Goal: Task Accomplishment & Management: Use online tool/utility

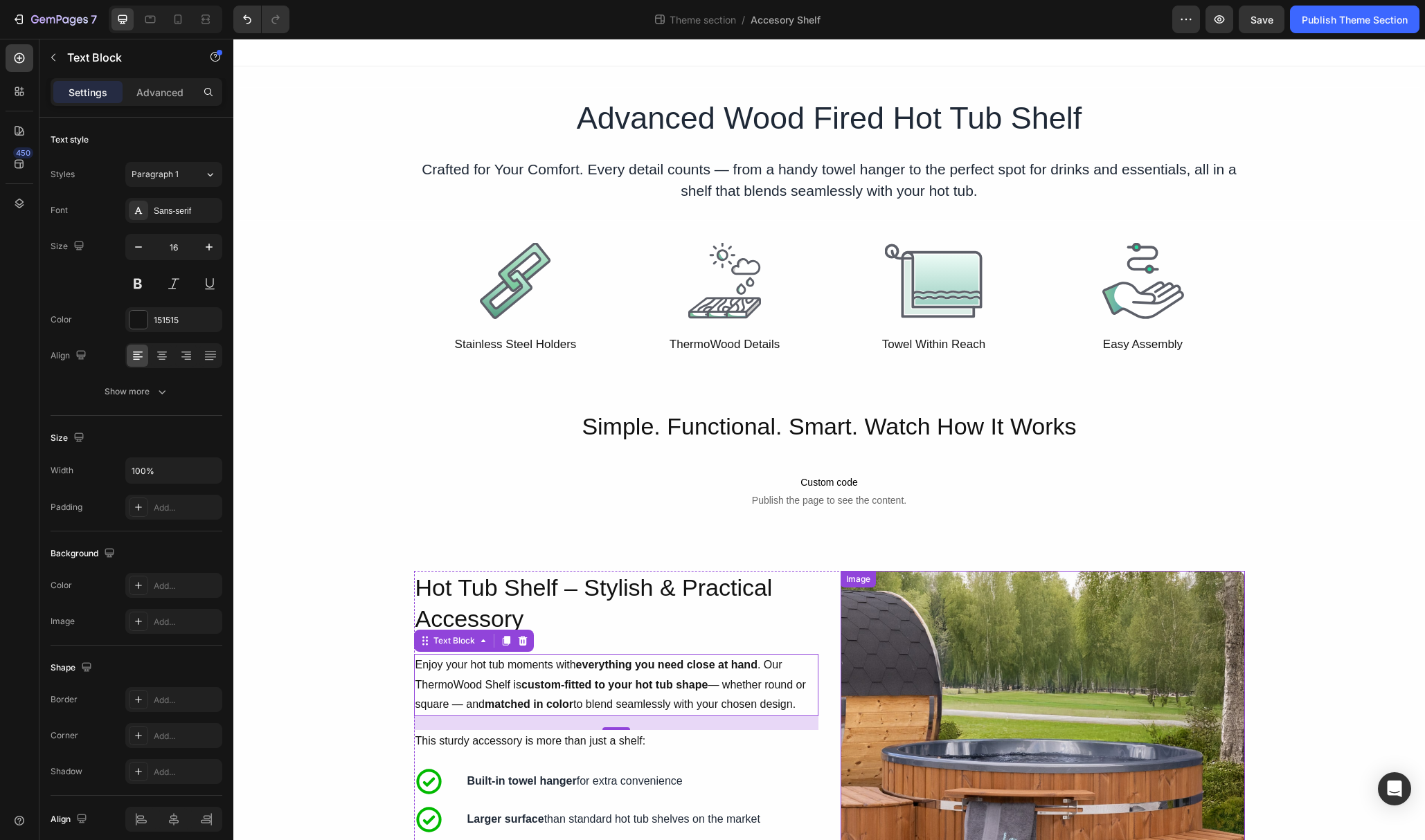
scroll to position [567, 0]
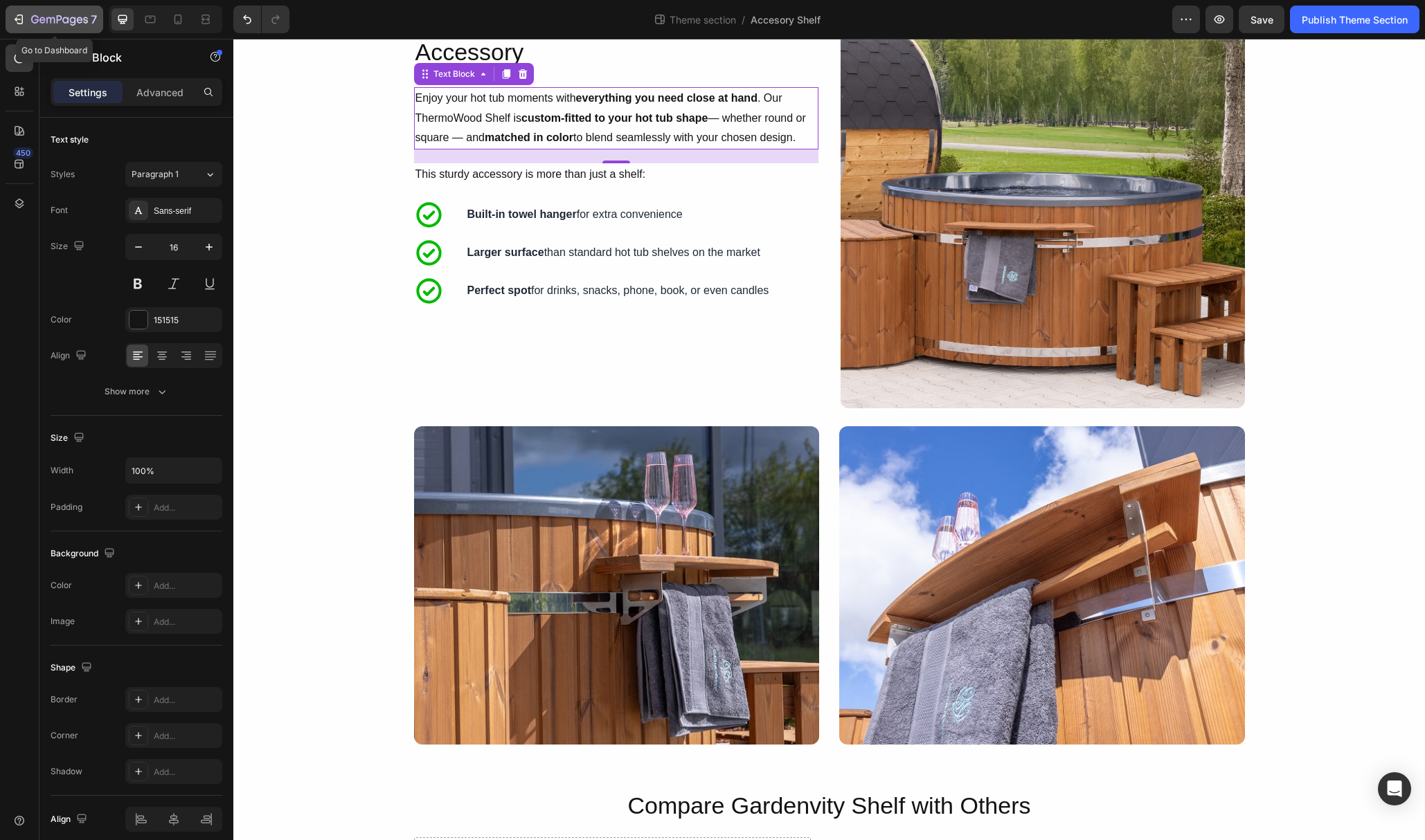
click at [15, 17] on icon "button" at bounding box center [19, 19] width 14 height 14
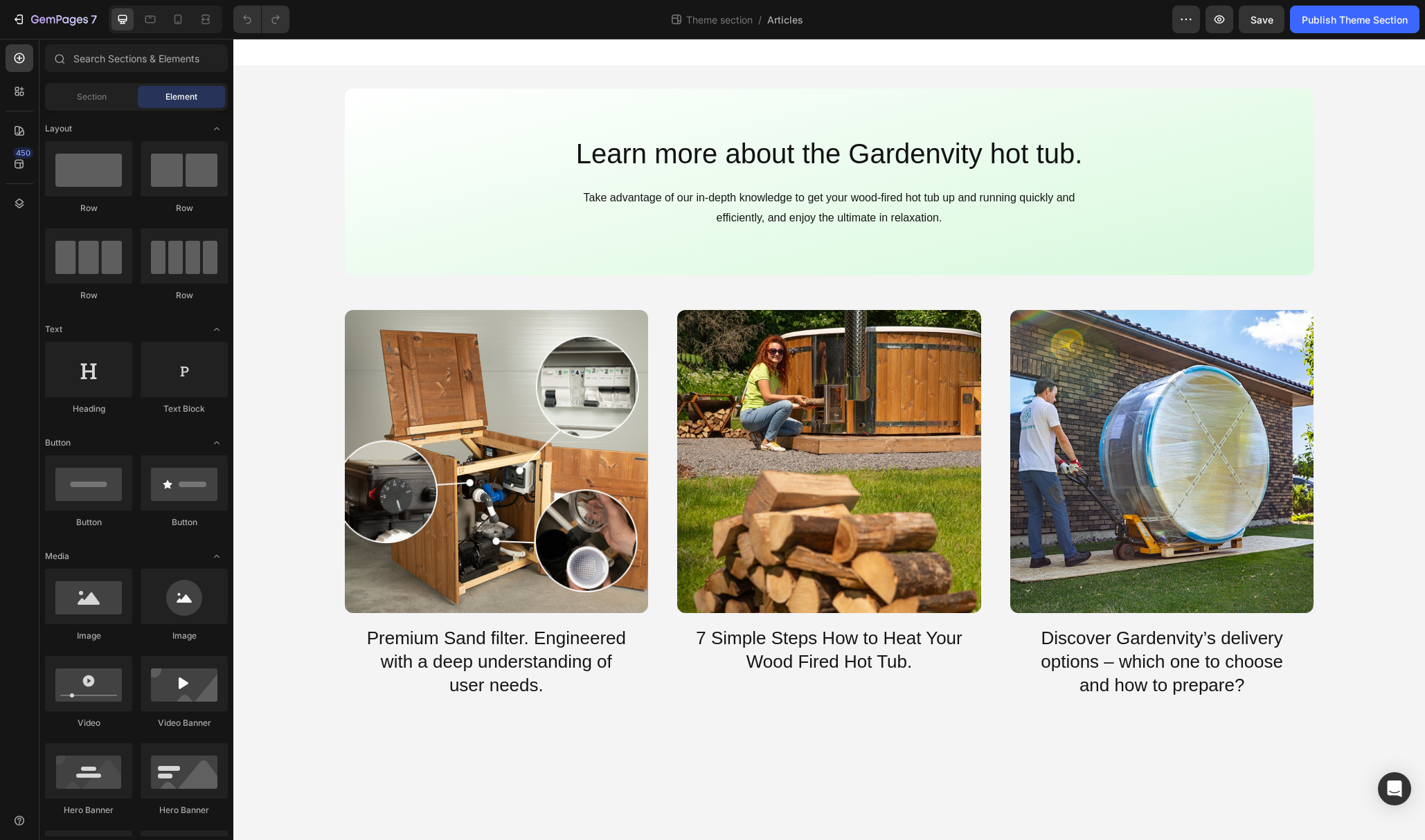
click at [183, 32] on div at bounding box center [165, 19] width 113 height 28
click at [177, 25] on icon at bounding box center [178, 19] width 14 height 14
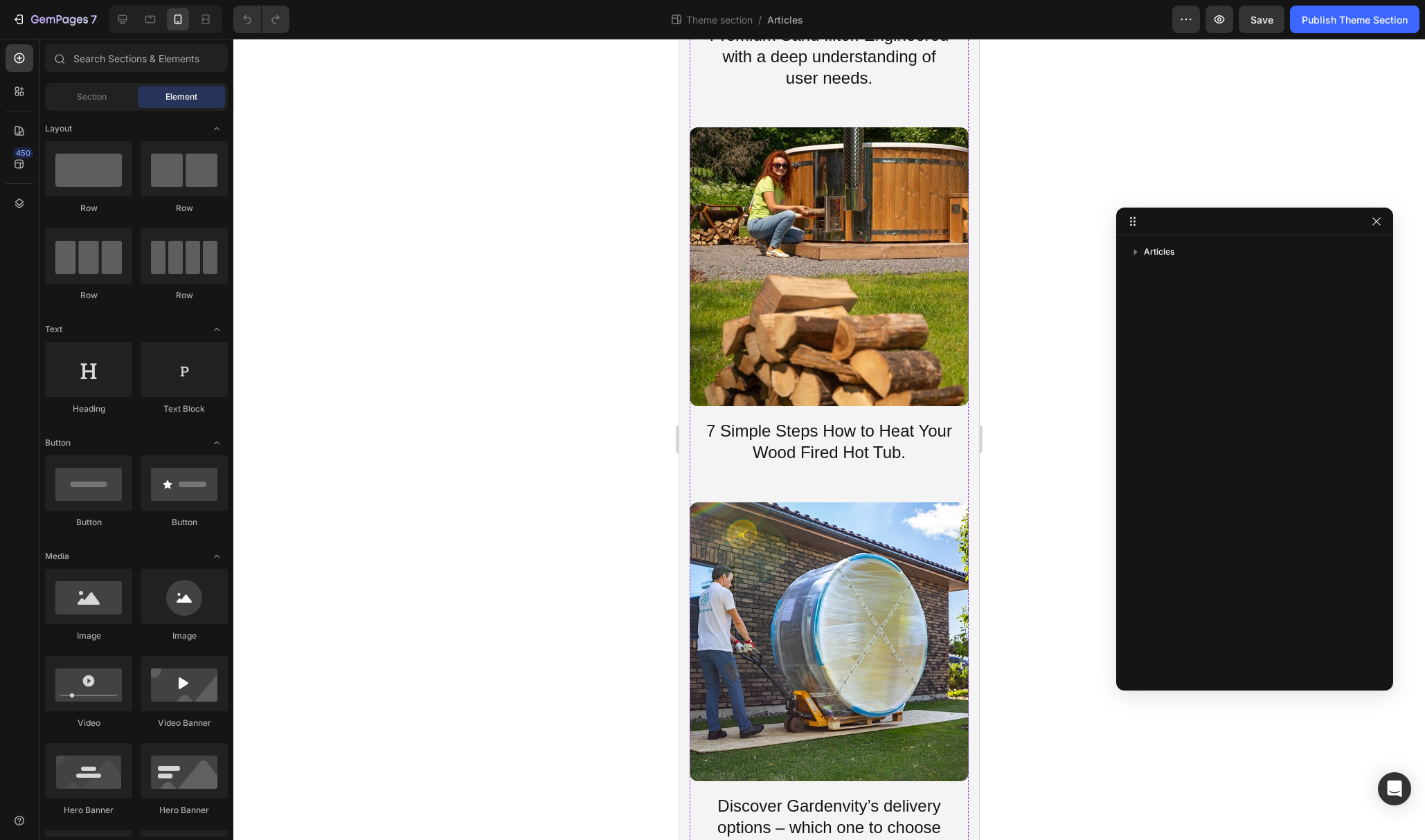
scroll to position [645, 0]
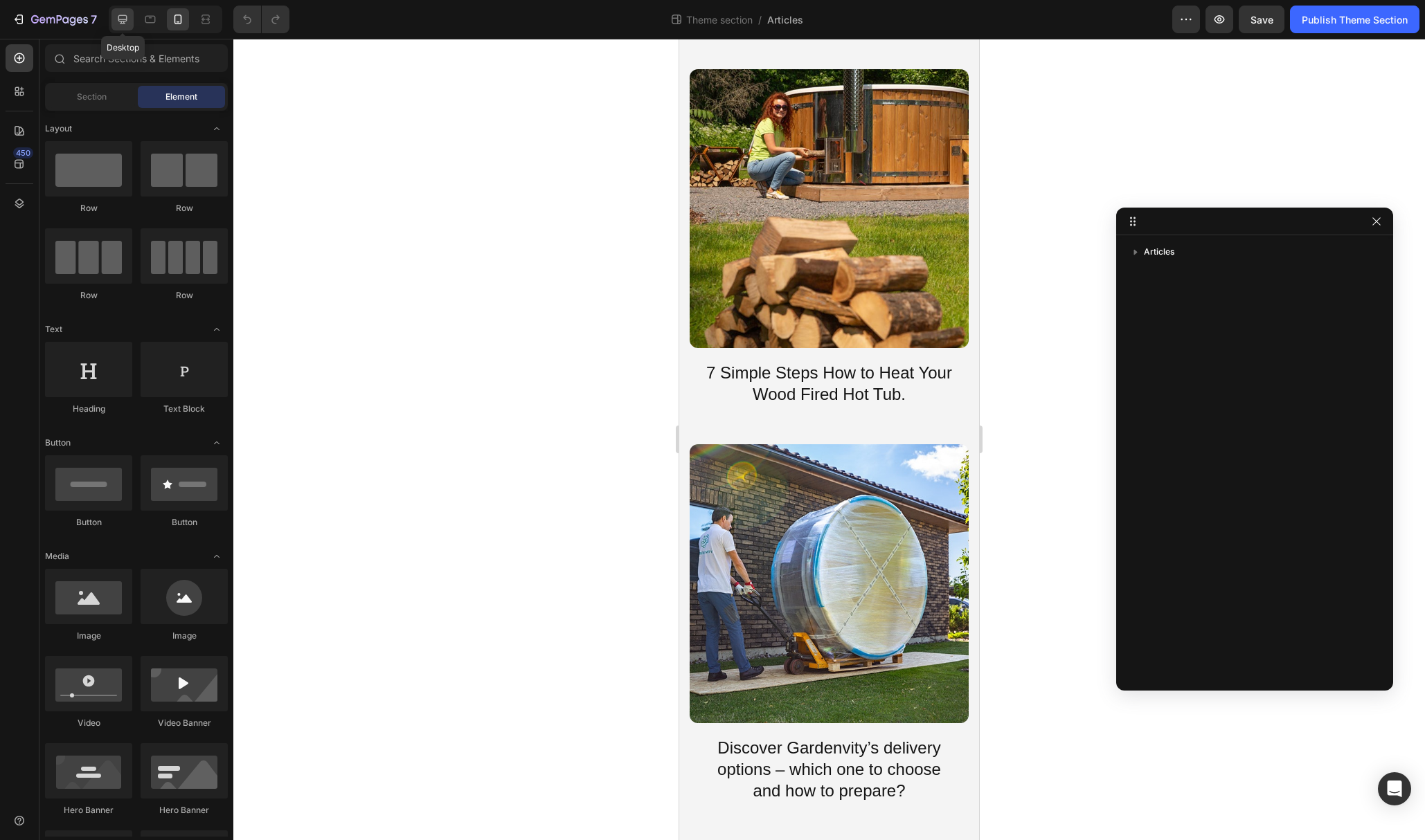
click at [122, 21] on icon at bounding box center [123, 19] width 9 height 9
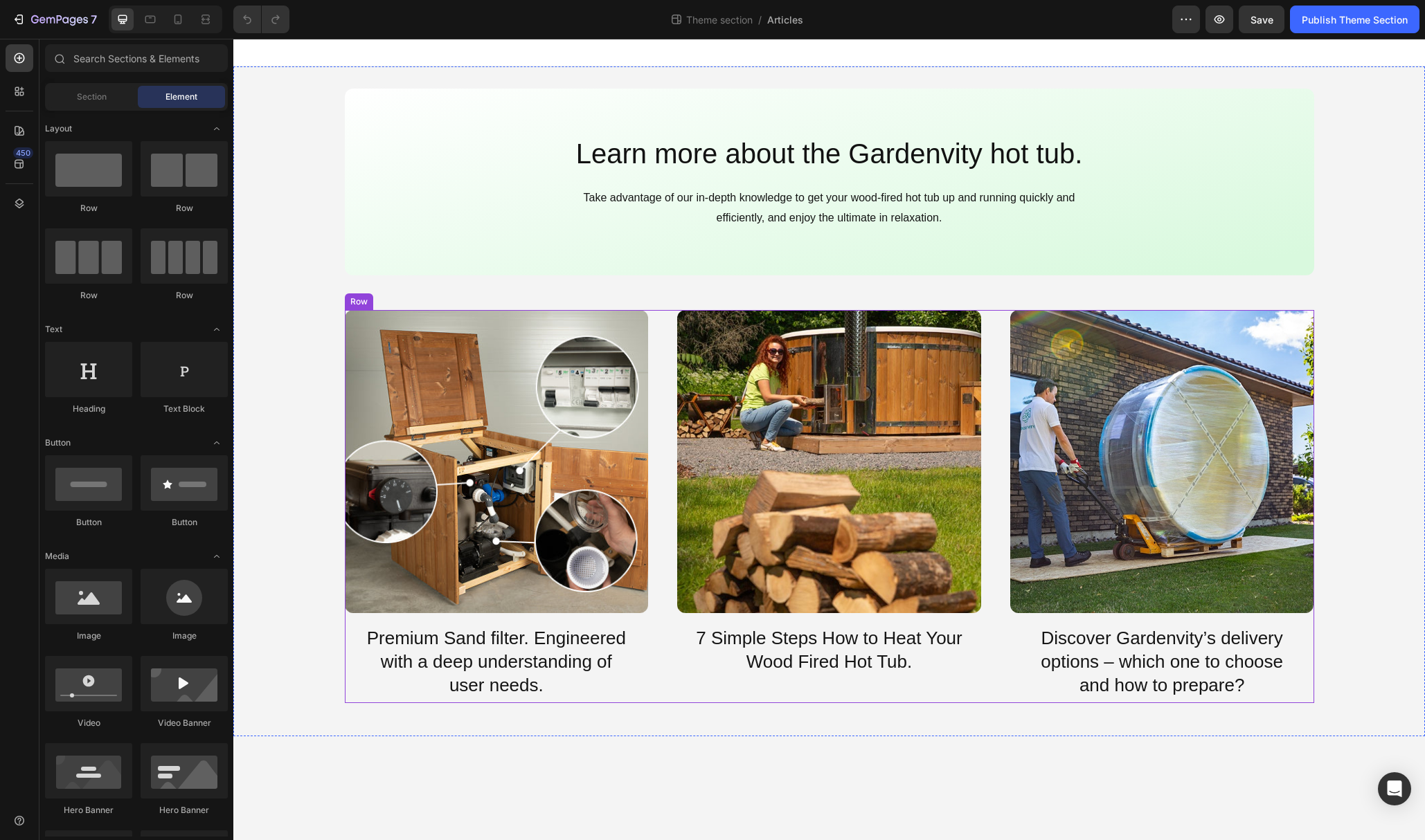
click at [988, 596] on div "Image Premium Sand filter. Engineered with a deep understanding of user needs. …" at bounding box center [829, 506] width 969 height 393
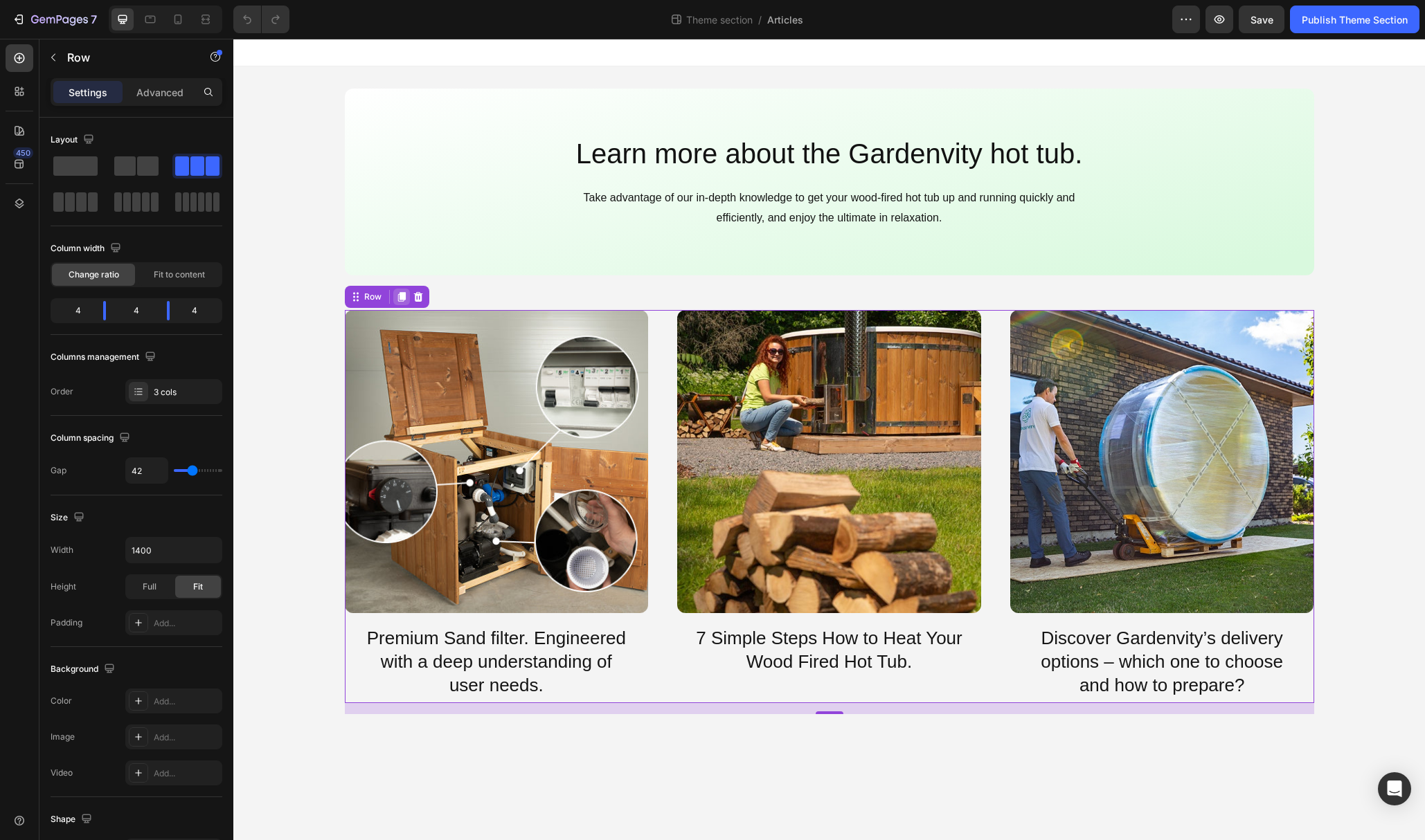
click at [402, 296] on icon at bounding box center [402, 296] width 7 height 10
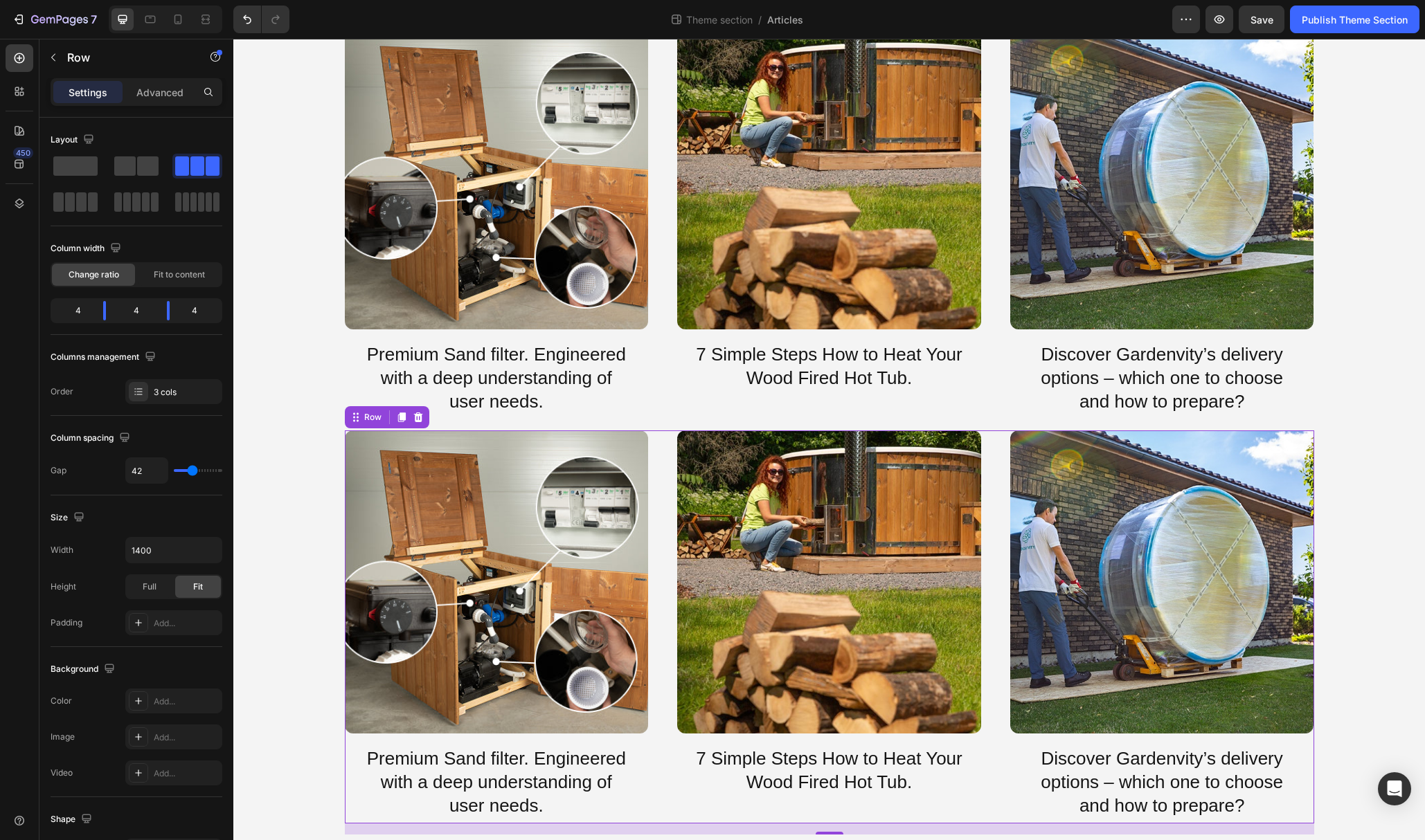
scroll to position [300, 0]
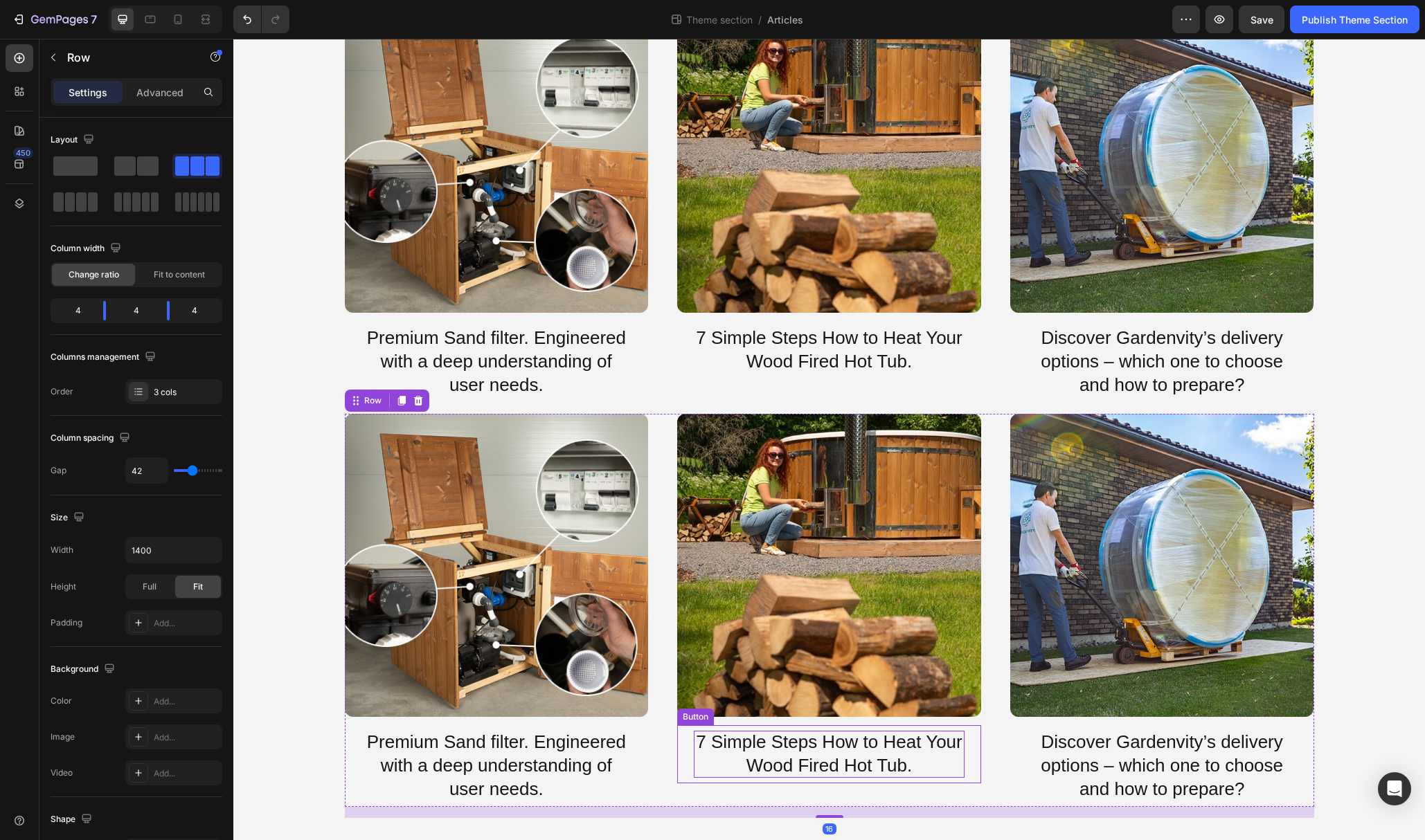
click at [796, 754] on p "7 Simple Steps How to Heat Your Wood Fired Hot Tub." at bounding box center [828, 754] width 270 height 47
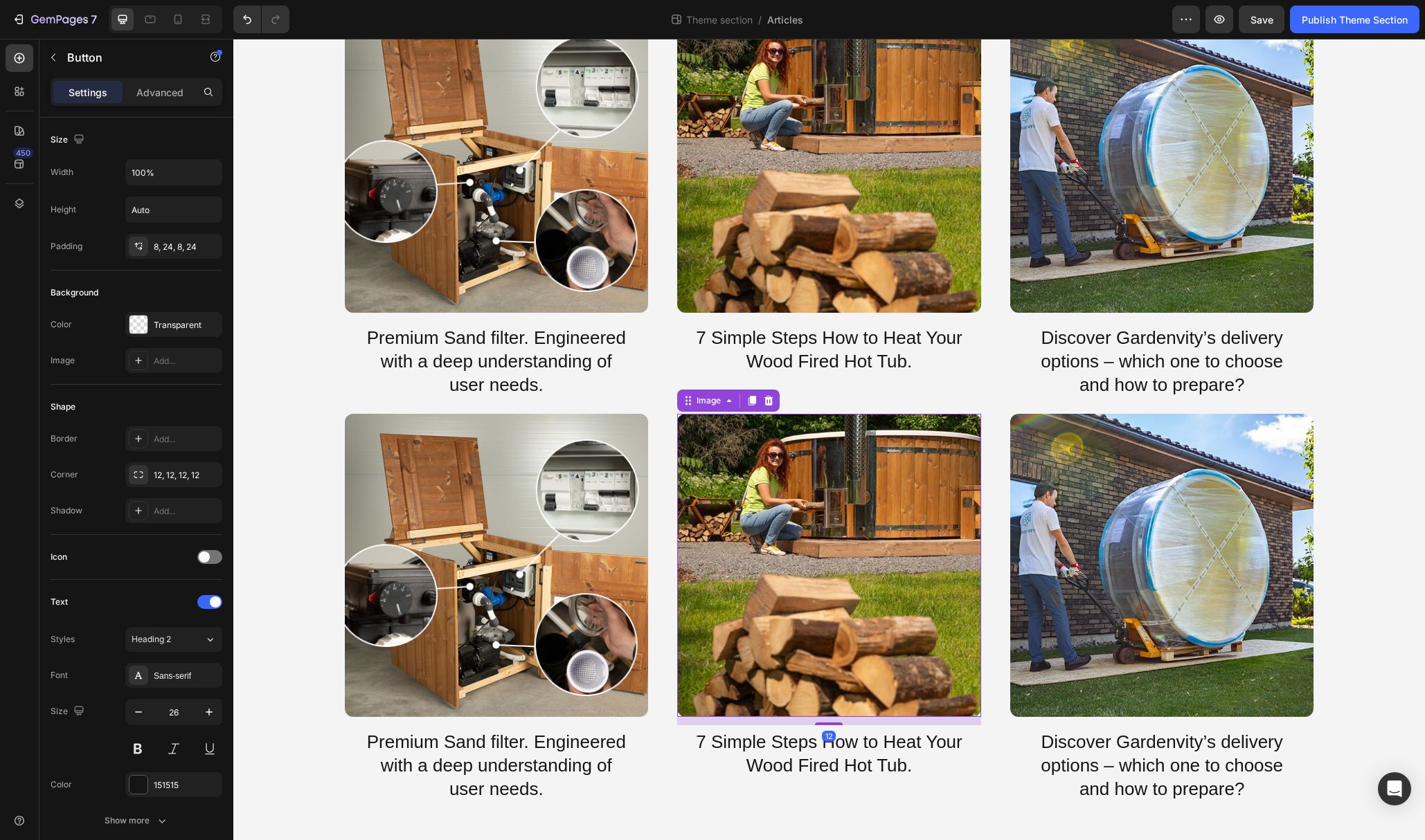
click at [806, 591] on img at bounding box center [829, 566] width 304 height 304
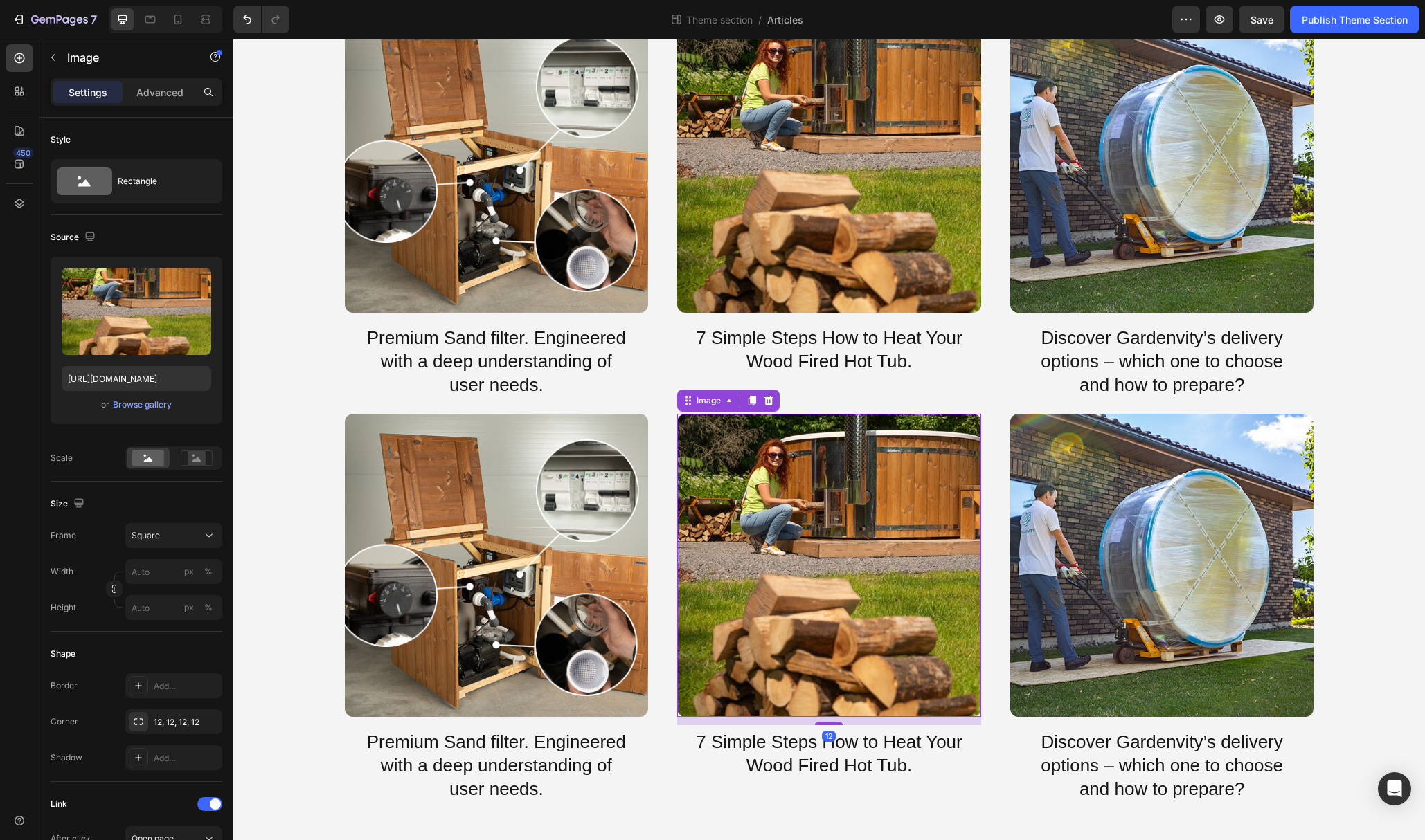
drag, startPoint x: 774, startPoint y: 407, endPoint x: 793, endPoint y: 565, distance: 159.1
click at [774, 407] on div at bounding box center [769, 401] width 16 height 16
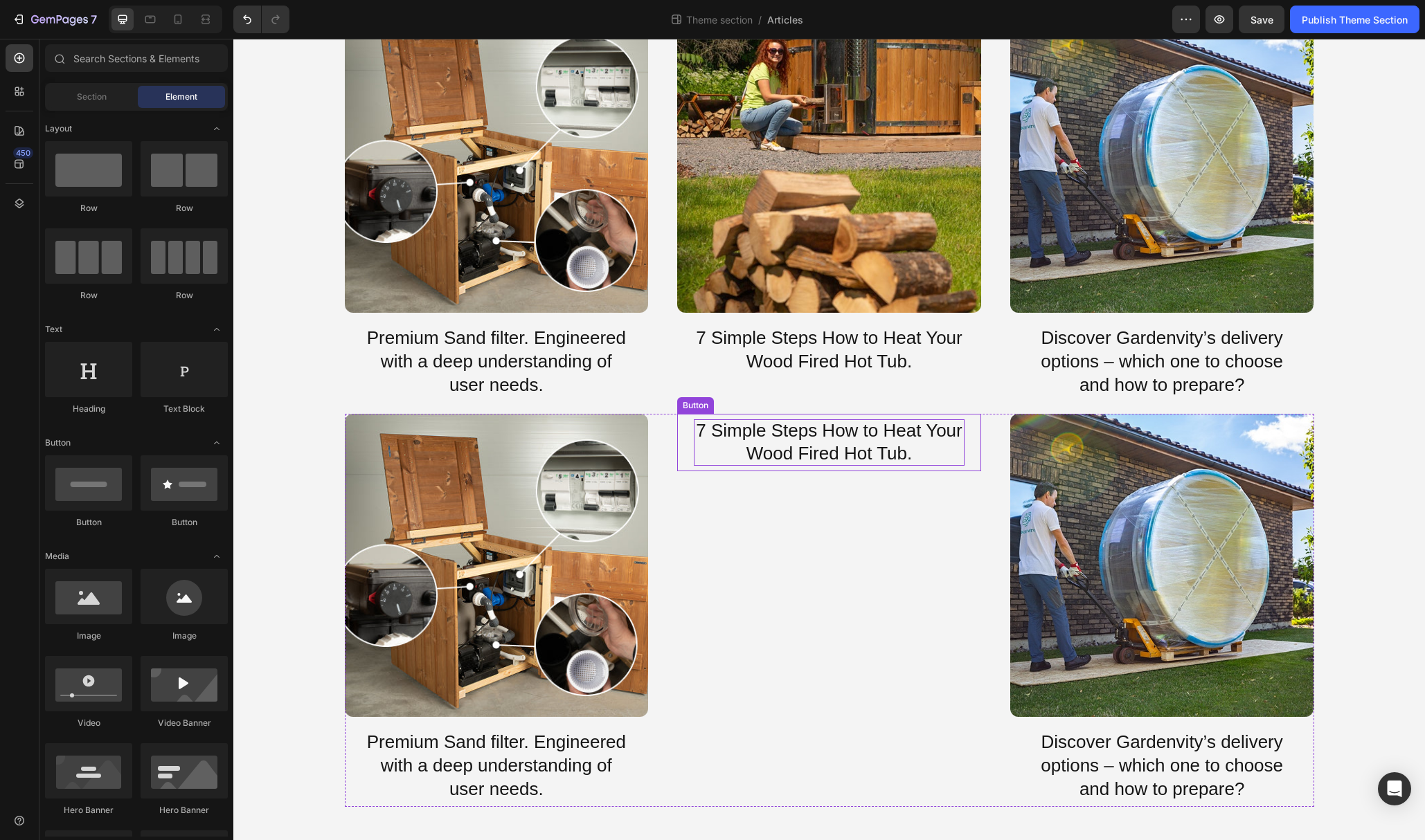
click at [824, 442] on p "7 Simple Steps How to Heat Your Wood Fired Hot Tub." at bounding box center [828, 442] width 270 height 47
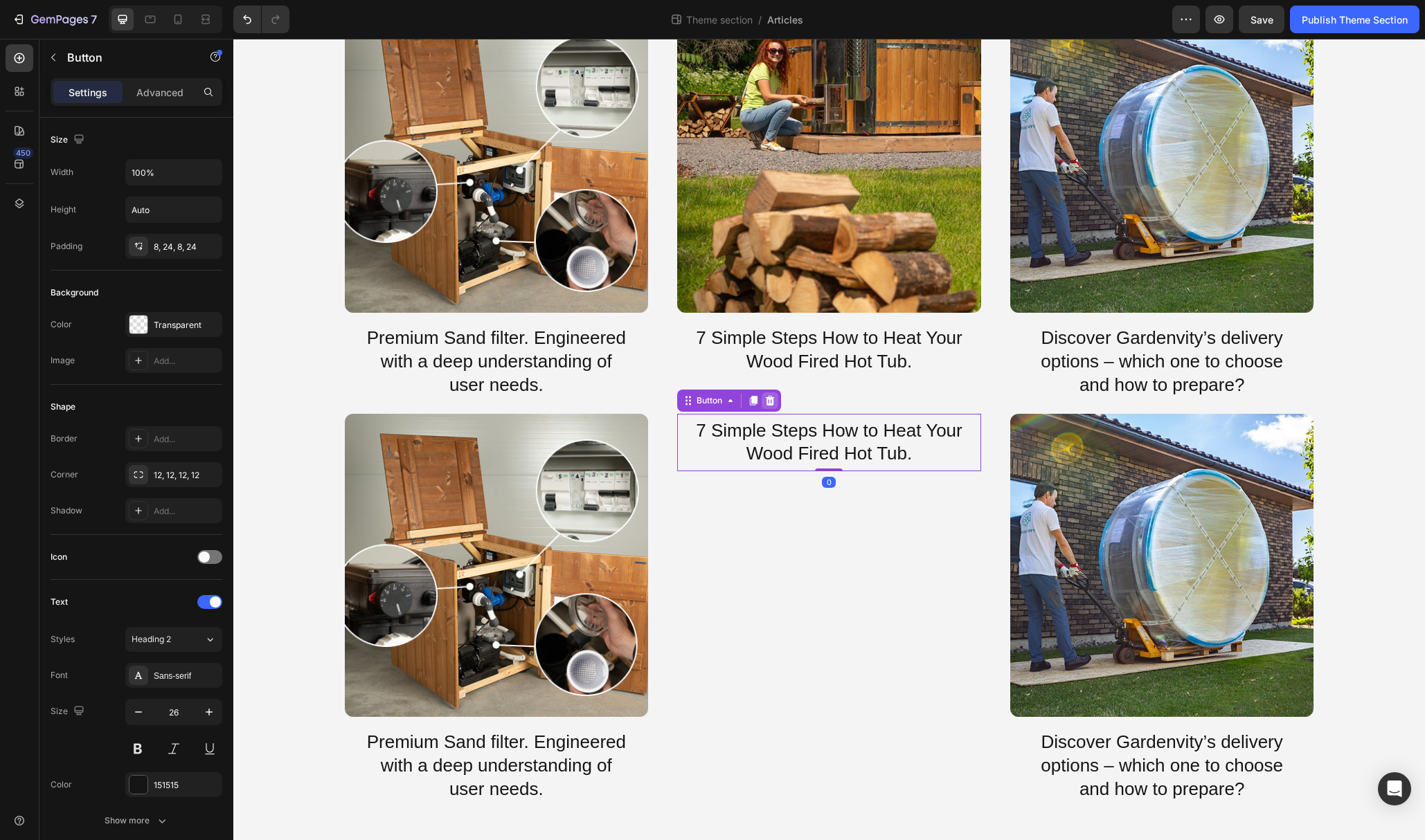
click at [771, 401] on icon at bounding box center [769, 401] width 11 height 11
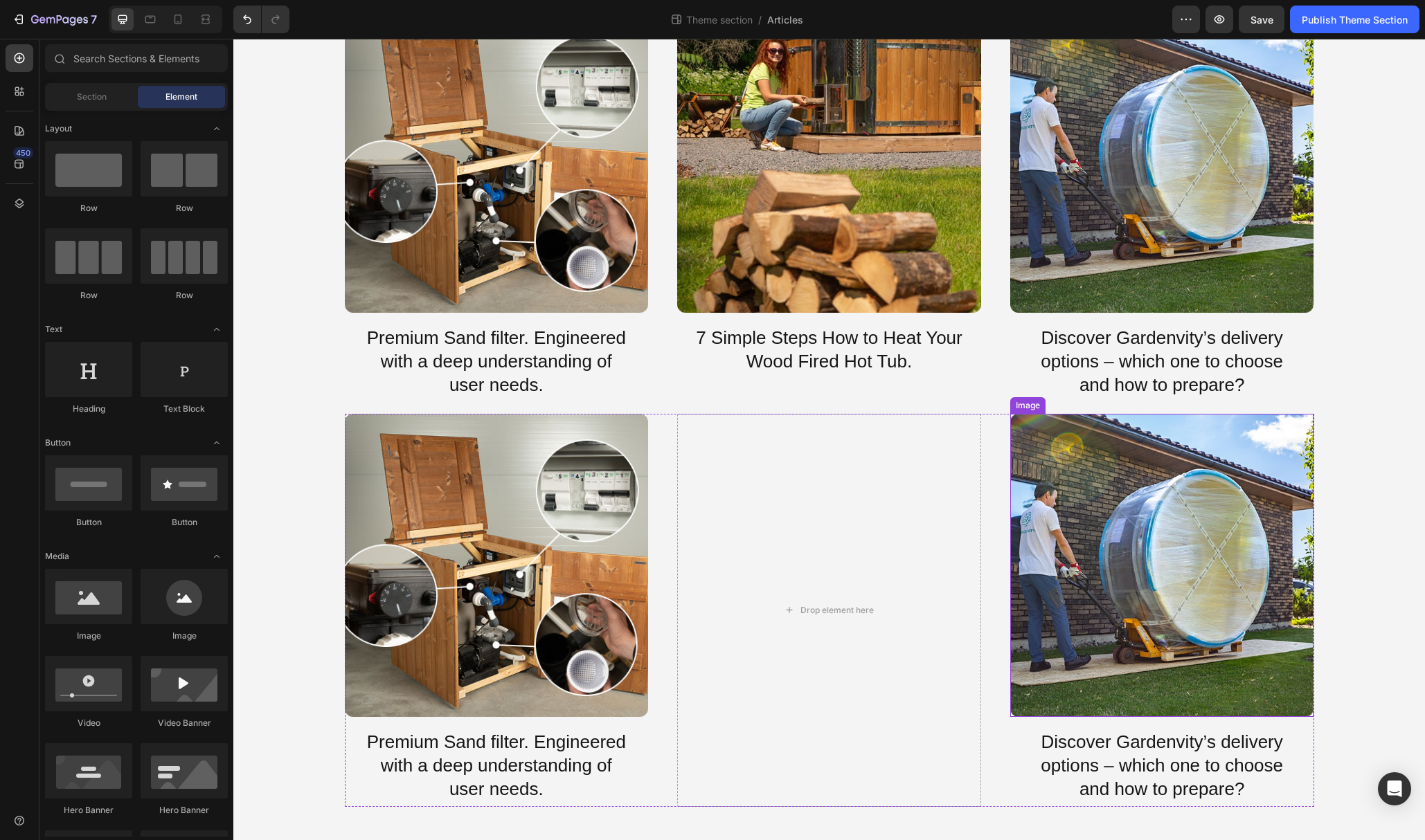
click at [1068, 535] on img at bounding box center [1162, 566] width 304 height 304
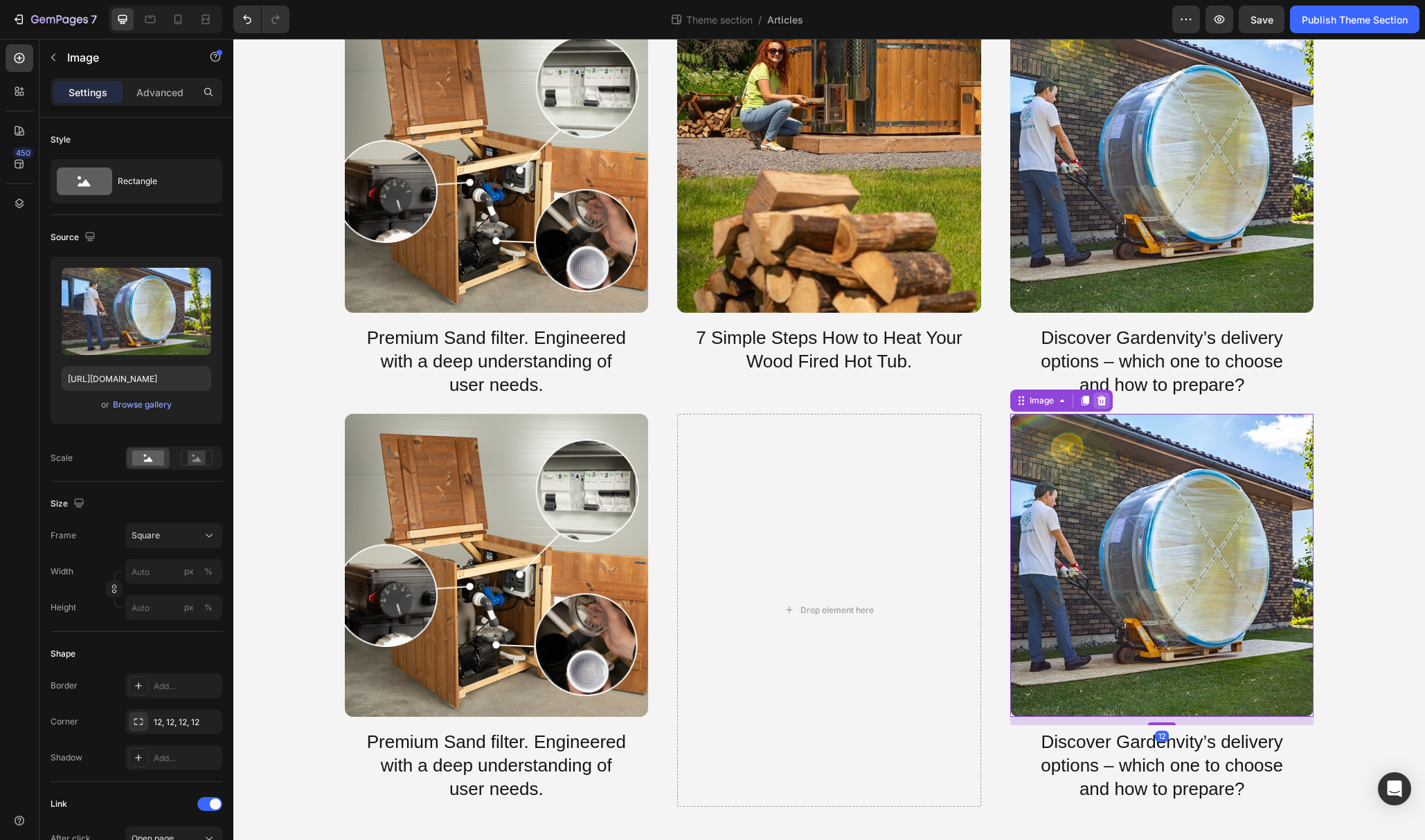
click at [1102, 400] on icon at bounding box center [1101, 401] width 11 height 11
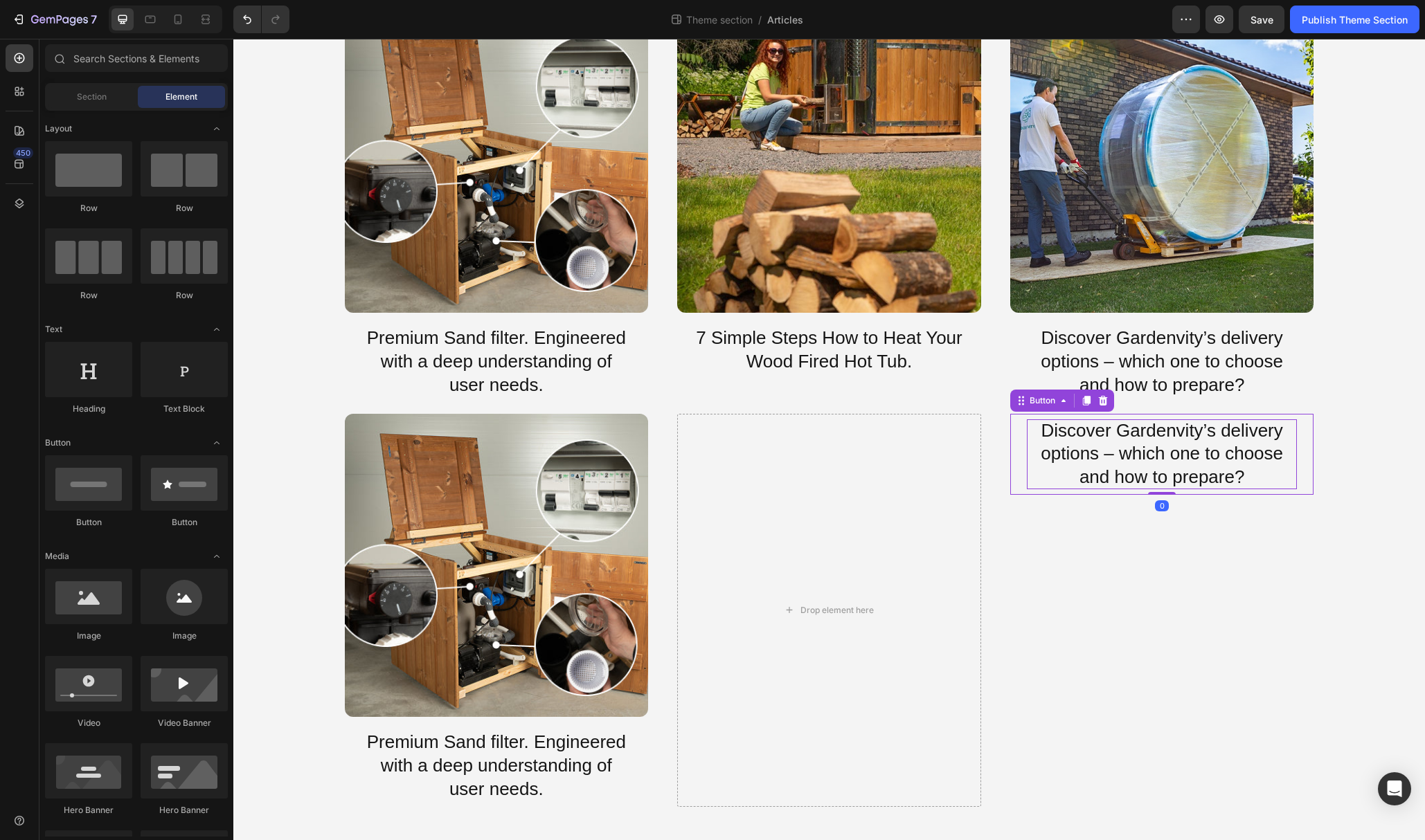
click at [1143, 471] on p "Discover Gardenvity’s delivery options – which one to choose and how to prepare?" at bounding box center [1161, 454] width 270 height 70
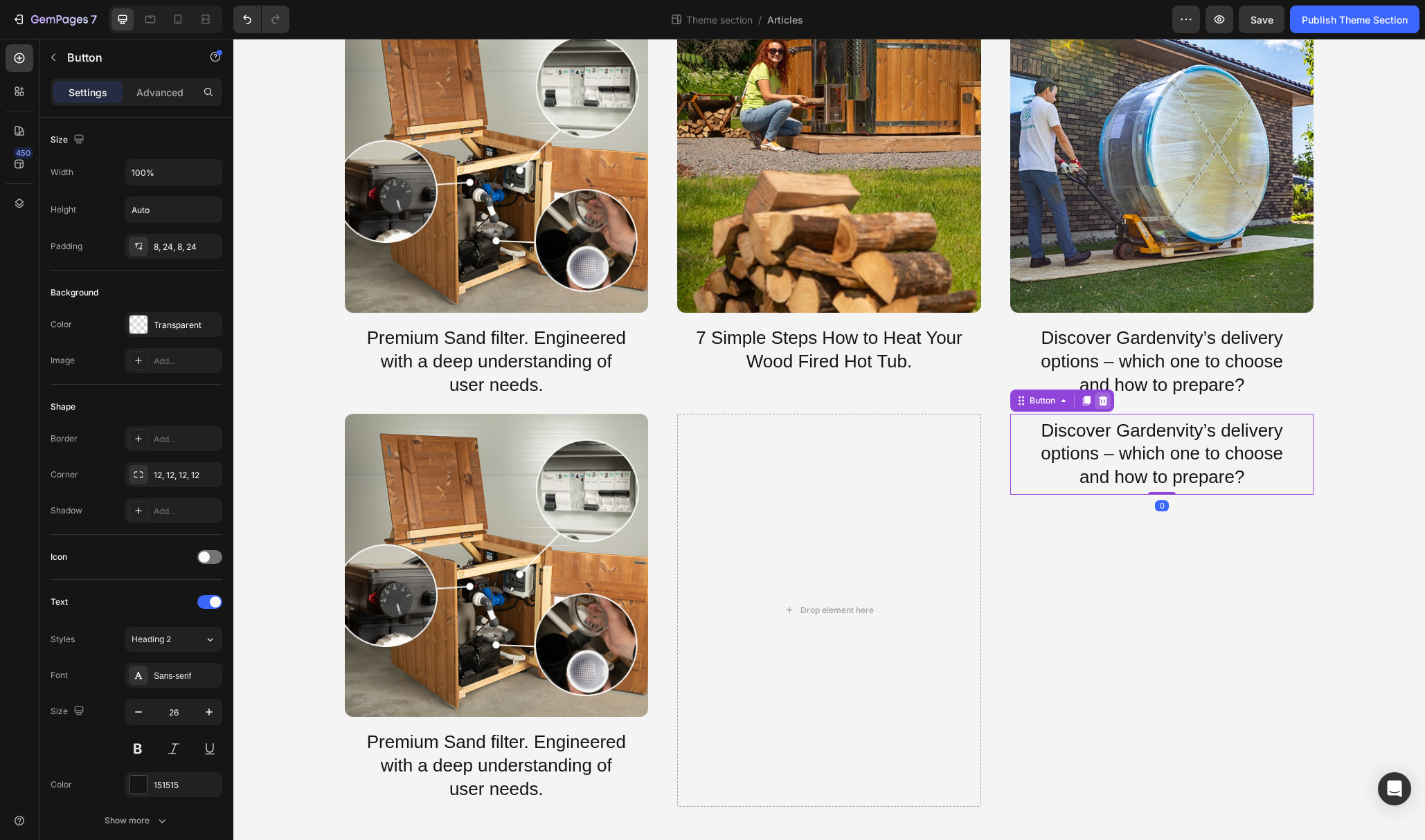
click at [1108, 399] on icon at bounding box center [1102, 401] width 11 height 11
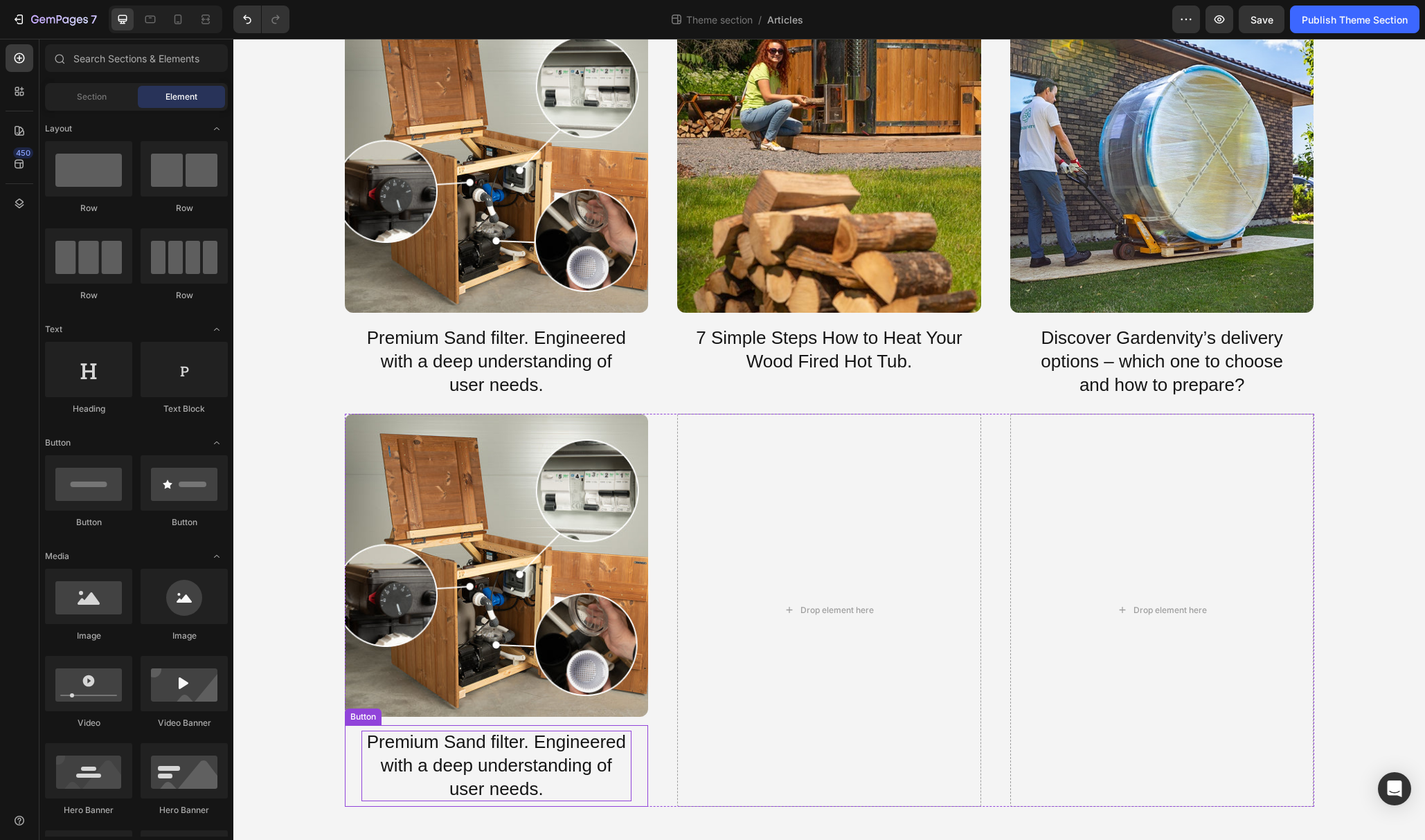
click at [500, 748] on p "Premium Sand filter. Engineered with a deep understanding of user needs." at bounding box center [496, 766] width 270 height 70
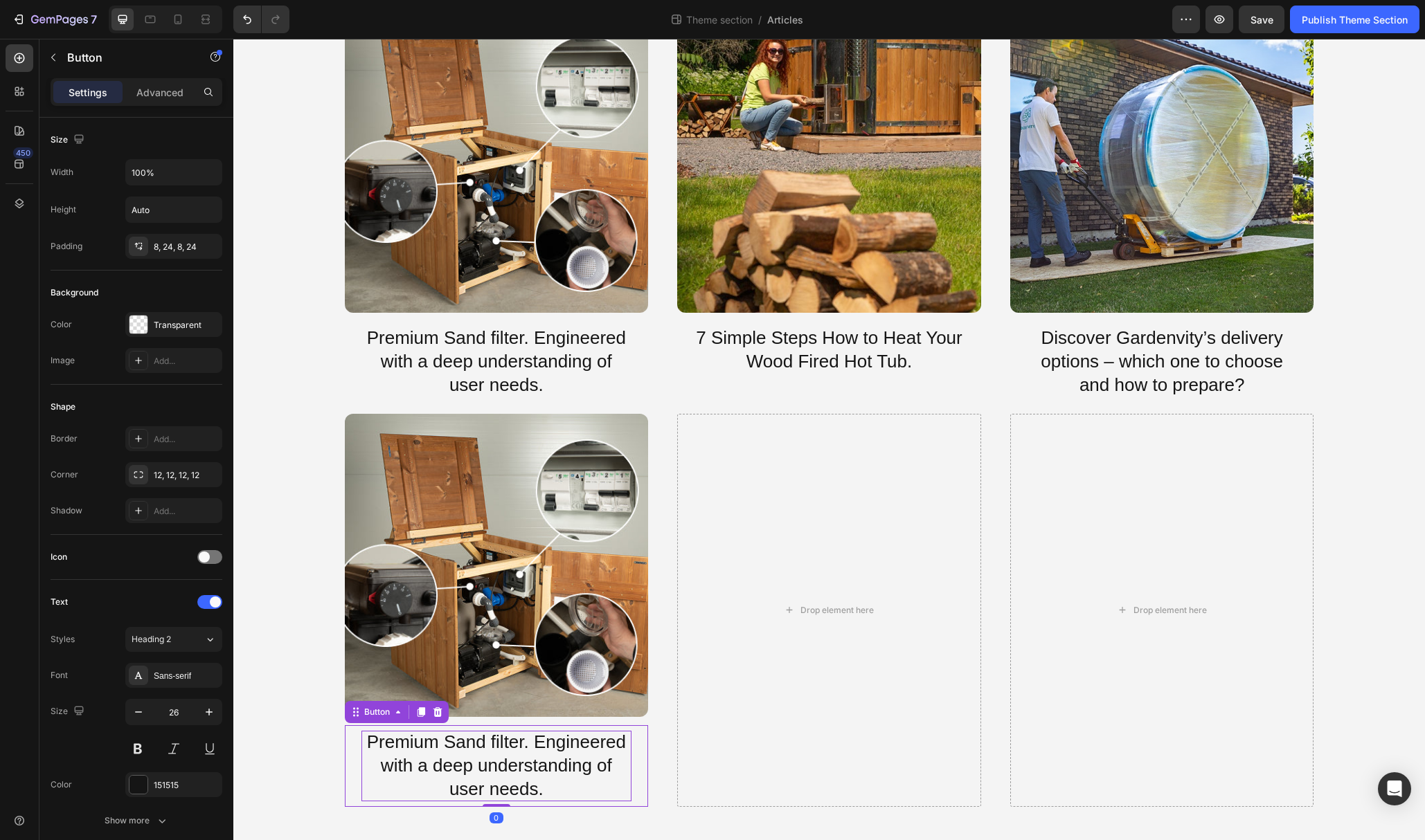
click at [499, 743] on p "Premium Sand filter. Engineered with a deep understanding of user needs." at bounding box center [496, 766] width 270 height 70
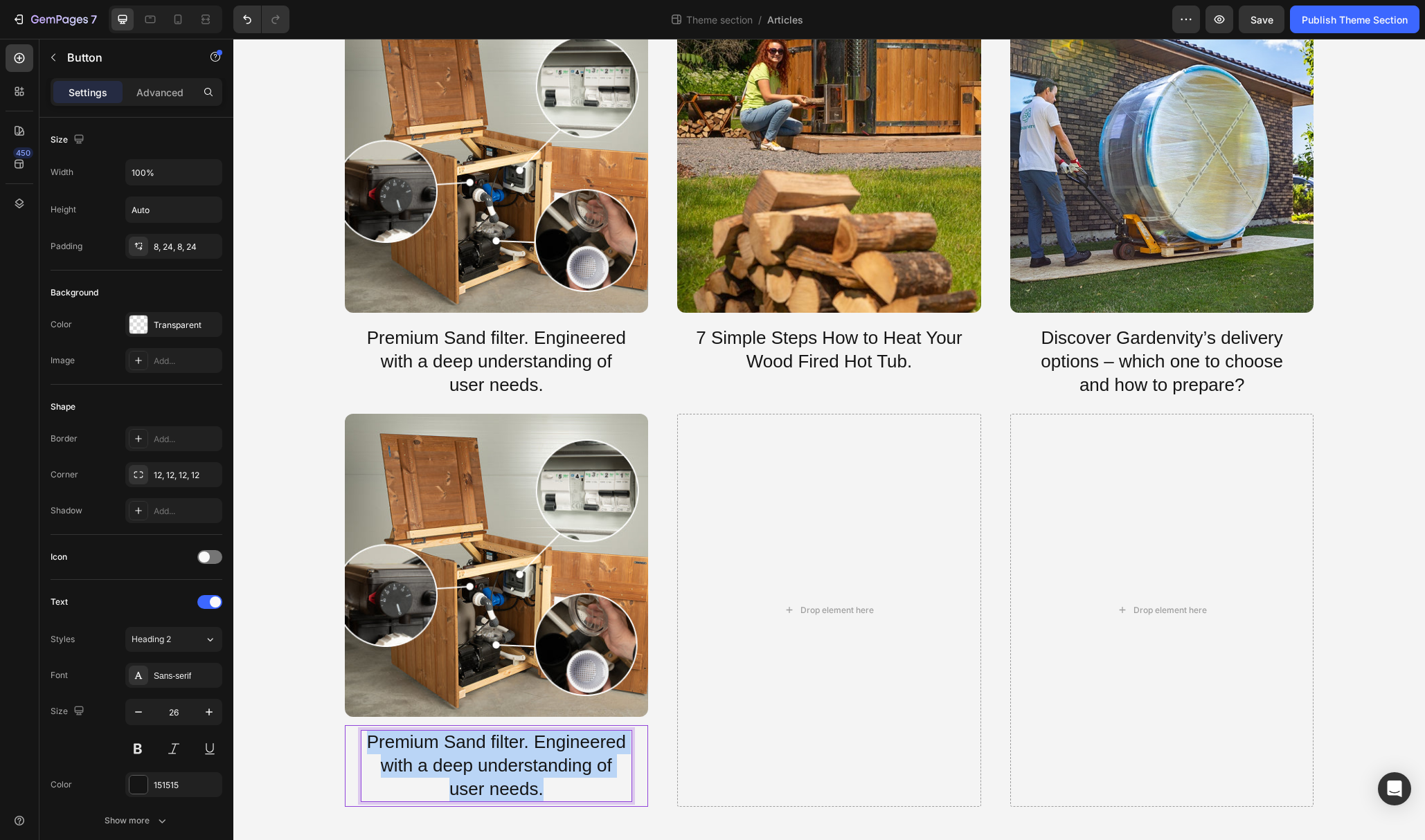
click at [499, 743] on p "Premium Sand filter. Engineered with a deep understanding of user needs." at bounding box center [496, 766] width 270 height 70
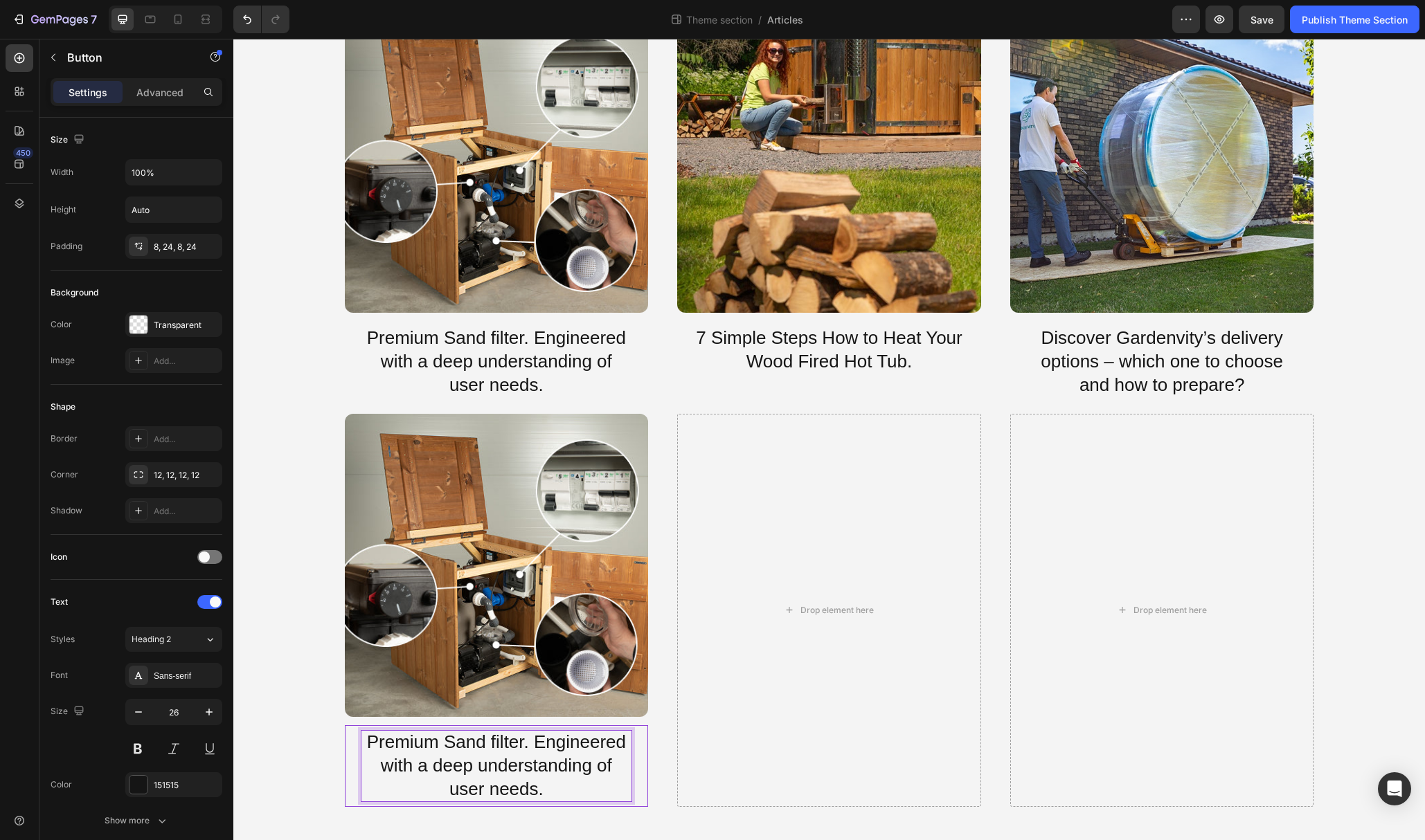
scroll to position [277, 0]
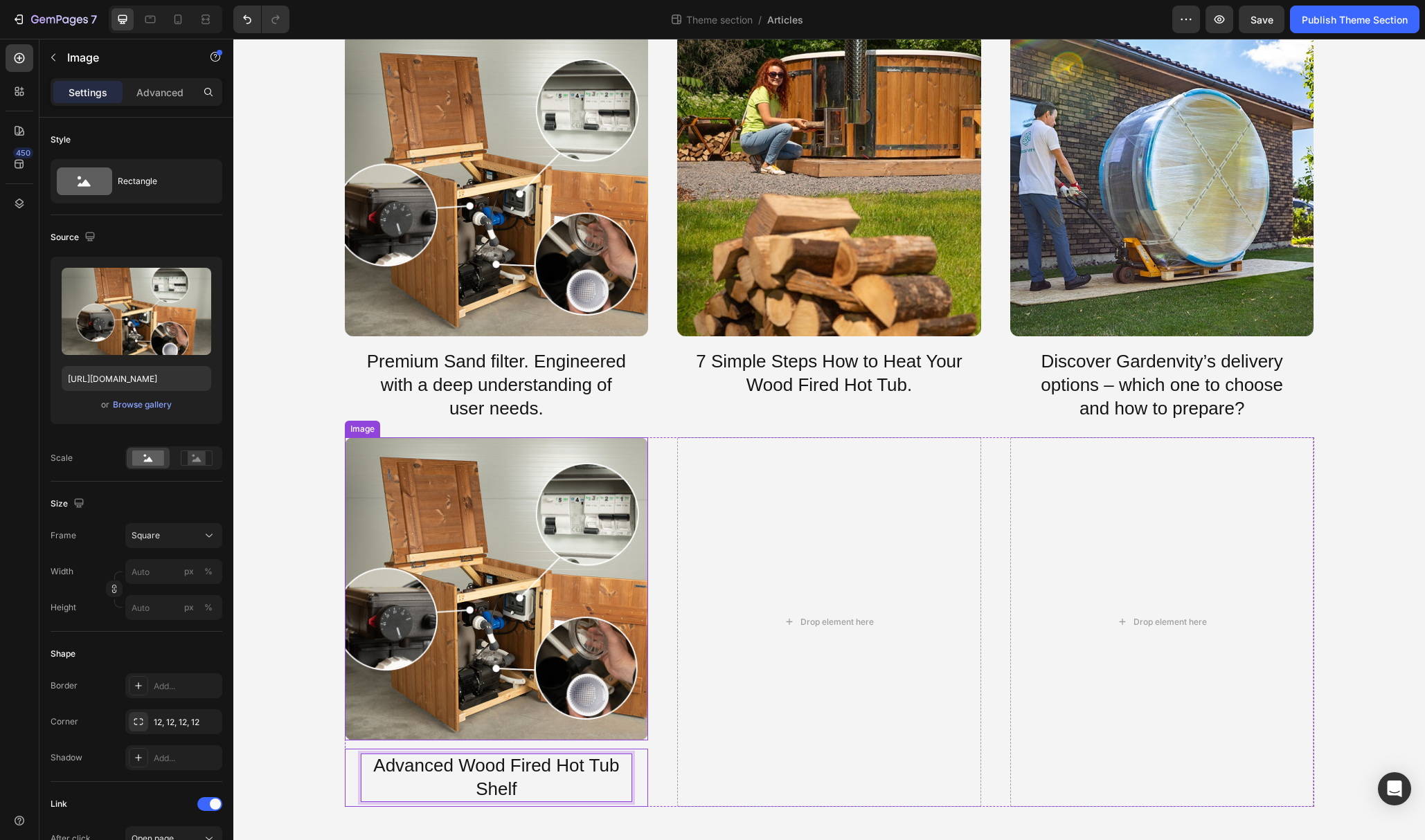
click at [457, 584] on img at bounding box center [497, 589] width 304 height 304
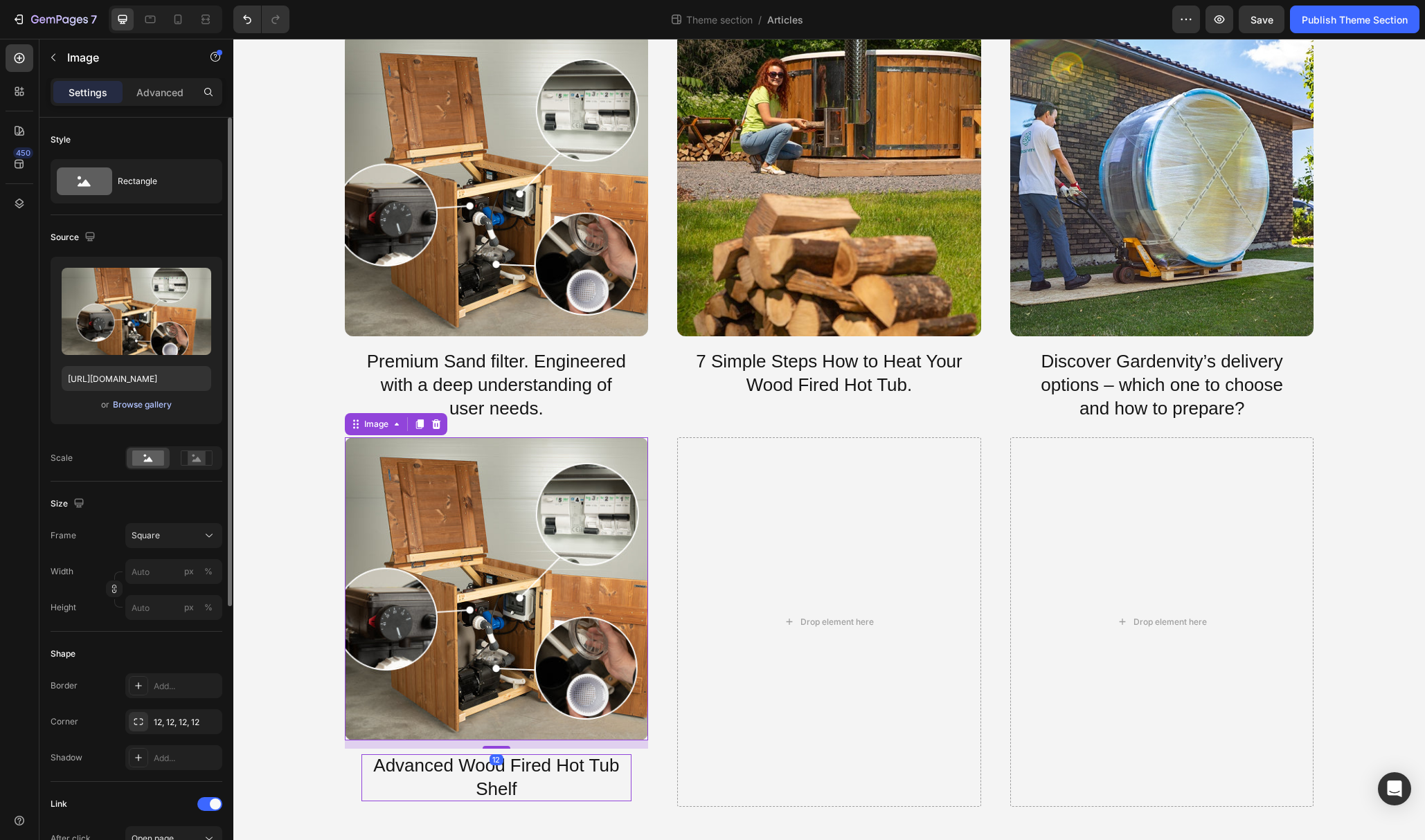
click at [145, 406] on div "Browse gallery" at bounding box center [142, 404] width 59 height 13
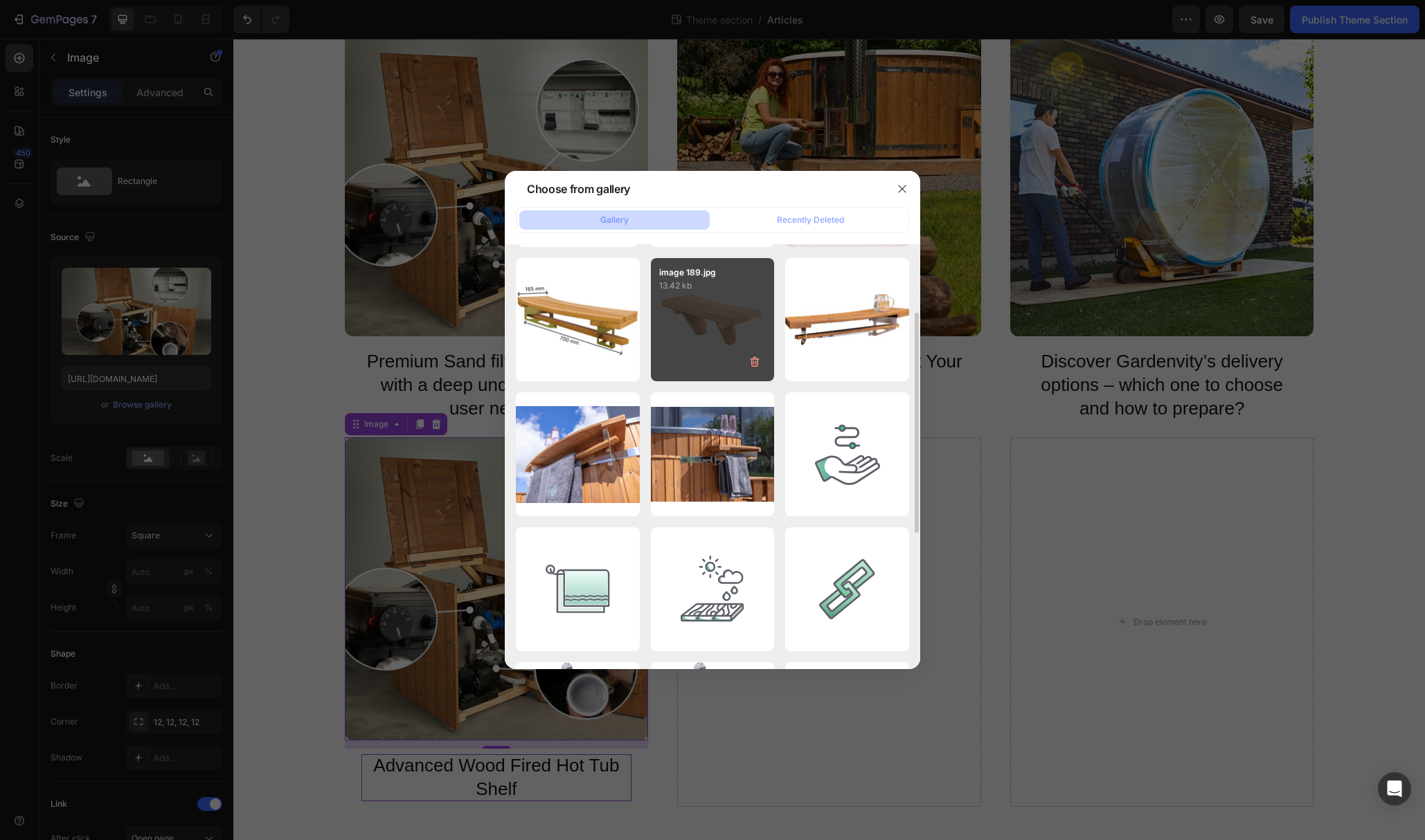
scroll to position [133, 0]
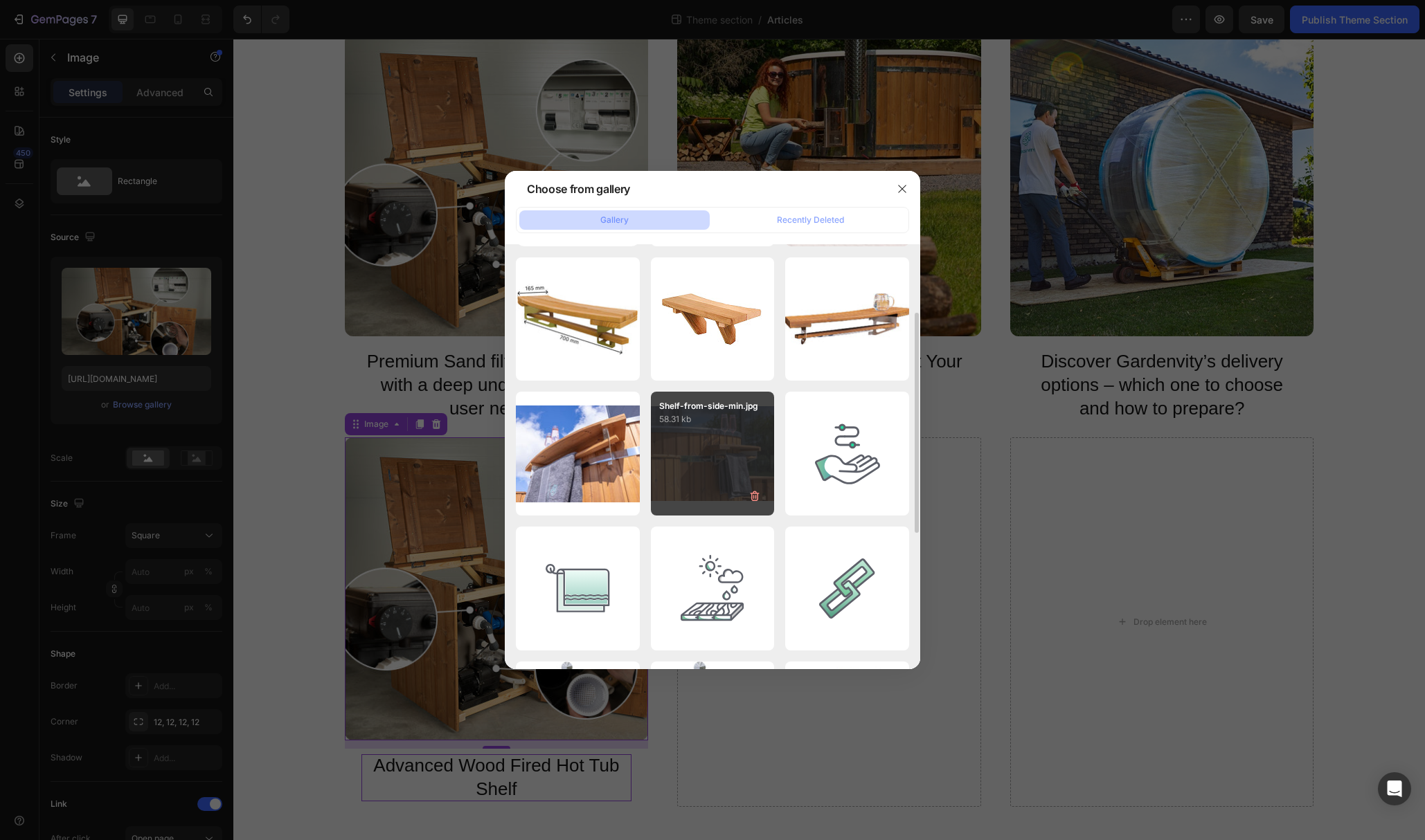
click at [709, 460] on div "Shelf-from-side-min.jpg 58.31 kb" at bounding box center [713, 454] width 124 height 124
type input "https://cdn.shopify.com/s/files/1/0849/1067/0089/files/gempages_544226901498004…"
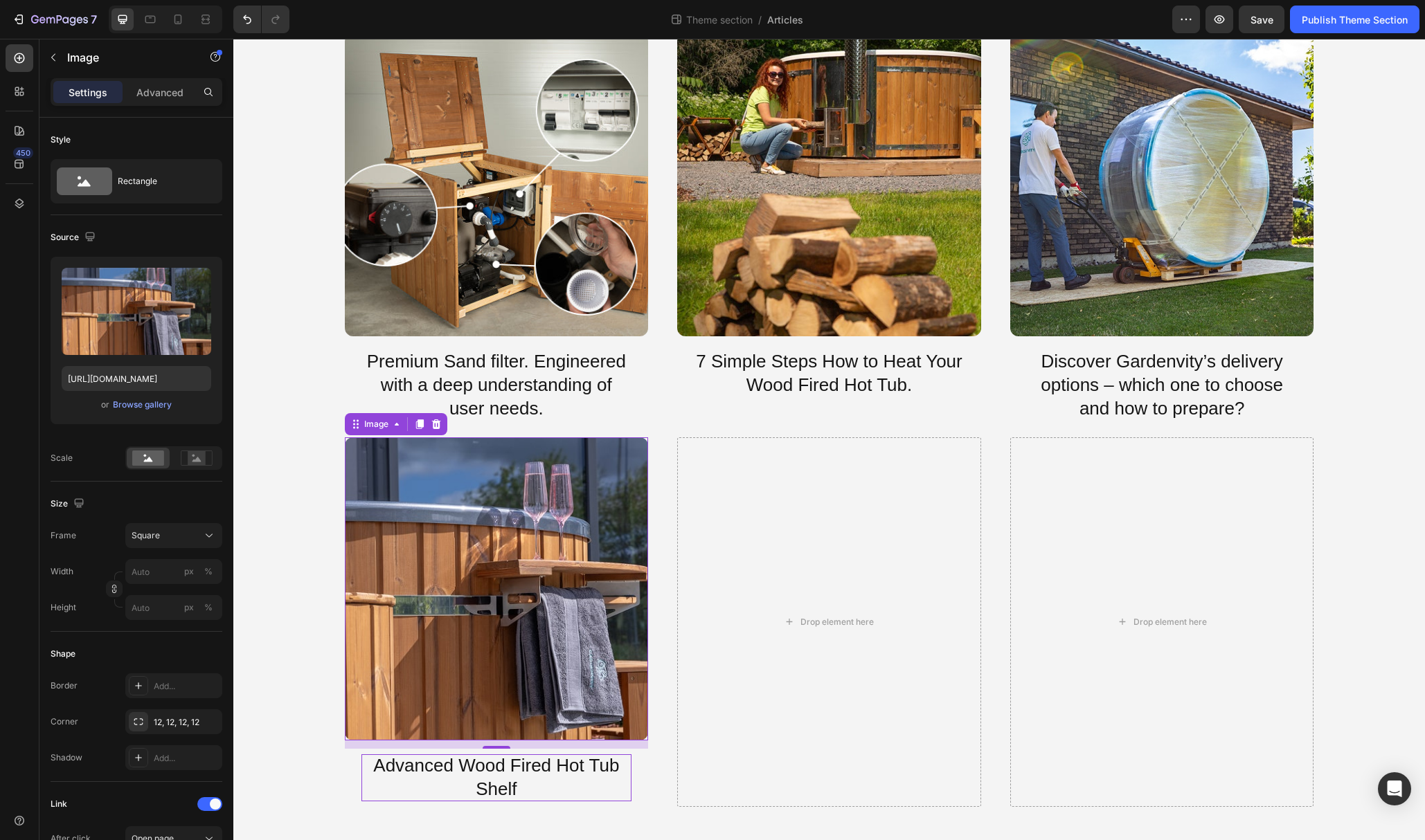
click at [592, 561] on img at bounding box center [497, 589] width 304 height 304
click at [192, 456] on circle at bounding box center [194, 456] width 3 height 3
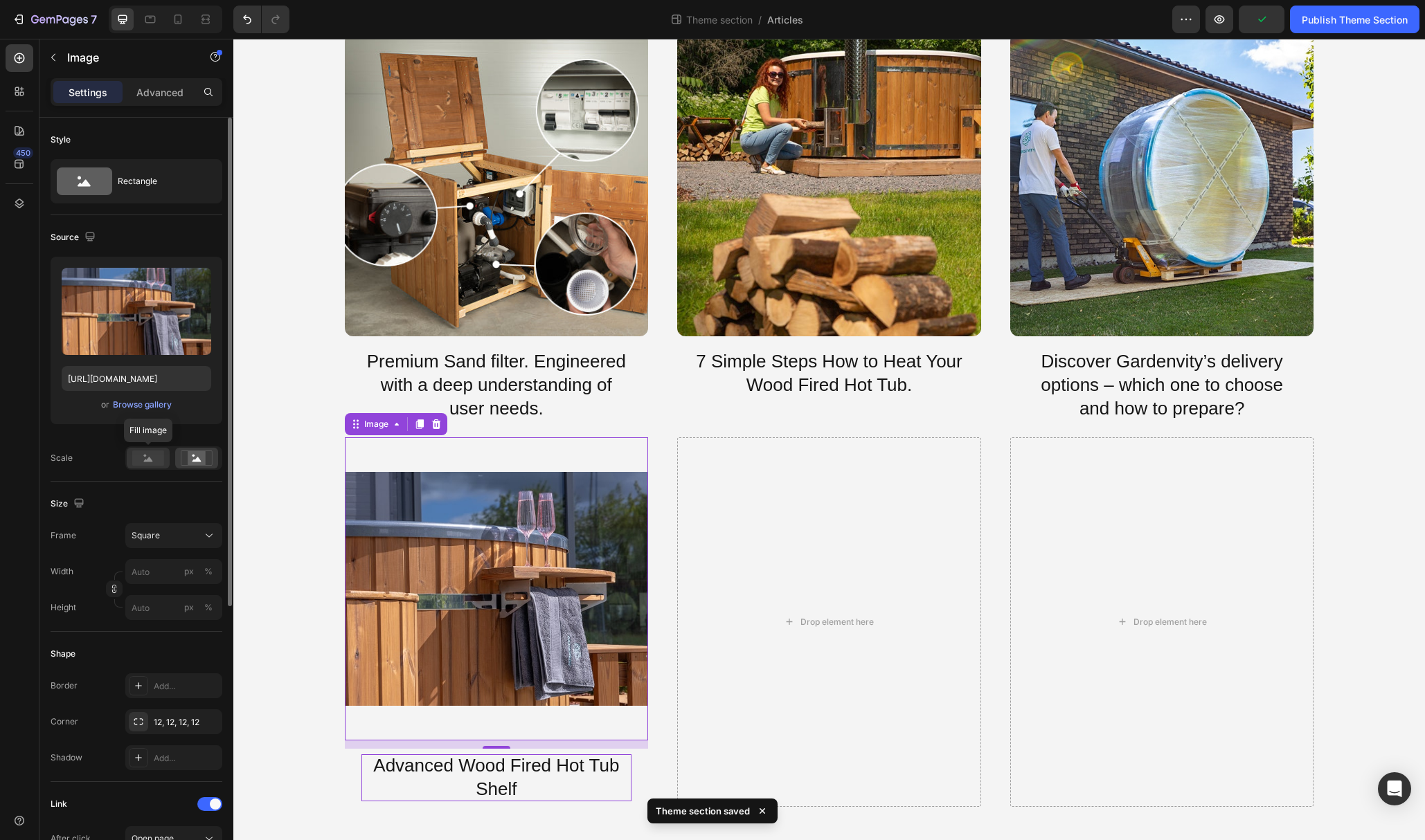
click at [152, 459] on rect at bounding box center [148, 458] width 32 height 15
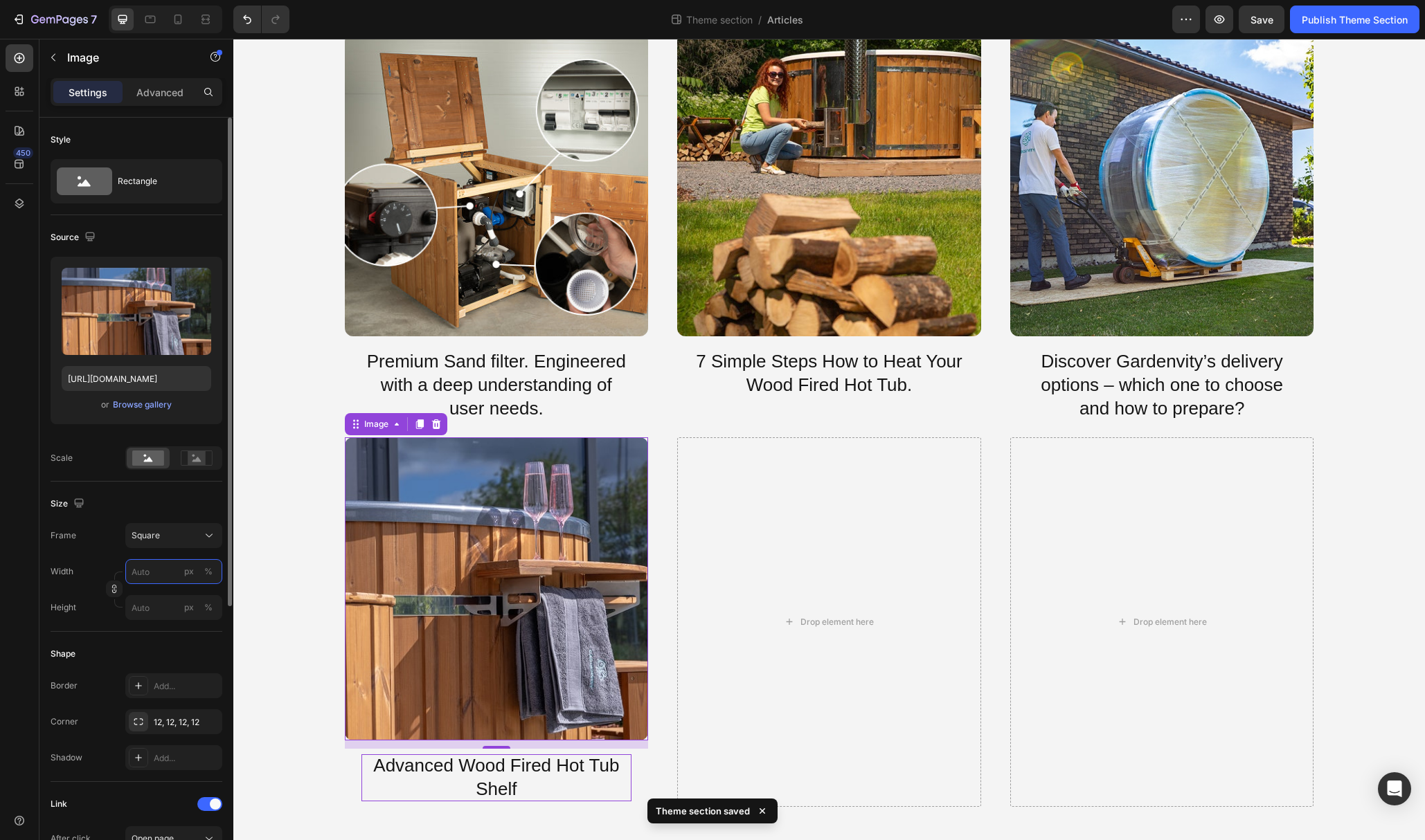
click at [162, 570] on input "px %" at bounding box center [174, 571] width 97 height 25
click at [215, 630] on div "Size Frame Square Width px % Height px %" at bounding box center [136, 557] width 172 height 150
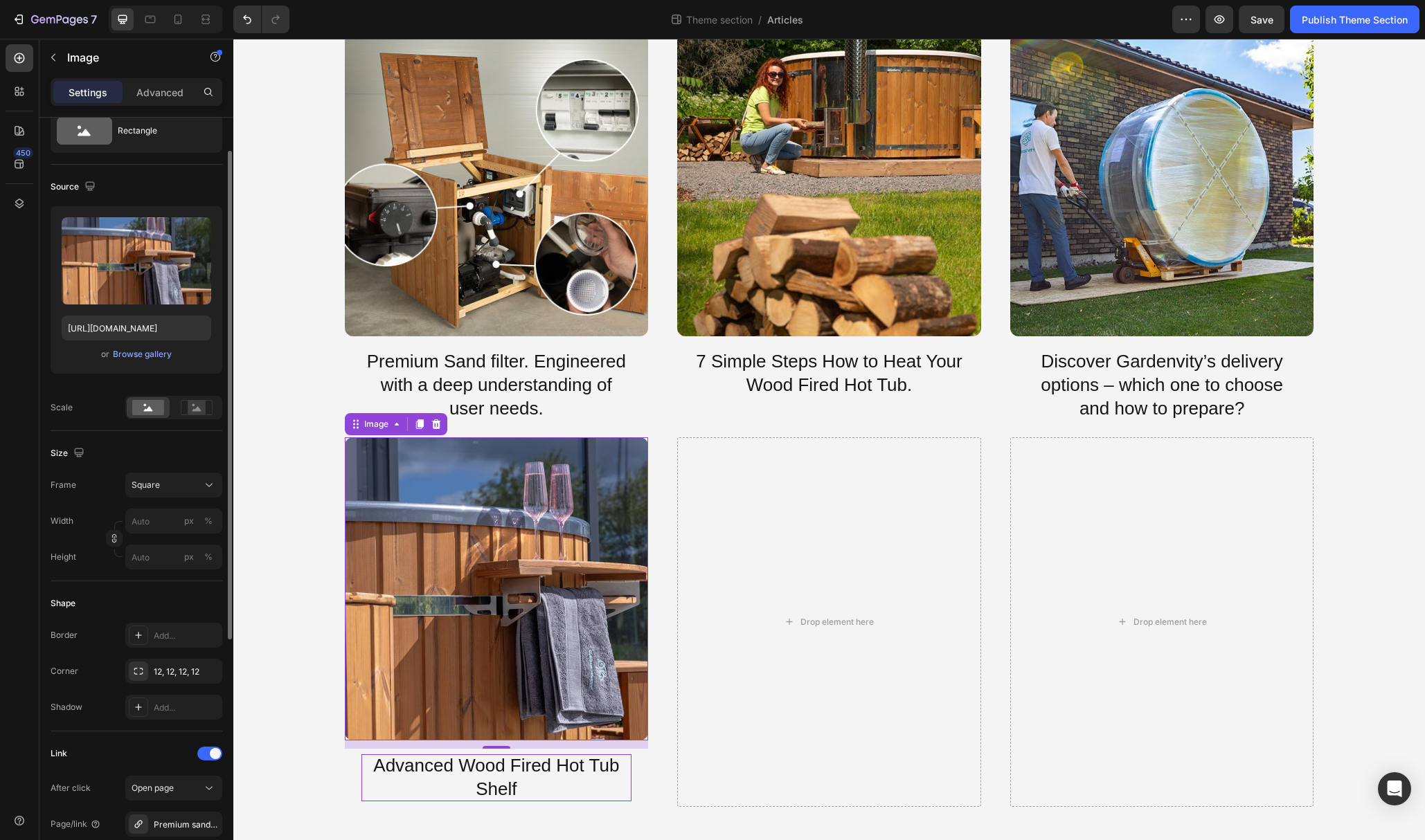
scroll to position [51, 0]
click at [157, 355] on div "Browse gallery" at bounding box center [142, 354] width 59 height 13
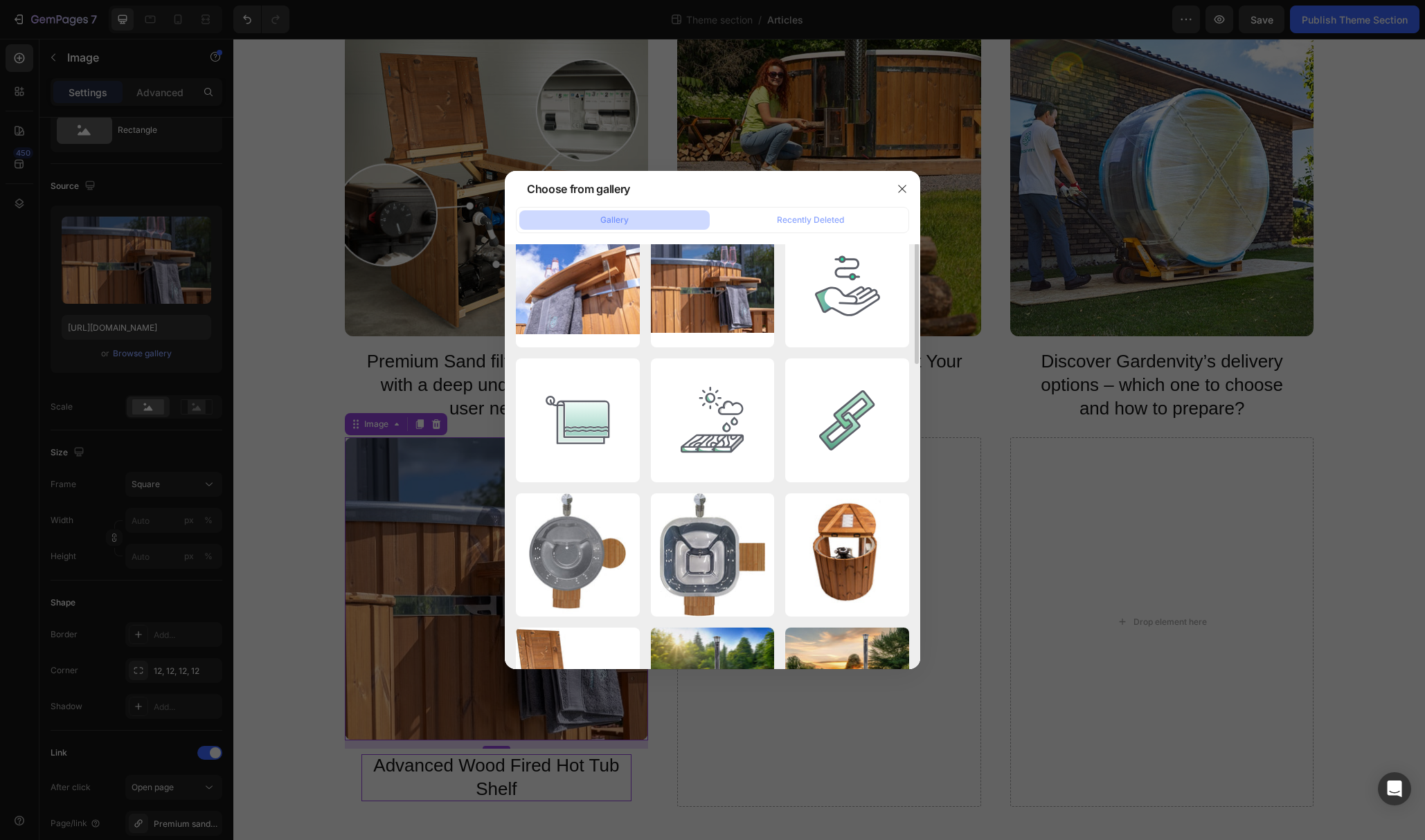
scroll to position [164, 0]
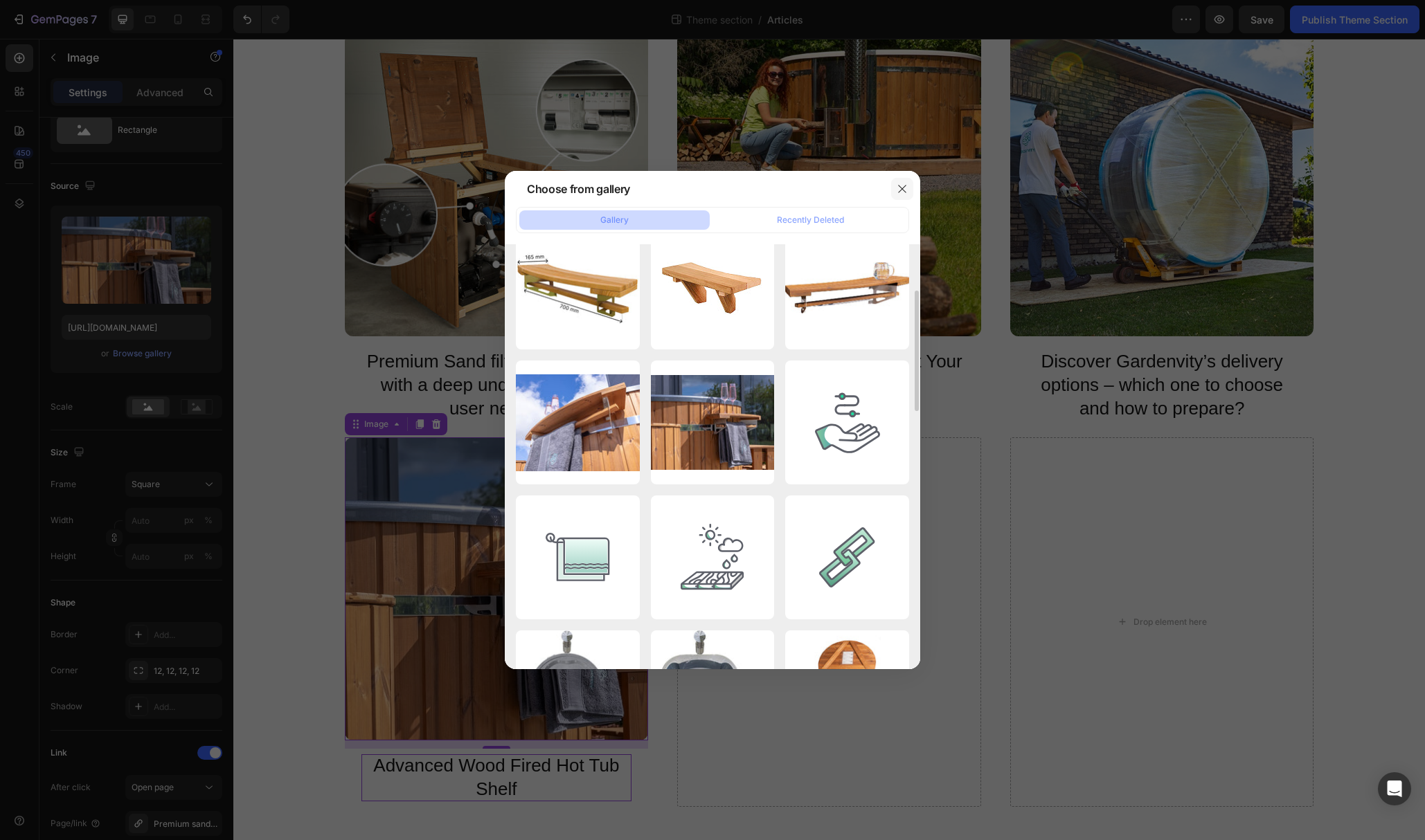
click at [903, 187] on icon "button" at bounding box center [902, 188] width 11 height 11
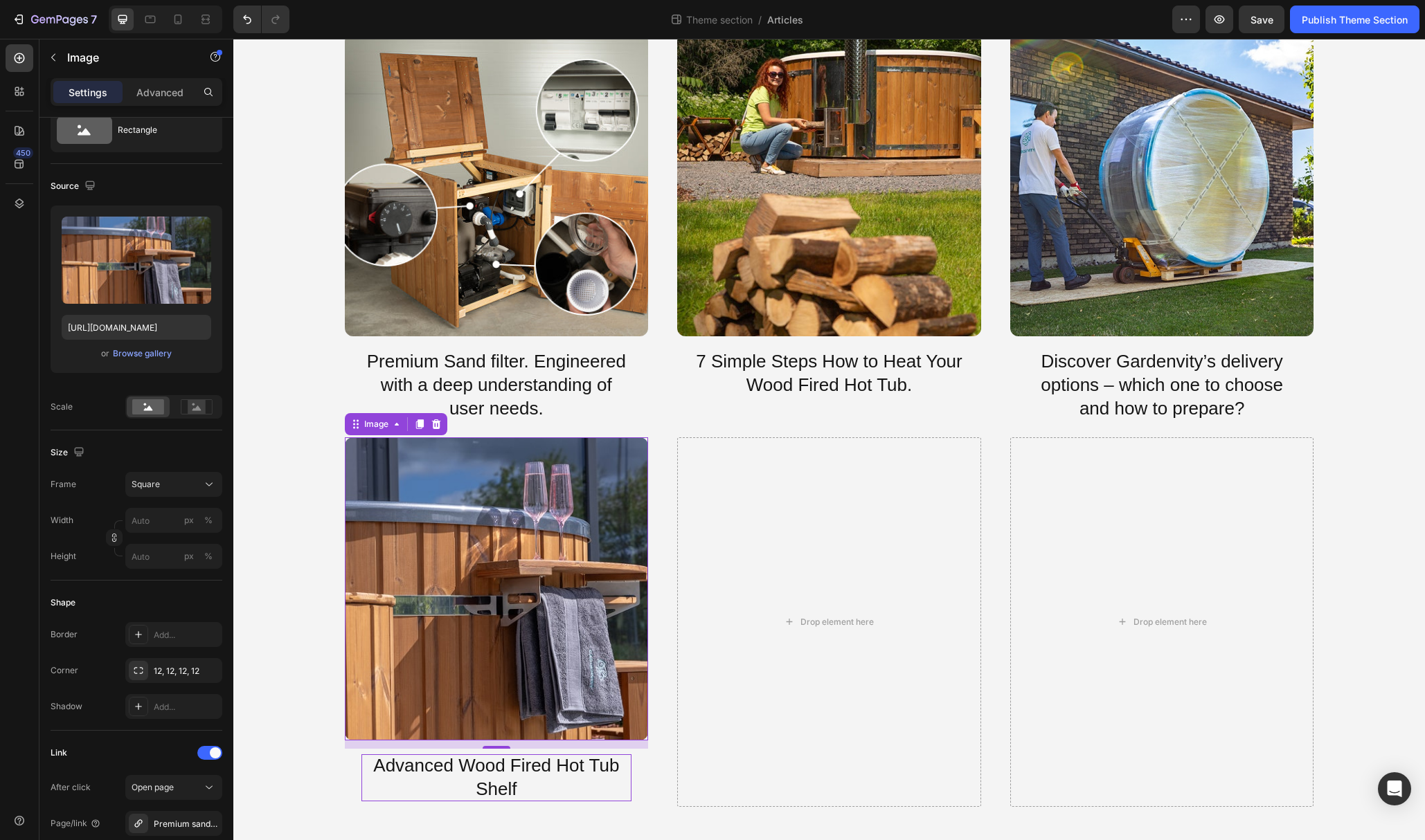
click at [501, 578] on img at bounding box center [497, 589] width 304 height 304
click at [139, 357] on div "Browse gallery" at bounding box center [142, 354] width 59 height 13
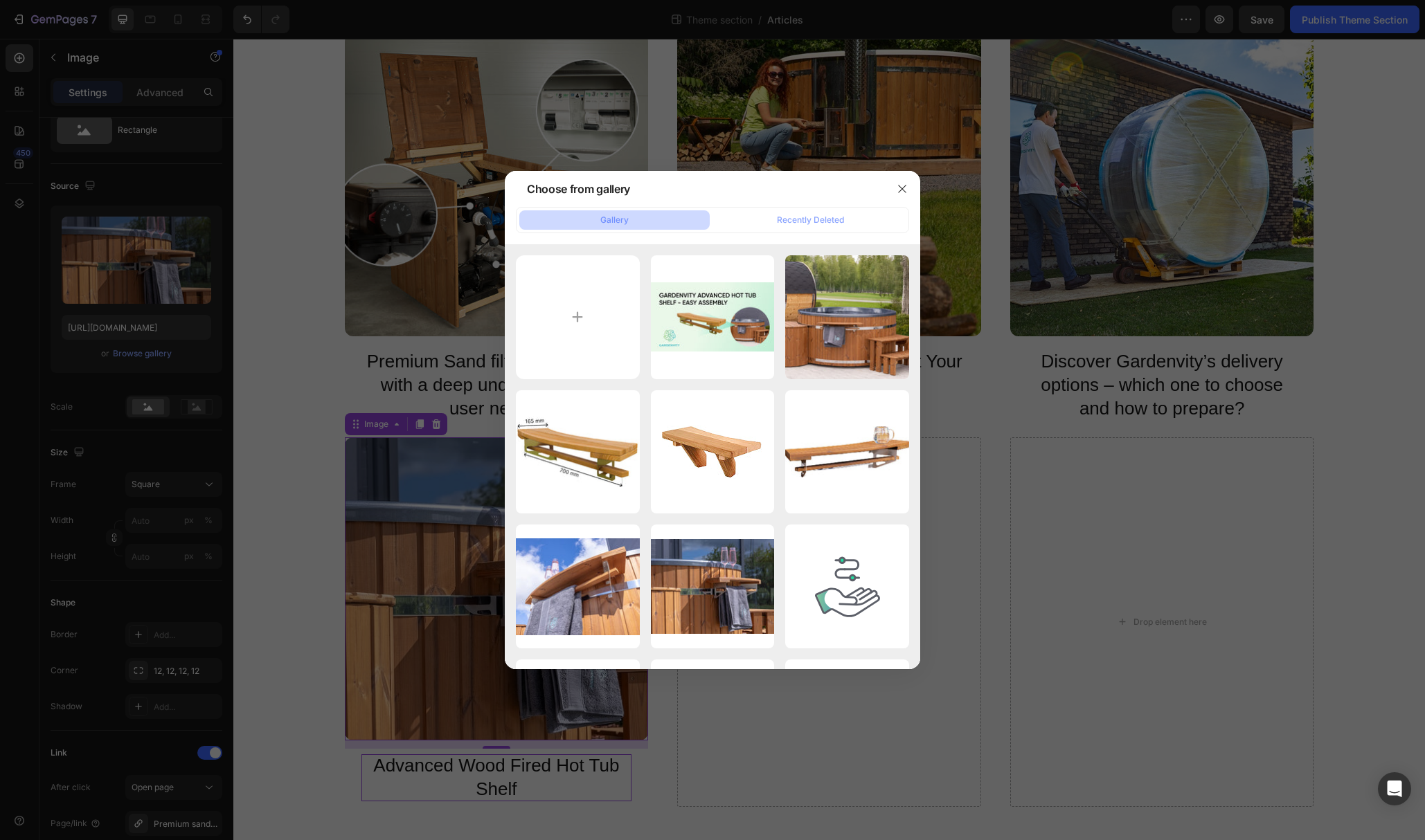
type input "C:\fakepath\Shelf-min.jpg"
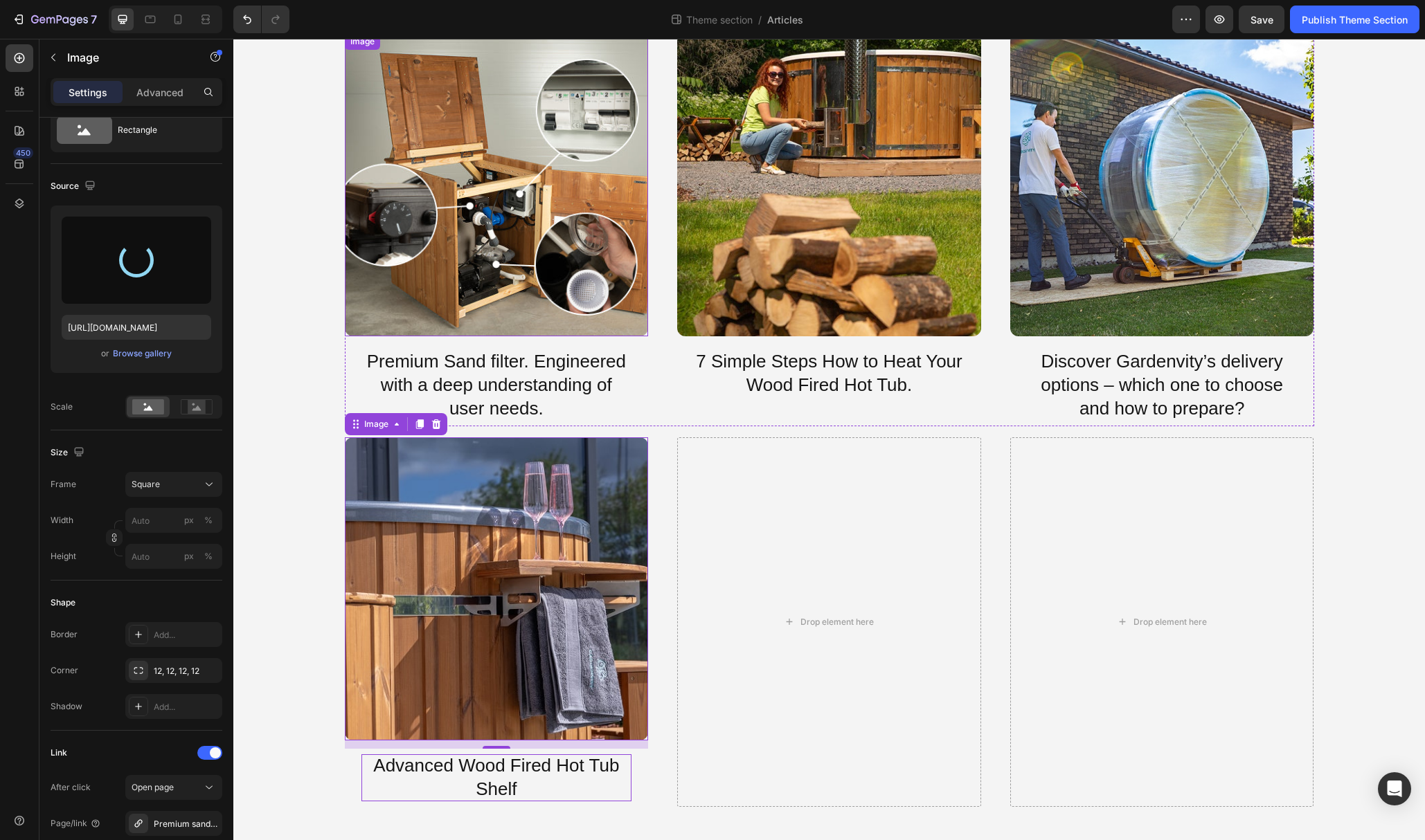
type input "https://cdn.shopify.com/s/files/1/0849/1067/0089/files/gempages_544226901498004…"
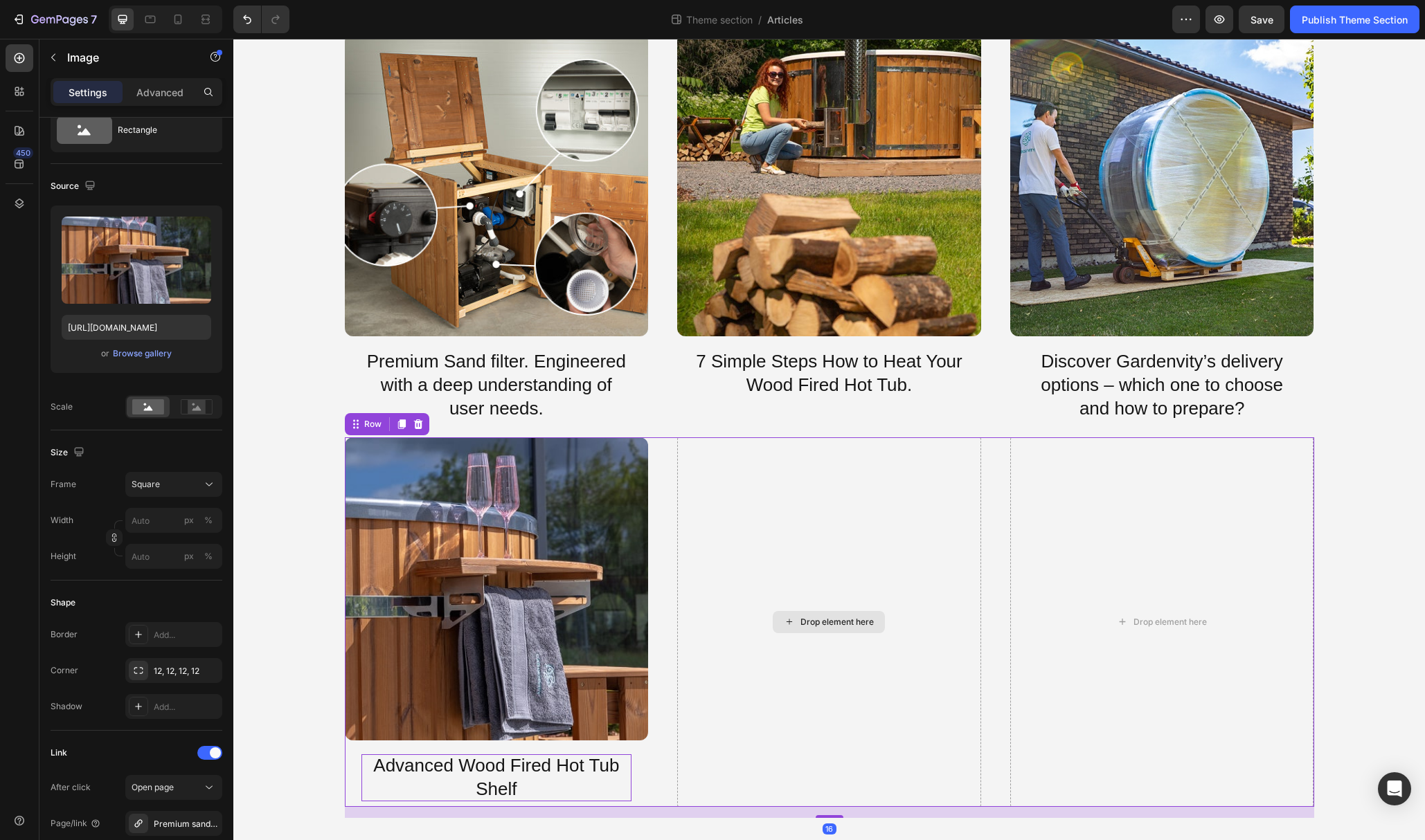
click at [697, 509] on div "Drop element here" at bounding box center [829, 622] width 304 height 369
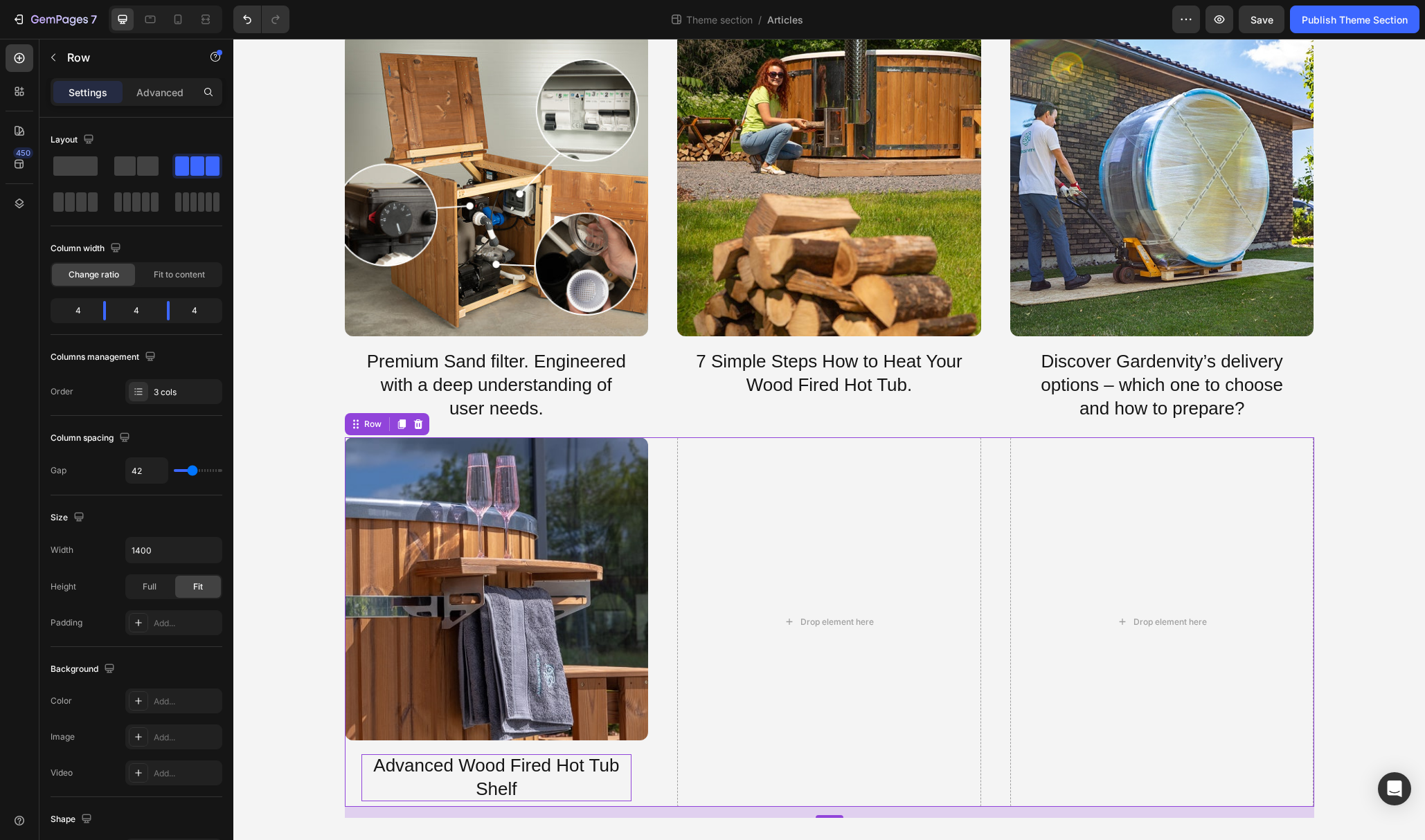
click at [656, 736] on div "Image Advanced Wood Fired Hot Tub Shelf Button Drop element here Drop element h…" at bounding box center [829, 622] width 969 height 369
click at [182, 25] on icon at bounding box center [178, 19] width 14 height 14
type input "0"
type input "100%"
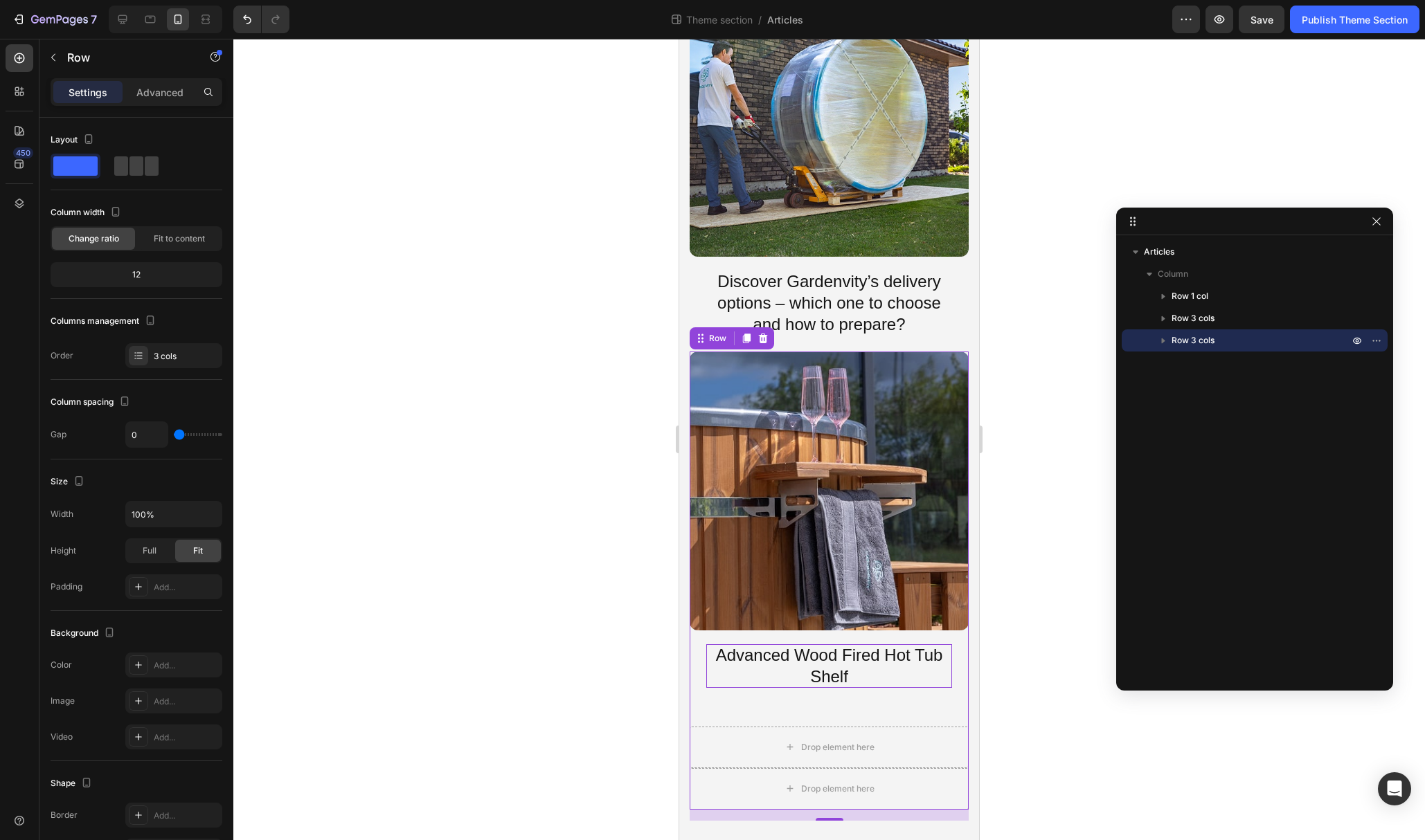
scroll to position [1114, 0]
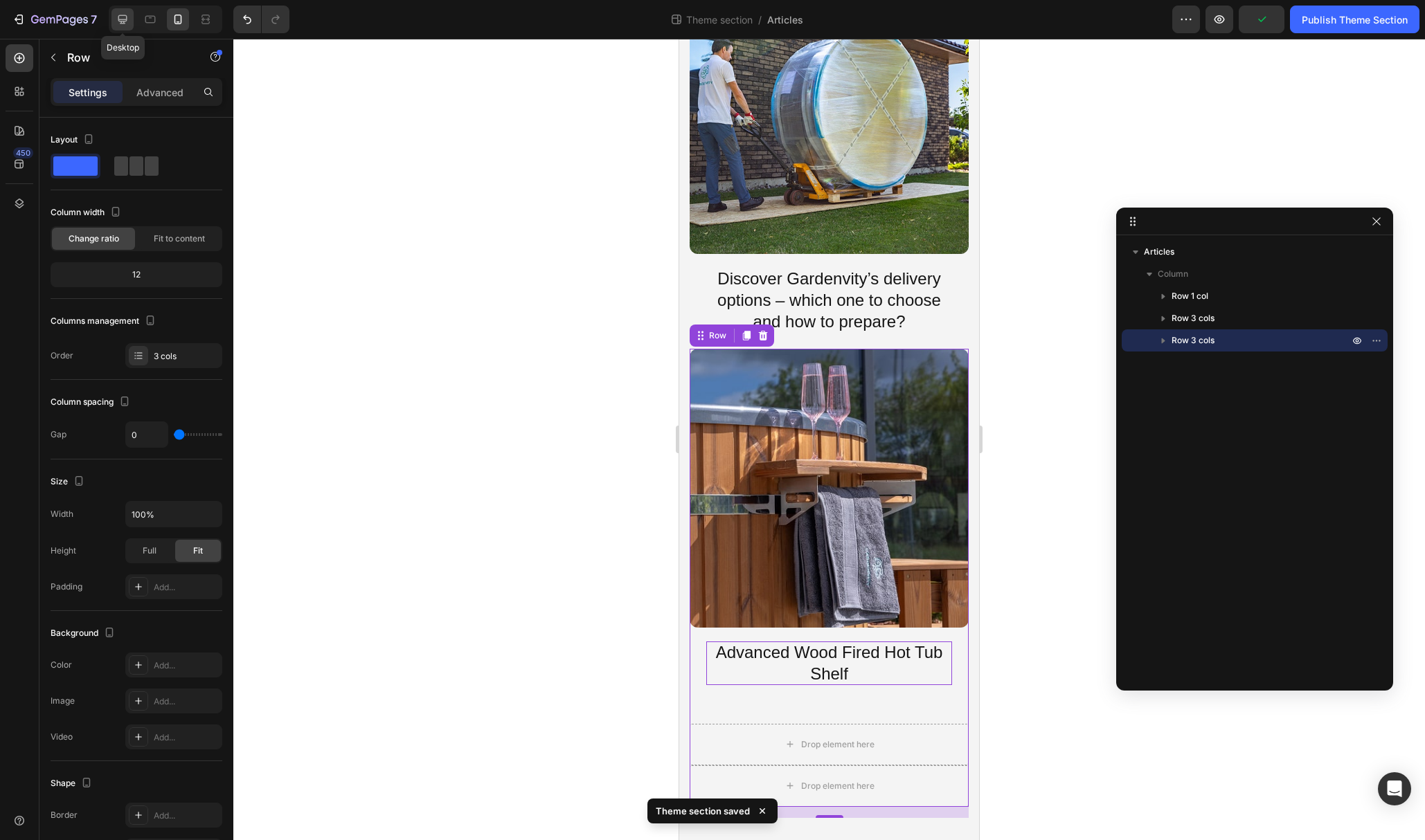
click at [119, 20] on icon at bounding box center [122, 19] width 14 height 14
type input "42"
type input "1400"
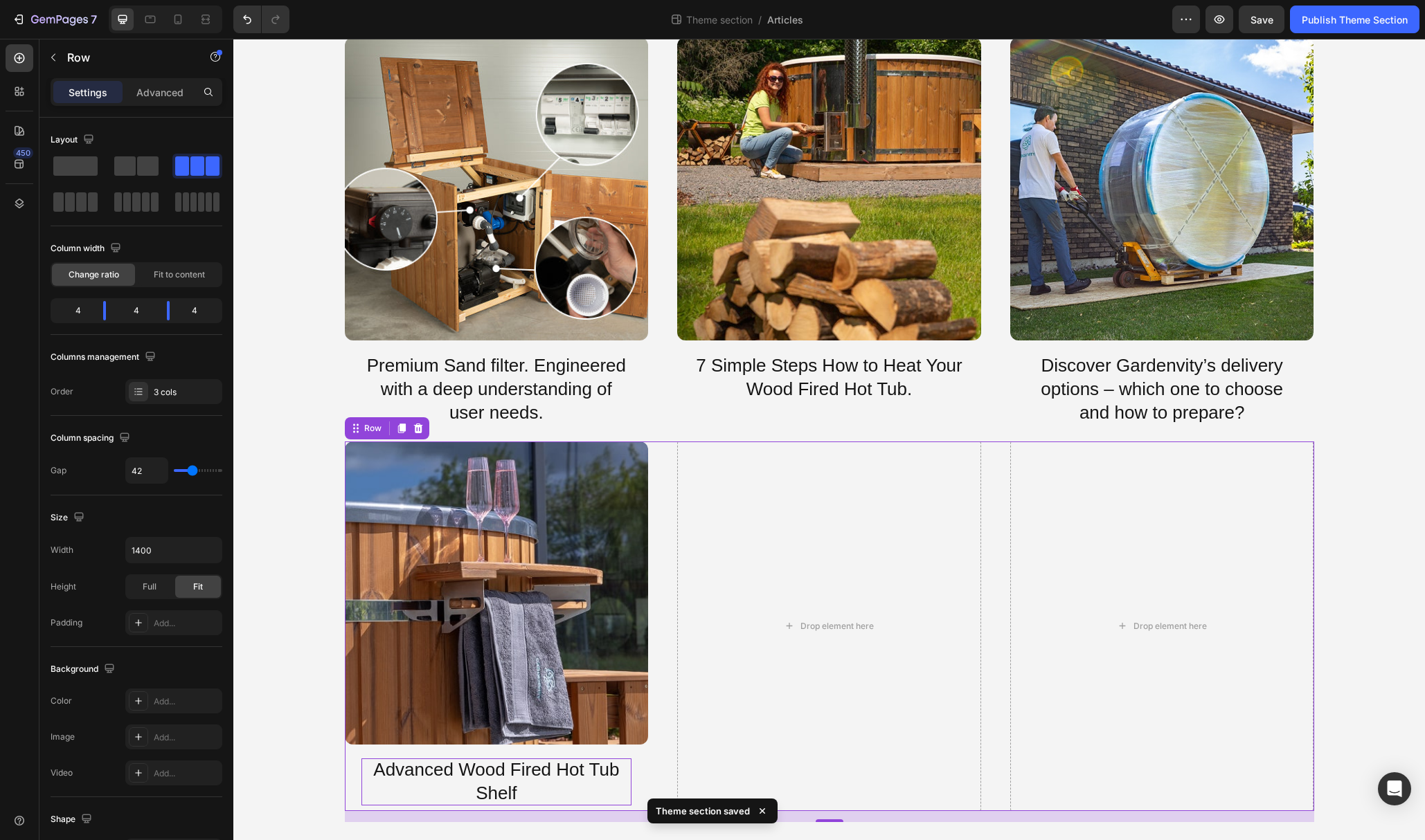
scroll to position [277, 0]
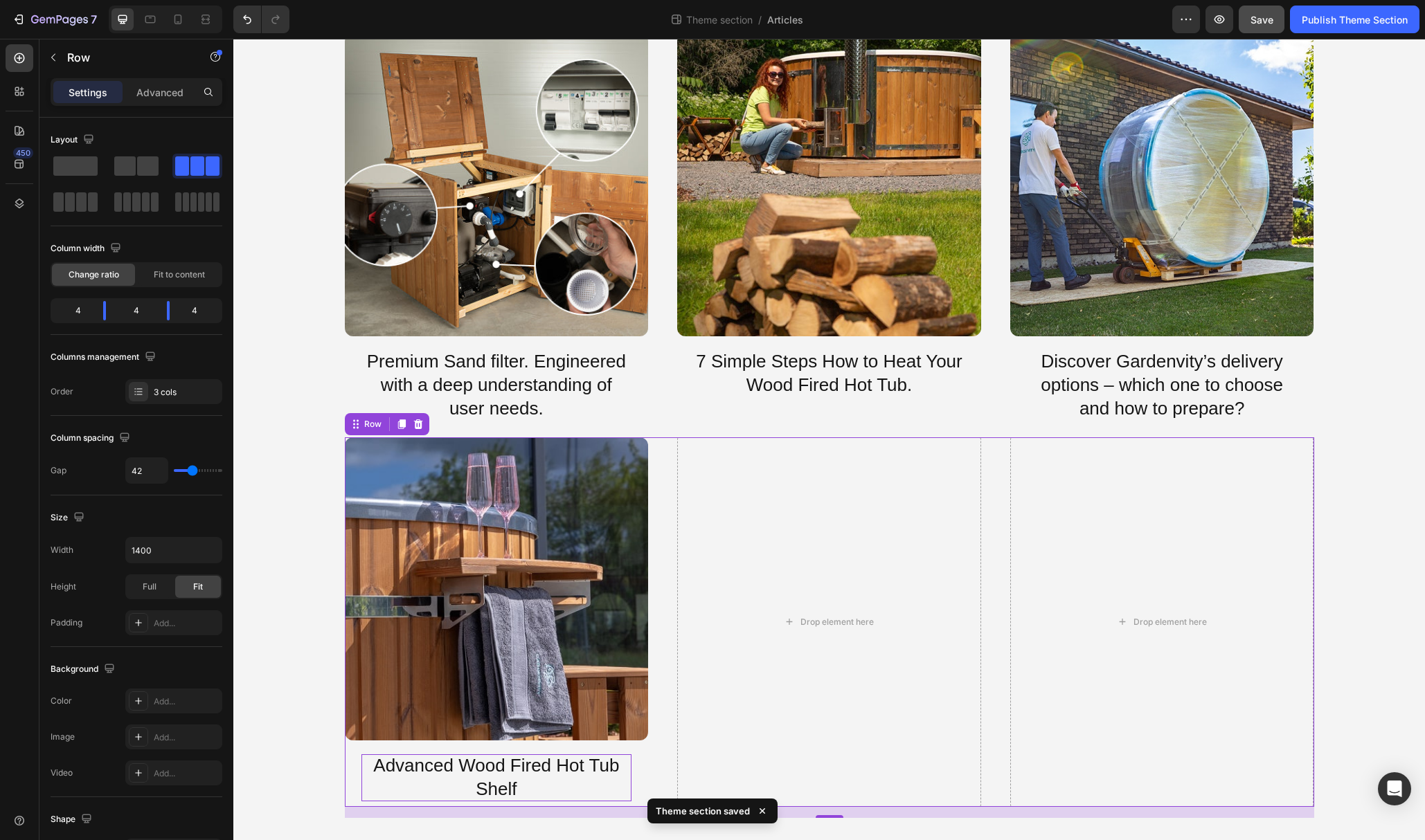
click at [1264, 25] on div "Save" at bounding box center [1262, 20] width 23 height 15
click at [1333, 22] on div "Publish Theme Section" at bounding box center [1354, 20] width 106 height 15
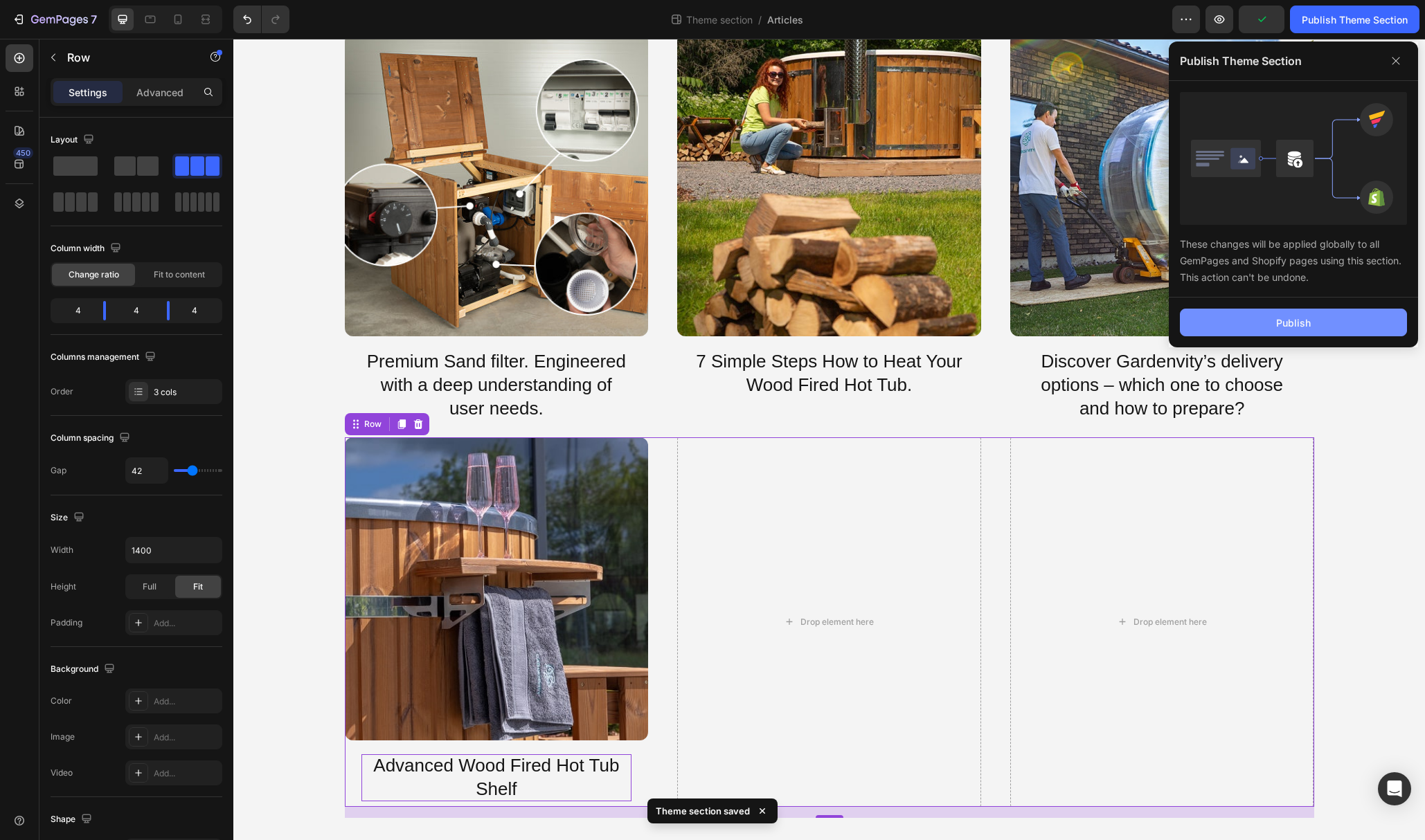
click at [1299, 321] on div "Publish" at bounding box center [1293, 323] width 34 height 15
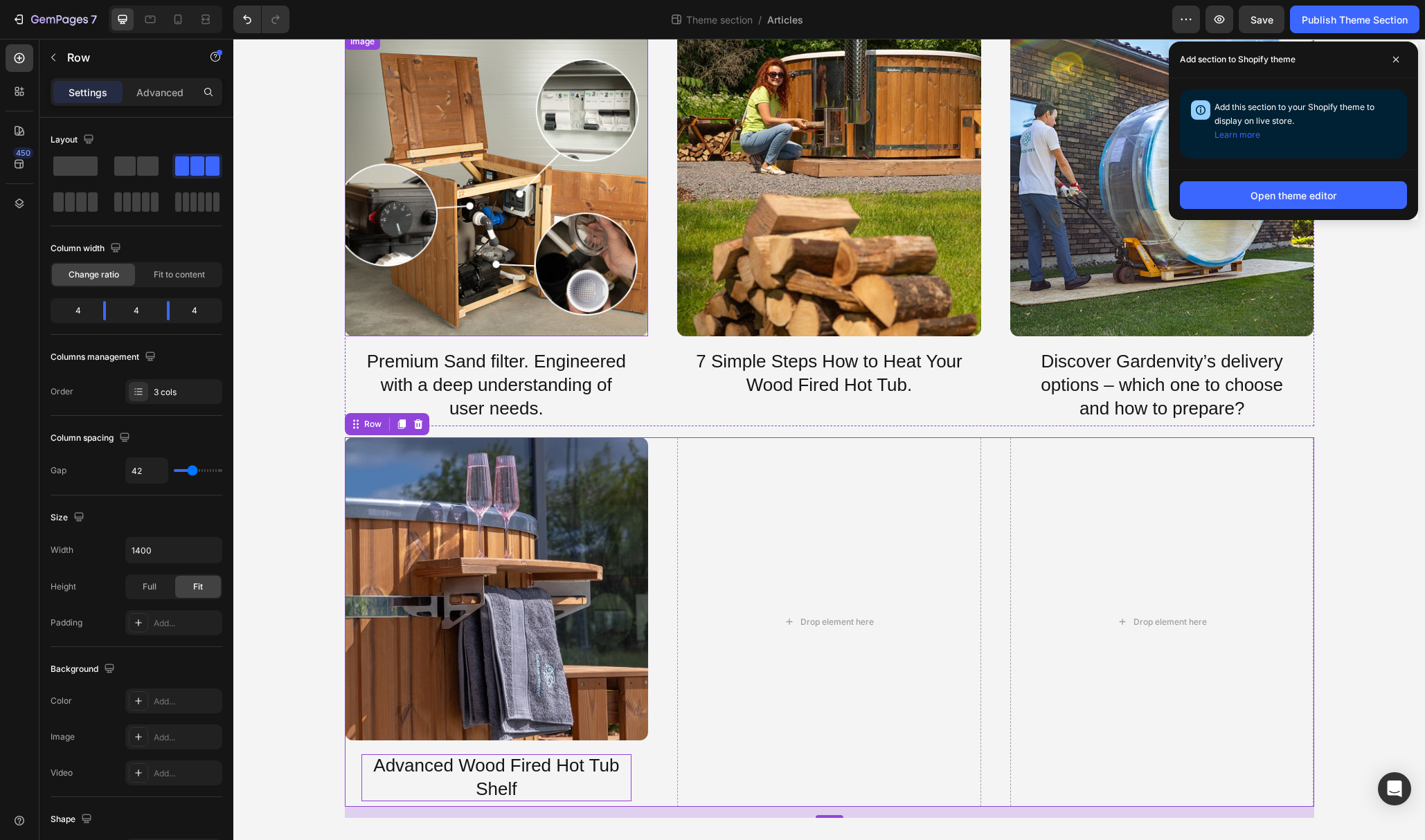
click at [511, 295] on img at bounding box center [497, 185] width 304 height 304
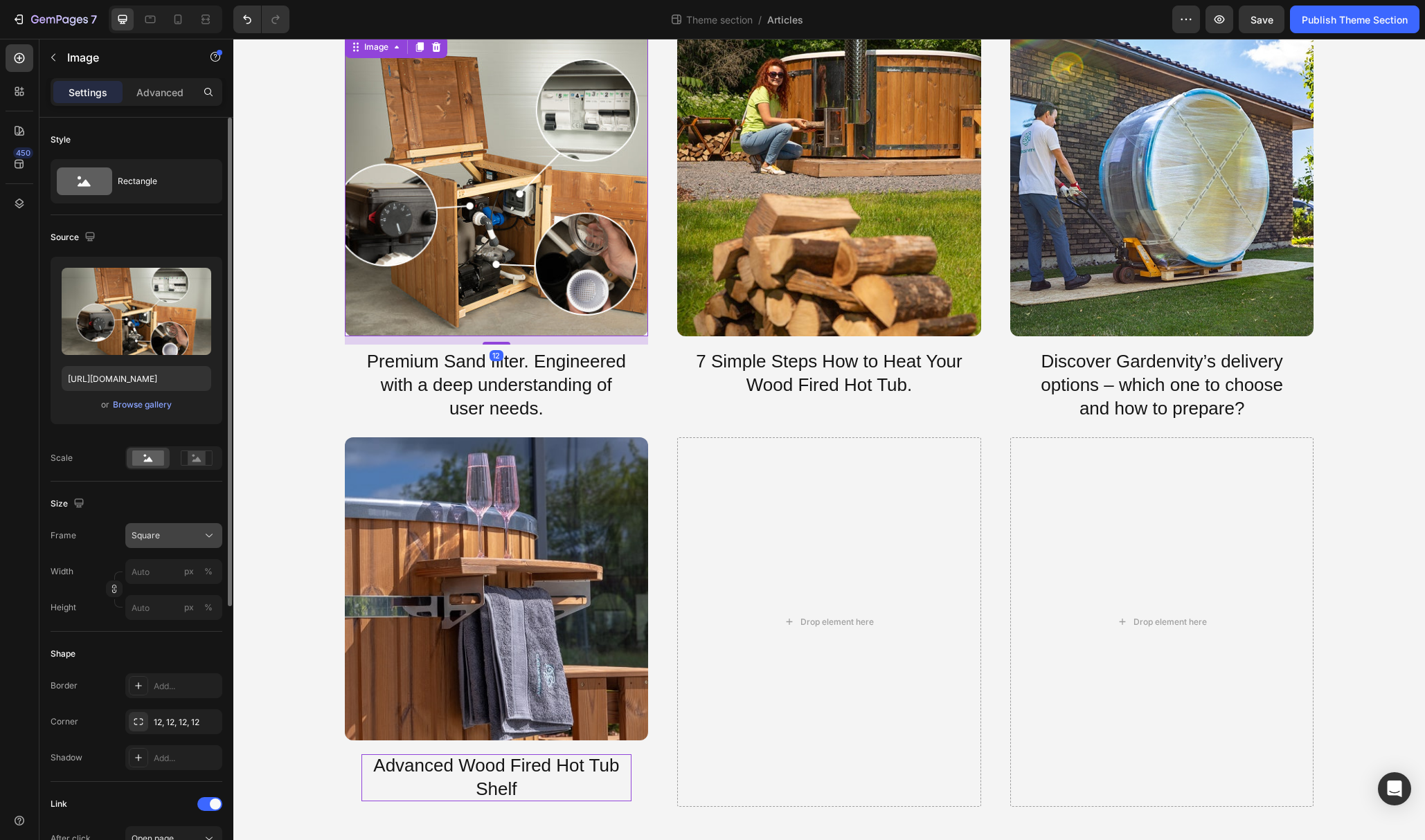
scroll to position [426, 0]
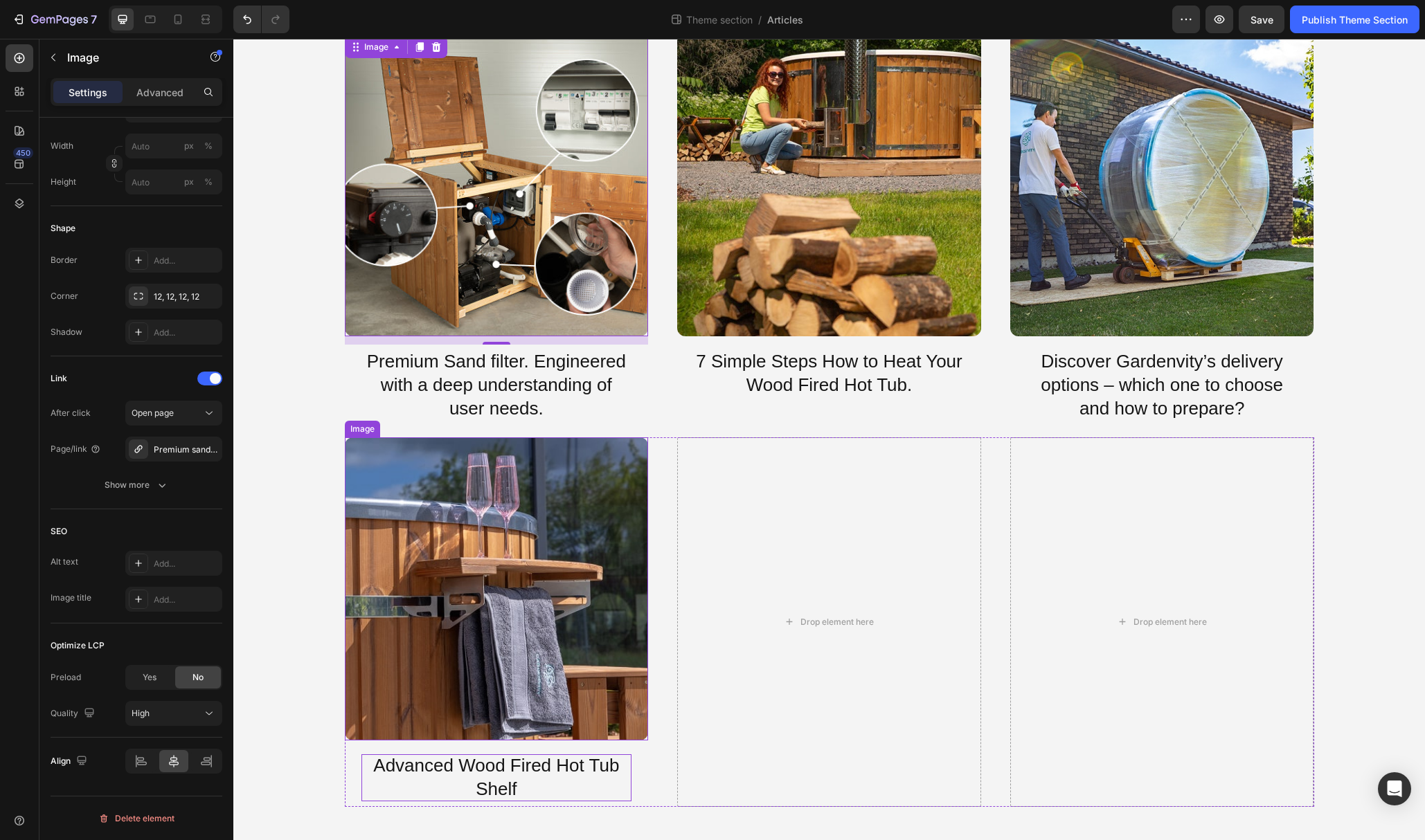
click at [470, 554] on img at bounding box center [497, 589] width 304 height 304
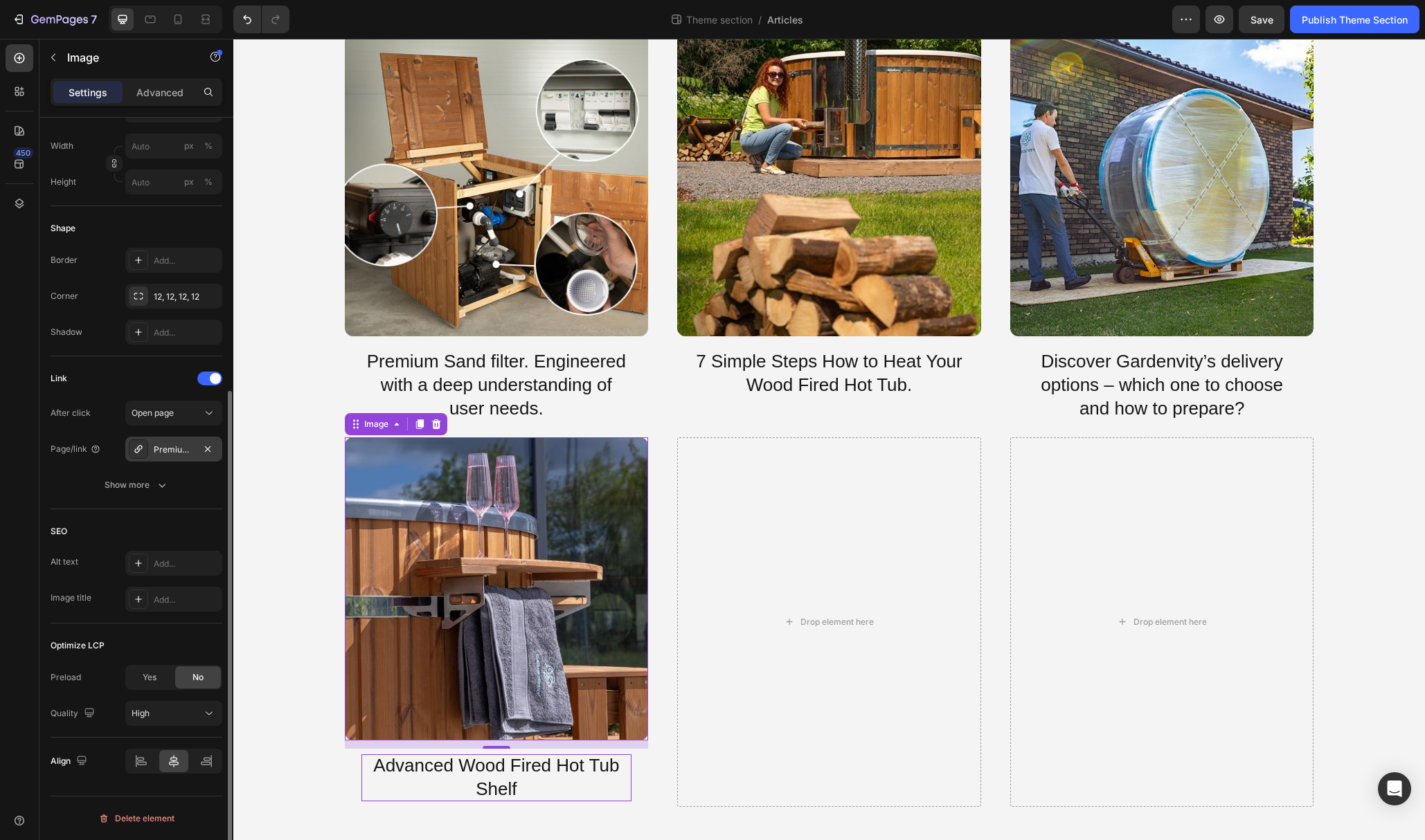
click at [161, 449] on div "Premium sand filter" at bounding box center [174, 450] width 40 height 13
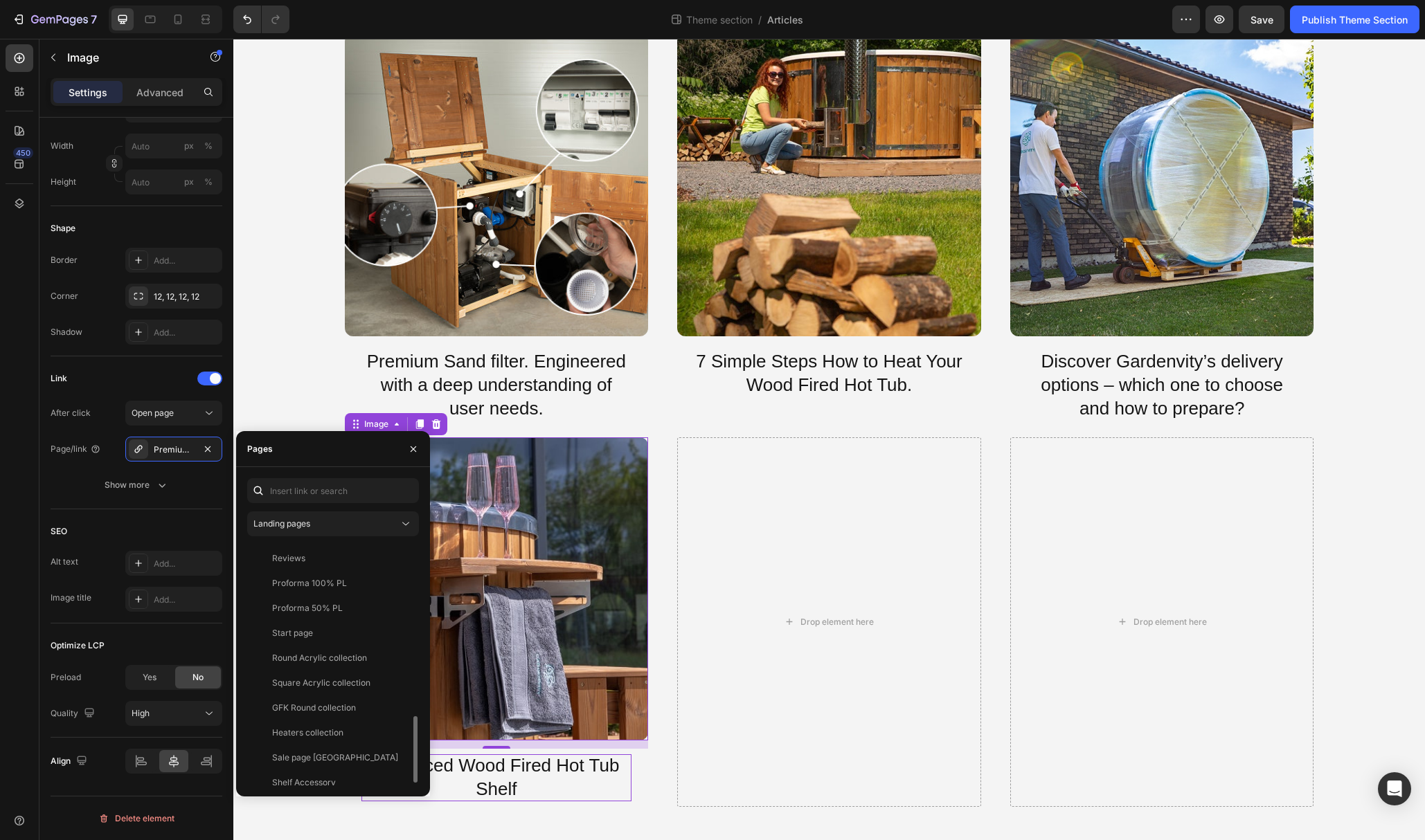
scroll to position [631, 0]
click at [326, 767] on div "Shelf Accessory" at bounding box center [304, 773] width 64 height 13
click at [500, 774] on p "Advanced Wood Fired Hot Tub Shelf" at bounding box center [496, 777] width 270 height 47
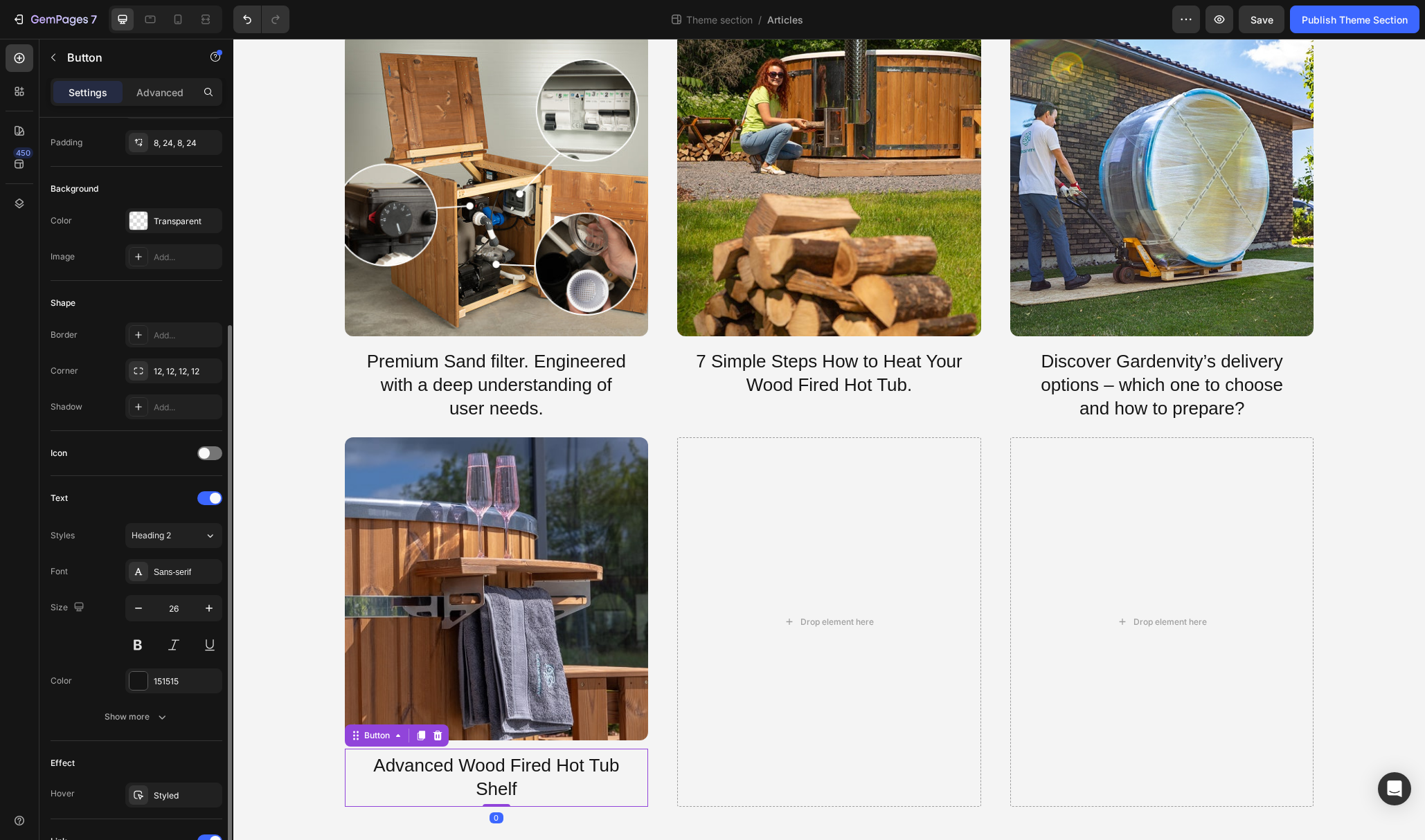
scroll to position [339, 0]
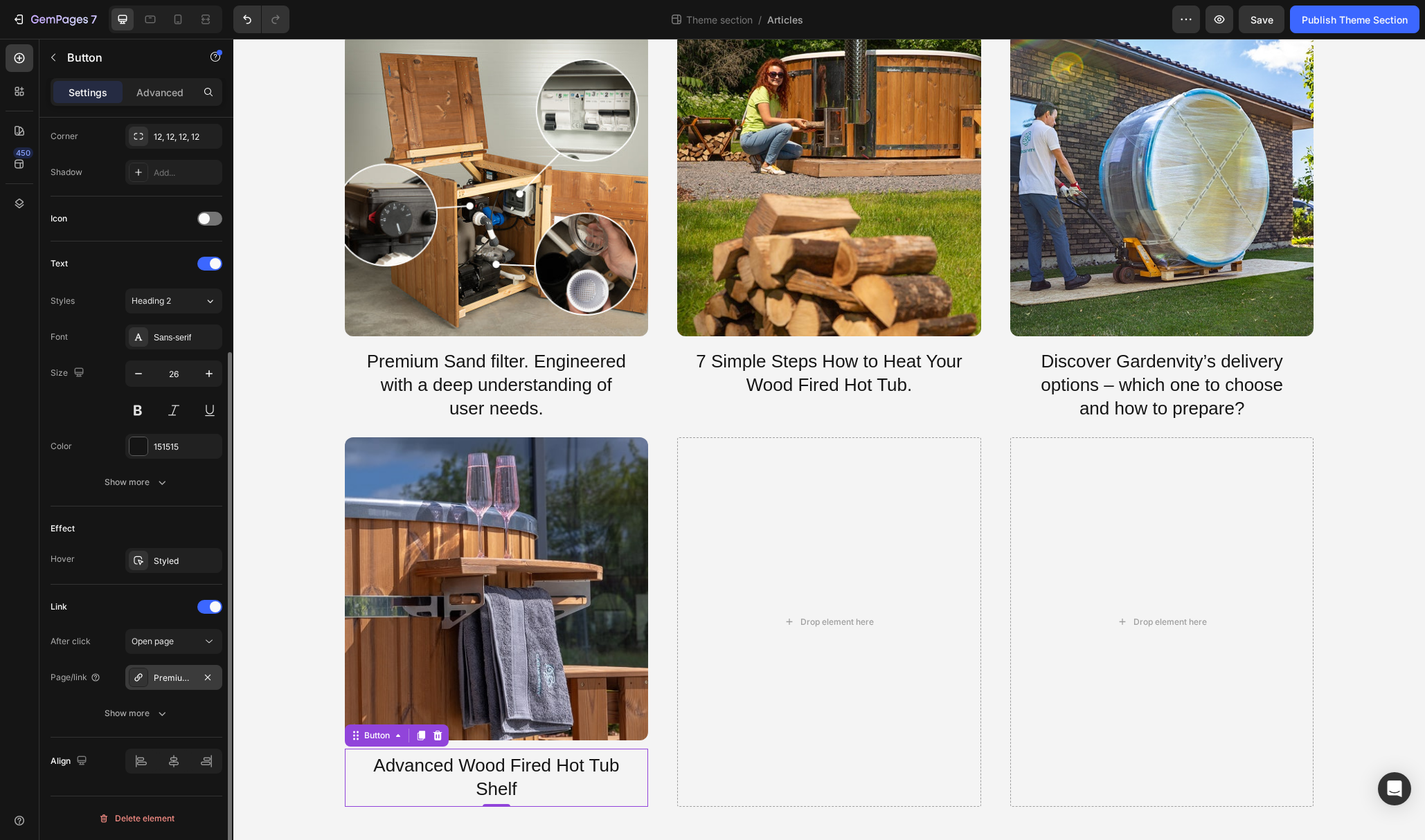
click at [171, 681] on div "Premium sand filter" at bounding box center [174, 678] width 40 height 13
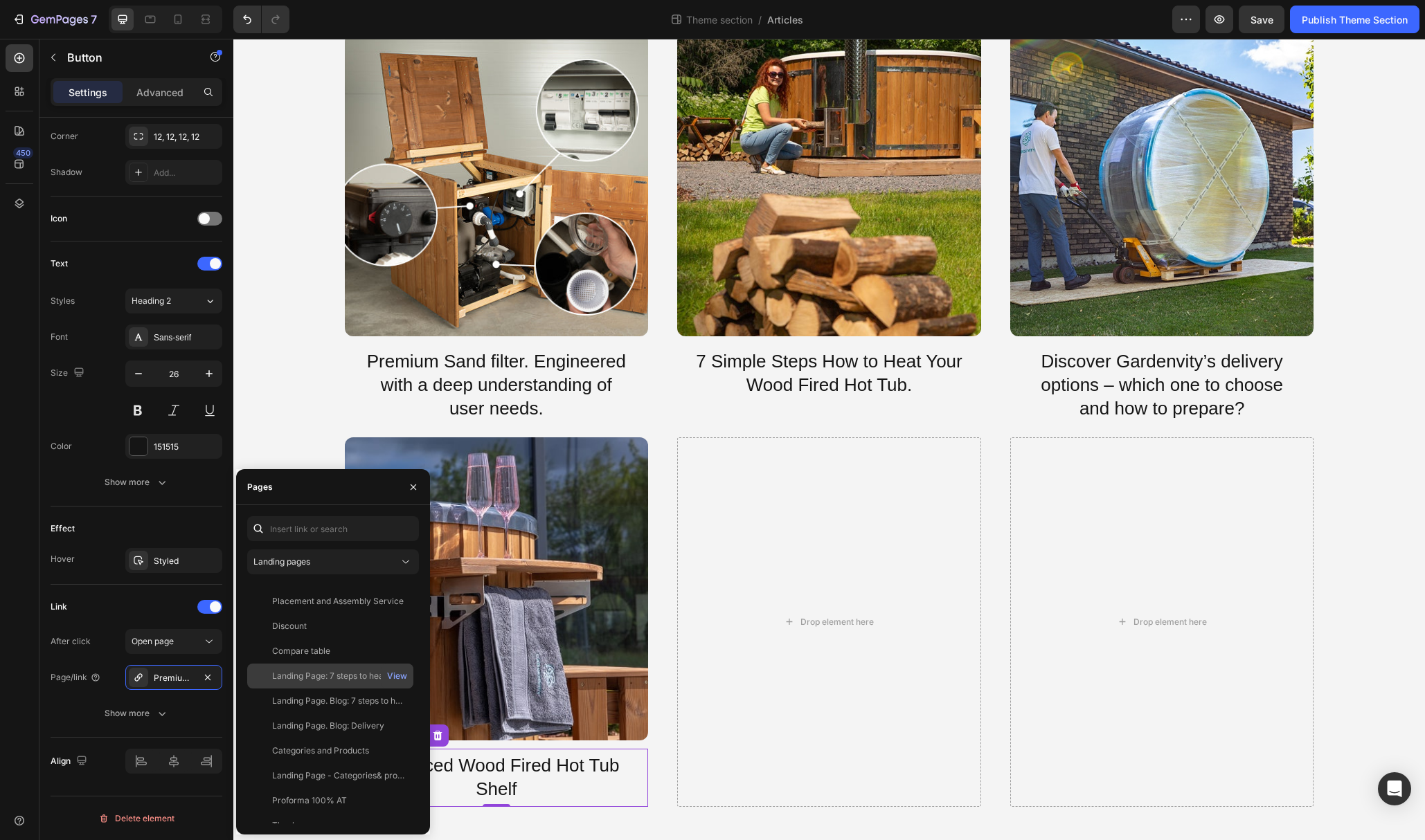
scroll to position [631, 0]
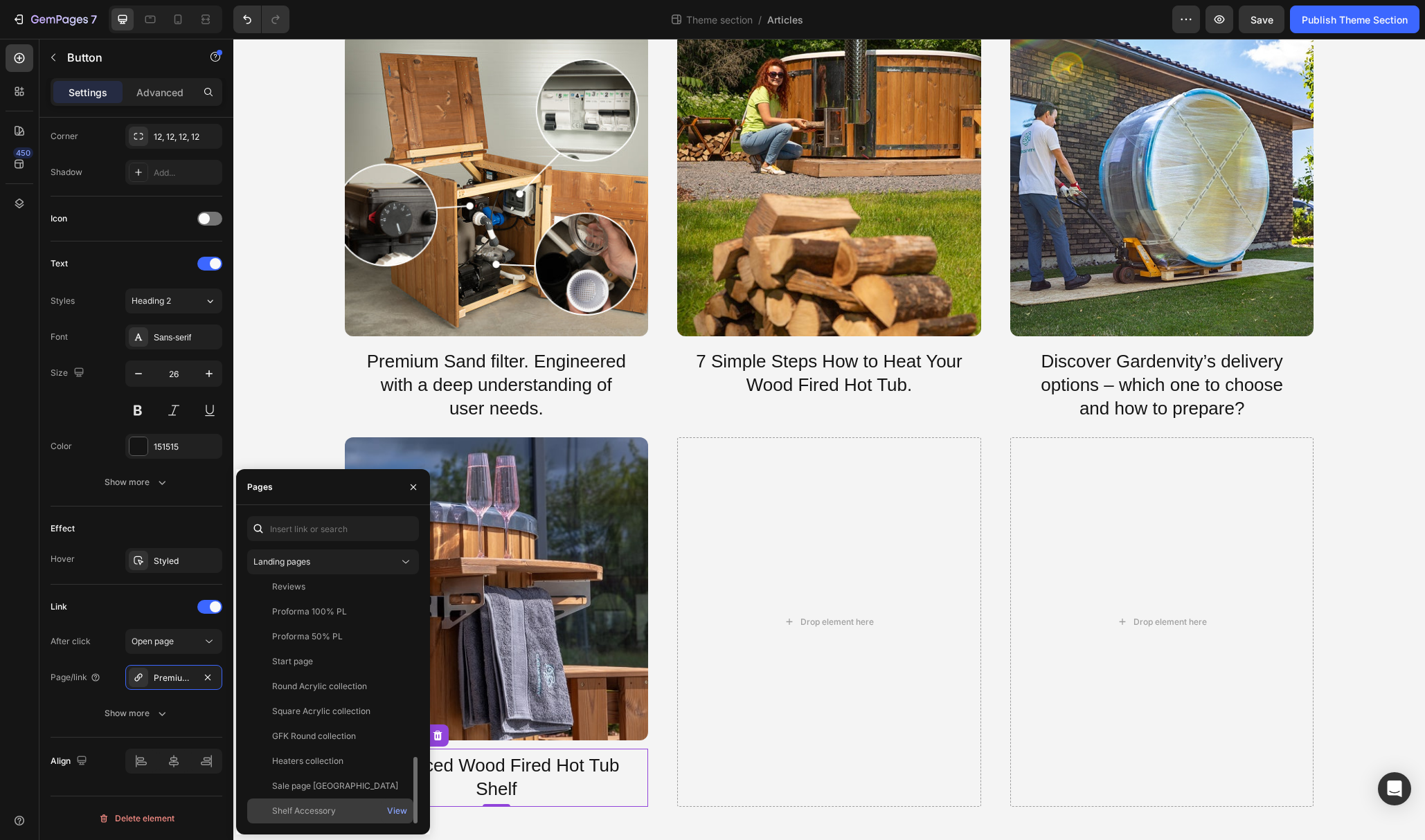
click at [331, 802] on div "Shelf Accessory View" at bounding box center [330, 811] width 166 height 25
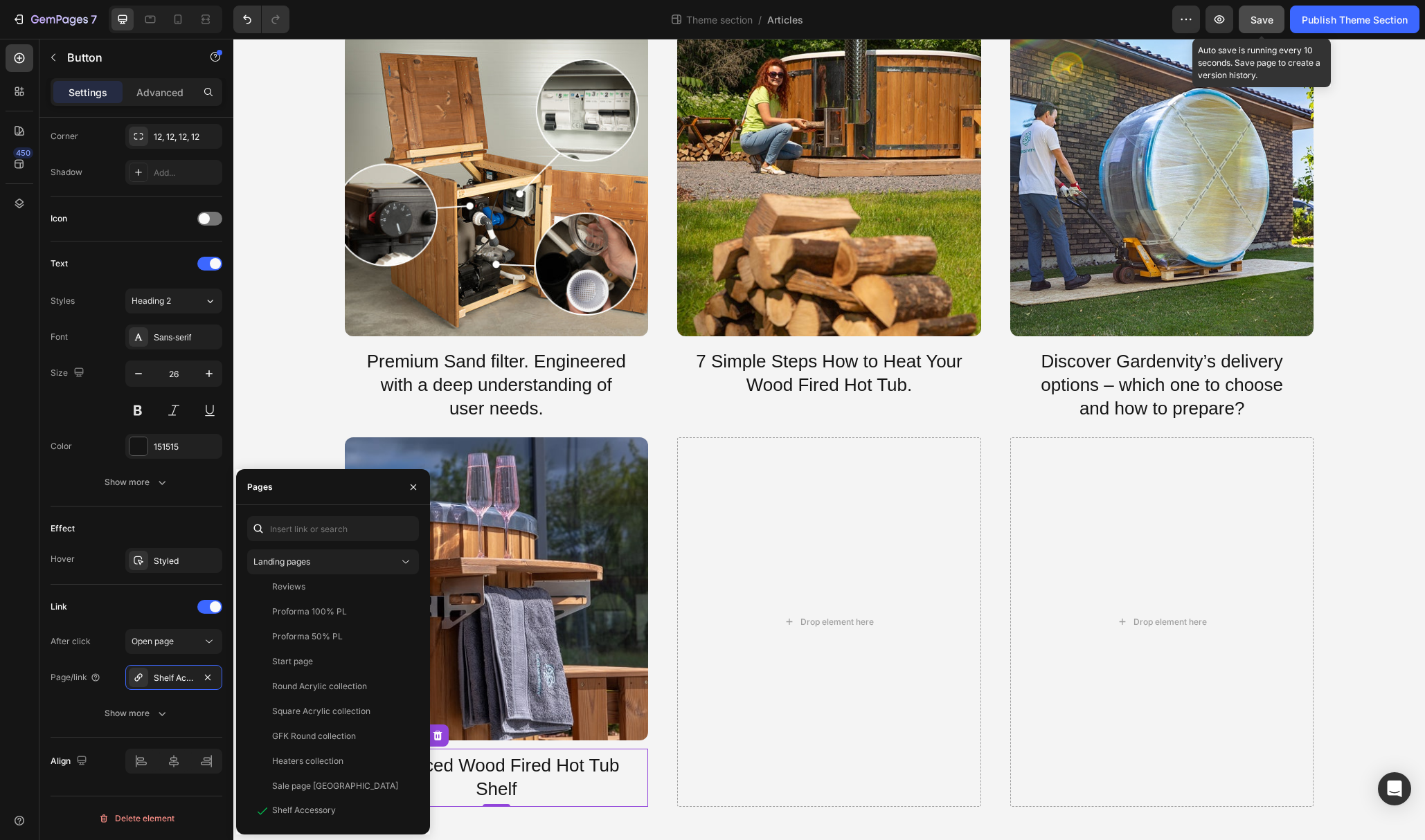
click at [1251, 16] on span "Save" at bounding box center [1262, 20] width 23 height 12
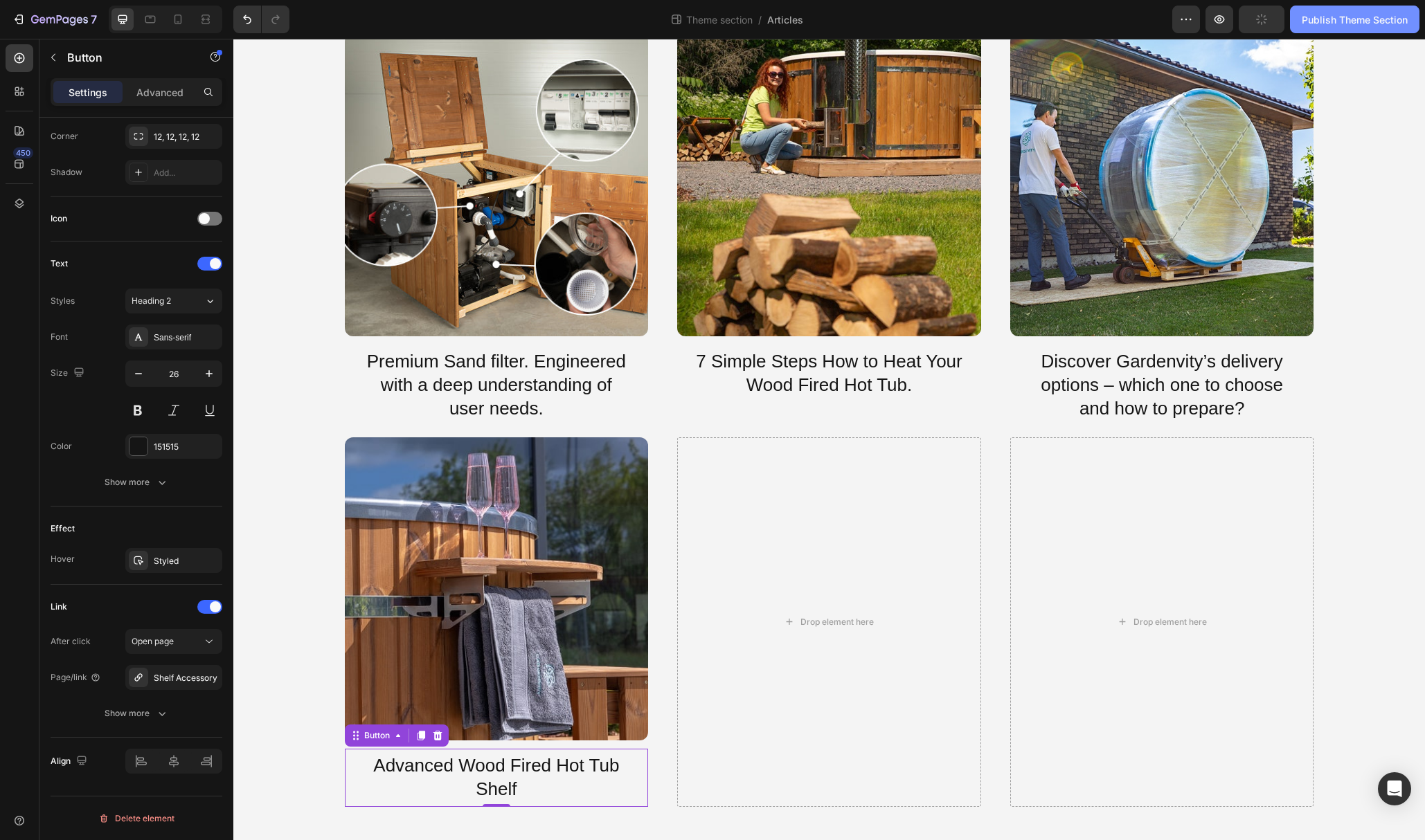
click at [1334, 17] on div "Publish Theme Section" at bounding box center [1354, 20] width 106 height 15
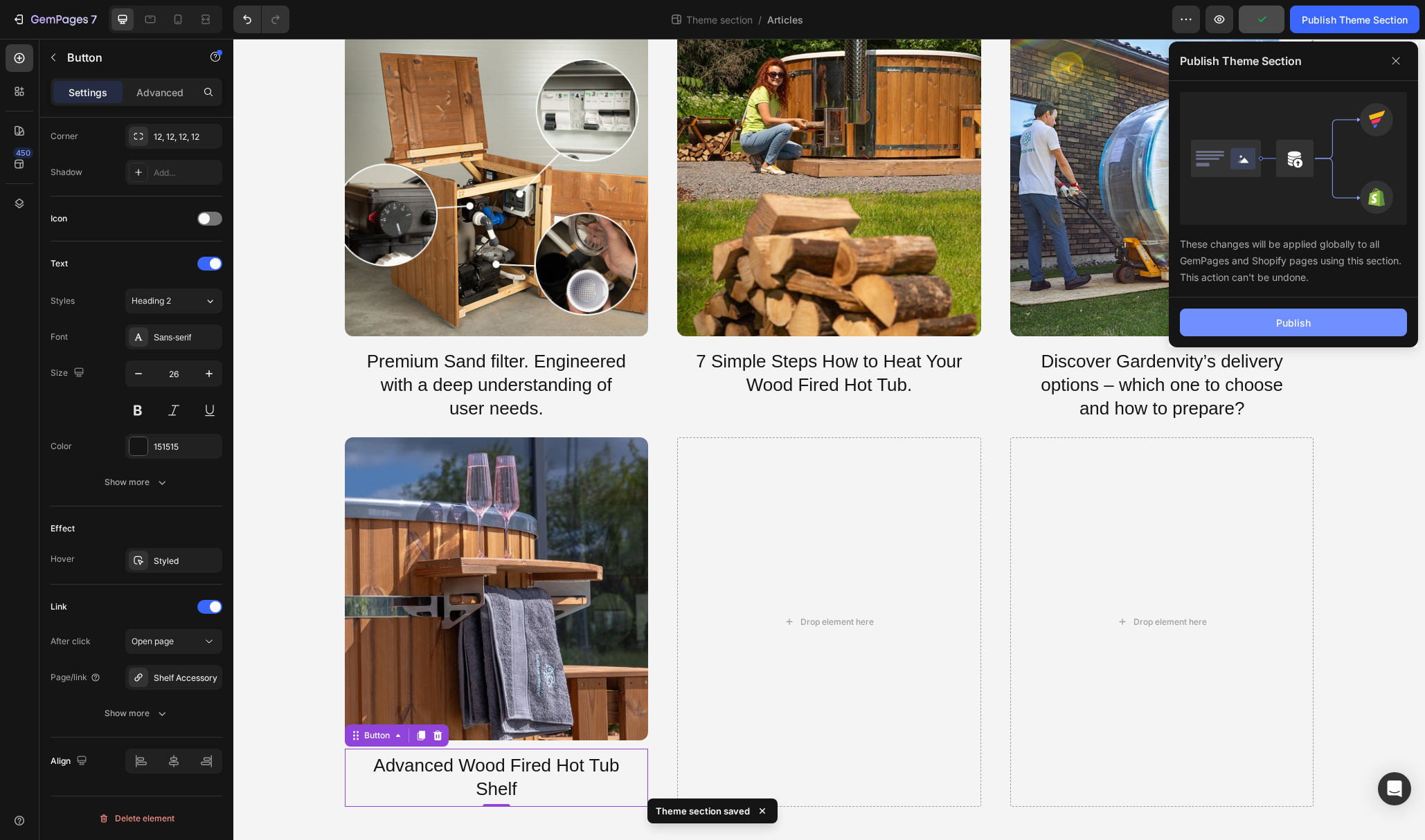
click at [1318, 311] on button "Publish" at bounding box center [1293, 322] width 227 height 28
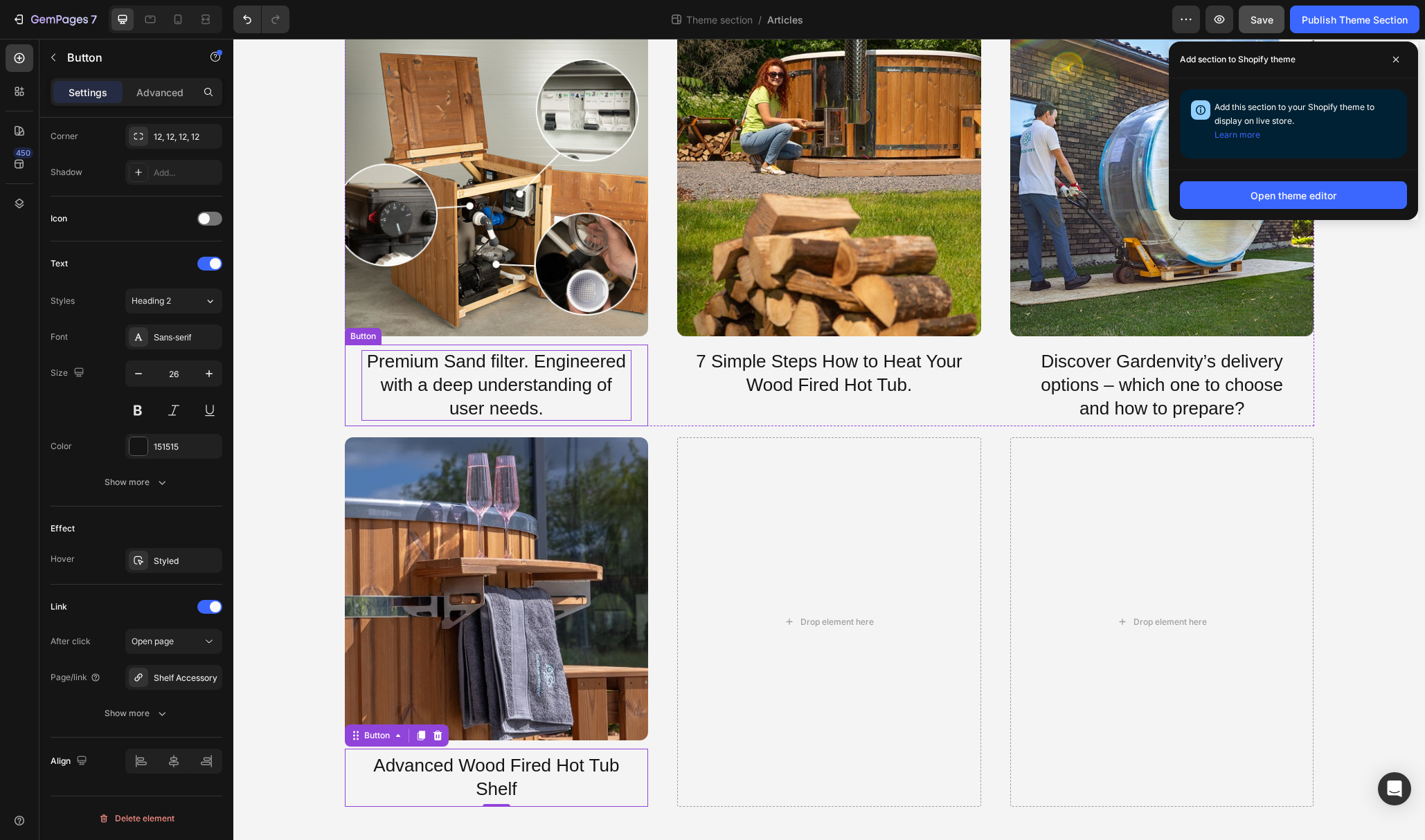
click at [566, 406] on p "Premium Sand filter. Engineered with a deep understanding of user needs." at bounding box center [496, 385] width 270 height 70
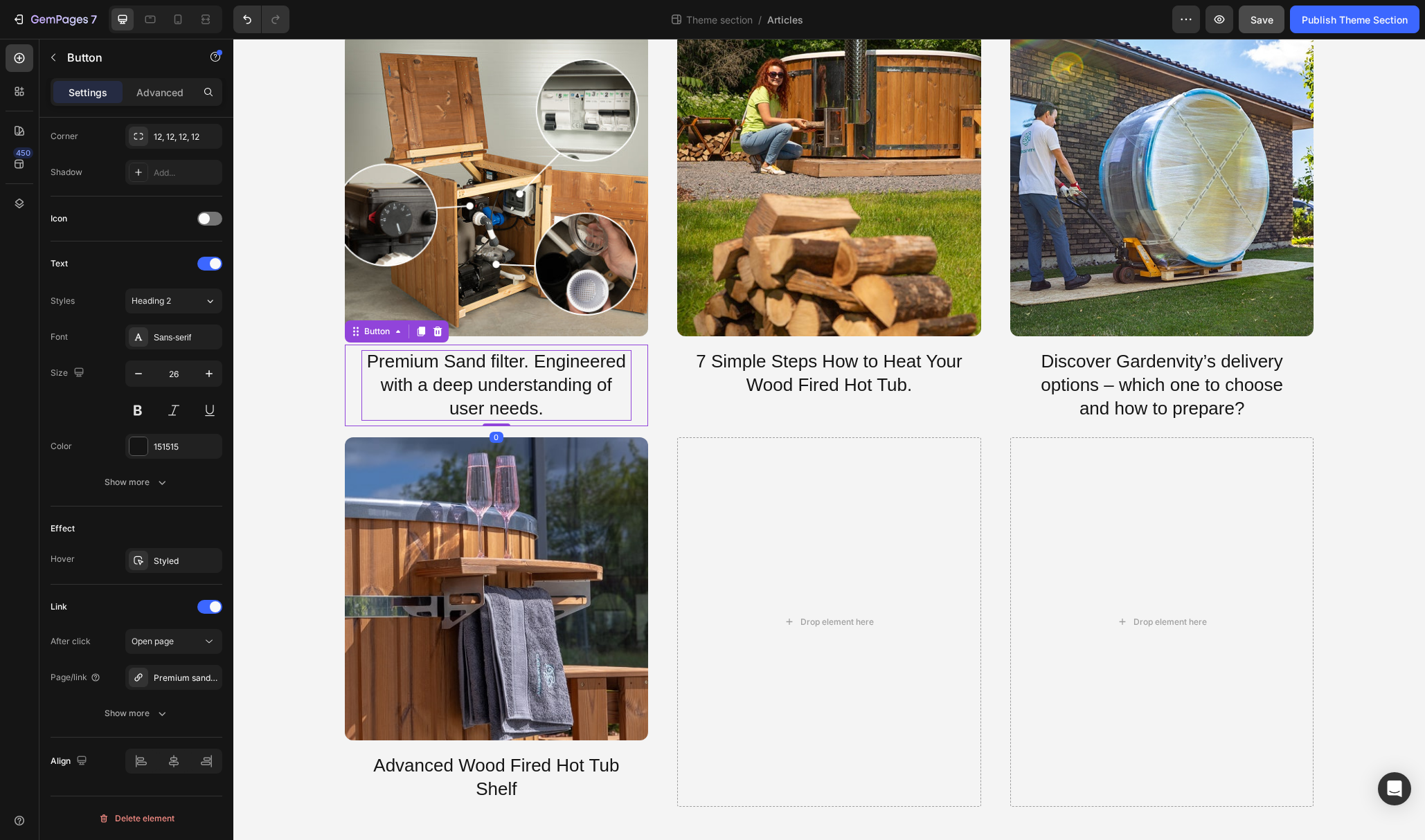
click at [552, 410] on p "Premium Sand filter. Engineered with a deep understanding of user needs." at bounding box center [496, 385] width 270 height 70
click at [907, 378] on p "7 Simple Steps How to Heat Your Wood Fired Hot Tub." at bounding box center [828, 373] width 270 height 47
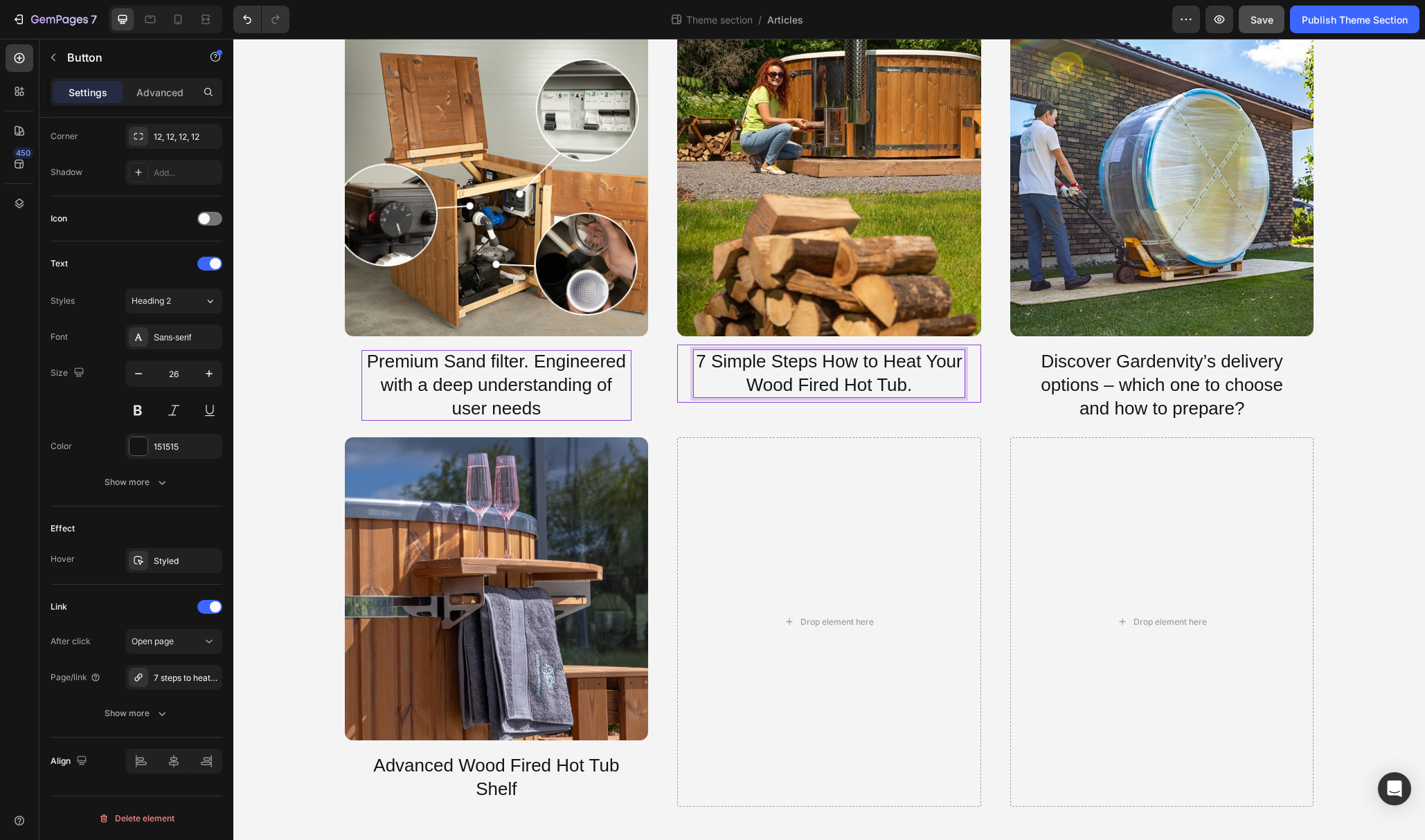
click at [918, 384] on p "7 Simple Steps How to Heat Your Wood Fired Hot Tub." at bounding box center [828, 373] width 270 height 47
click at [1258, 398] on p "Discover Gardenvity’s delivery options – which one to choose and how to prepare?" at bounding box center [1161, 385] width 270 height 70
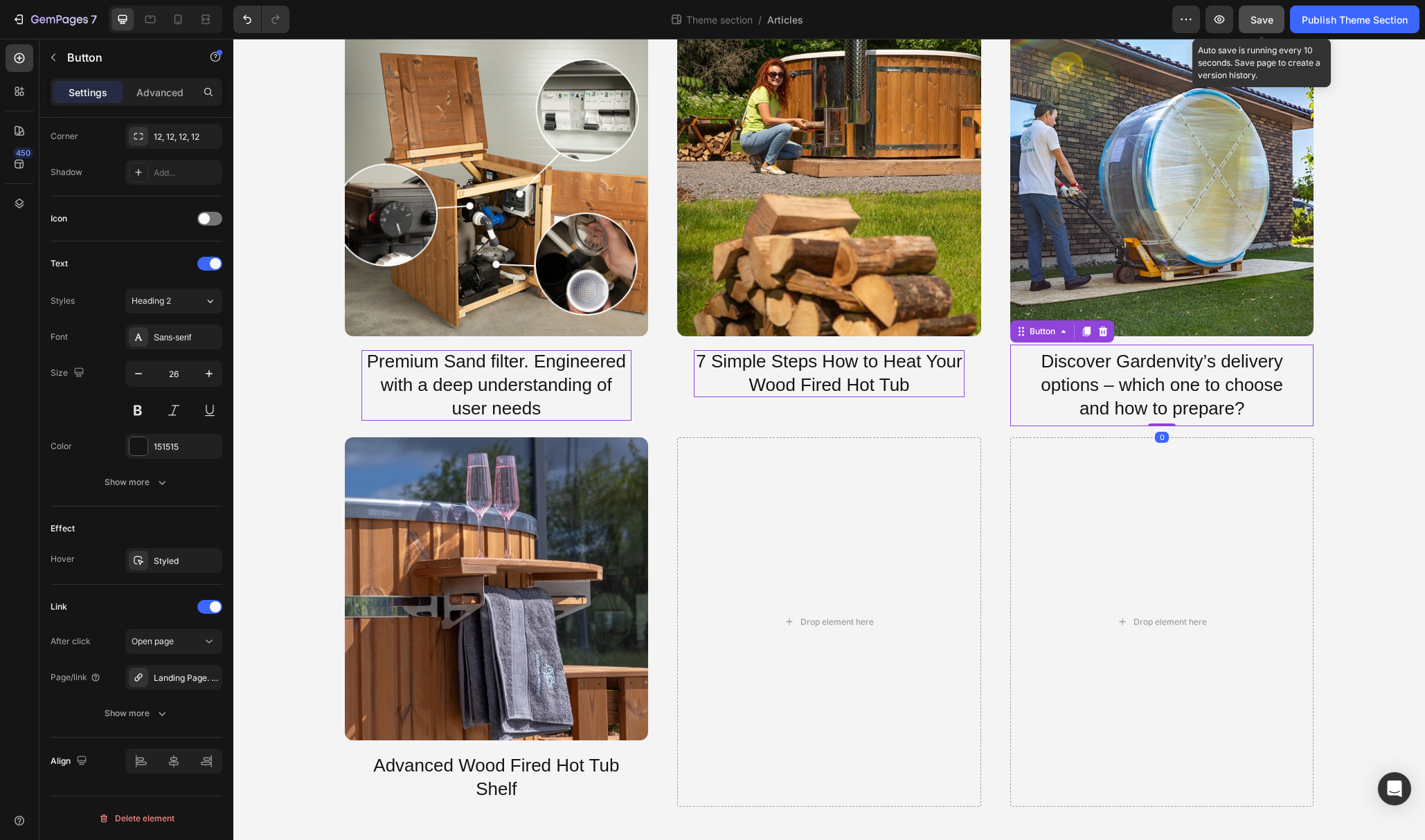
click at [1248, 32] on button "Save" at bounding box center [1261, 19] width 45 height 28
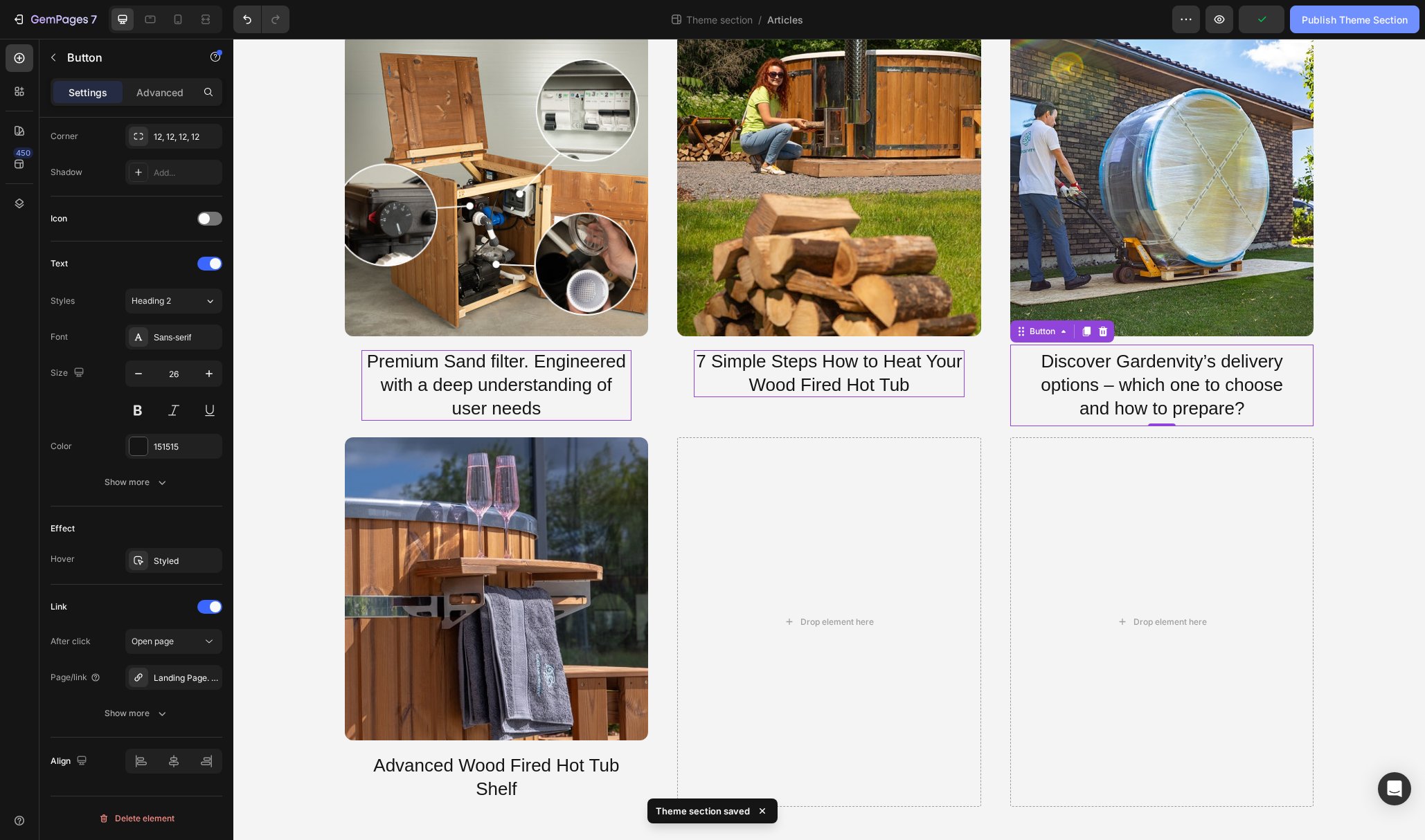
click at [1333, 28] on button "Publish Theme Section" at bounding box center [1355, 19] width 130 height 28
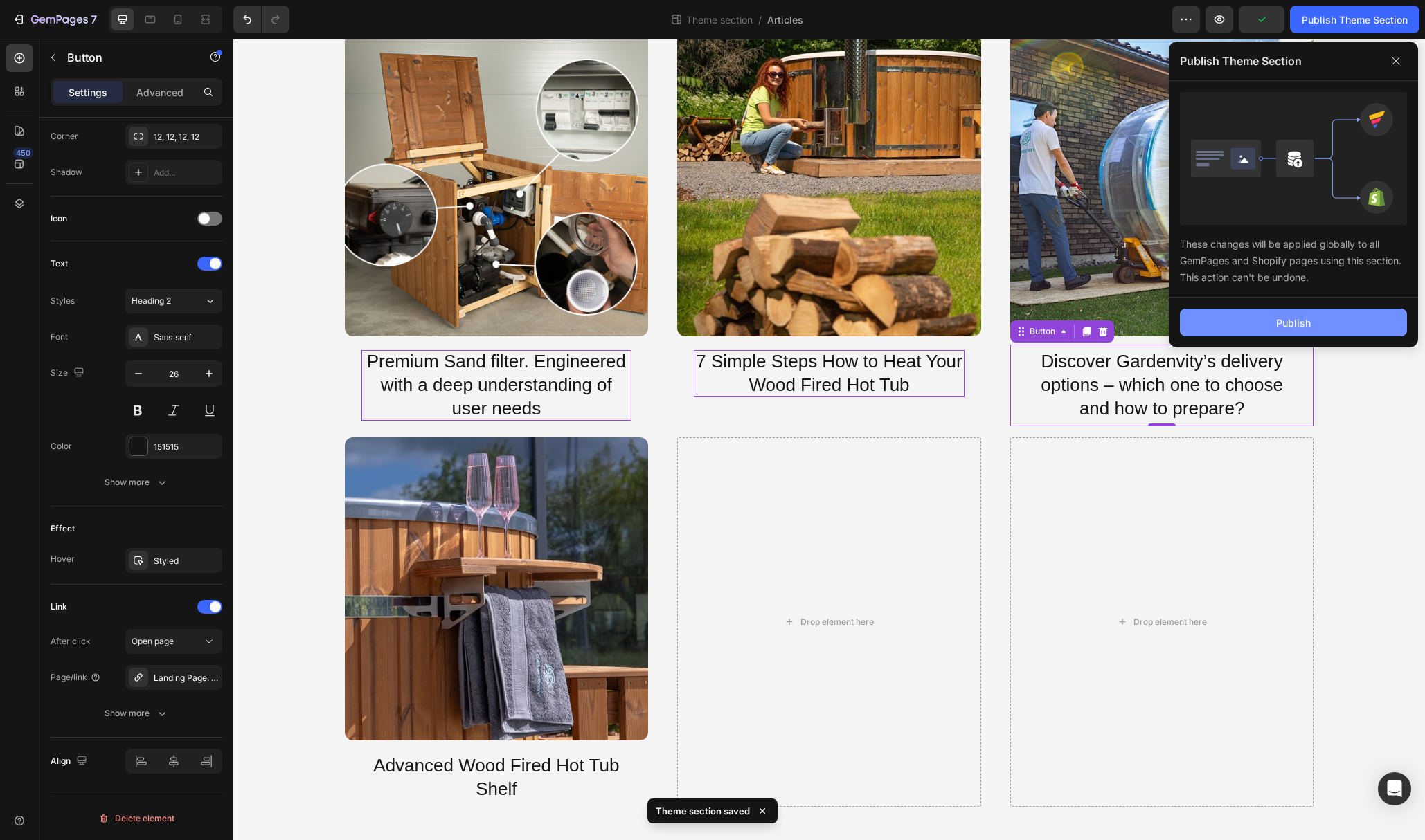
click at [1320, 317] on button "Publish" at bounding box center [1293, 322] width 227 height 28
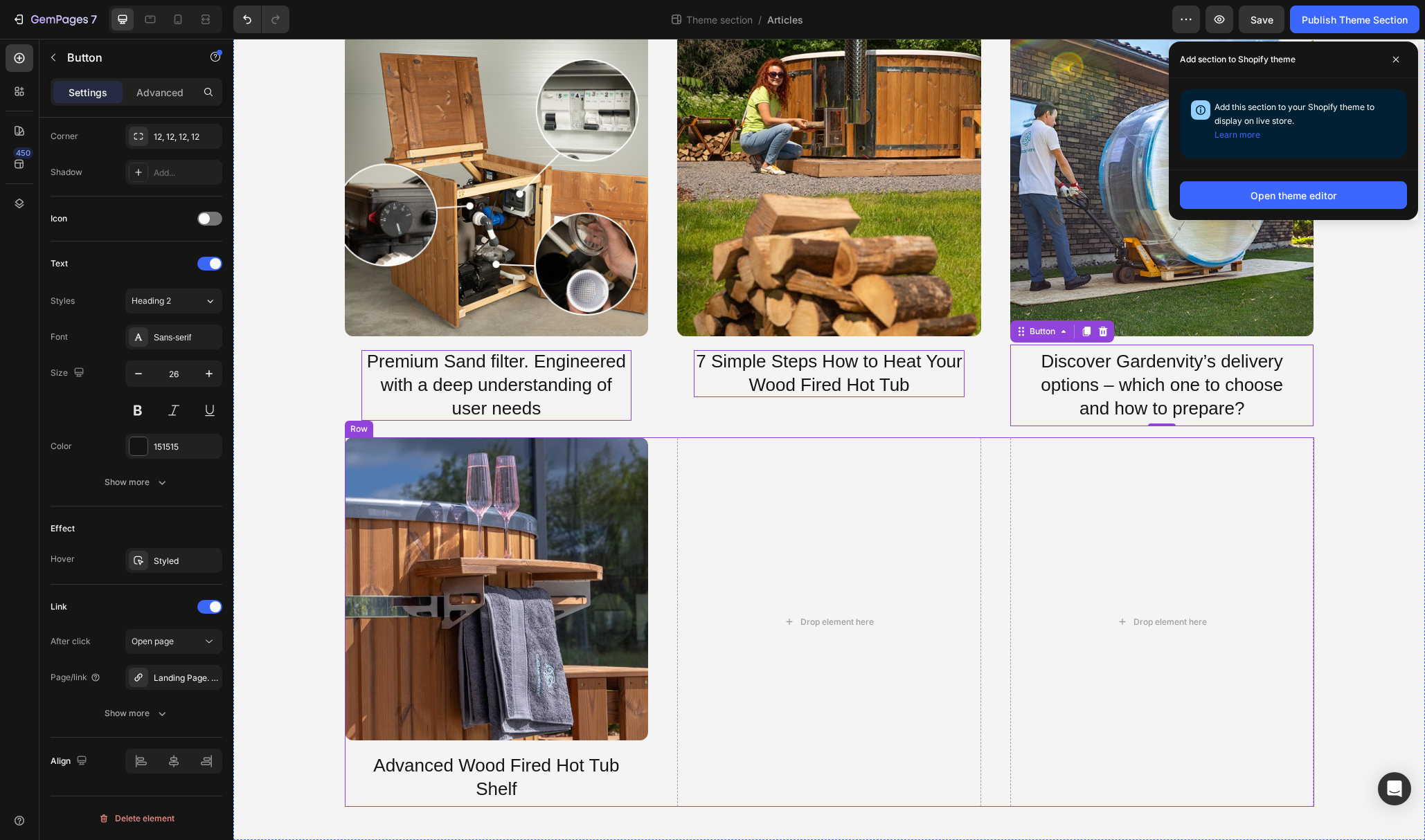
click at [666, 454] on div "Image Advanced Wood Fired Hot Tub Shelf Button Drop element here Drop element h…" at bounding box center [829, 622] width 969 height 369
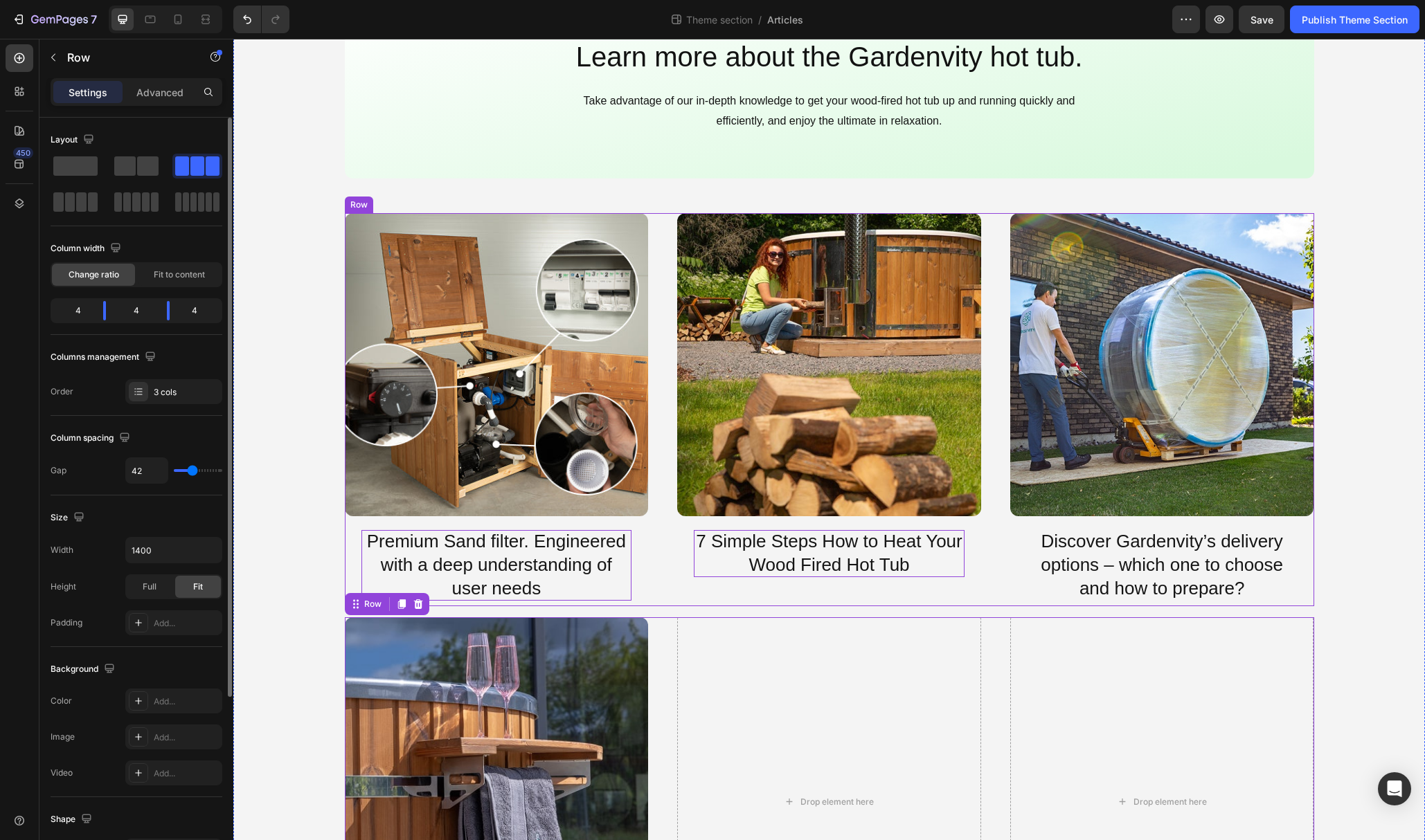
scroll to position [0, 0]
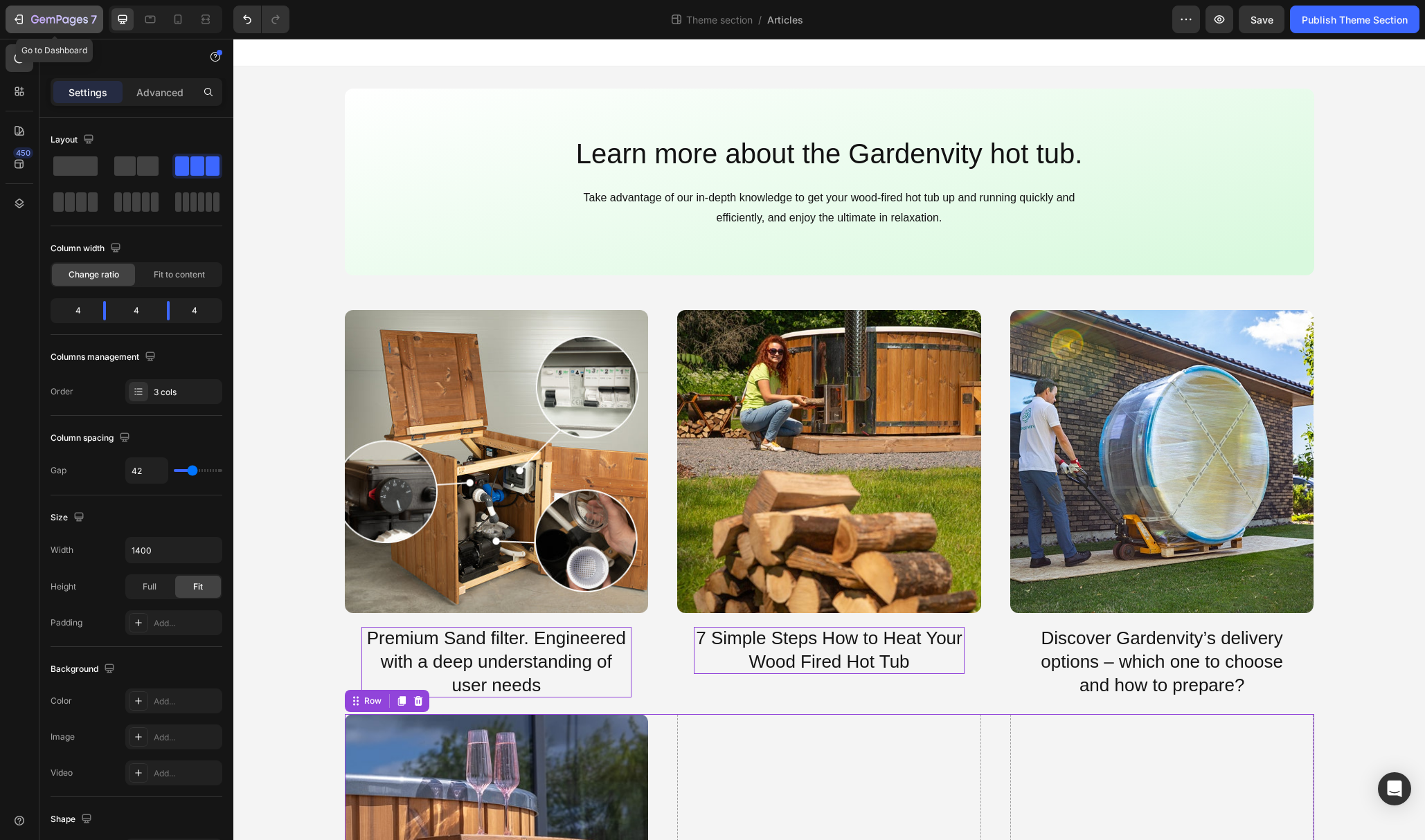
click at [23, 23] on icon "button" at bounding box center [19, 19] width 14 height 14
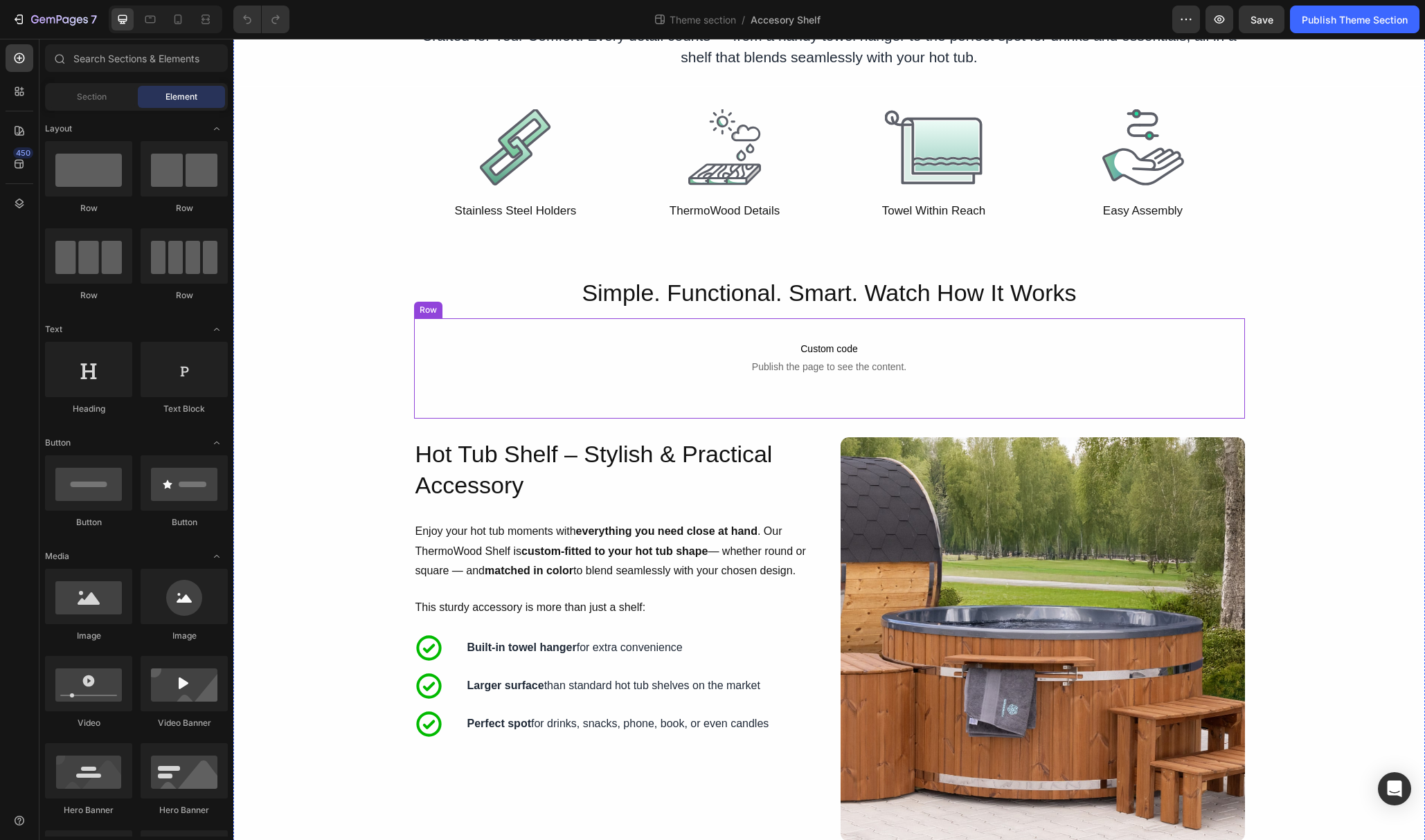
scroll to position [218, 0]
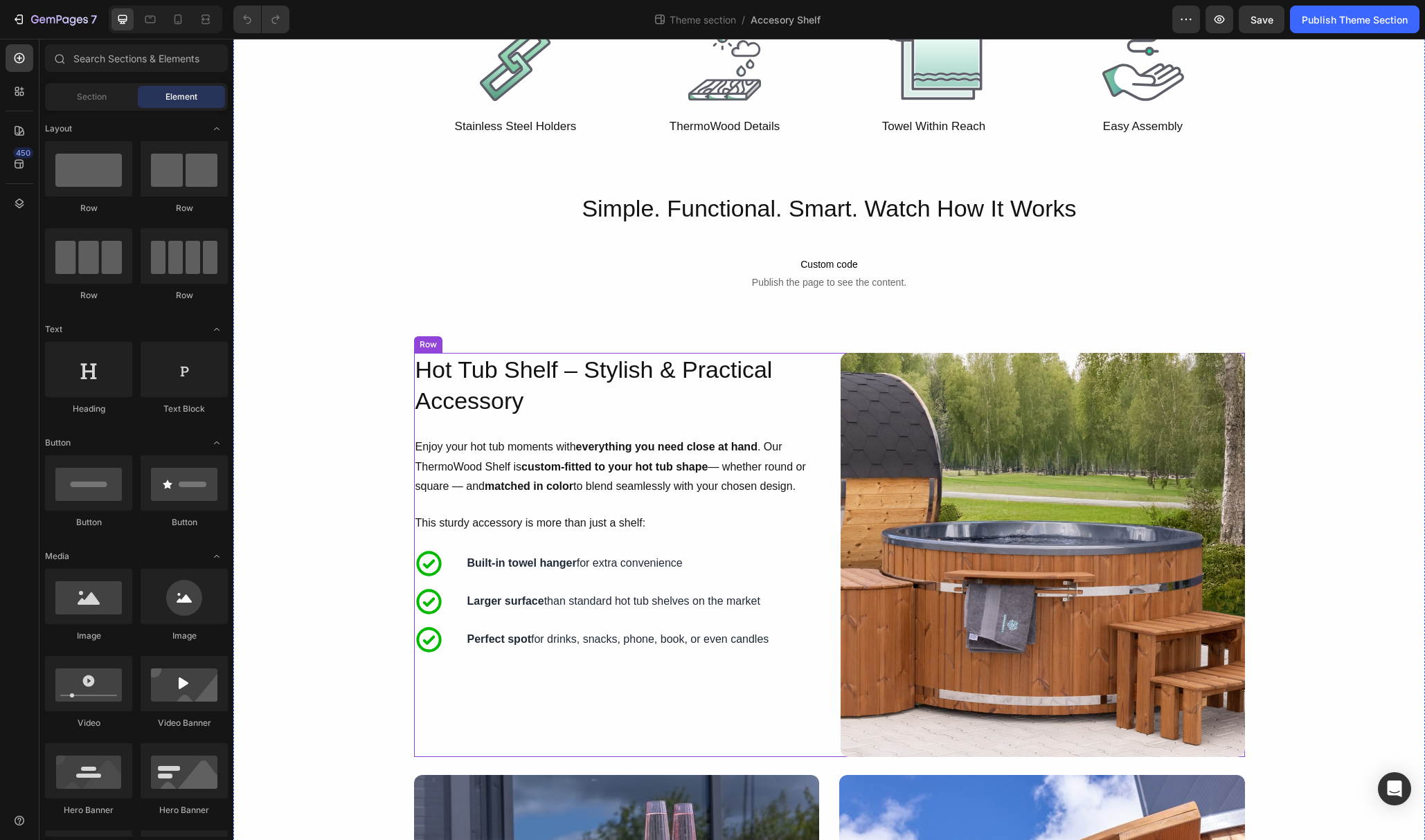
click at [792, 507] on div "Hot Tub Shelf – Stylish & Practical Accessory Heading Enjoy your hot tub moment…" at bounding box center [616, 555] width 404 height 404
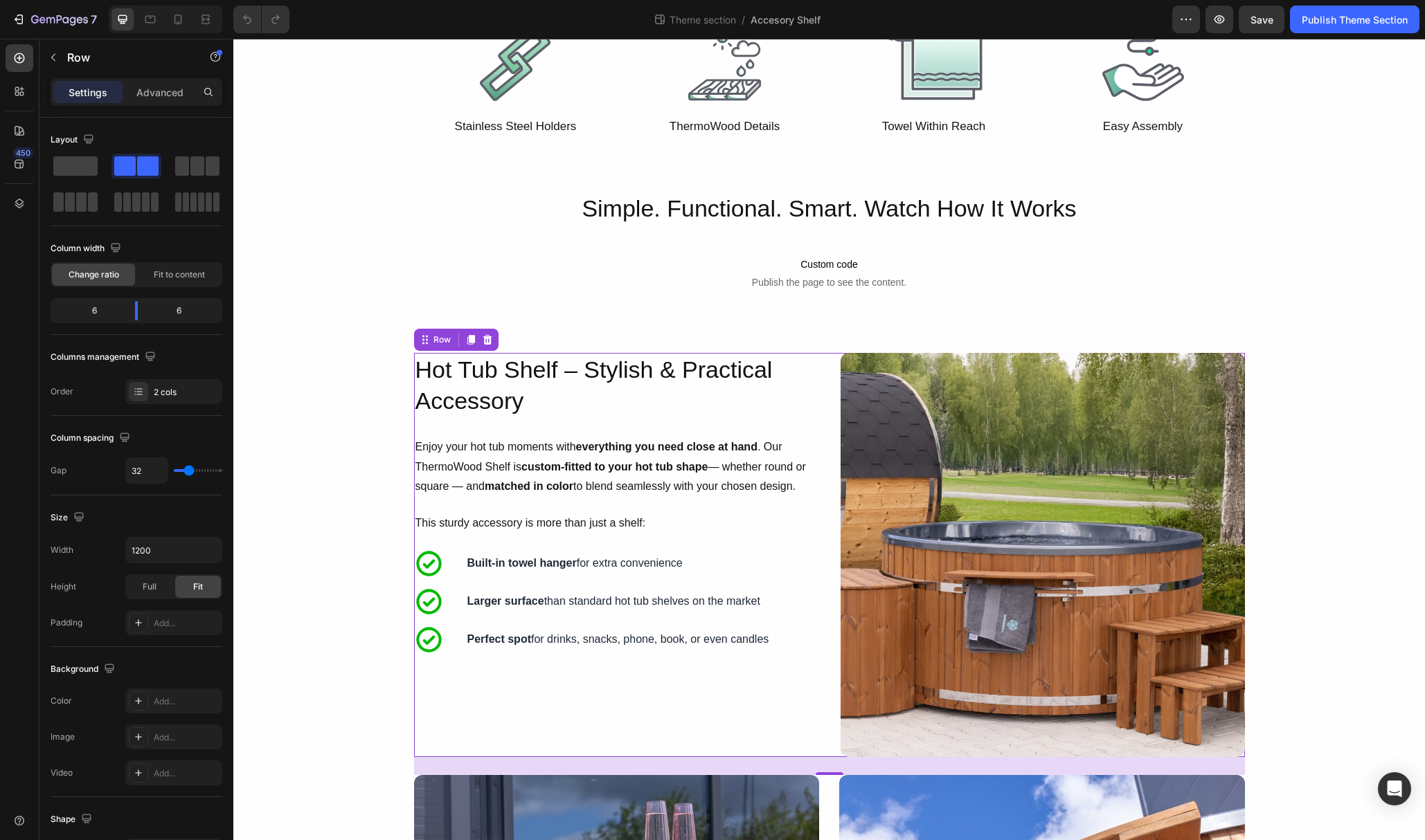
click at [825, 383] on div "Image Hot Tub Shelf – Stylish & Practical Accessory Heading Enjoy your hot tub …" at bounding box center [829, 555] width 831 height 404
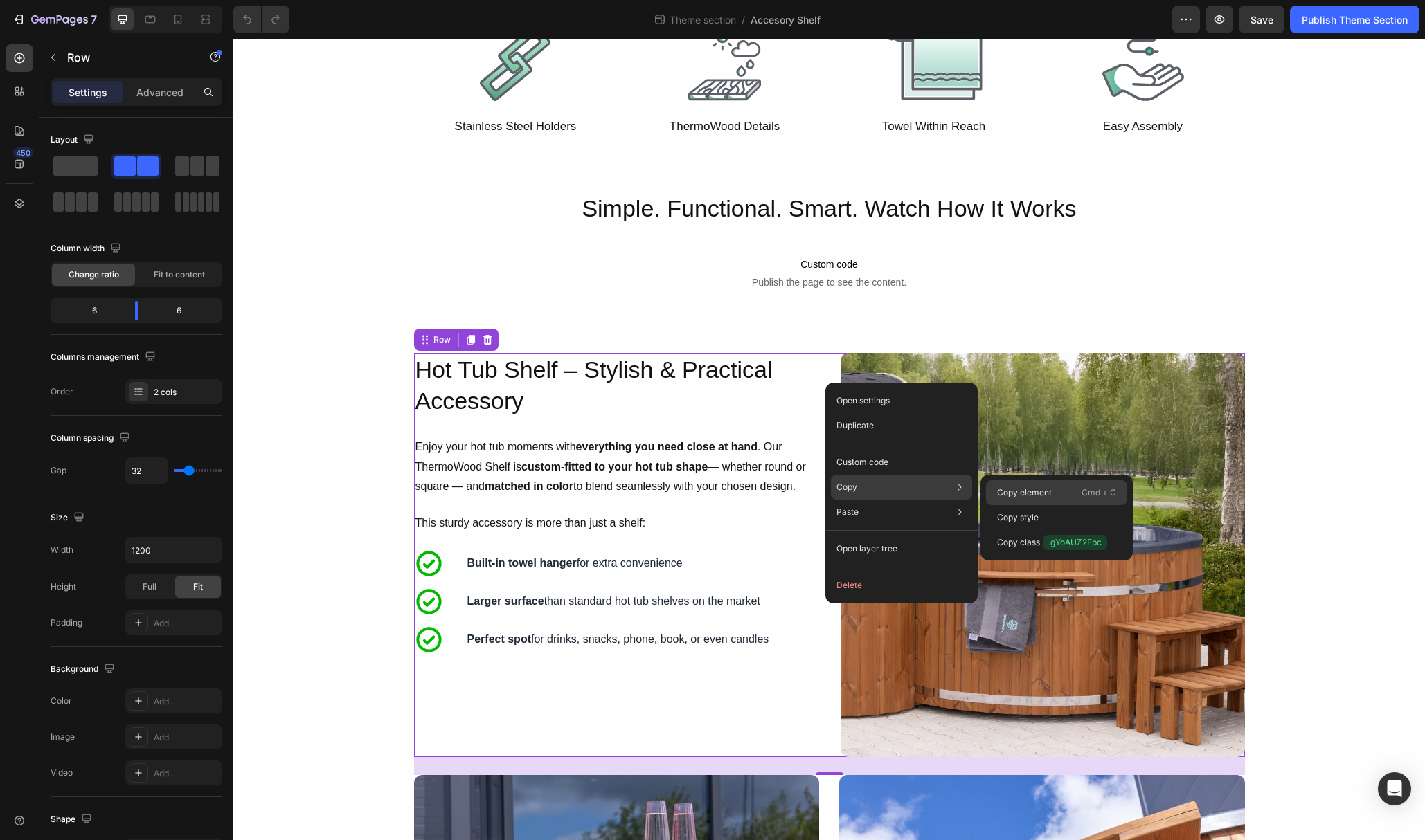
click at [1021, 491] on p "Copy element" at bounding box center [1023, 492] width 54 height 13
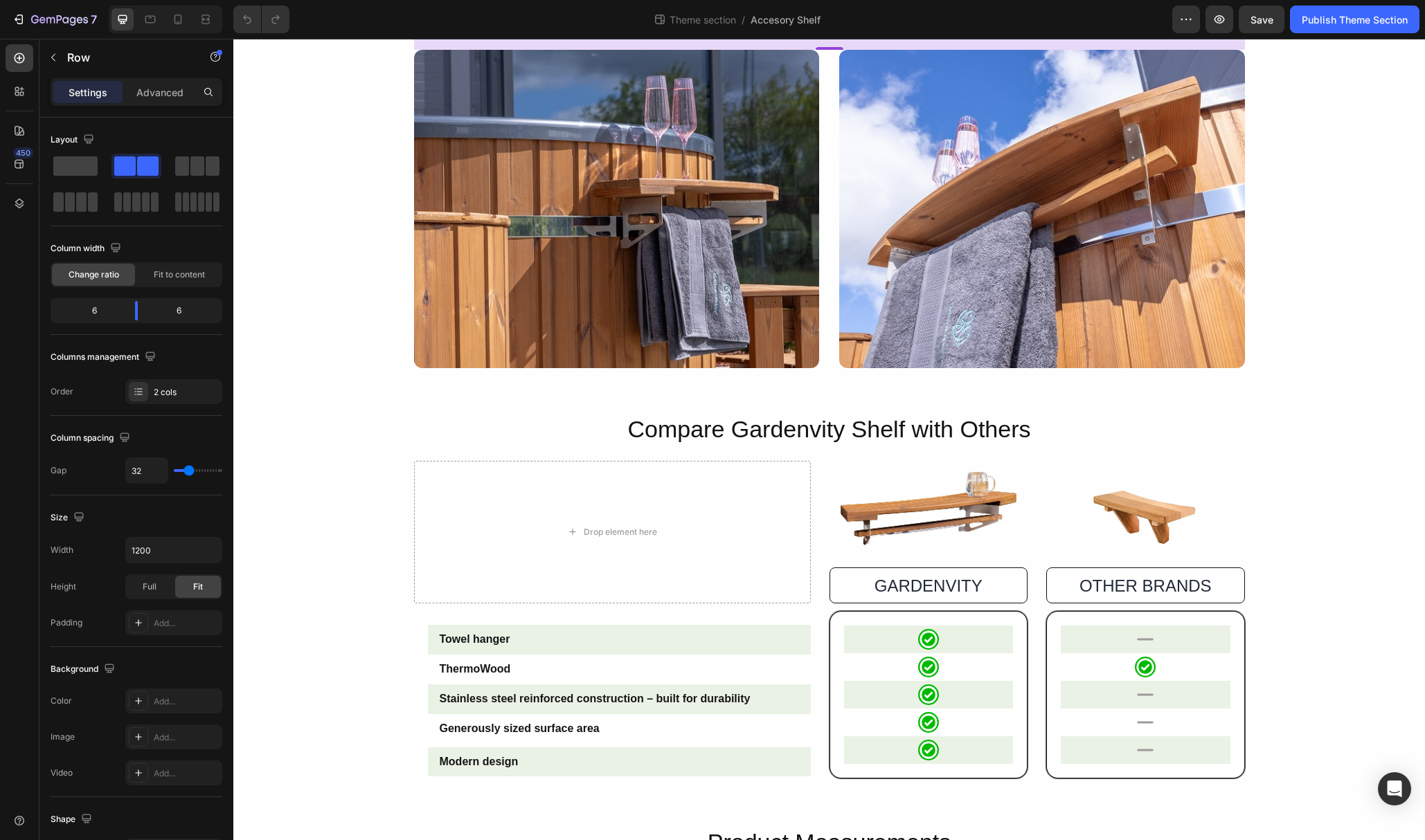
scroll to position [1342, 0]
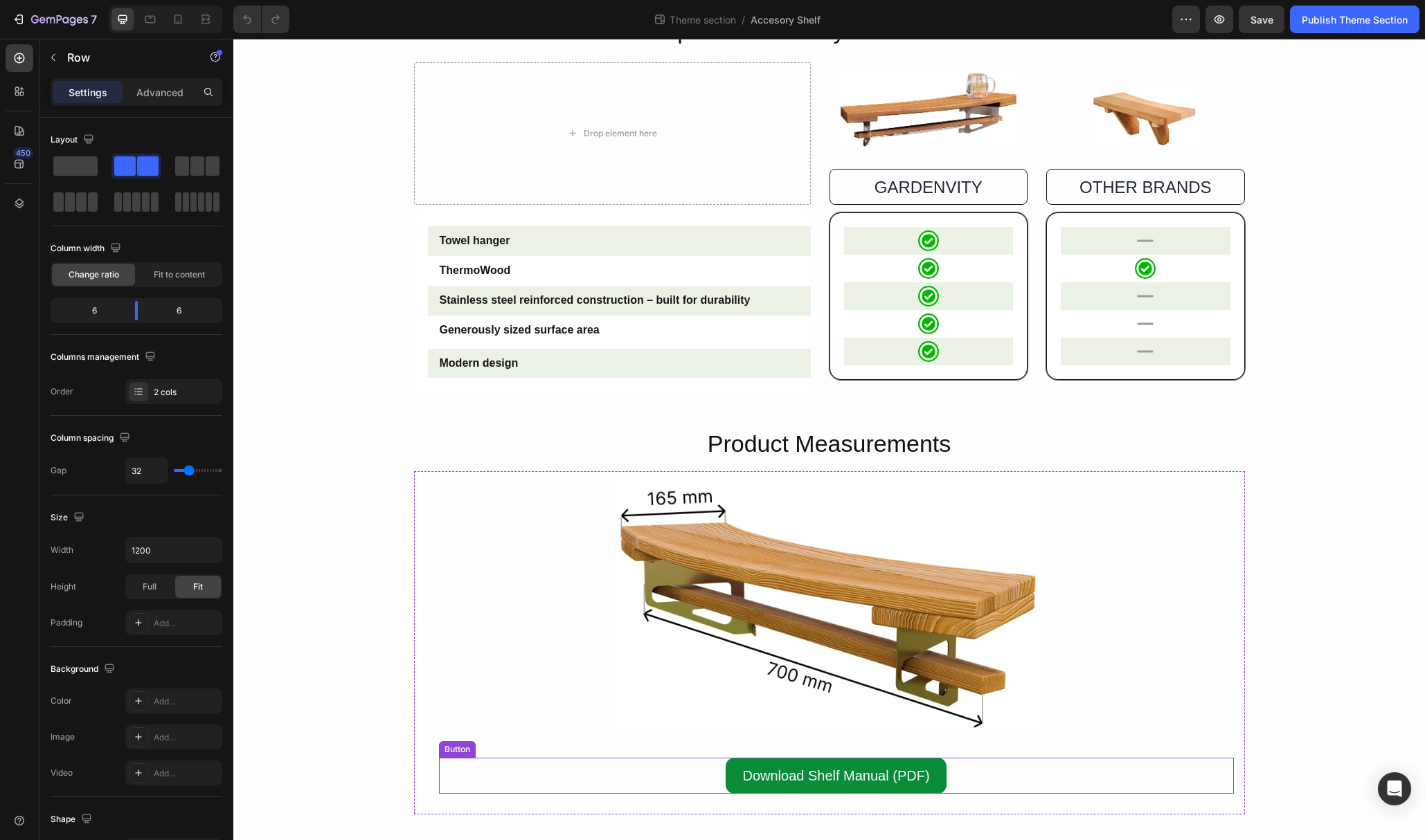
click at [741, 764] on link "Download Shelf Manual (PDF)" at bounding box center [836, 776] width 220 height 36
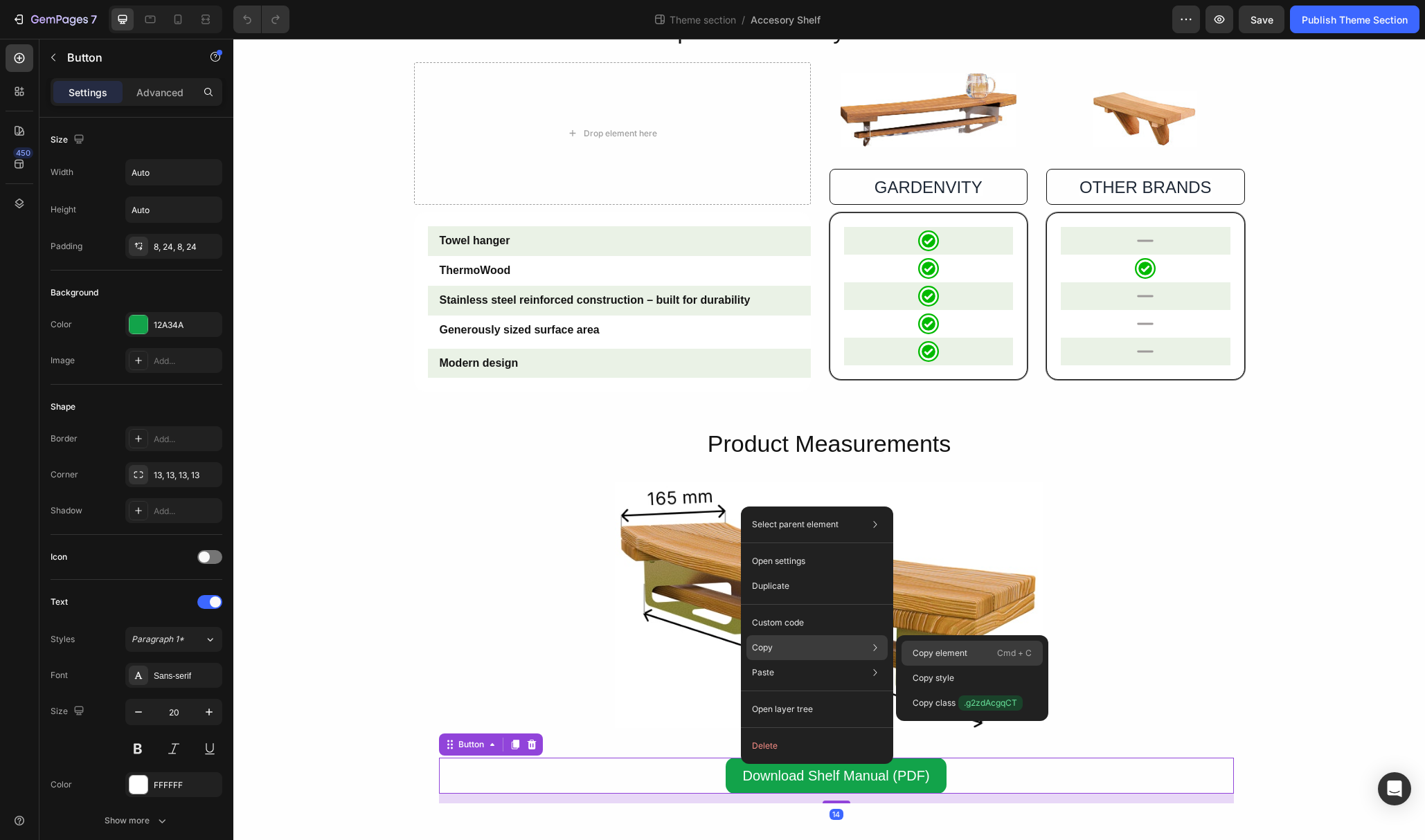
drag, startPoint x: 918, startPoint y: 647, endPoint x: 689, endPoint y: 132, distance: 563.6
click at [918, 647] on p "Copy element" at bounding box center [939, 653] width 54 height 13
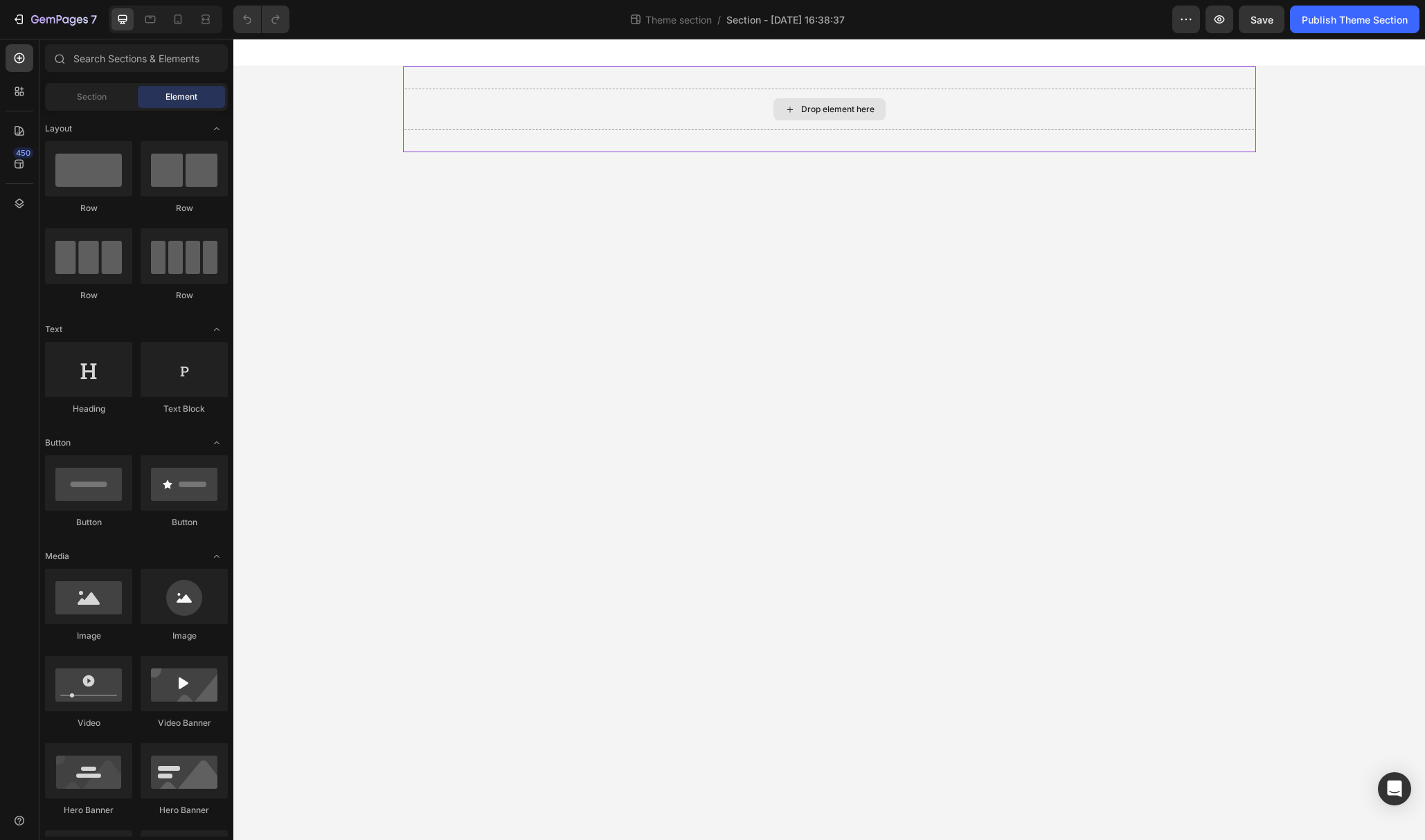
click at [778, 101] on div "Drop element here" at bounding box center [829, 109] width 112 height 22
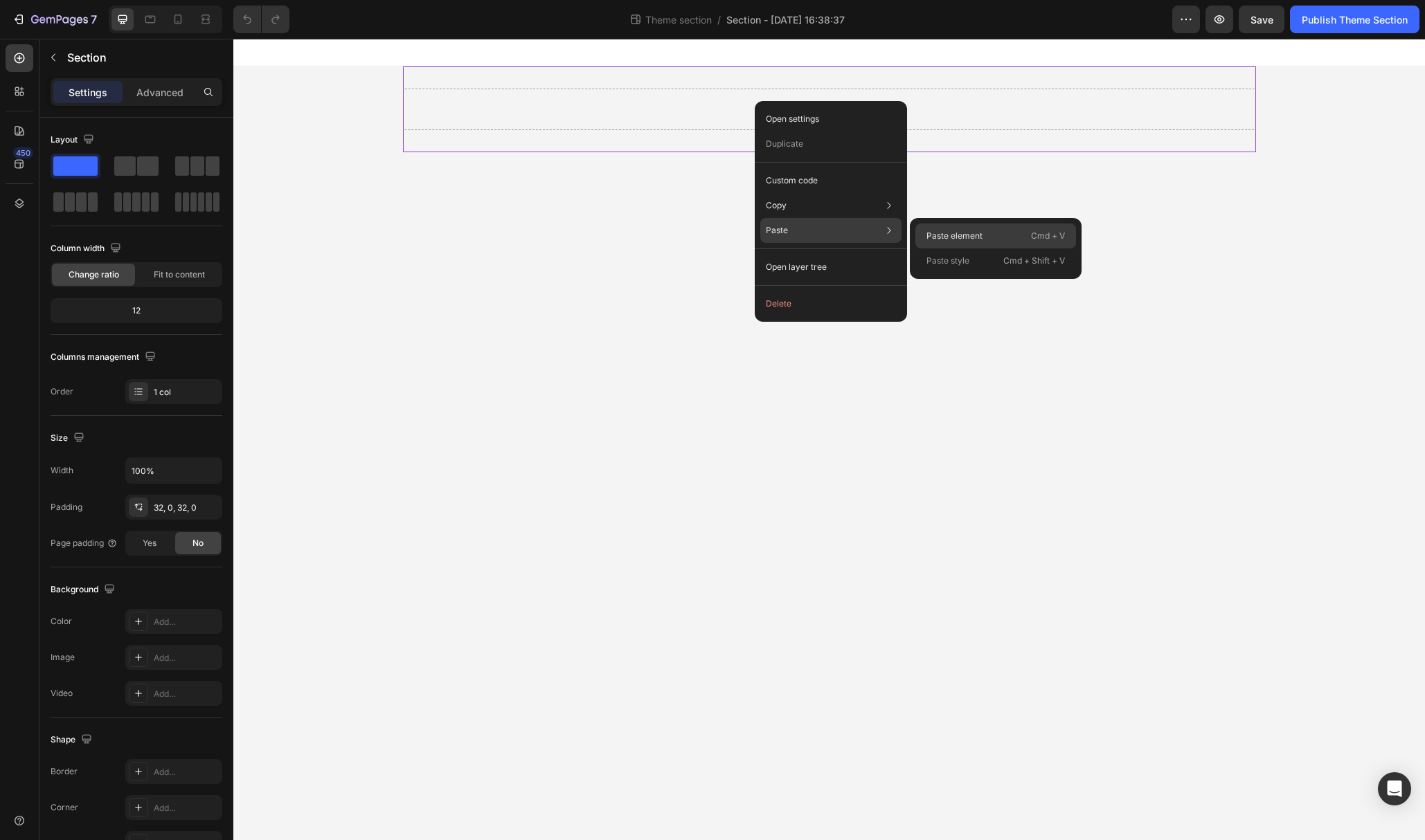
click at [934, 237] on p "Paste element" at bounding box center [954, 236] width 56 height 13
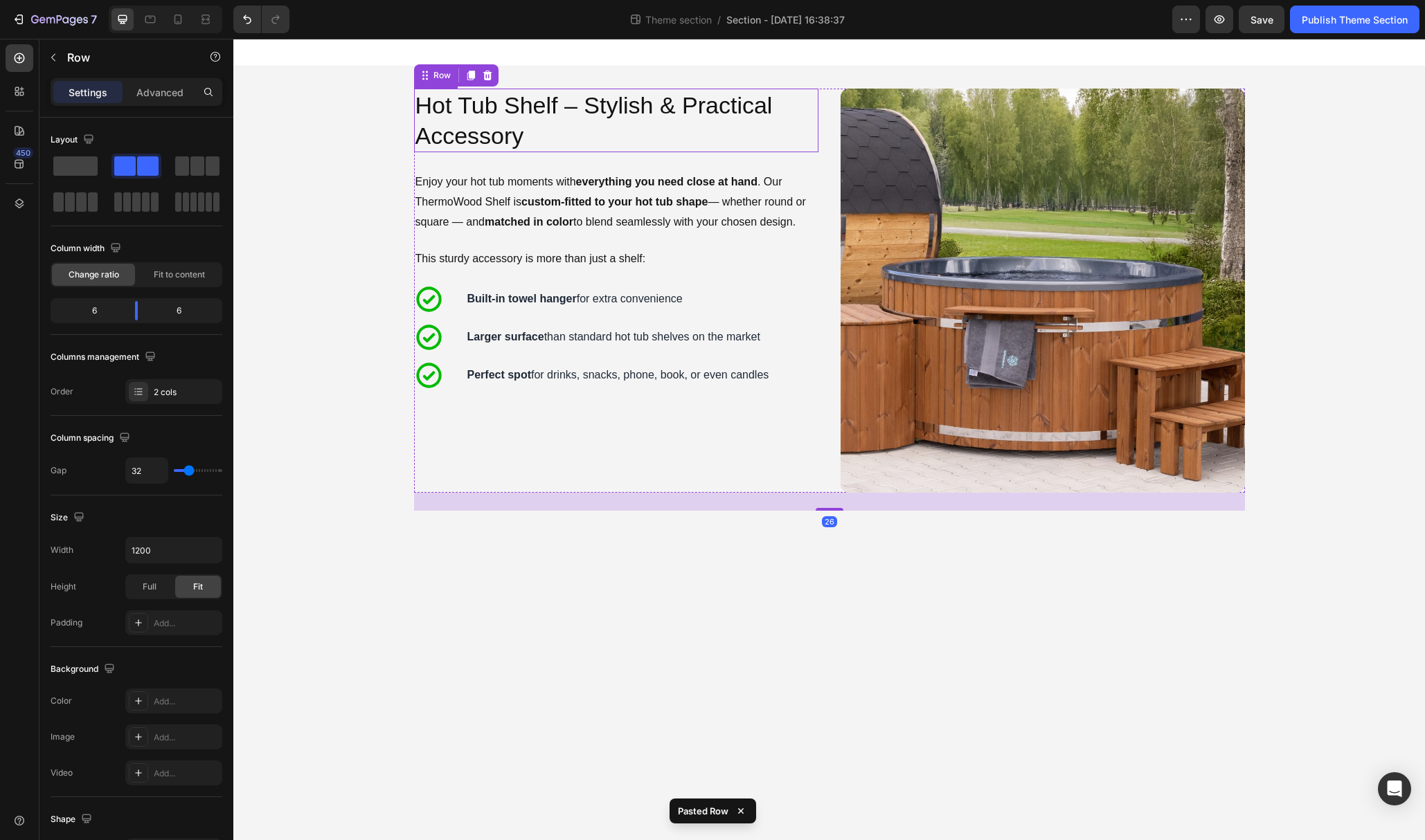
click at [626, 118] on h2 "Hot Tub Shelf – Stylish & Practical Accessory" at bounding box center [616, 121] width 404 height 64
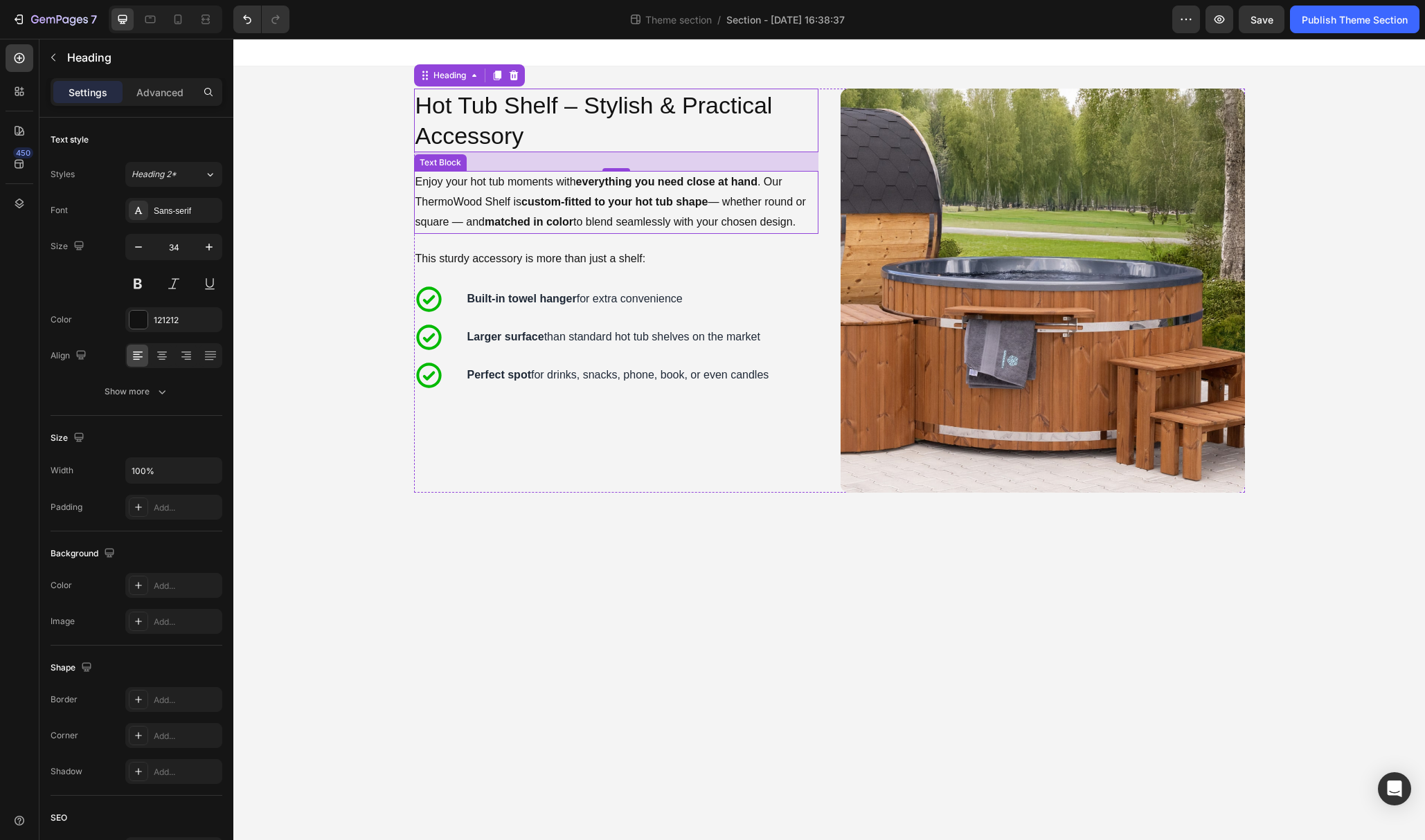
click at [477, 190] on p "Enjoy your hot tub moments with everything you need close at hand . Our ThermoW…" at bounding box center [616, 202] width 402 height 60
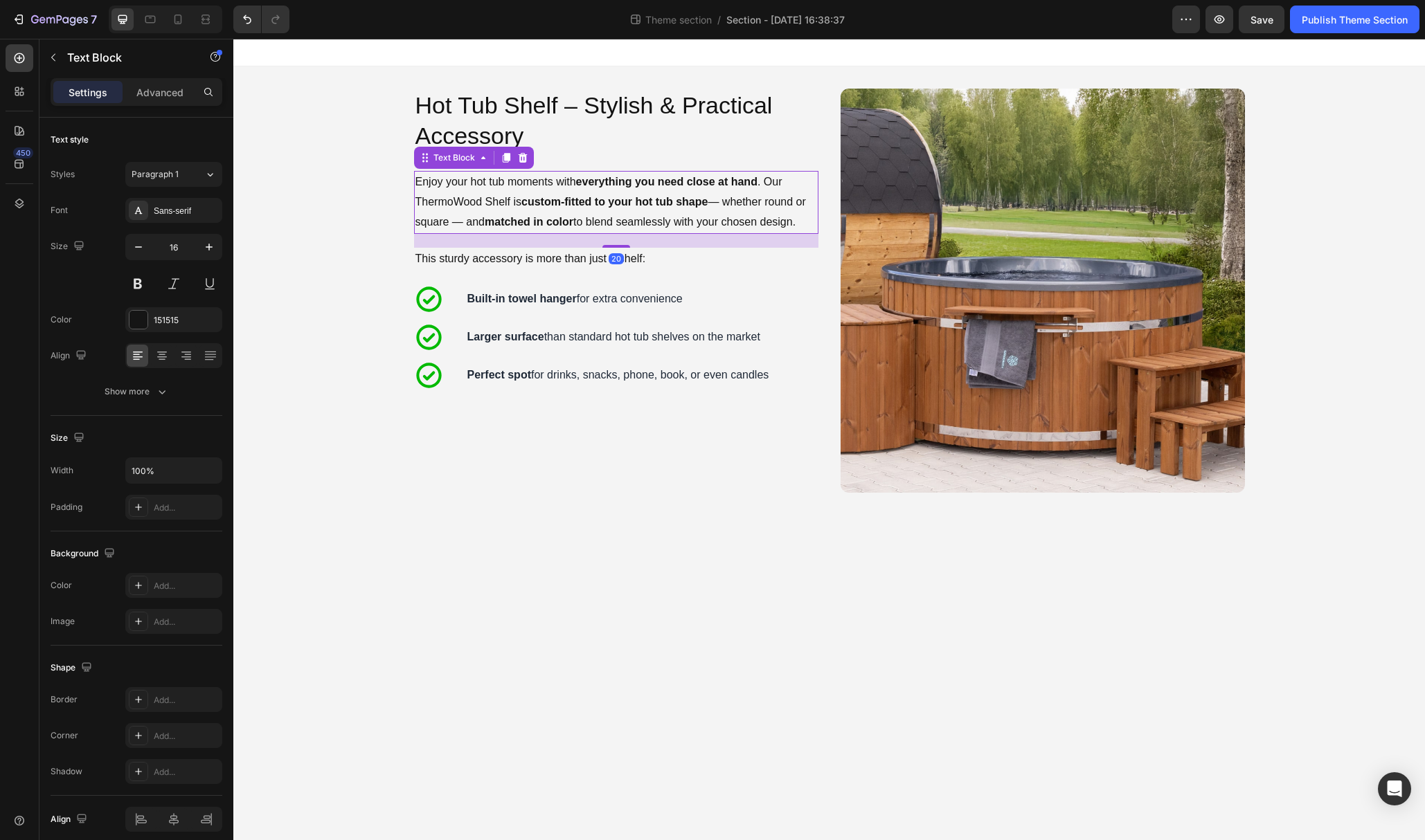
click at [477, 190] on p "Enjoy your hot tub moments with everything you need close at hand . Our ThermoW…" at bounding box center [616, 202] width 402 height 60
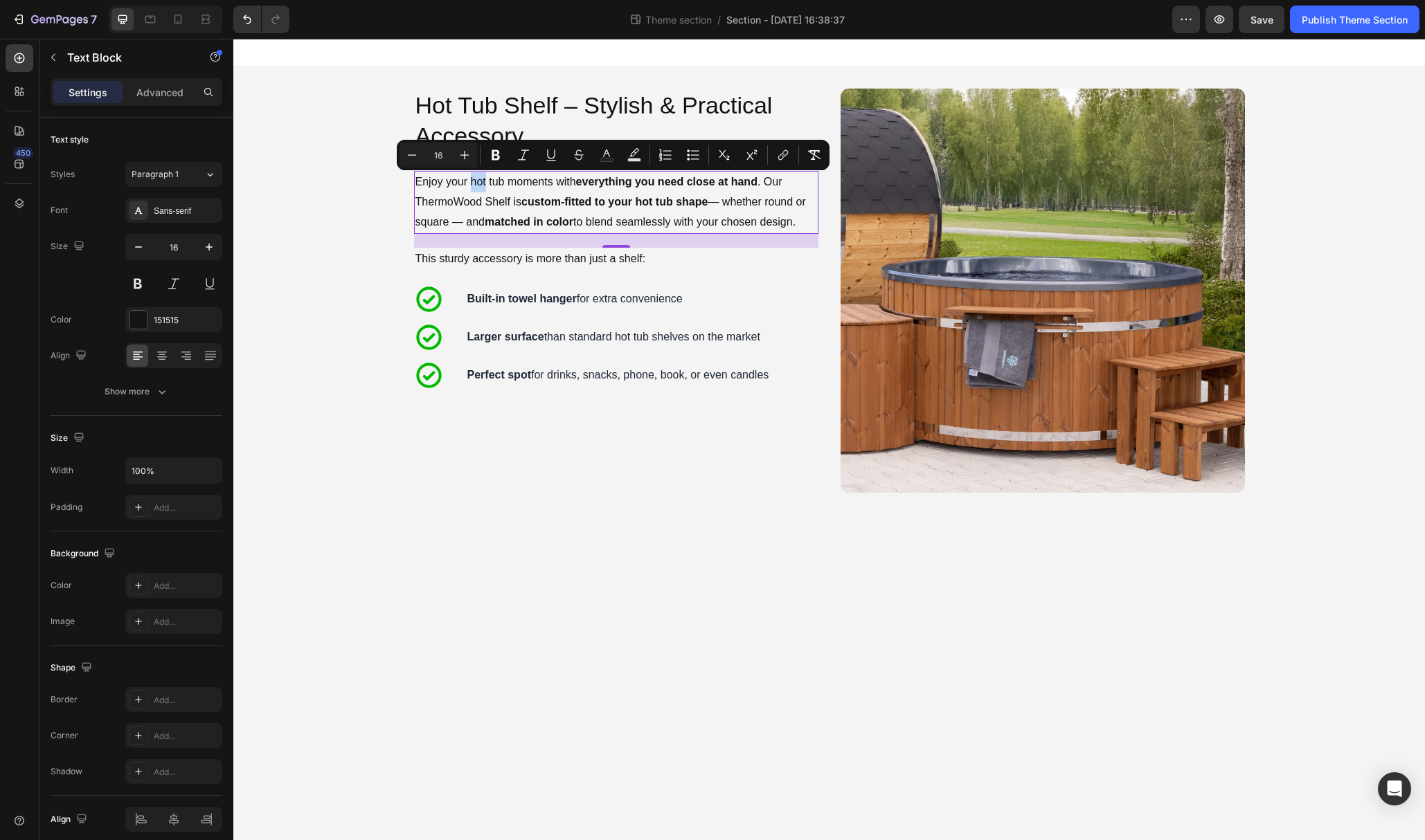
copy p "Enjoy your hot tub moments with everything you need close at hand . Our ThermoW…"
click at [657, 113] on p "Hot Tub Shelf – Stylish & Practical Accessory" at bounding box center [616, 121] width 402 height 61
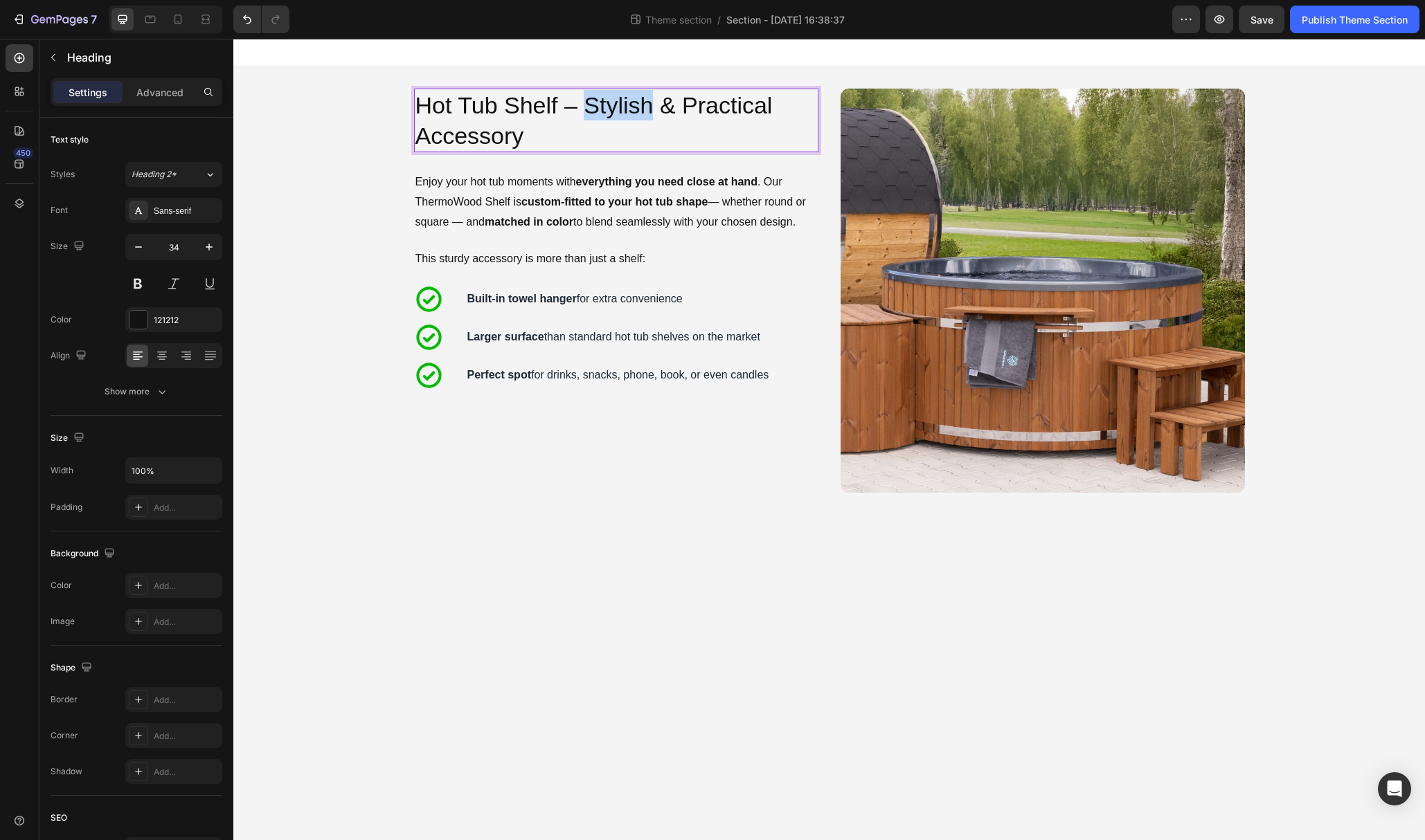
click at [640, 109] on p "Hot Tub Shelf – Stylish & Practical Accessory" at bounding box center [616, 121] width 402 height 61
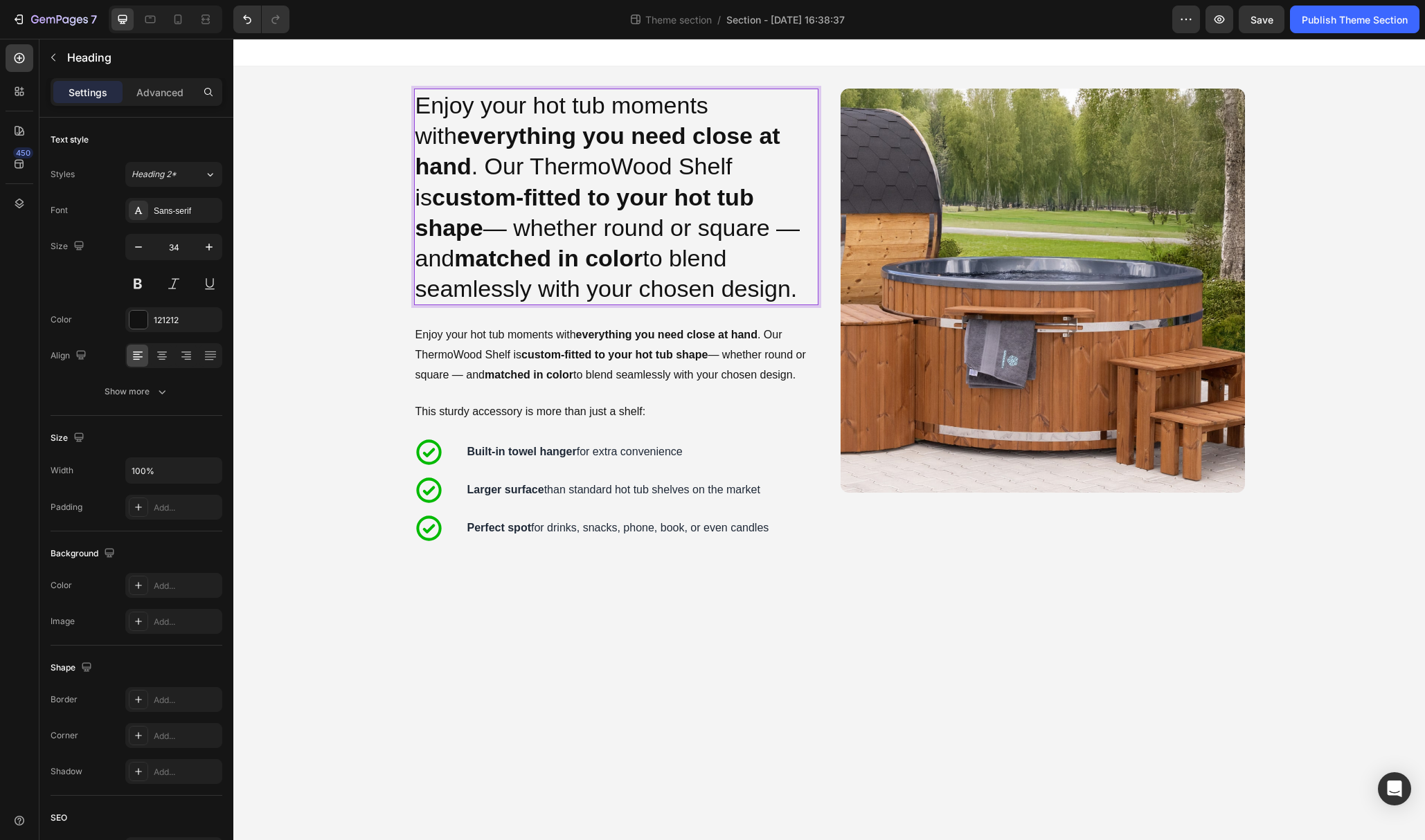
click at [574, 284] on p "Enjoy your hot tub moments with everything you need close at hand . Our ThermoW…" at bounding box center [616, 197] width 402 height 214
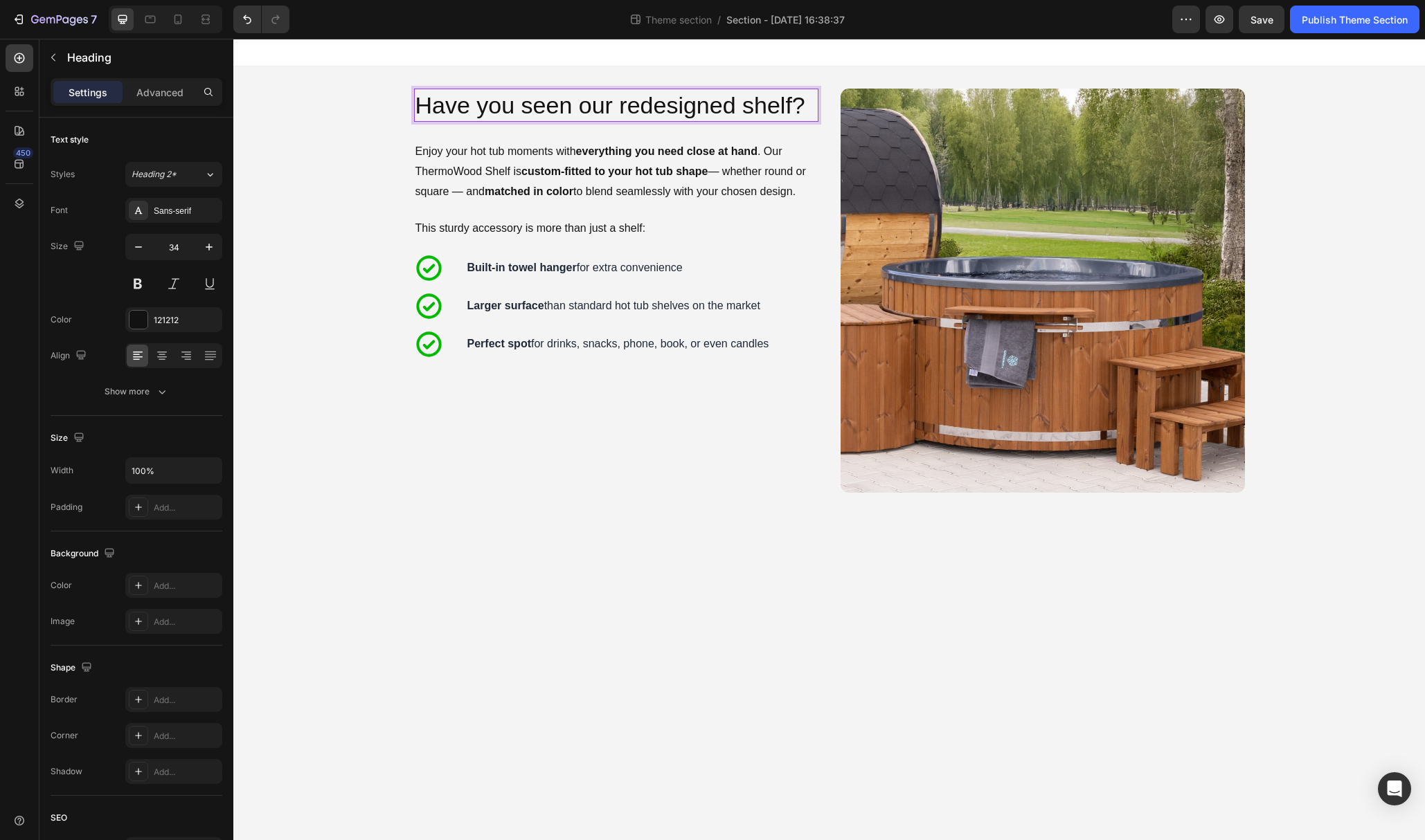
click at [533, 177] on strong "custom-fitted to your hot tub shape" at bounding box center [615, 171] width 186 height 12
click at [534, 177] on strong "custom-fitted to your hot tub shape" at bounding box center [615, 171] width 186 height 12
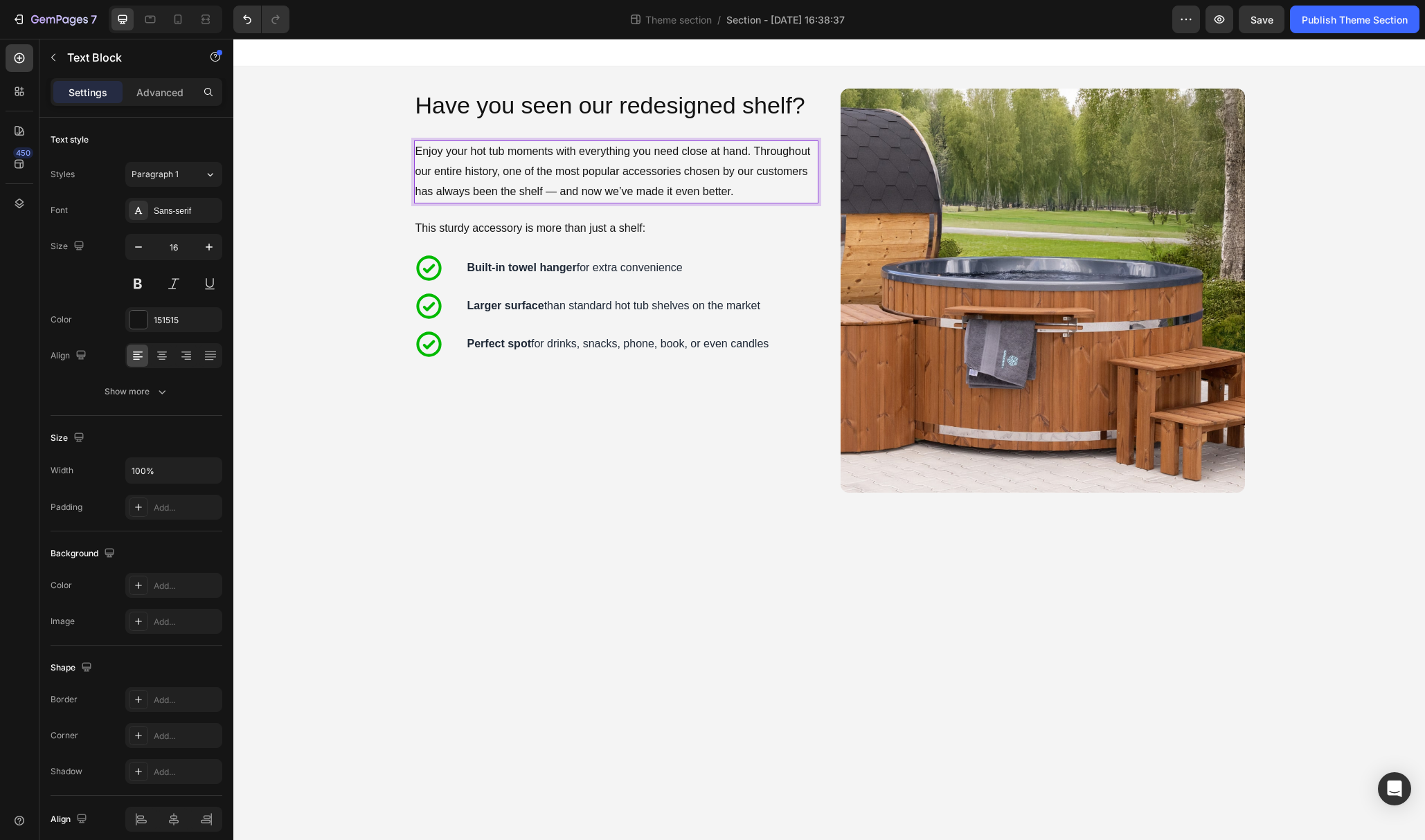
click at [556, 166] on p "Enjoy your hot tub moments with everything you need close at hand. Throughout o…" at bounding box center [616, 172] width 402 height 60
click at [690, 159] on p "Enjoy your hot tub moments with everything you need close at hand. Throughout o…" at bounding box center [616, 172] width 402 height 60
click at [735, 162] on p "Enjoy your hot tub moments with everything you need close at hand. Throughout o…" at bounding box center [616, 172] width 402 height 60
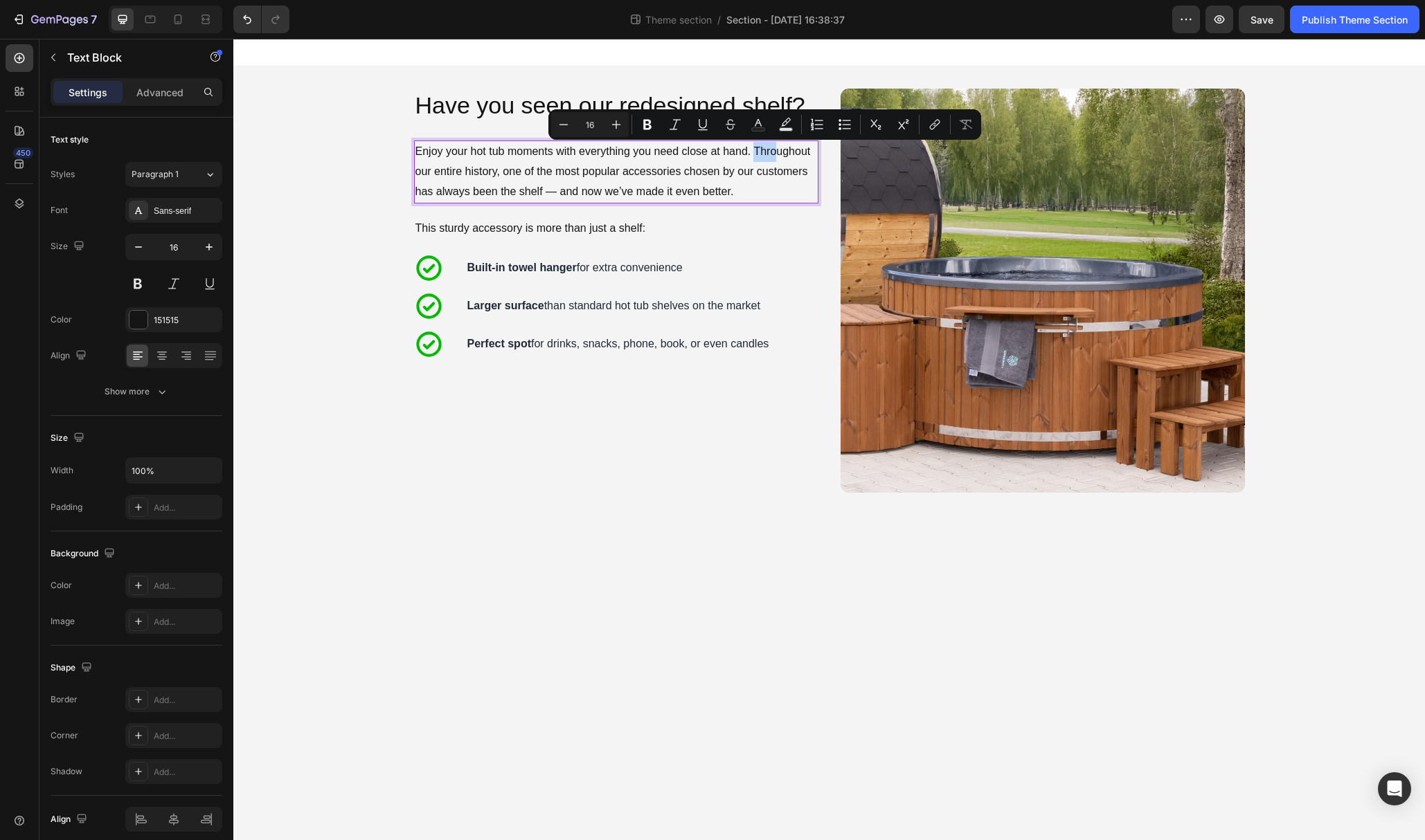
drag, startPoint x: 756, startPoint y: 152, endPoint x: 776, endPoint y: 156, distance: 20.4
click at [776, 156] on p "Enjoy your hot tub moments with everything you need close at hand. Throughout o…" at bounding box center [616, 172] width 402 height 60
click at [612, 172] on p "Enjoy your hot tub moments with everything you need close at hand. Throughout o…" at bounding box center [616, 172] width 402 height 60
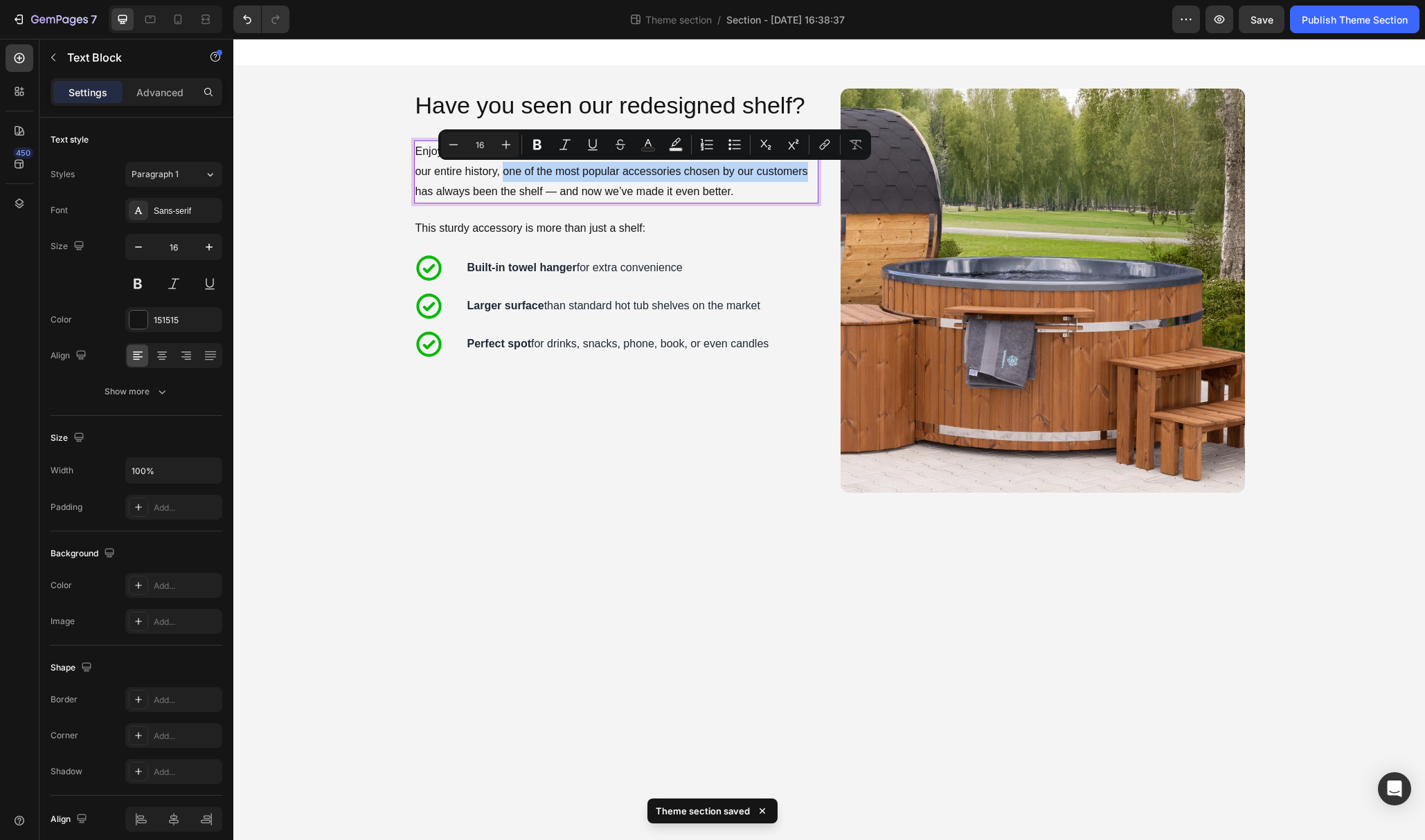
drag, startPoint x: 504, startPoint y: 174, endPoint x: 804, endPoint y: 179, distance: 300.0
click at [804, 179] on p "Enjoy your hot tub moments with everything you need close at hand. Throughout o…" at bounding box center [616, 172] width 402 height 60
click at [539, 142] on icon "Editor contextual toolbar" at bounding box center [537, 145] width 8 height 10
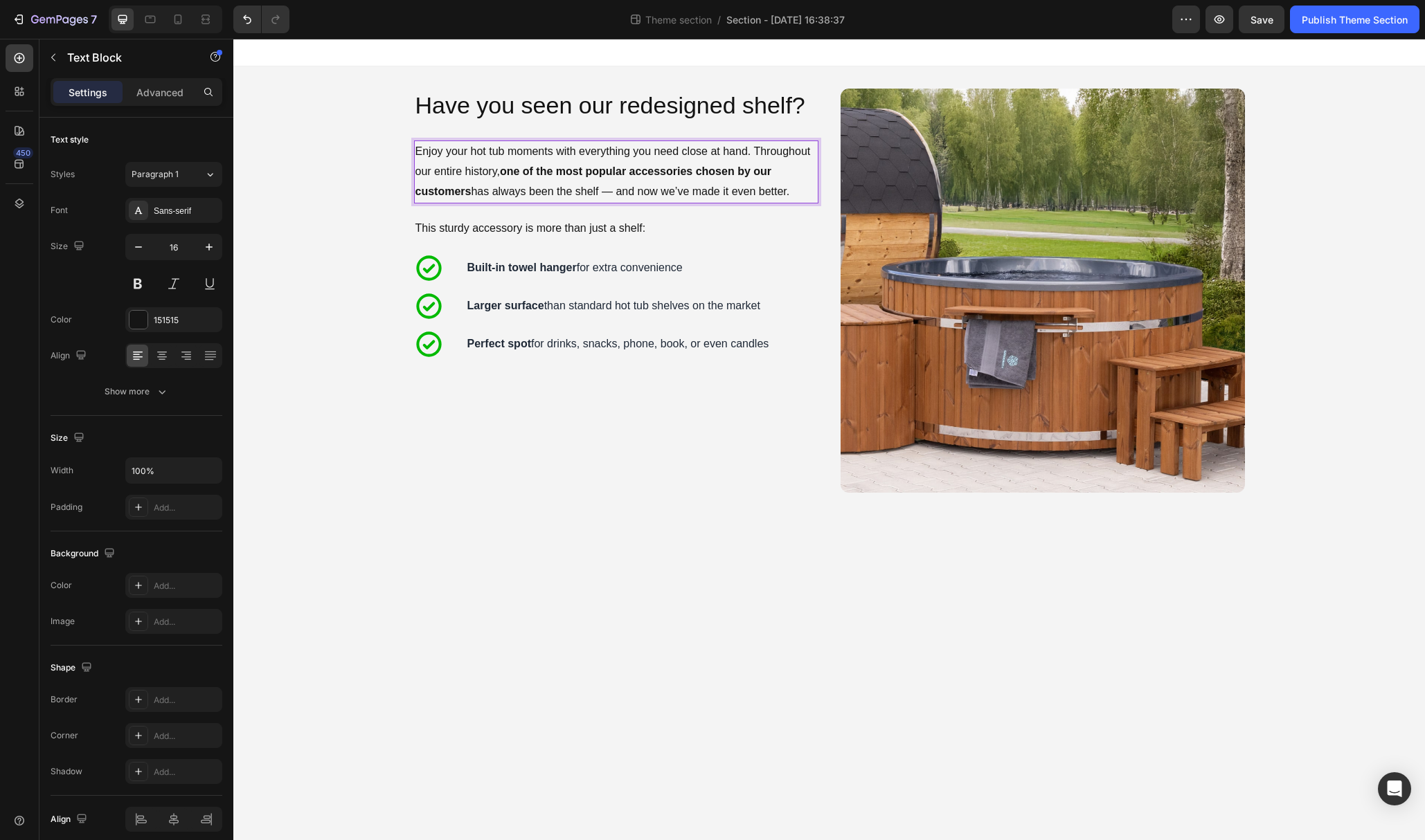
click at [597, 193] on p "Enjoy your hot tub moments with everything you need close at hand. Throughout o…" at bounding box center [616, 172] width 402 height 60
drag, startPoint x: 603, startPoint y: 193, endPoint x: 475, endPoint y: 191, distance: 128.0
click at [475, 191] on p "Enjoy your hot tub moments with everything you need close at hand. Throughout o…" at bounding box center [616, 172] width 402 height 60
click at [525, 191] on p "Enjoy your hot tub moments with everything you need close at hand. Throughout o…" at bounding box center [616, 172] width 402 height 60
click at [486, 191] on p "Enjoy your hot tub moments with everything you need close at hand. Throughout o…" at bounding box center [616, 172] width 402 height 60
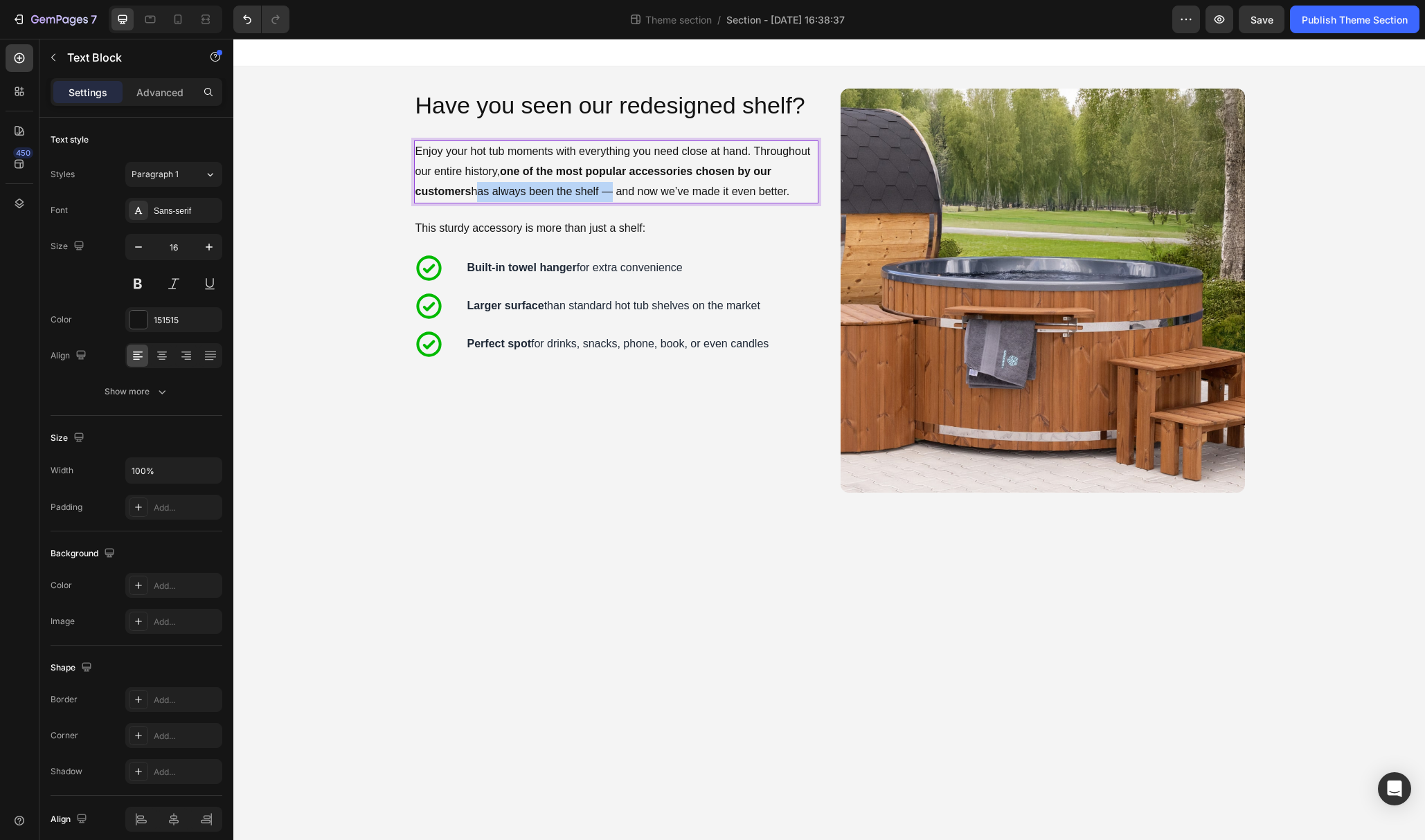
drag, startPoint x: 474, startPoint y: 194, endPoint x: 606, endPoint y: 194, distance: 132.0
click at [606, 194] on p "Enjoy your hot tub moments with everything you need close at hand. Throughout o…" at bounding box center [616, 172] width 402 height 60
click at [600, 194] on p "Enjoy your hot tub moments with everything you need close at hand. Throughout o…" at bounding box center [616, 172] width 402 height 60
click at [624, 194] on p "Enjoy your hot tub moments with everything you need close at hand. Throughout o…" at bounding box center [616, 172] width 402 height 60
click at [580, 231] on p "This sturdy accessory is more than just a shelf:" at bounding box center [616, 229] width 402 height 20
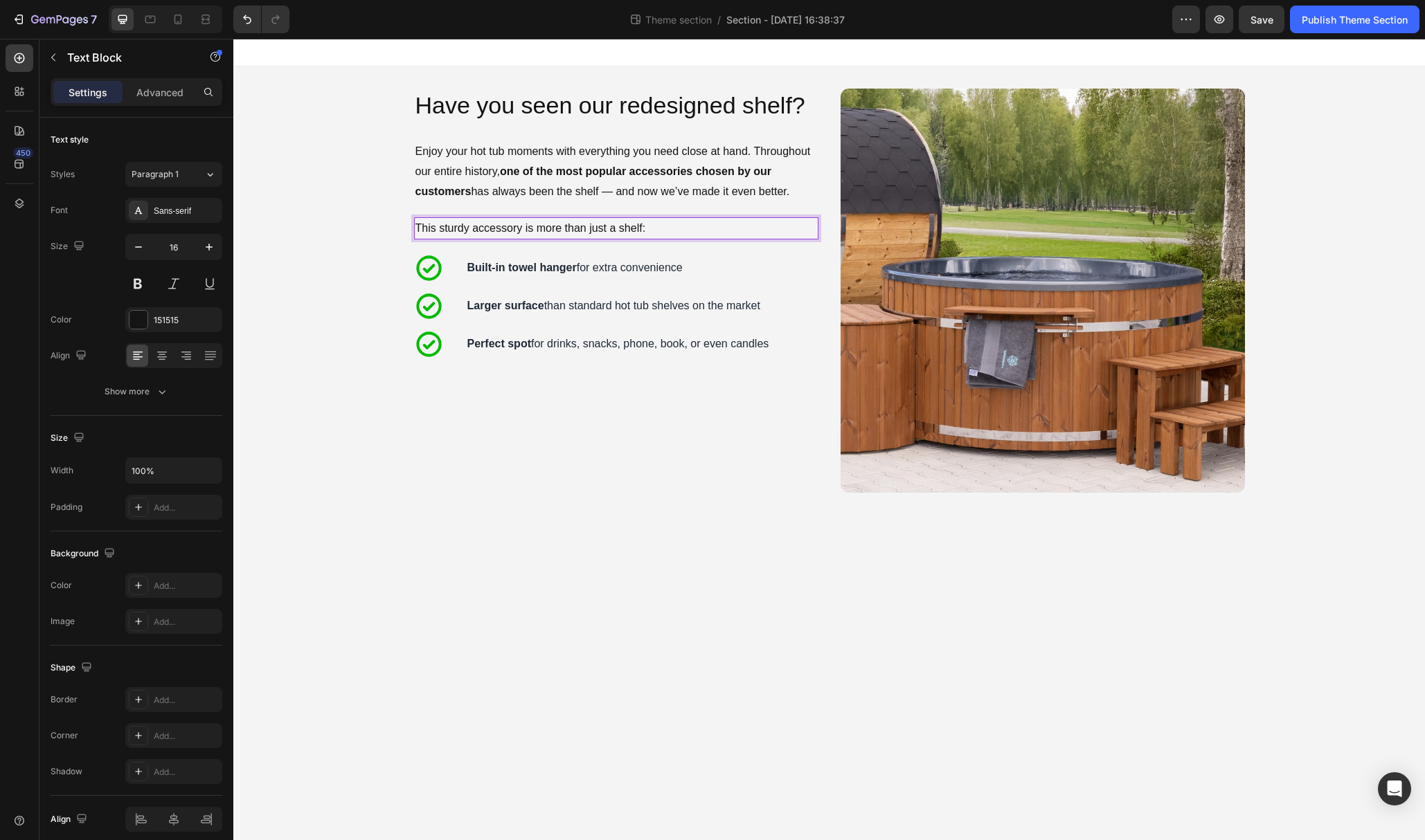
click at [564, 229] on p "This sturdy accessory is more than just a shelf:" at bounding box center [616, 229] width 402 height 20
click at [532, 270] on strong "Built-in towel hanger" at bounding box center [521, 267] width 110 height 12
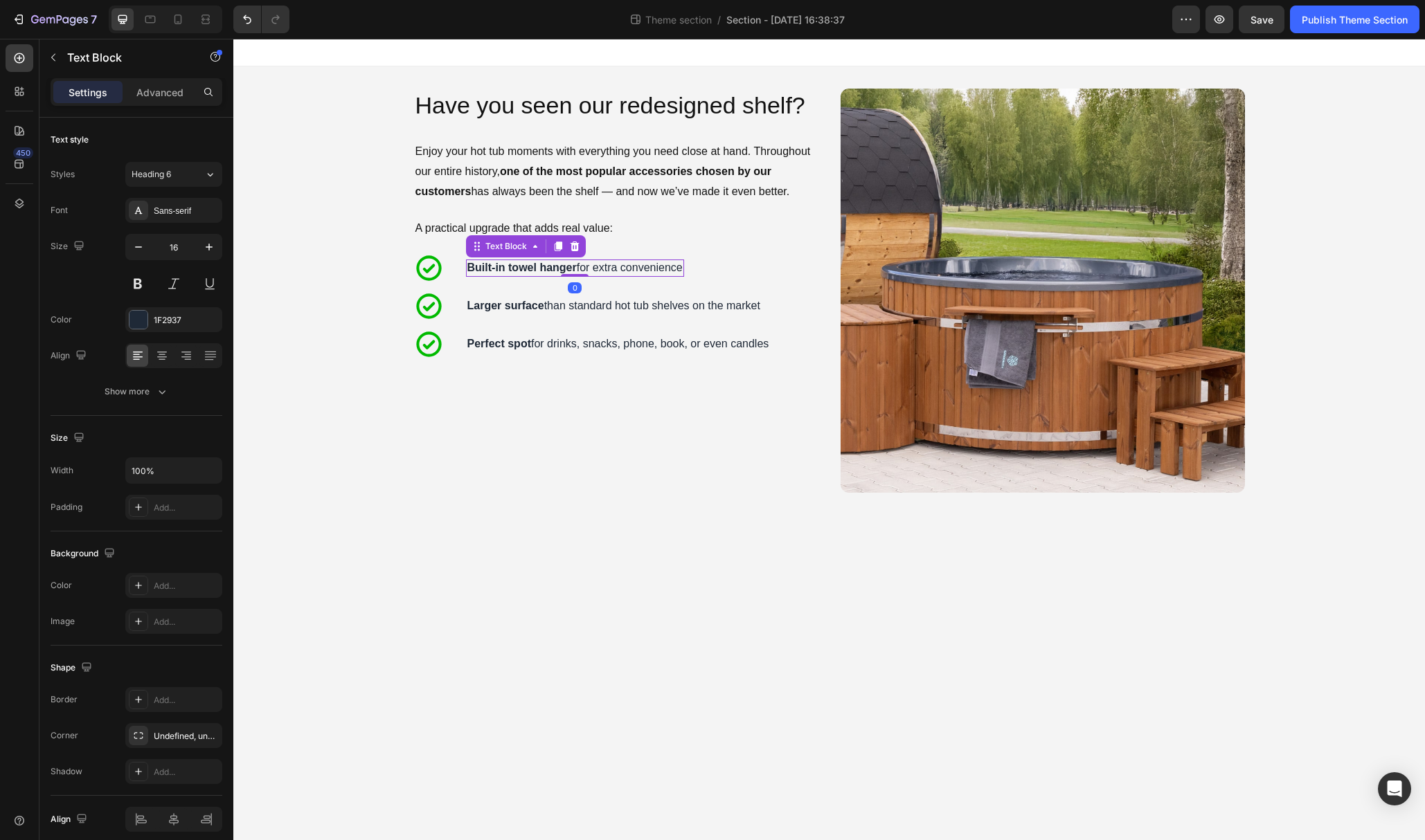
click at [533, 270] on strong "Built-in towel hanger" at bounding box center [521, 267] width 110 height 12
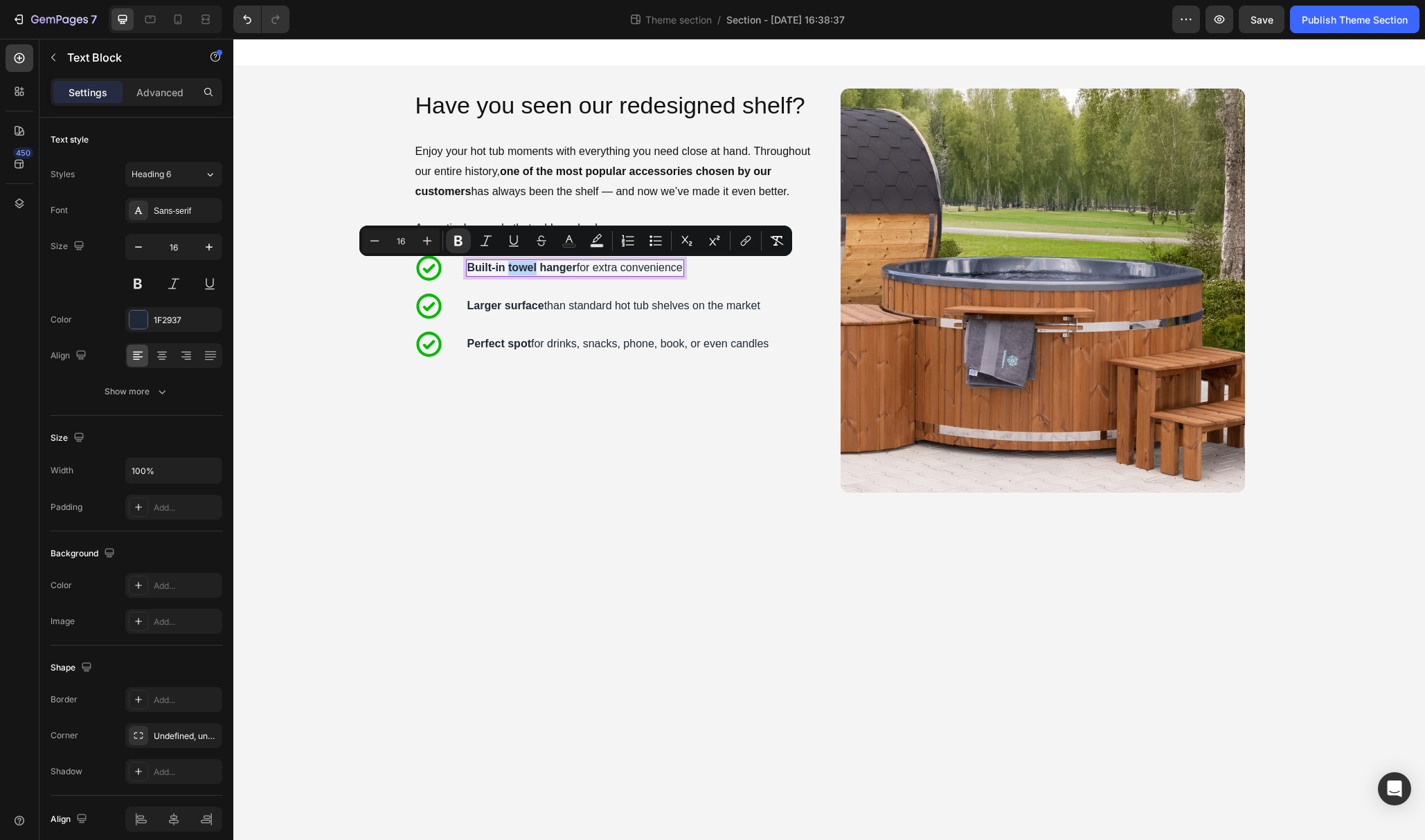
click at [533, 270] on strong "Built-in towel hanger" at bounding box center [521, 267] width 110 height 12
click at [460, 344] on div "Icon Perfect spot for drinks, snacks, phone, book, or even candles Text Block R…" at bounding box center [616, 344] width 404 height 30
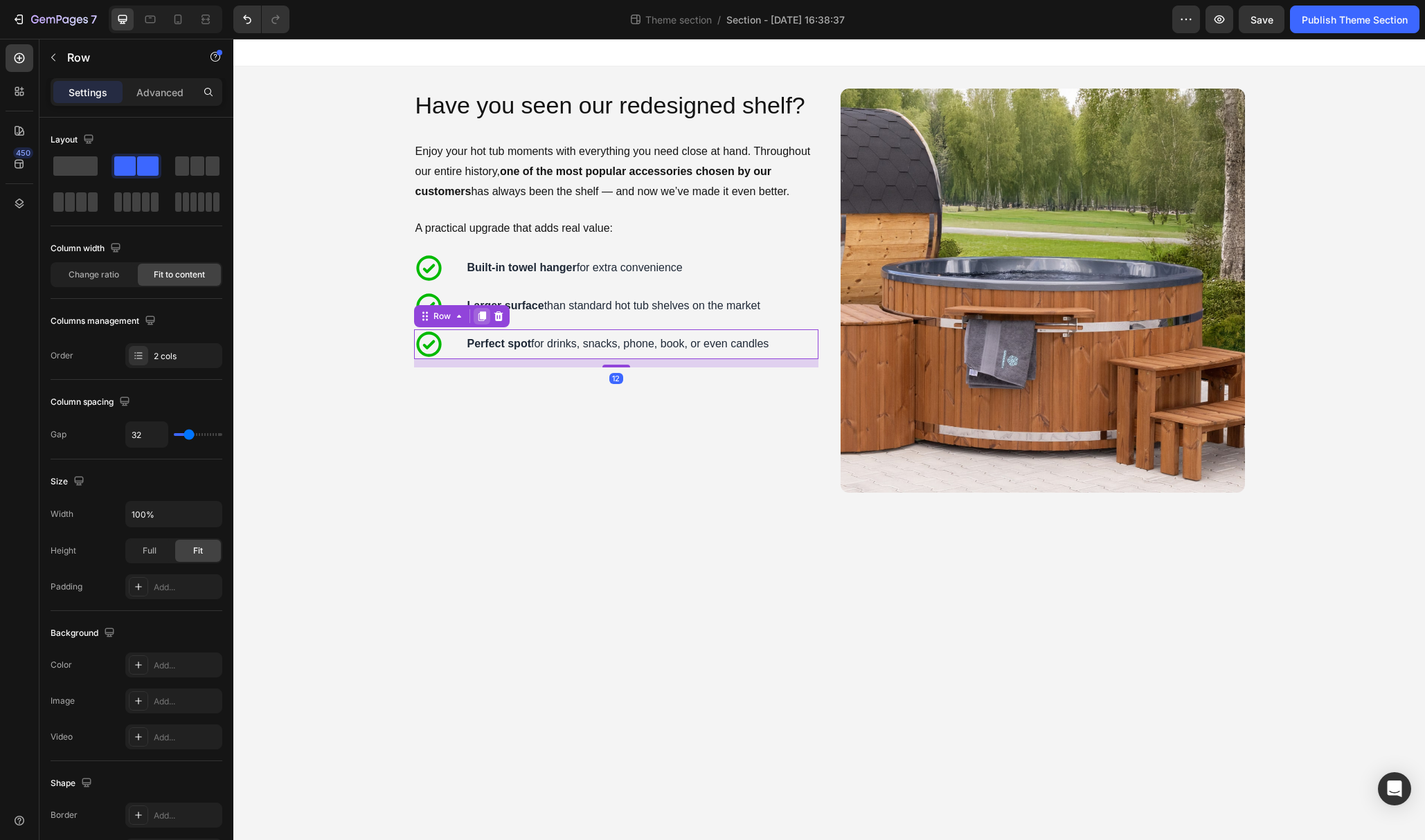
click at [482, 316] on icon at bounding box center [481, 316] width 7 height 10
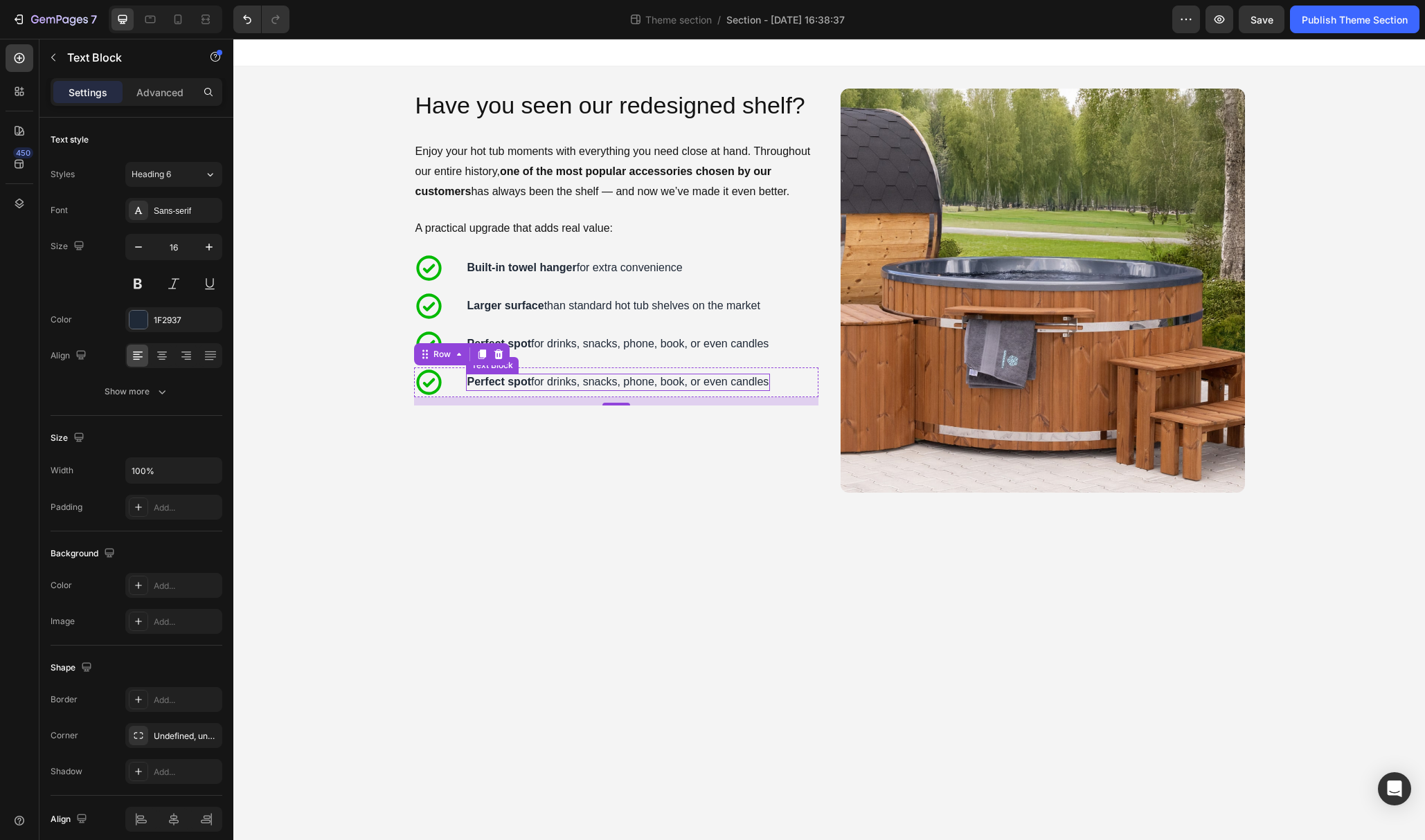
click at [512, 386] on strong "spot" at bounding box center [519, 382] width 24 height 12
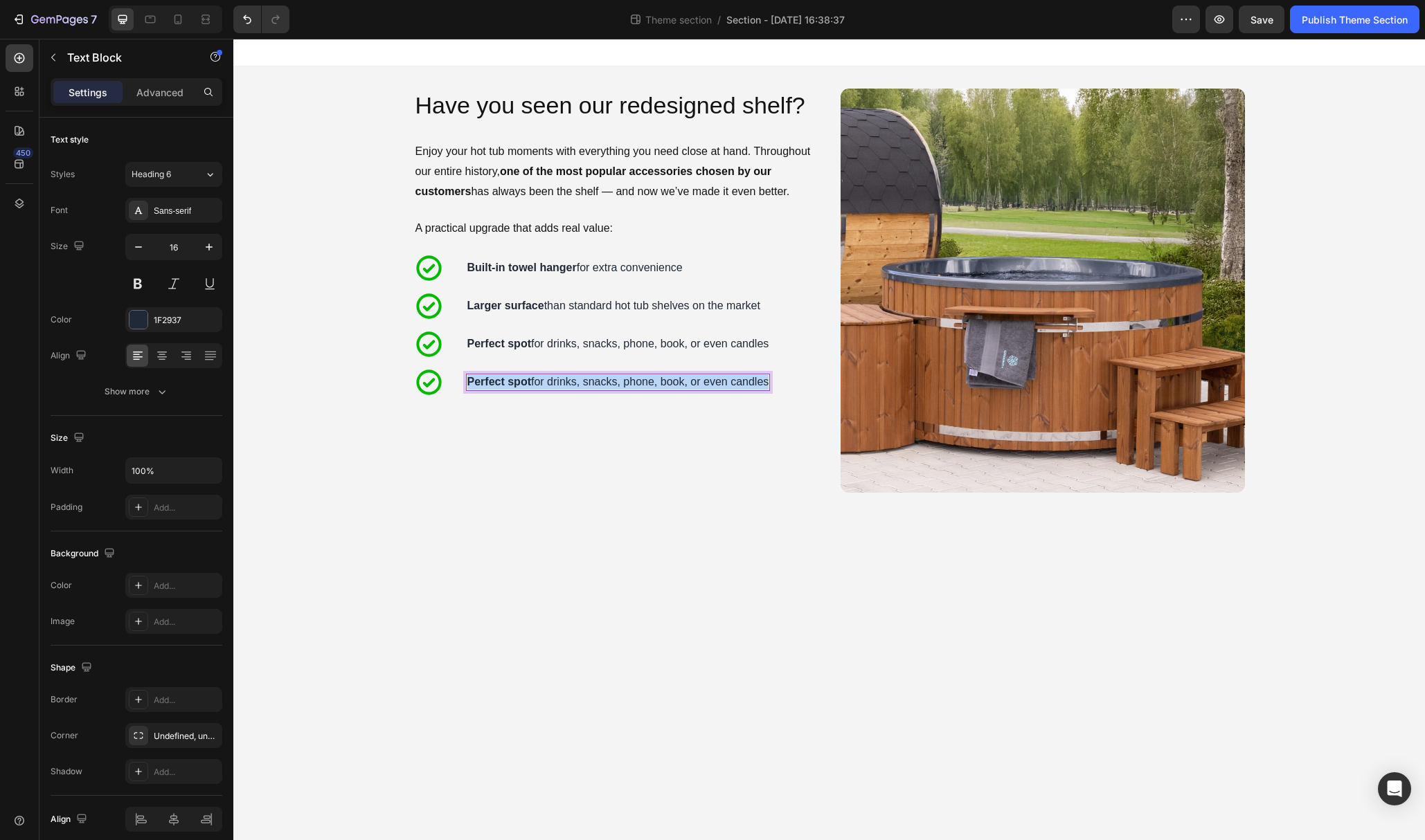
click at [512, 386] on strong "spot" at bounding box center [519, 382] width 24 height 12
click at [461, 386] on div "Icon Stainless steel details – stronger and more durable than ever Text Block 0…" at bounding box center [616, 383] width 404 height 30
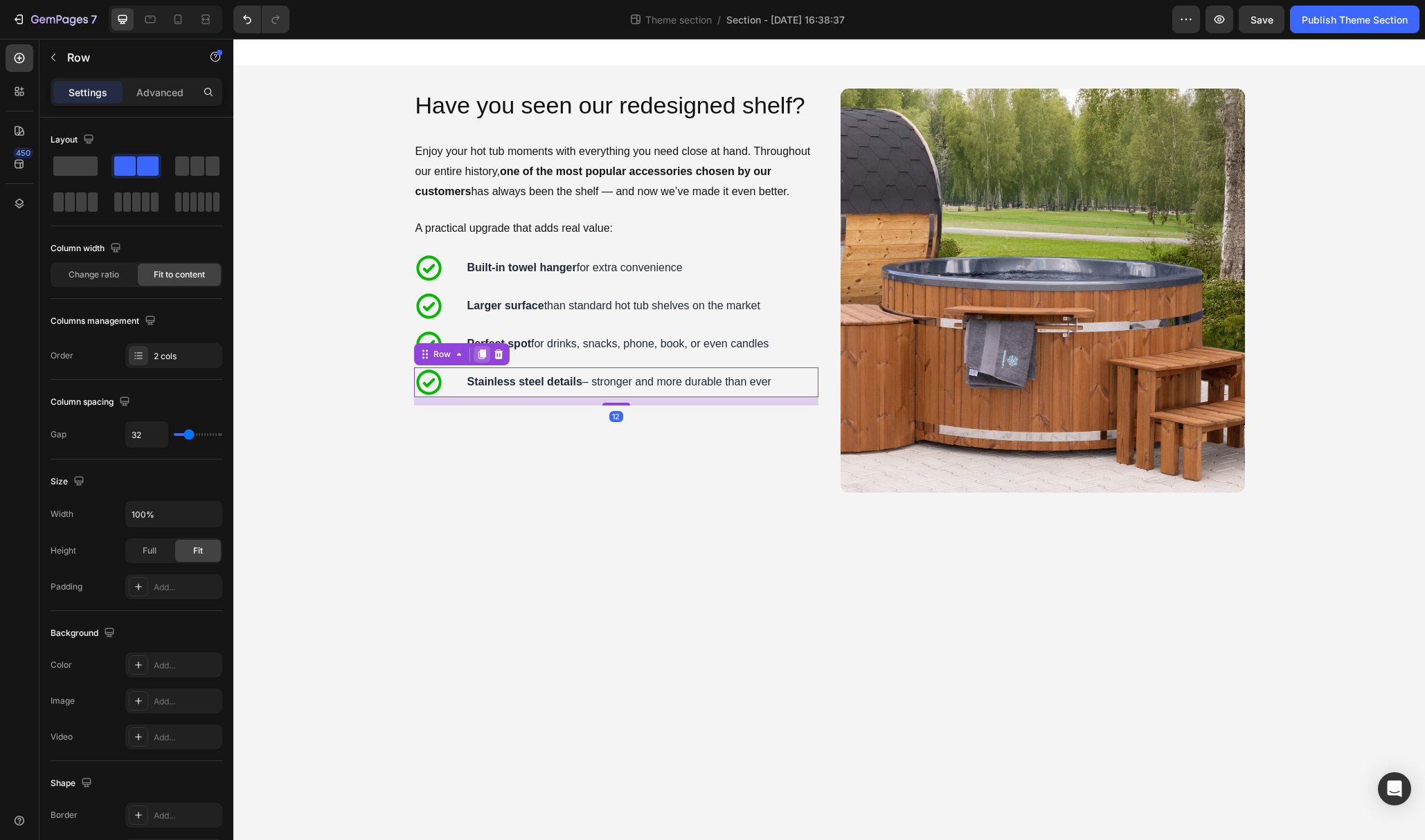
click at [478, 356] on icon at bounding box center [481, 354] width 11 height 11
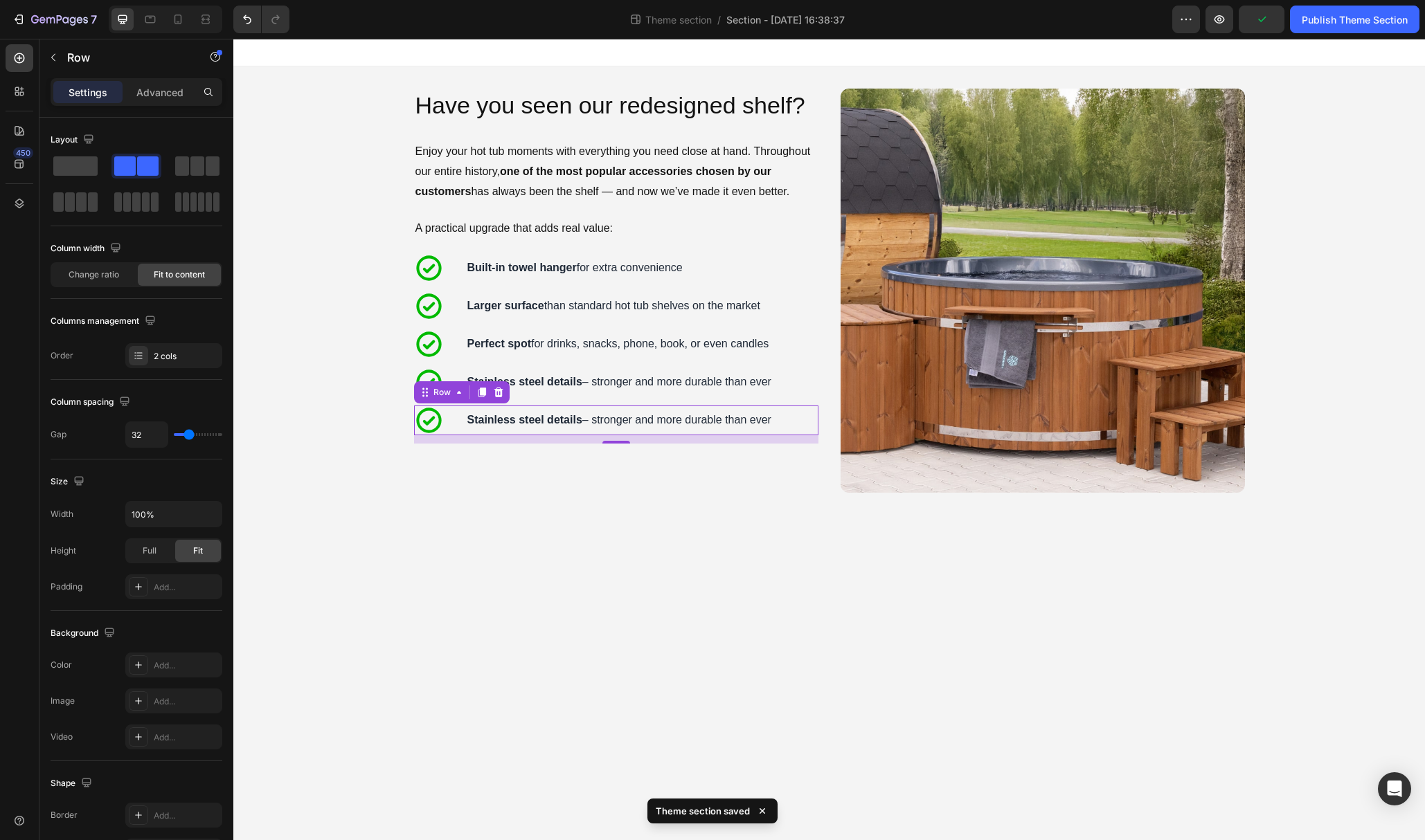
click at [542, 419] on strong "Stainless steel details" at bounding box center [524, 420] width 115 height 12
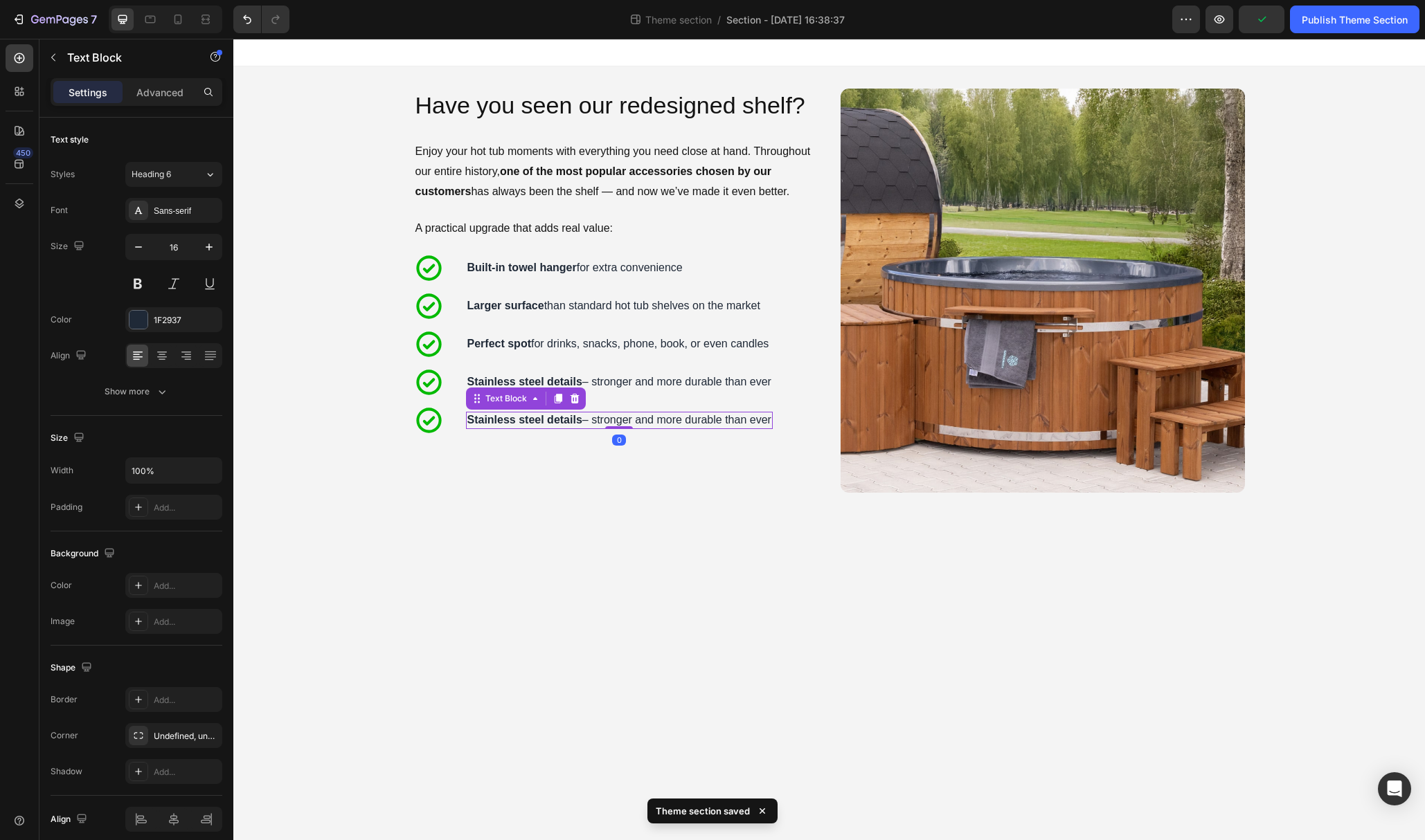
click at [542, 419] on strong "Stainless steel details" at bounding box center [524, 420] width 115 height 12
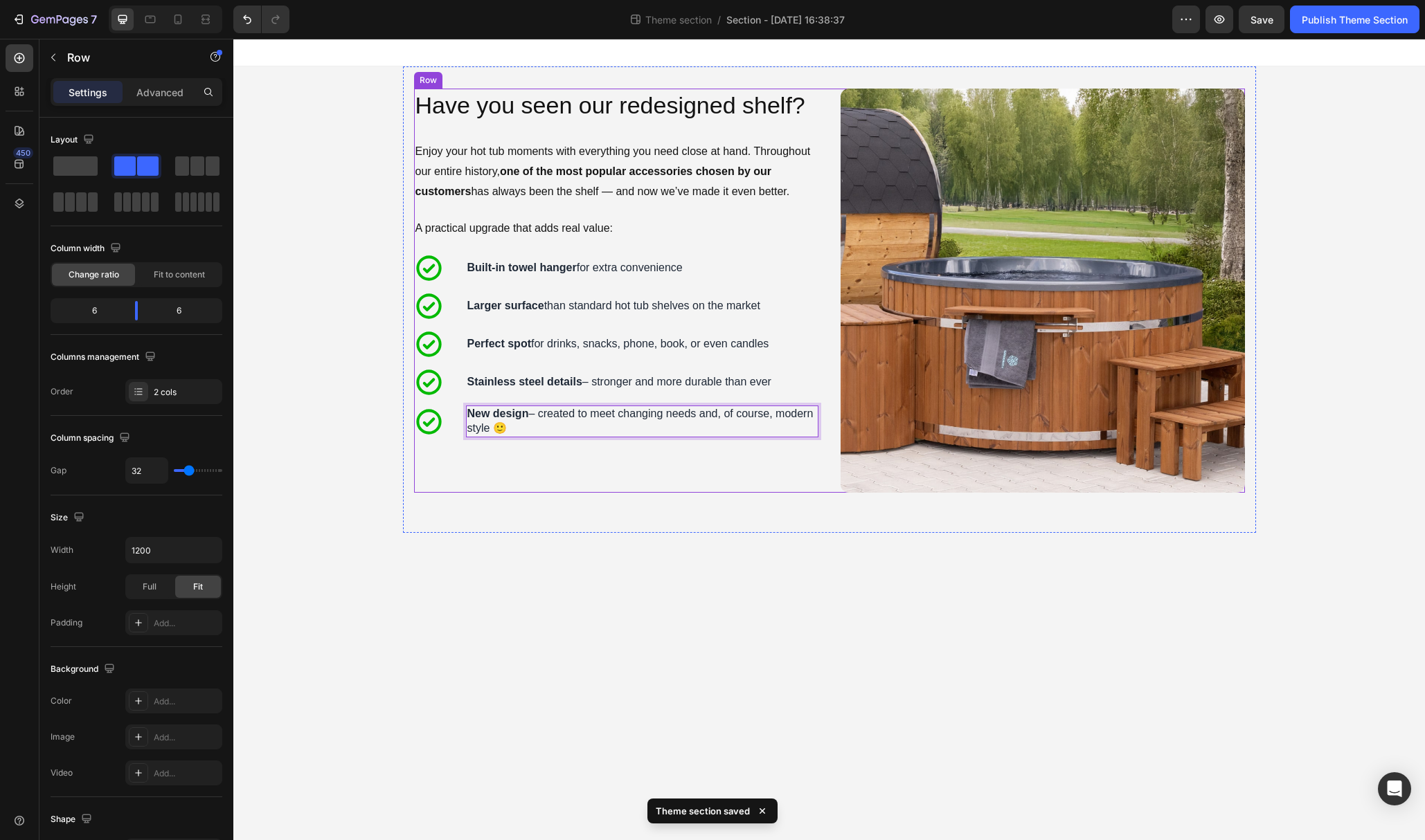
click at [581, 456] on div "Have you seen our redesigned shelf? Heading Enjoy your hot tub moments with eve…" at bounding box center [616, 290] width 404 height 404
click at [525, 415] on strong "New design" at bounding box center [498, 413] width 62 height 12
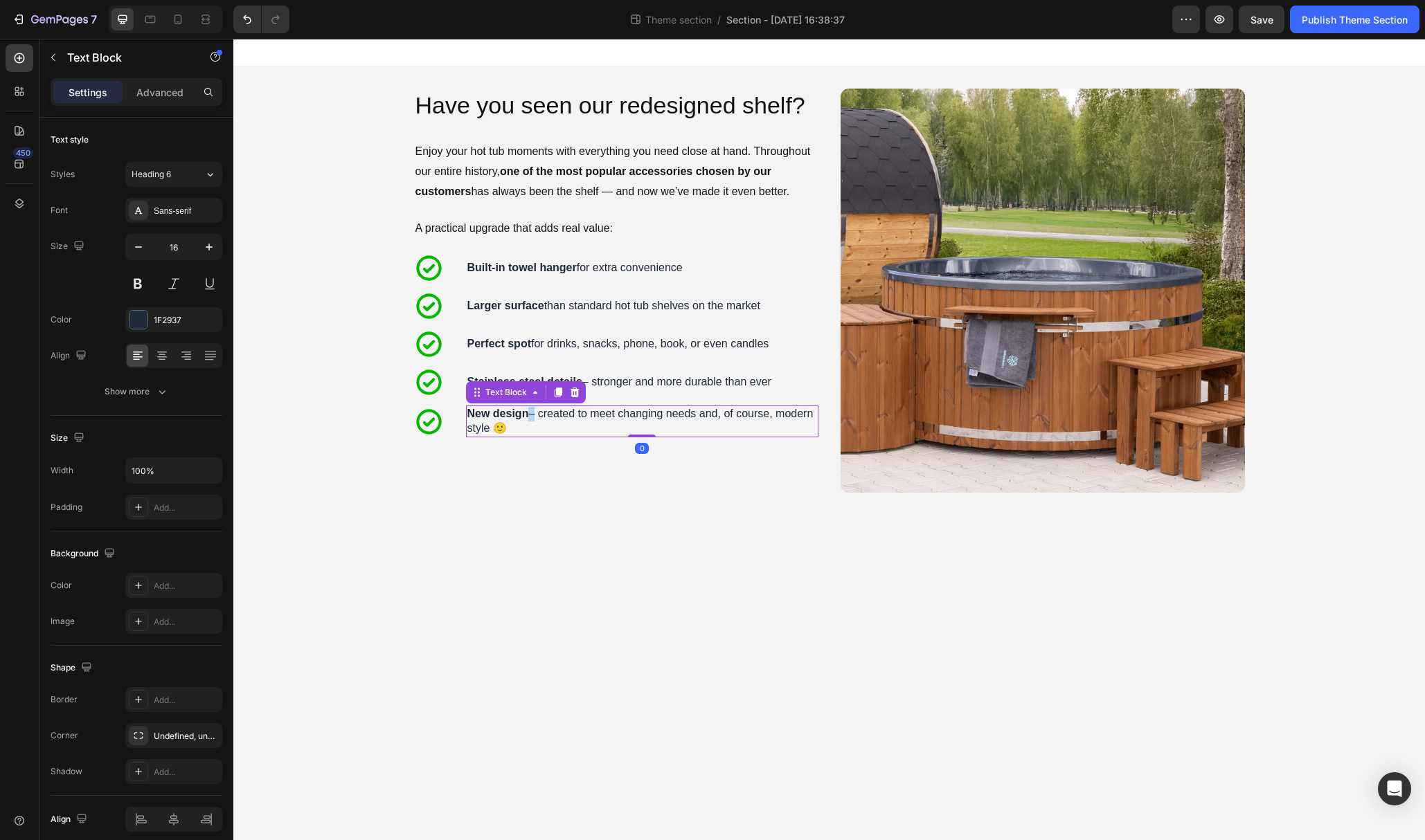
click at [525, 415] on strong "New design" at bounding box center [498, 413] width 62 height 12
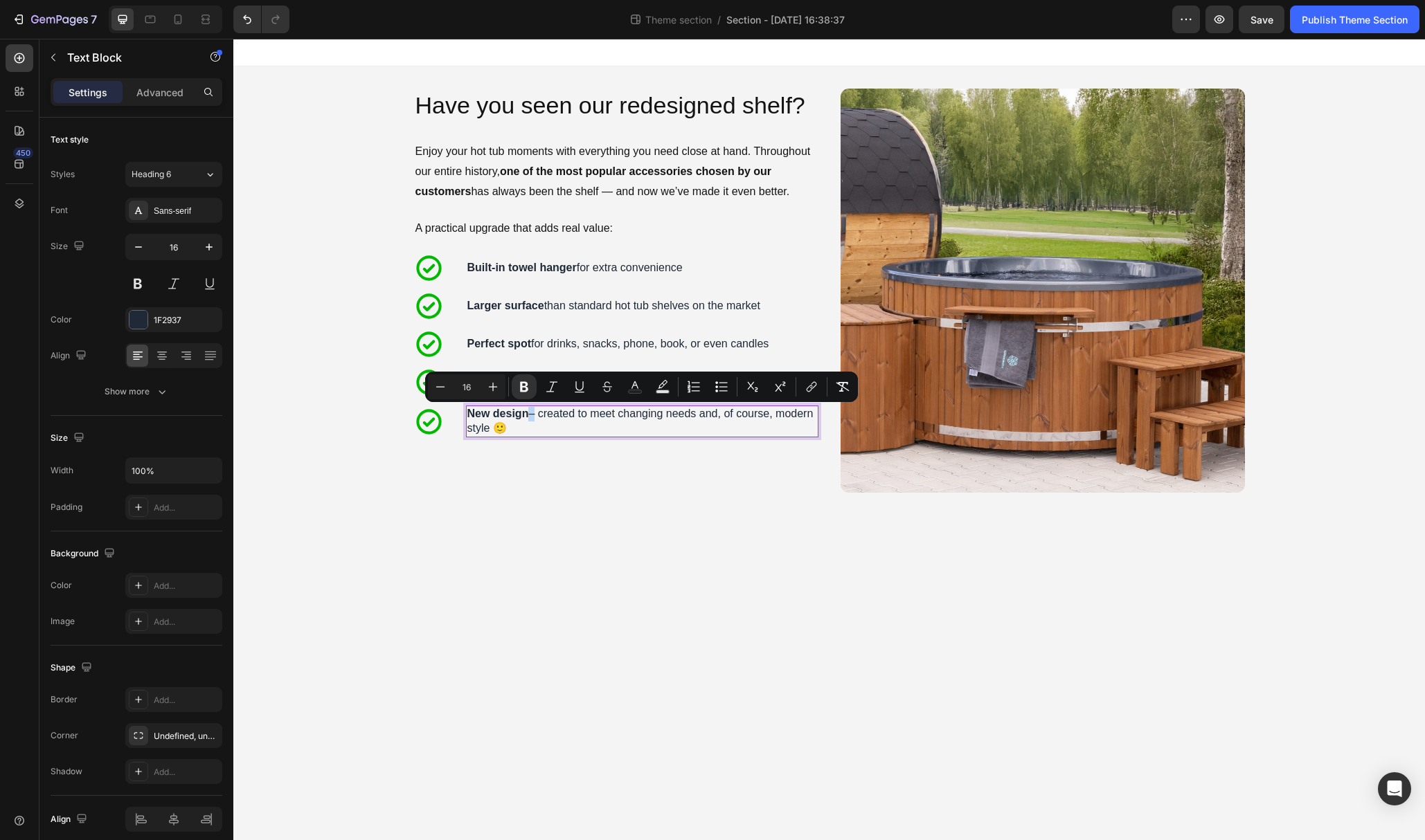
copy p "New design – created to meet changing needs and, of course, modern style 🙂"
click at [587, 521] on div "Image Have you seen our redesigned shelf? Heading Enjoy your hot tub moments wi…" at bounding box center [829, 299] width 853 height 466
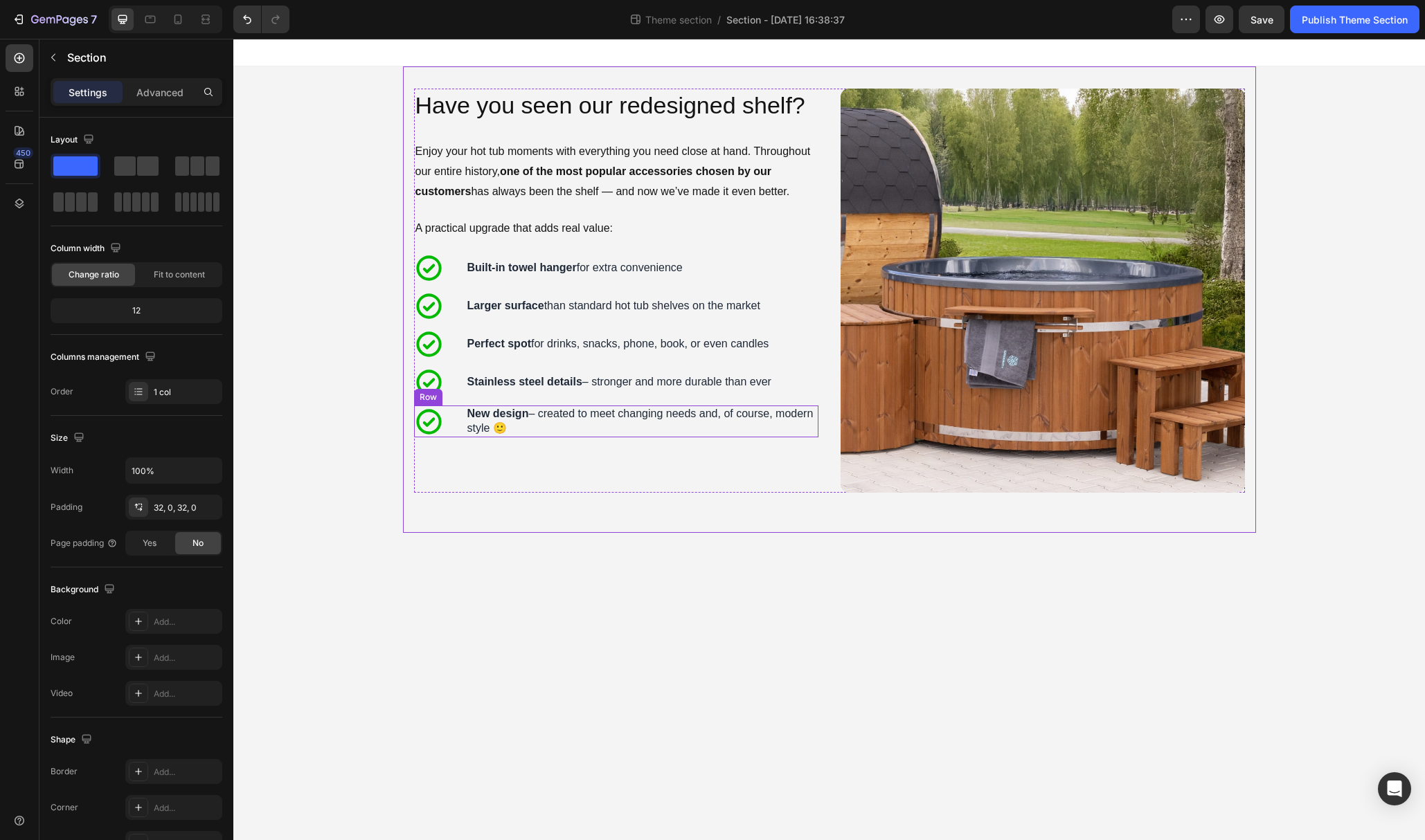
click at [462, 417] on div "Icon New design – created to meet changing needs and, of course, modern style 🙂…" at bounding box center [616, 421] width 404 height 32
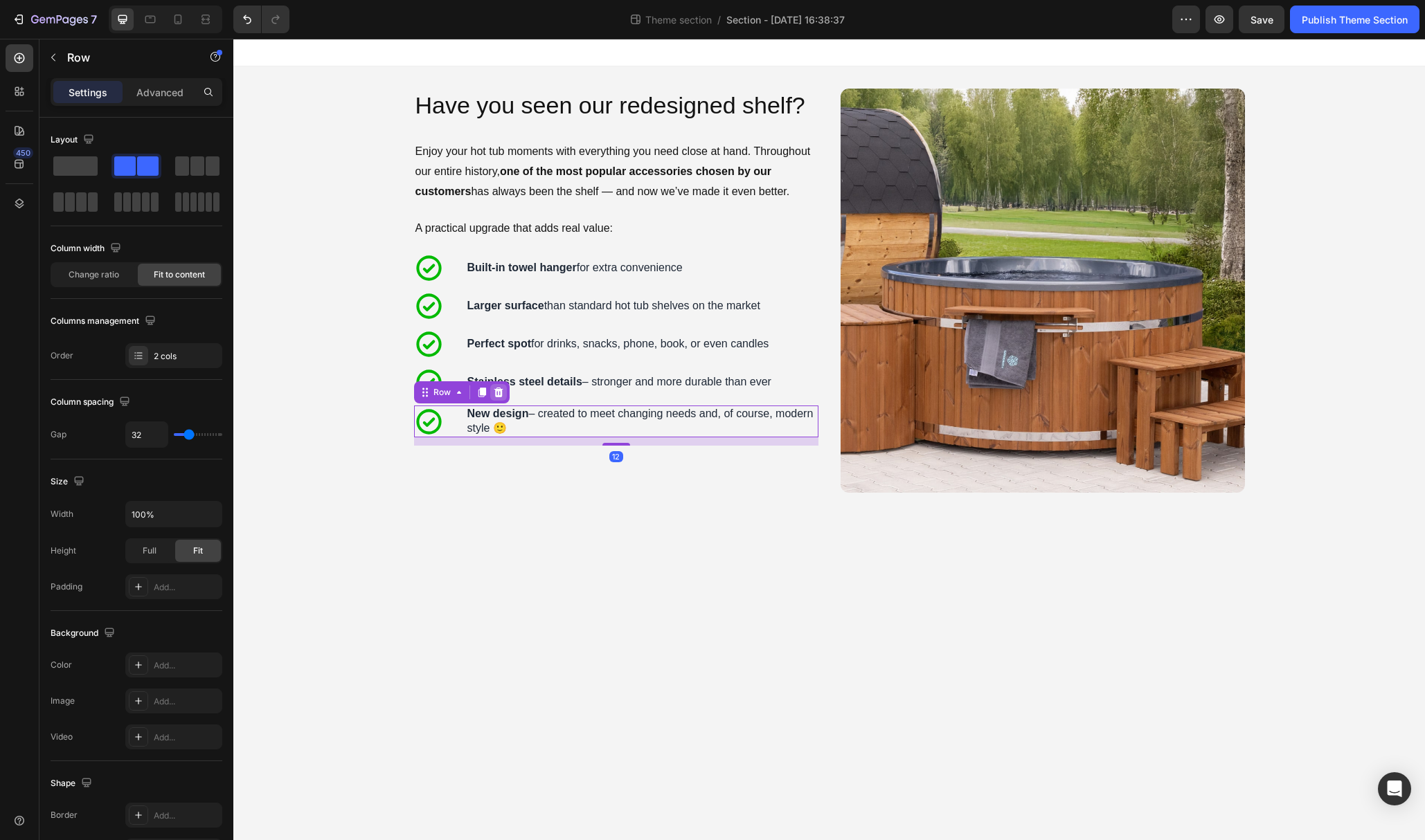
click at [498, 393] on icon at bounding box center [498, 392] width 9 height 10
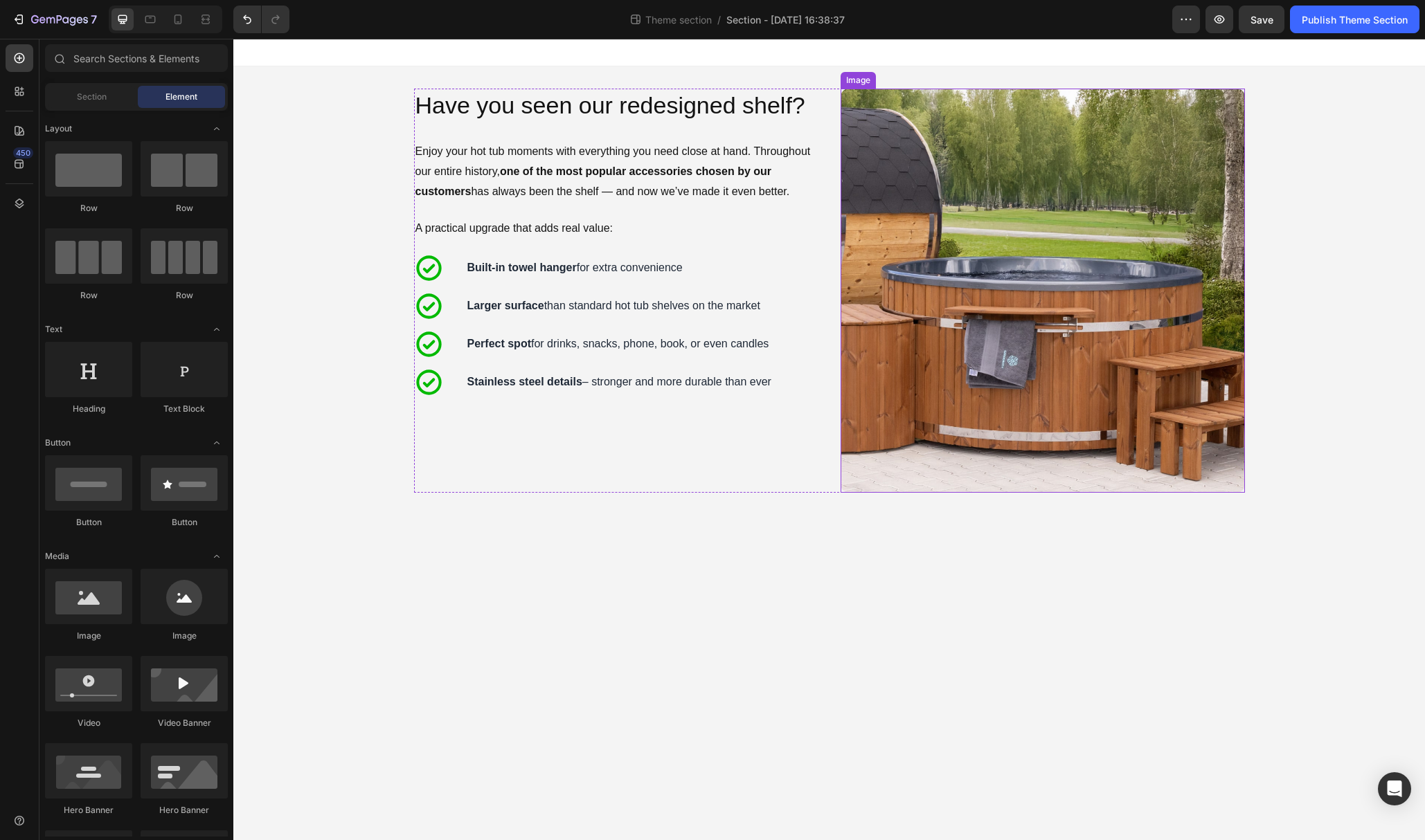
click at [1021, 383] on img at bounding box center [1042, 290] width 404 height 404
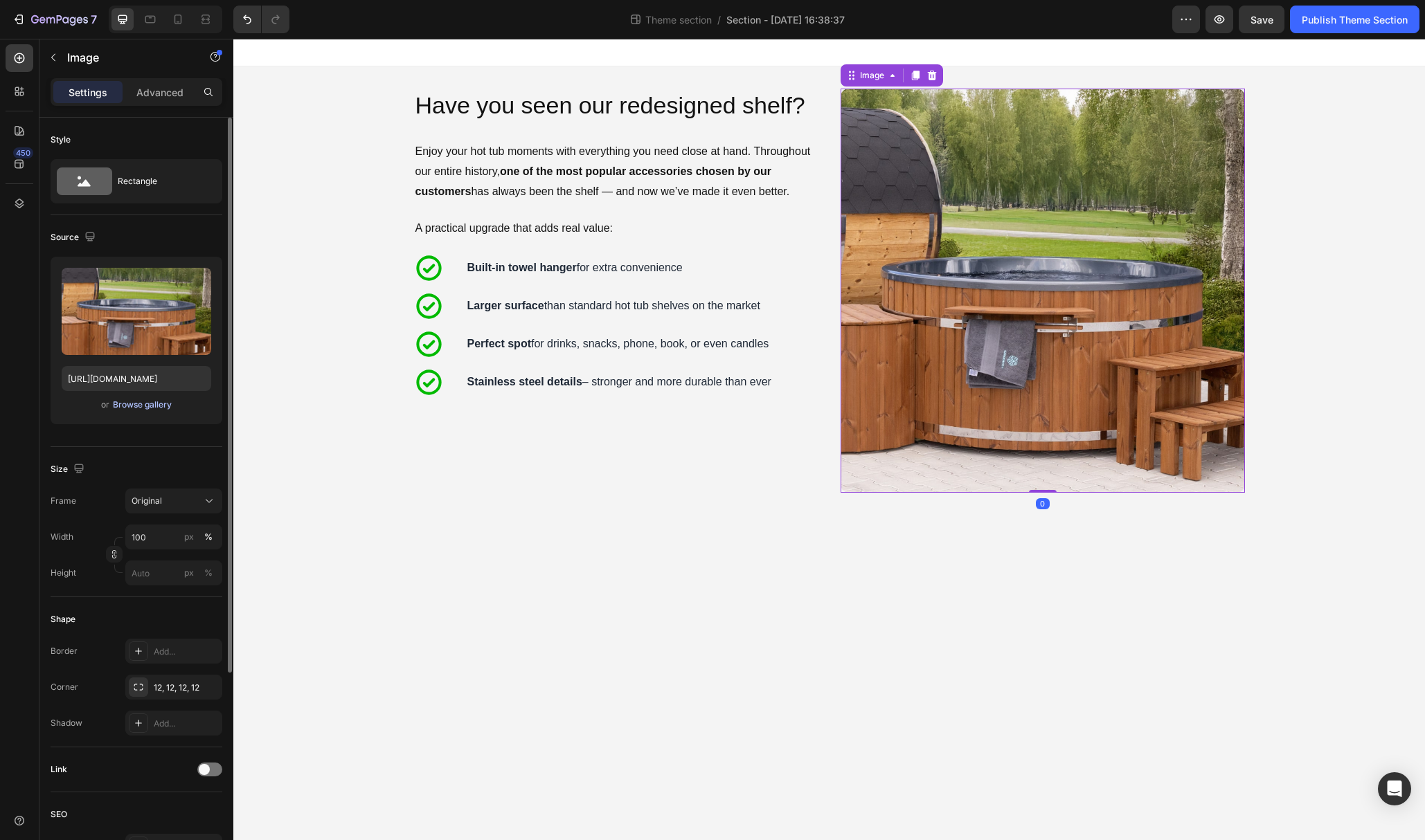
click at [150, 403] on div "Browse gallery" at bounding box center [142, 404] width 59 height 13
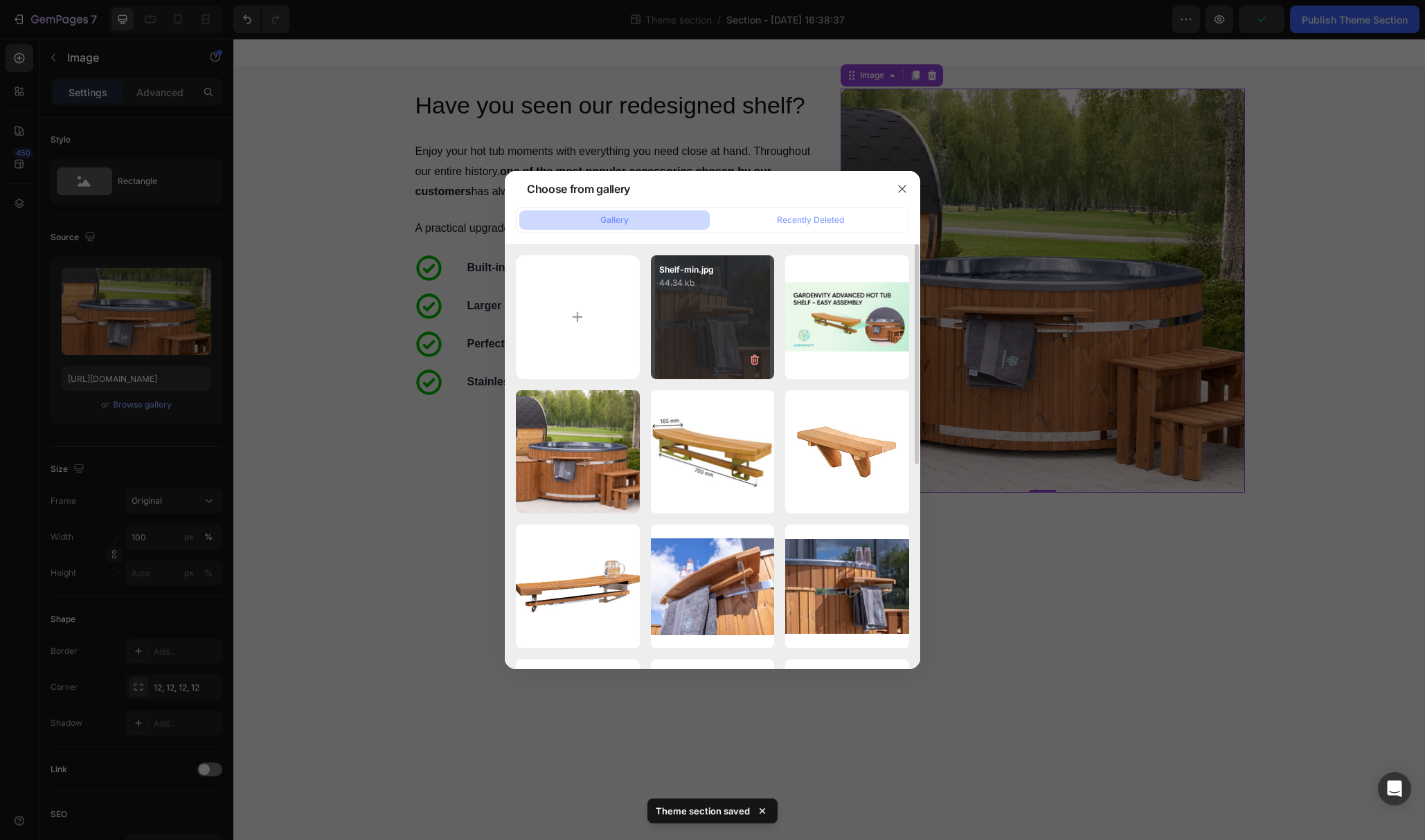
click at [675, 321] on div "Shelf-min.jpg 44.34 kb" at bounding box center [713, 317] width 124 height 124
type input "https://cdn.shopify.com/s/files/1/0849/1067/0089/files/gempages_544226901498004…"
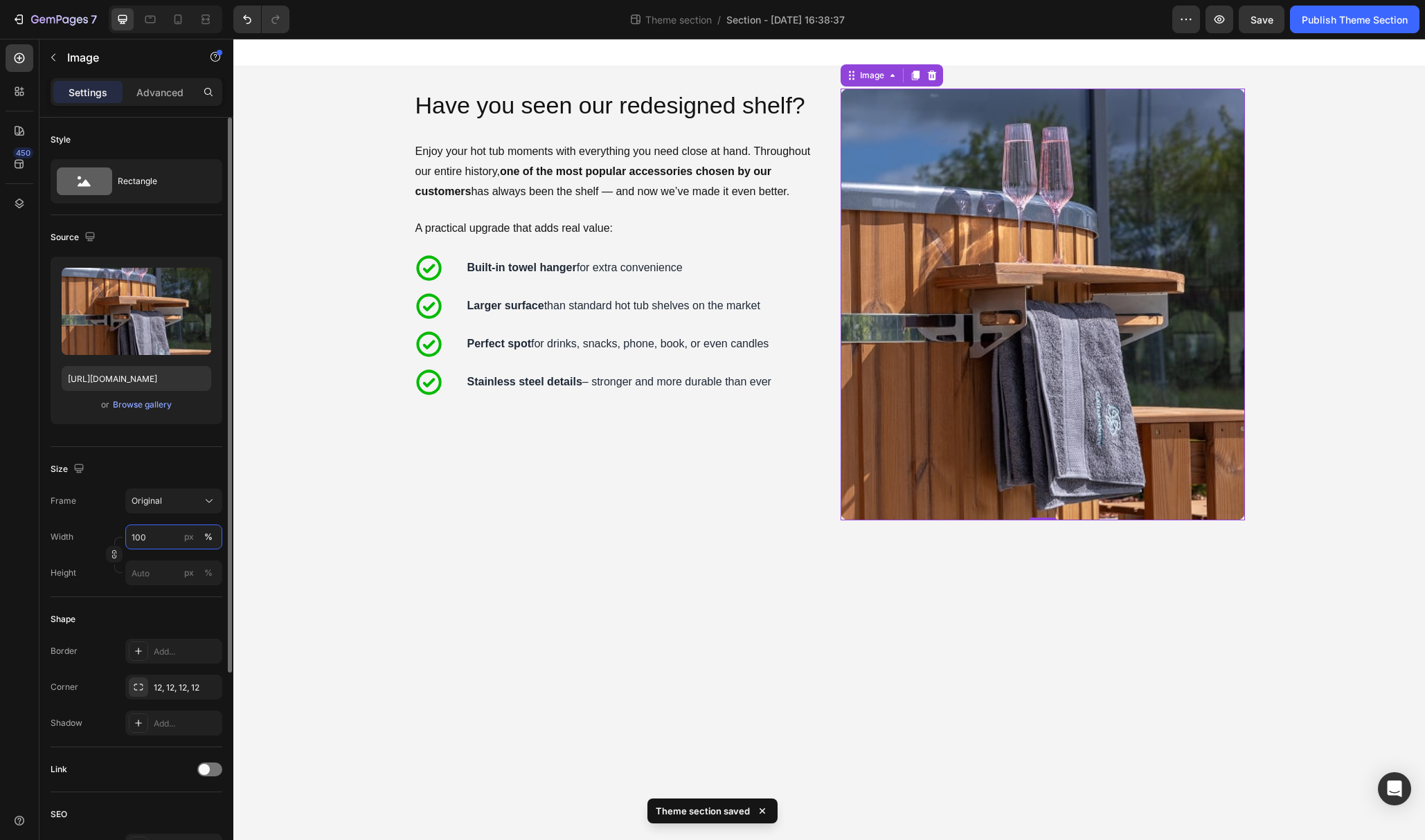
click at [152, 535] on input "100" at bounding box center [174, 537] width 97 height 25
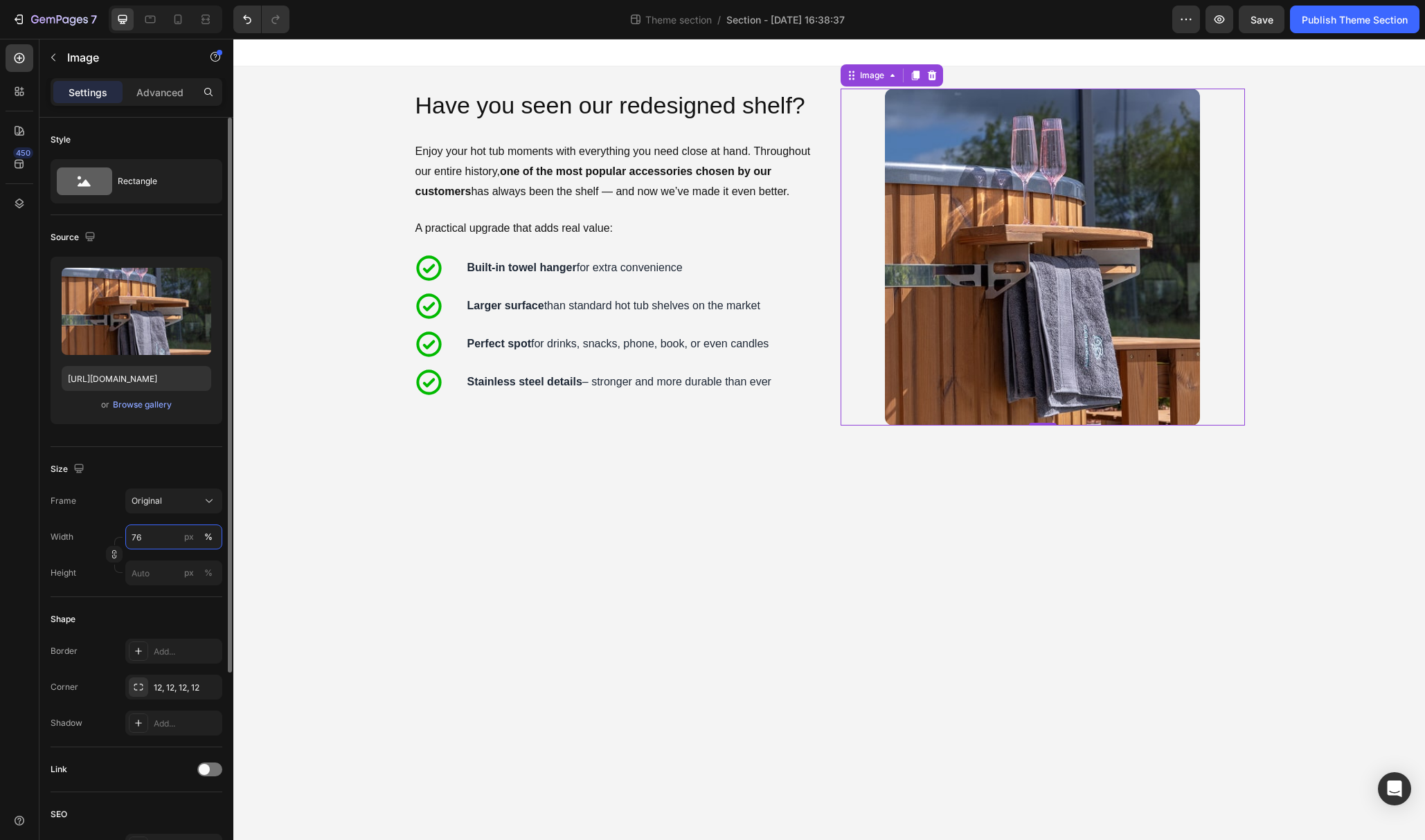
type input "75"
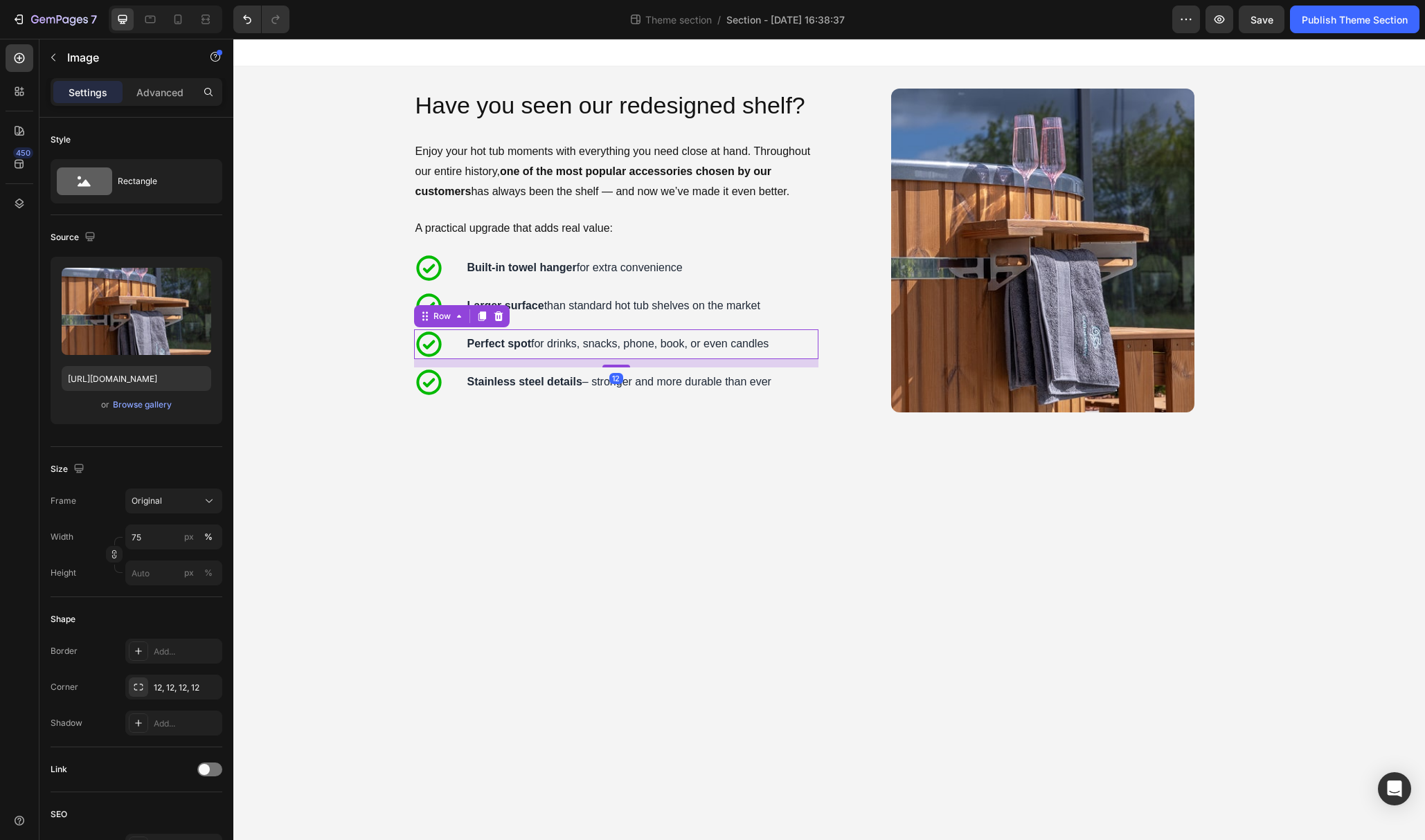
click at [811, 337] on div "Icon Perfect spot for drinks, snacks, phone, book, or even candles Text Block R…" at bounding box center [616, 344] width 404 height 30
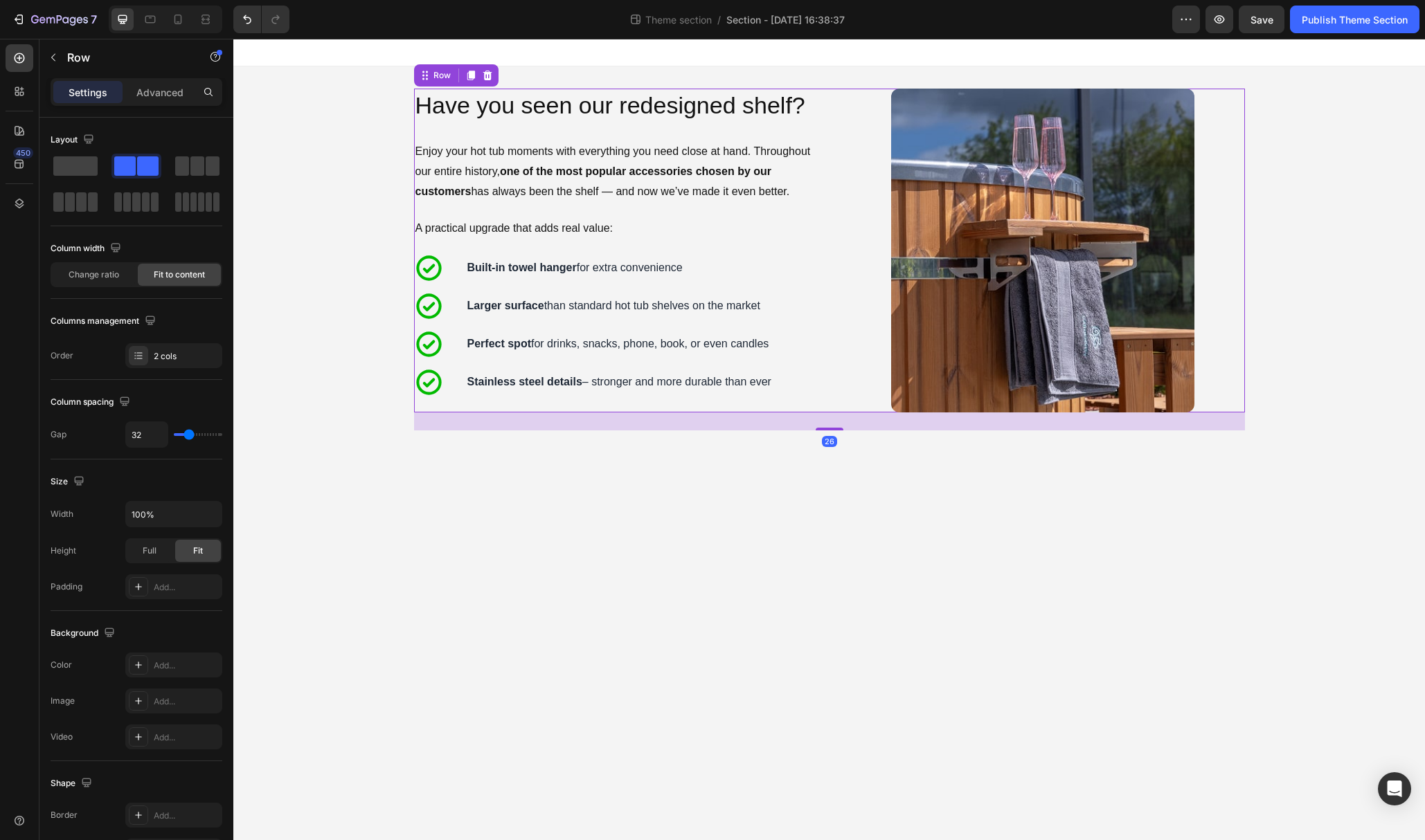
click at [830, 349] on div "Image Have you seen our redesigned shelf? Heading Enjoy your hot tub moments wi…" at bounding box center [829, 250] width 831 height 324
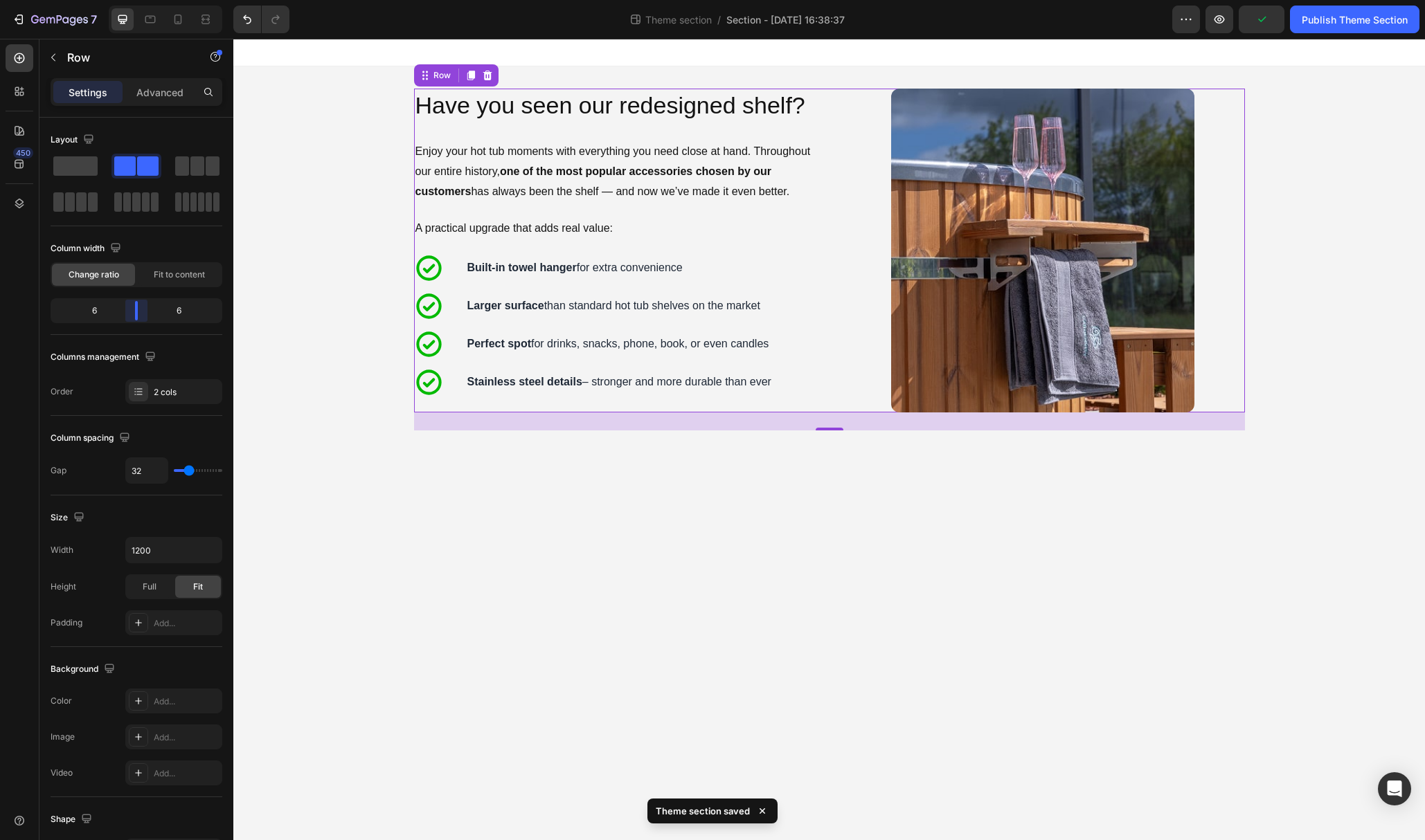
click at [141, 0] on body "7 Theme section / Section - Aug 28 16:38:37 Preview Publish Theme Section 450 S…" at bounding box center [712, 0] width 1425 height 0
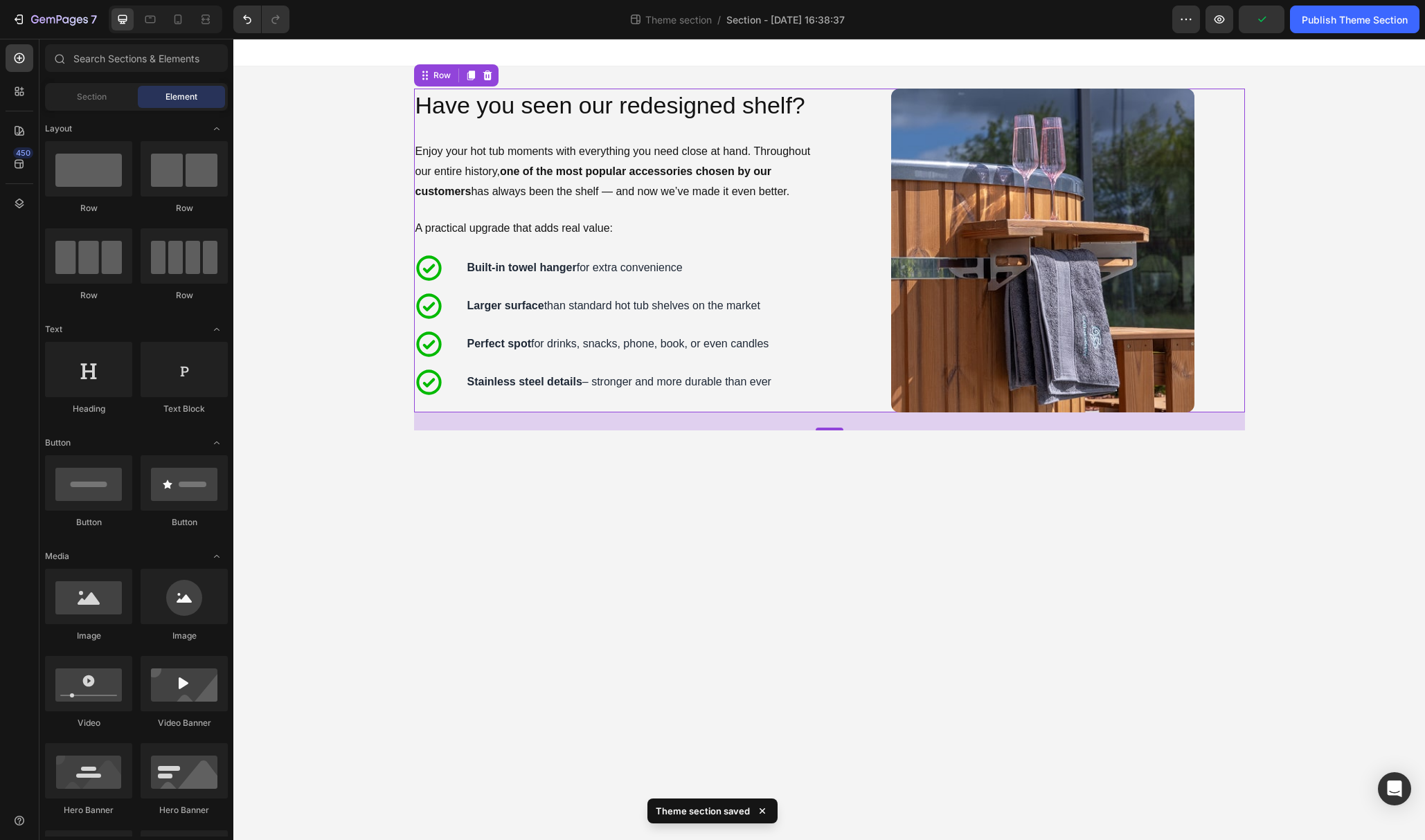
click at [731, 518] on body "Image Have you seen our redesigned shelf? Heading Enjoy your hot tub moments wi…" at bounding box center [829, 439] width 1192 height 801
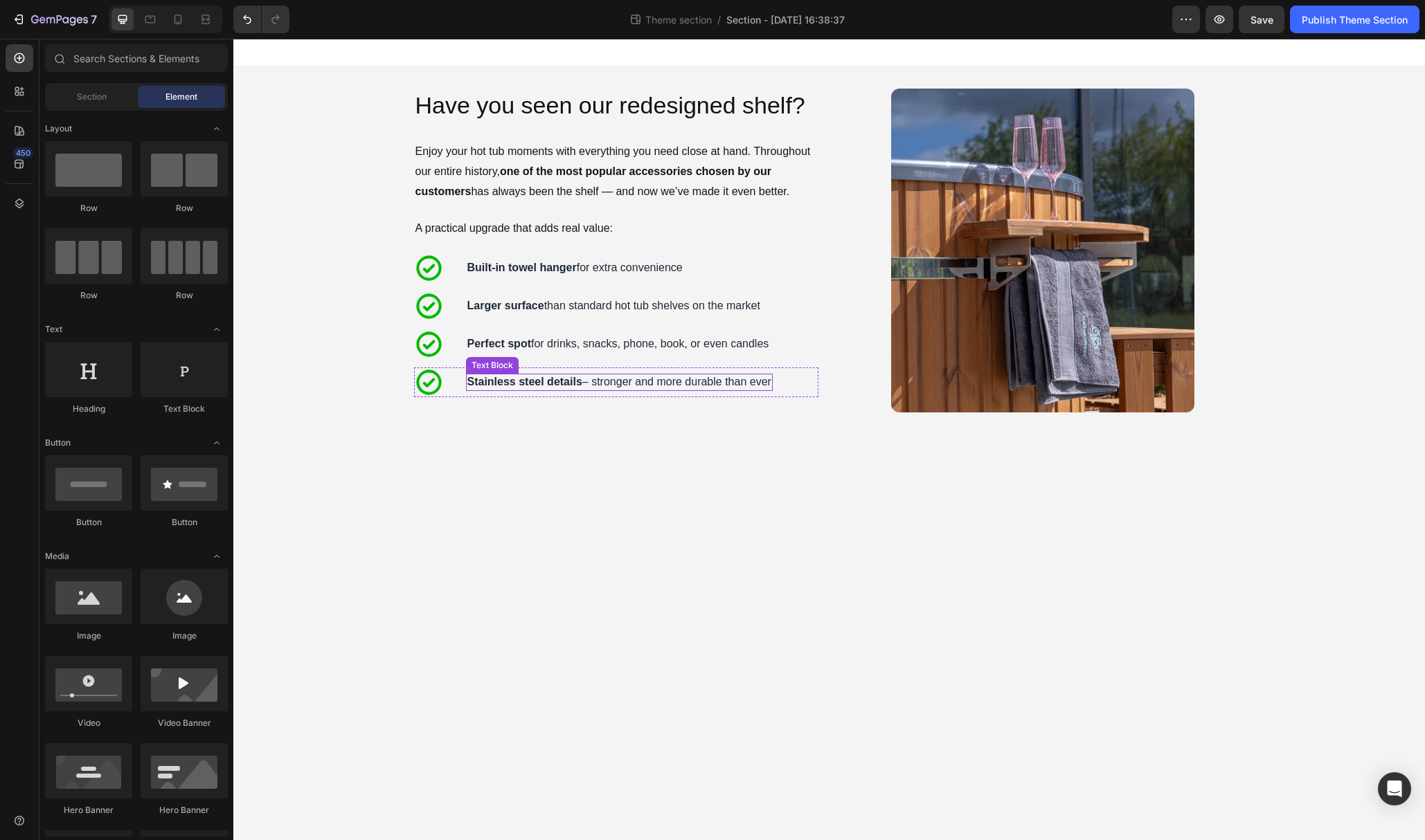
click at [734, 386] on p "Stainless steel details – stronger and more durable than ever" at bounding box center [619, 383] width 304 height 15
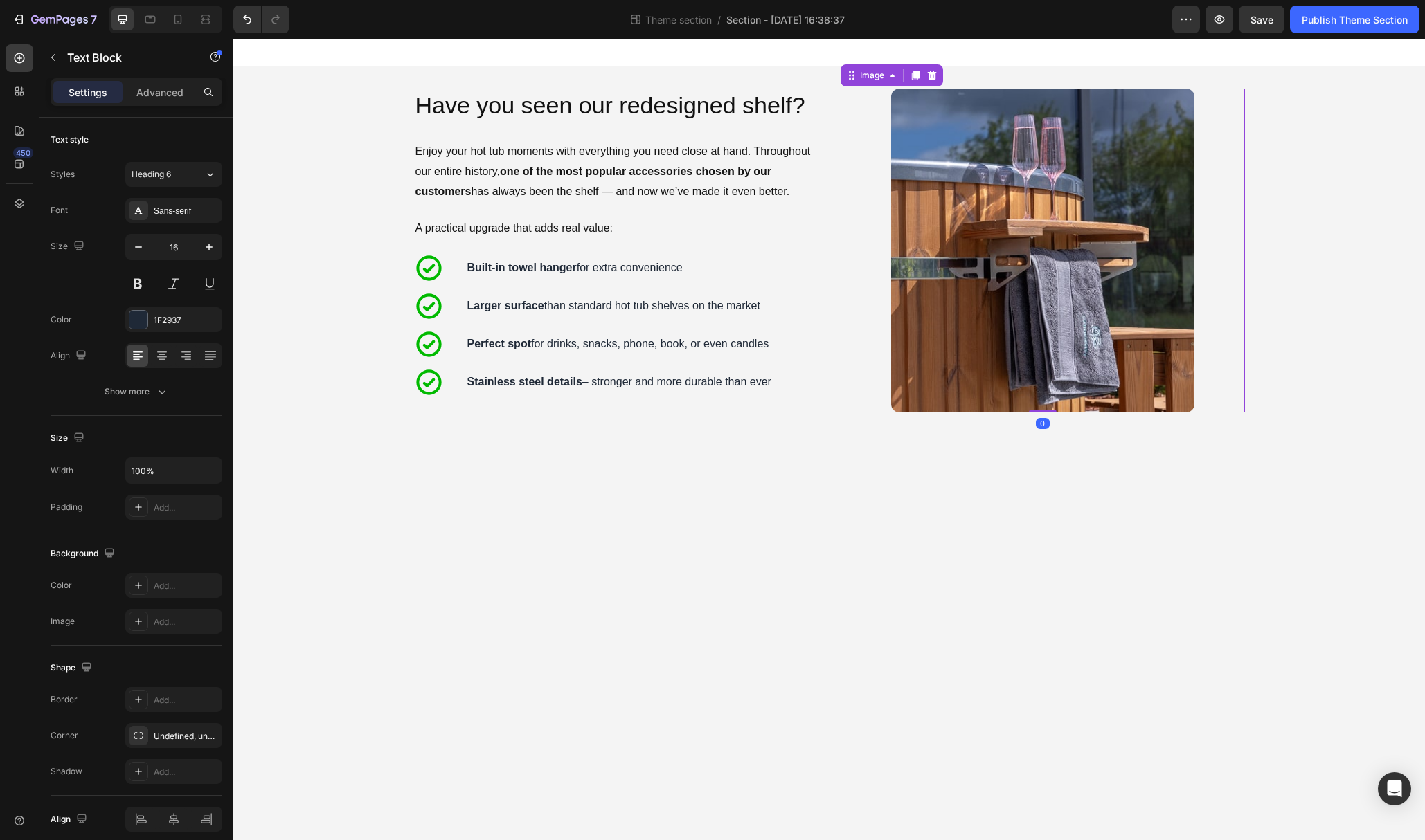
click at [858, 398] on div at bounding box center [1042, 250] width 404 height 324
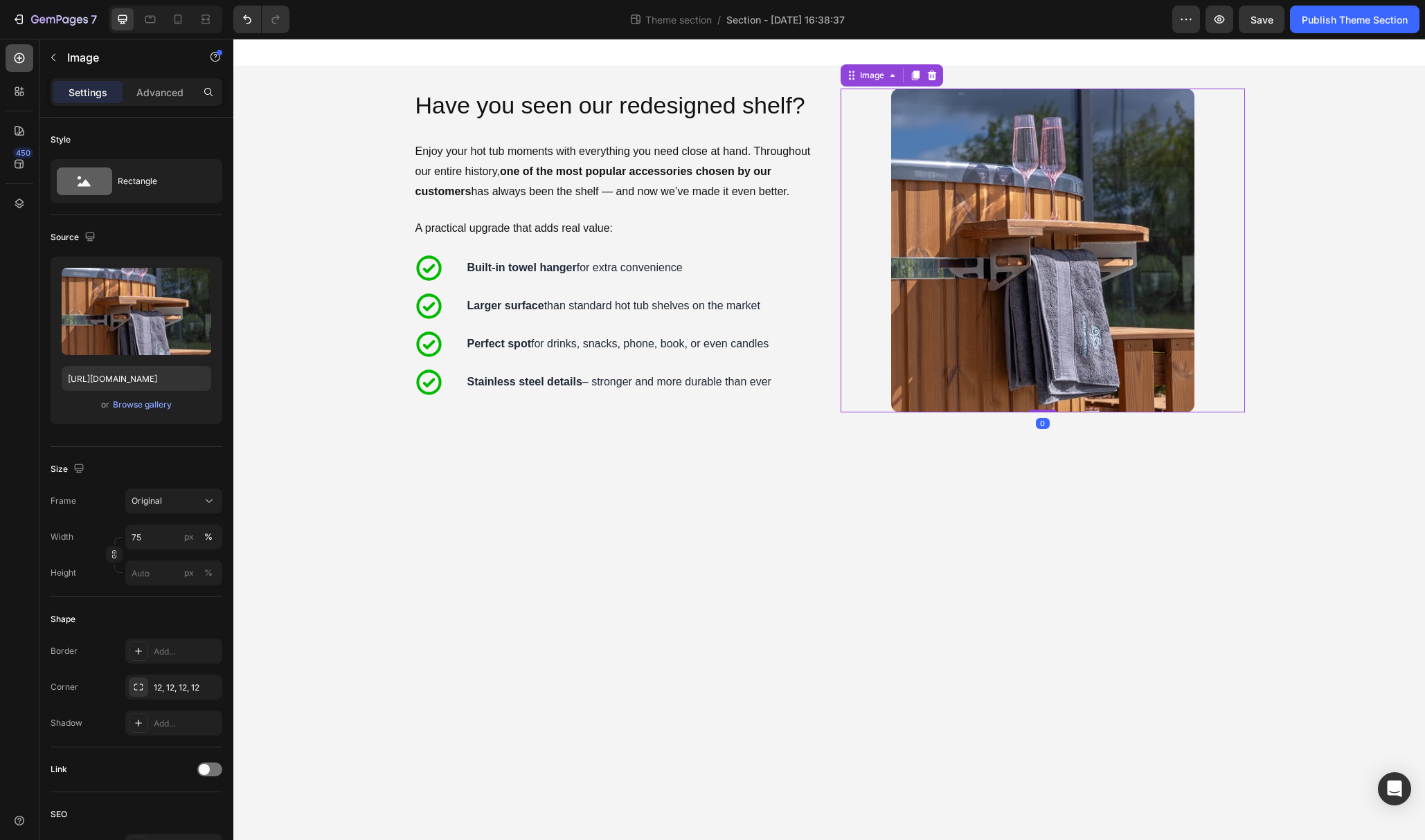
click at [16, 60] on icon at bounding box center [20, 59] width 10 height 10
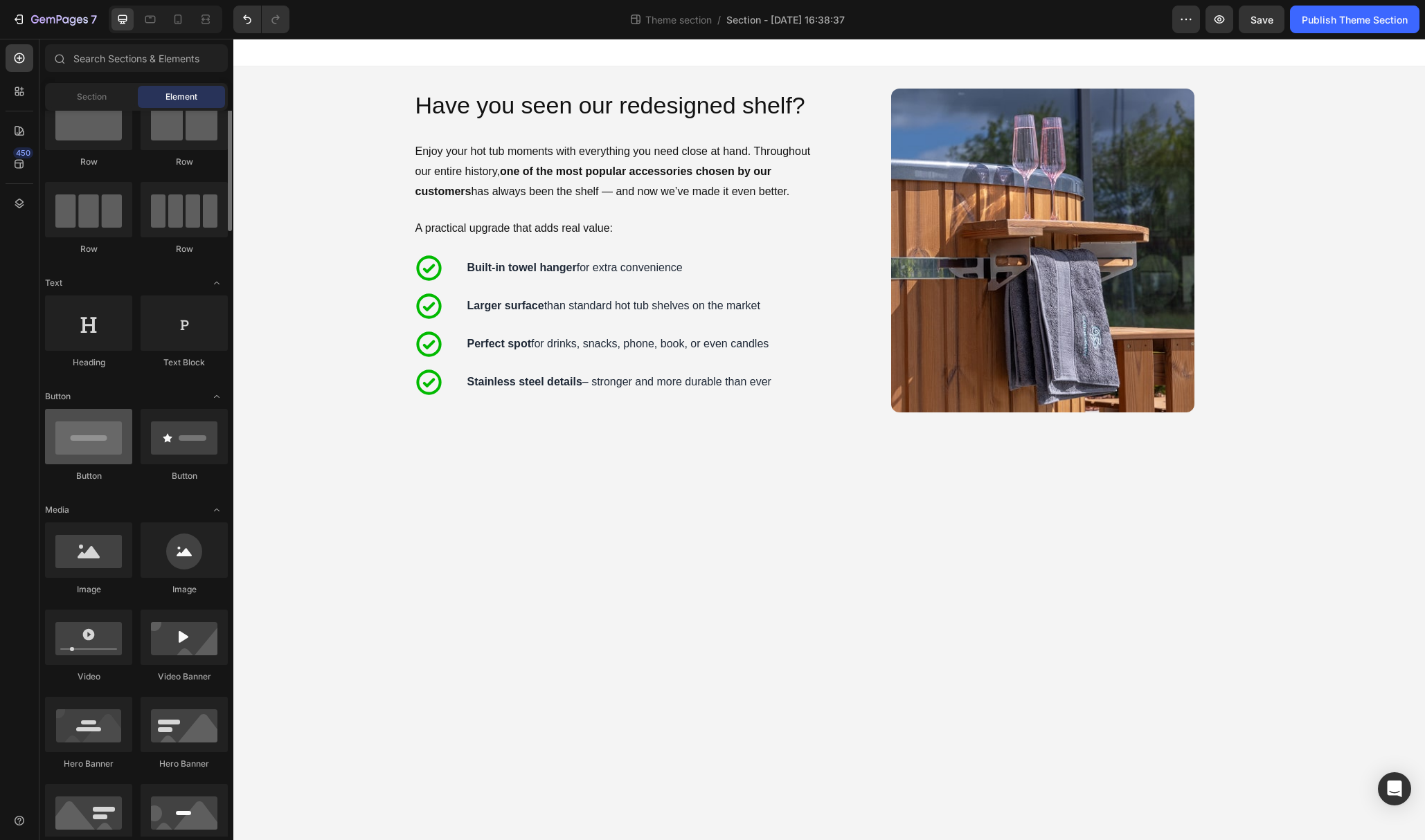
scroll to position [48, 0]
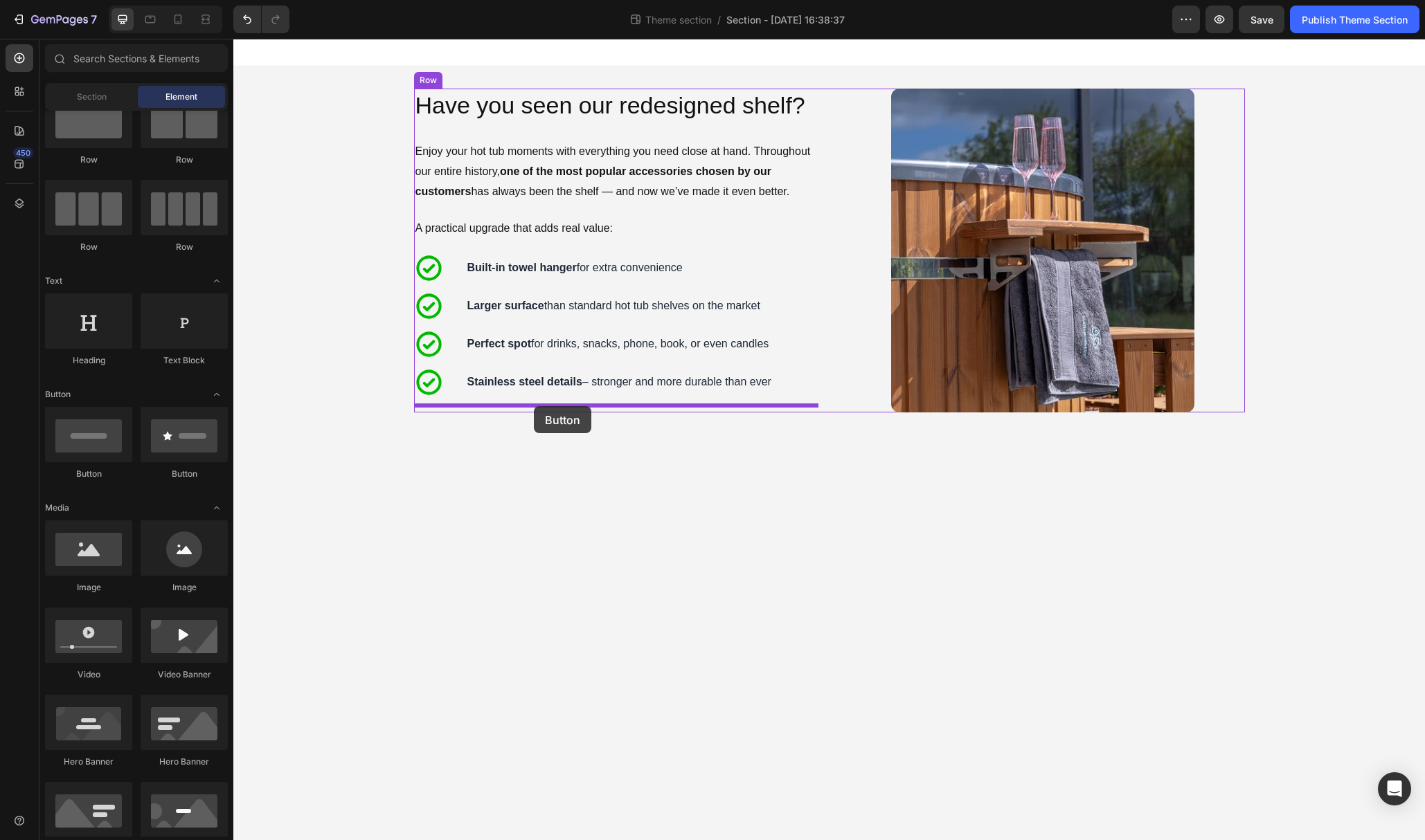
drag, startPoint x: 334, startPoint y: 466, endPoint x: 534, endPoint y: 407, distance: 208.5
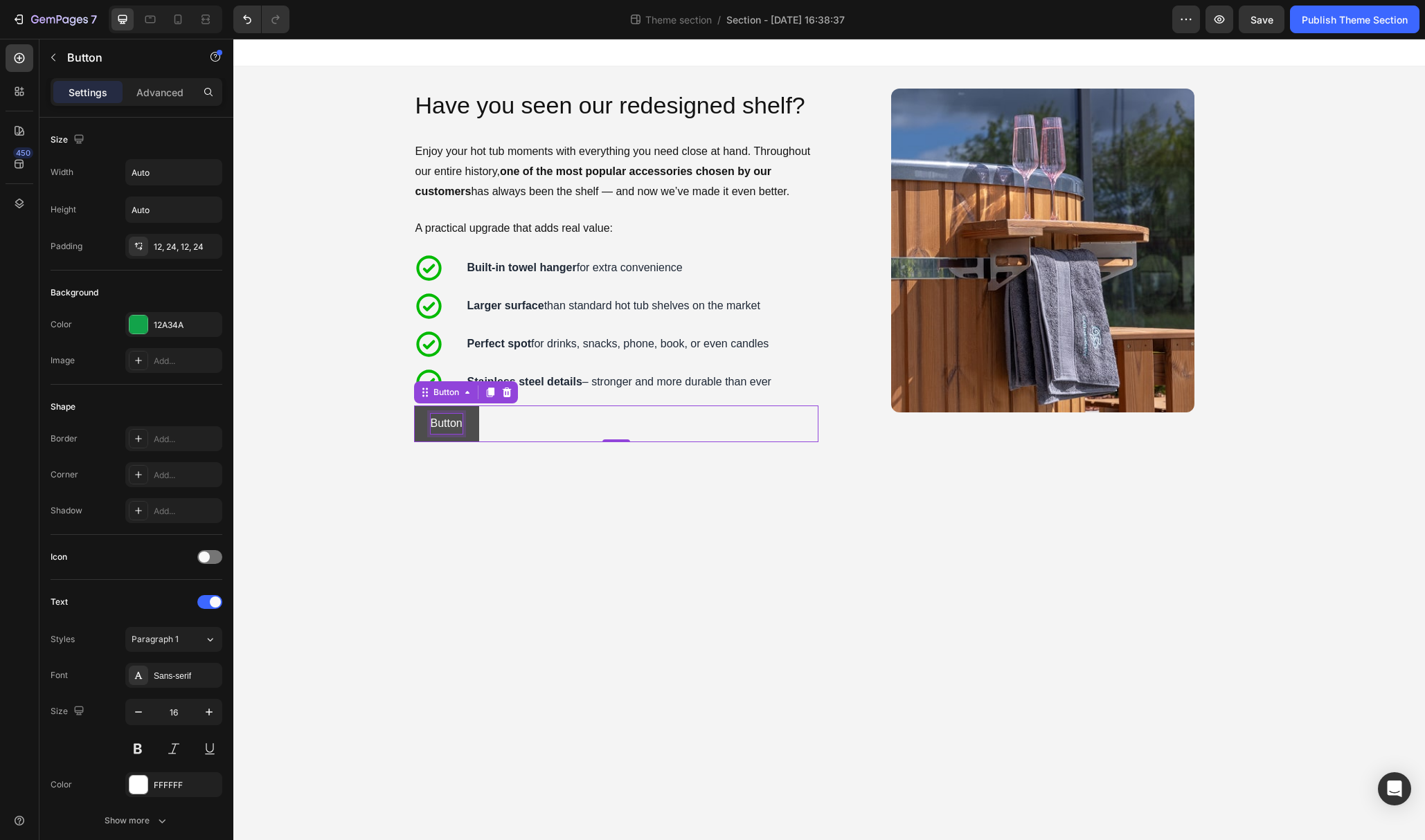
click at [451, 423] on p "Button" at bounding box center [446, 424] width 32 height 20
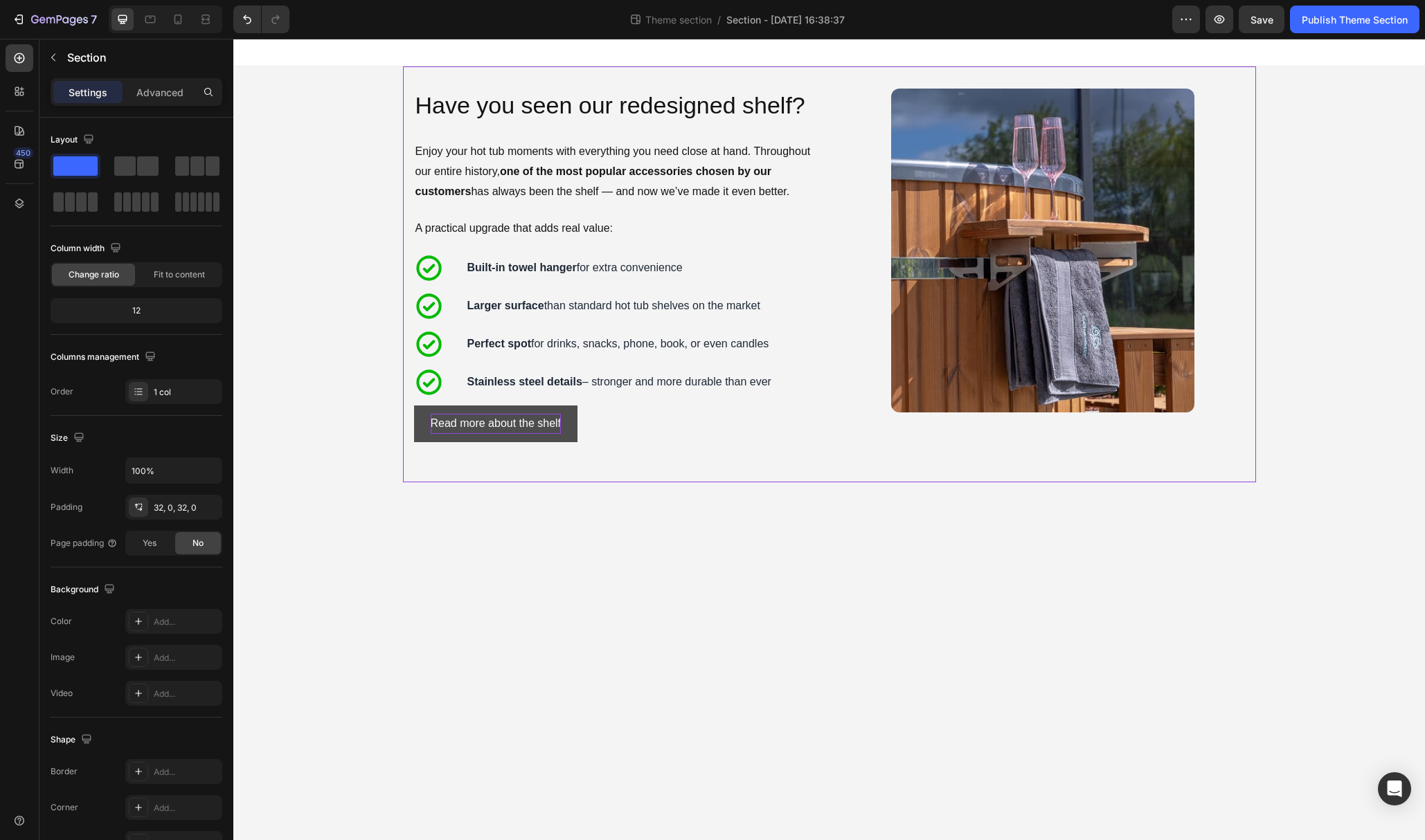
click at [609, 481] on div "Image Have you seen our redesigned shelf? Heading Enjoy your hot tub moments wi…" at bounding box center [829, 274] width 853 height 416
click at [571, 417] on button "Read more about the shelf" at bounding box center [496, 424] width 164 height 36
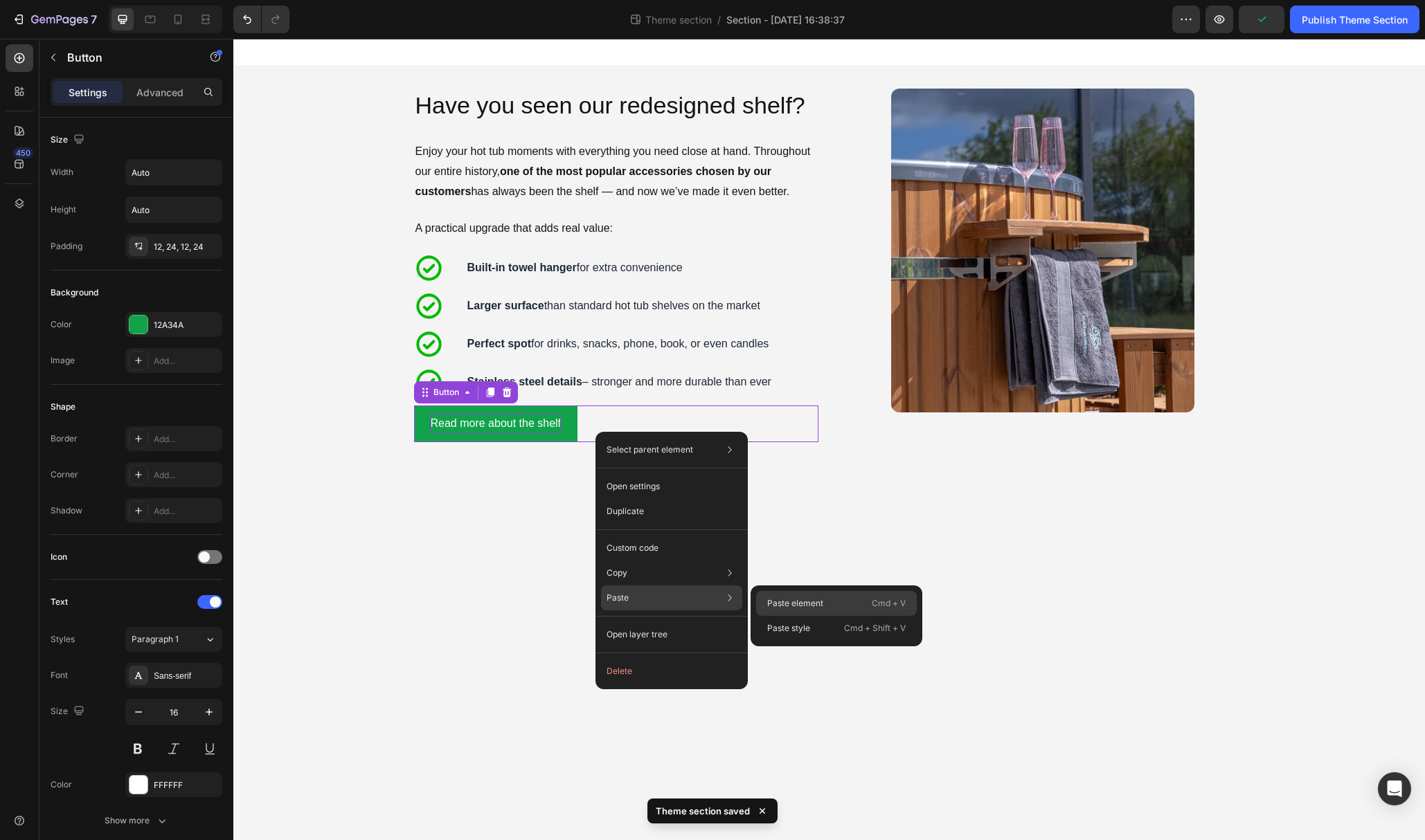
drag, startPoint x: 785, startPoint y: 600, endPoint x: 550, endPoint y: 561, distance: 238.2
click at [785, 600] on p "Paste element" at bounding box center [795, 603] width 56 height 13
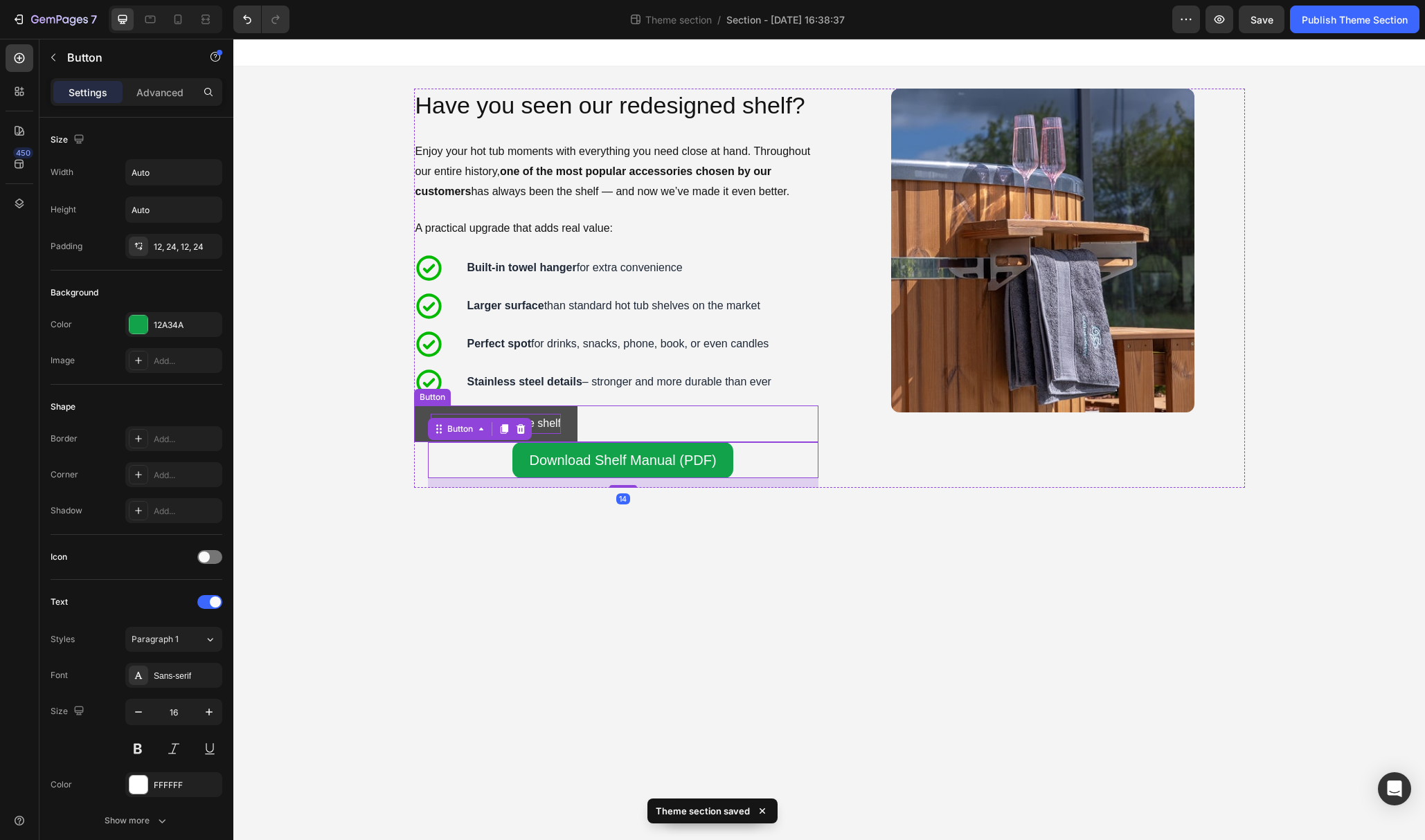
click at [561, 423] on button "Read more about the shelf" at bounding box center [496, 424] width 164 height 36
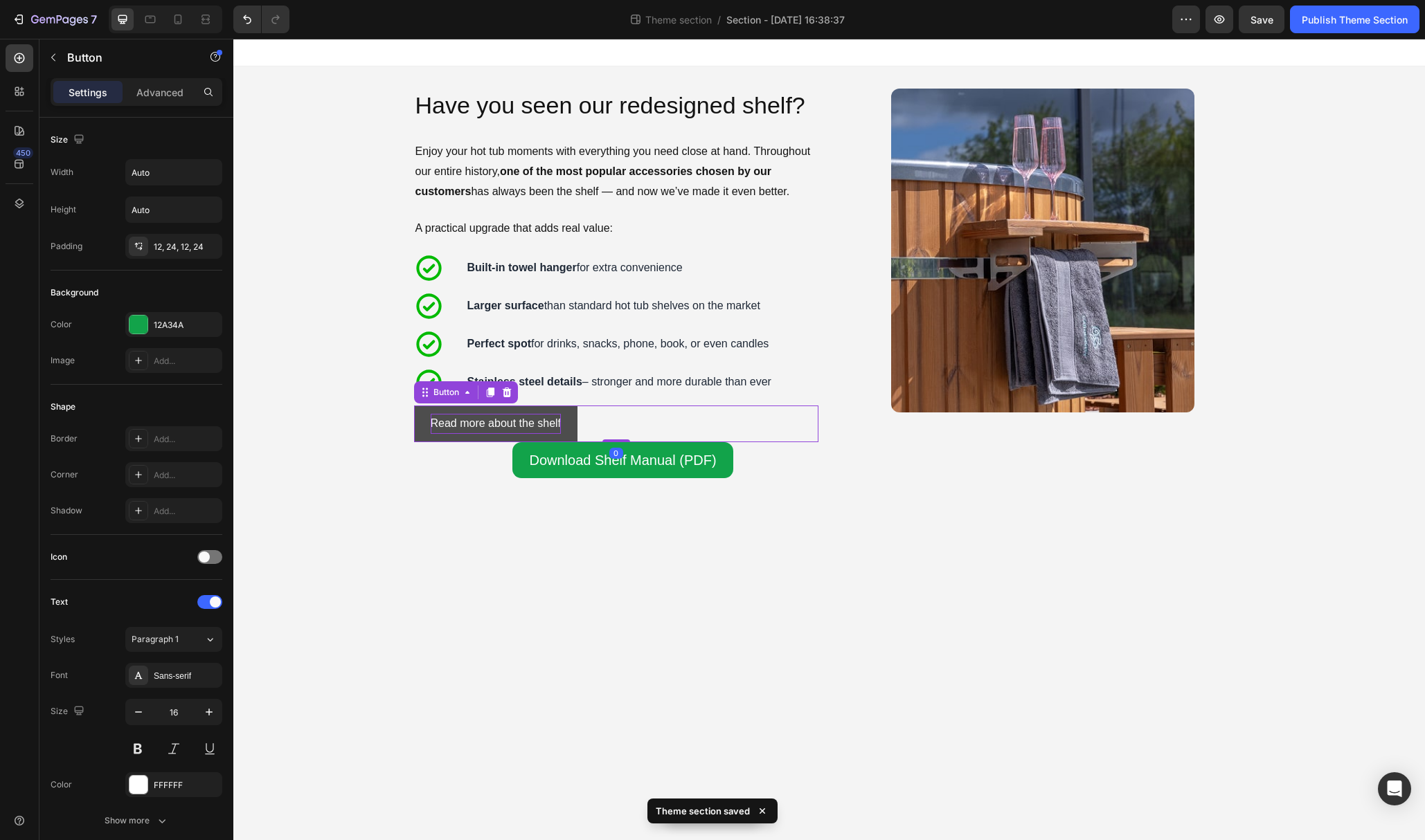
click at [561, 423] on button "Read more about the shelf" at bounding box center [496, 424] width 164 height 36
click at [550, 422] on p "Read more about the shelf" at bounding box center [496, 424] width 131 height 20
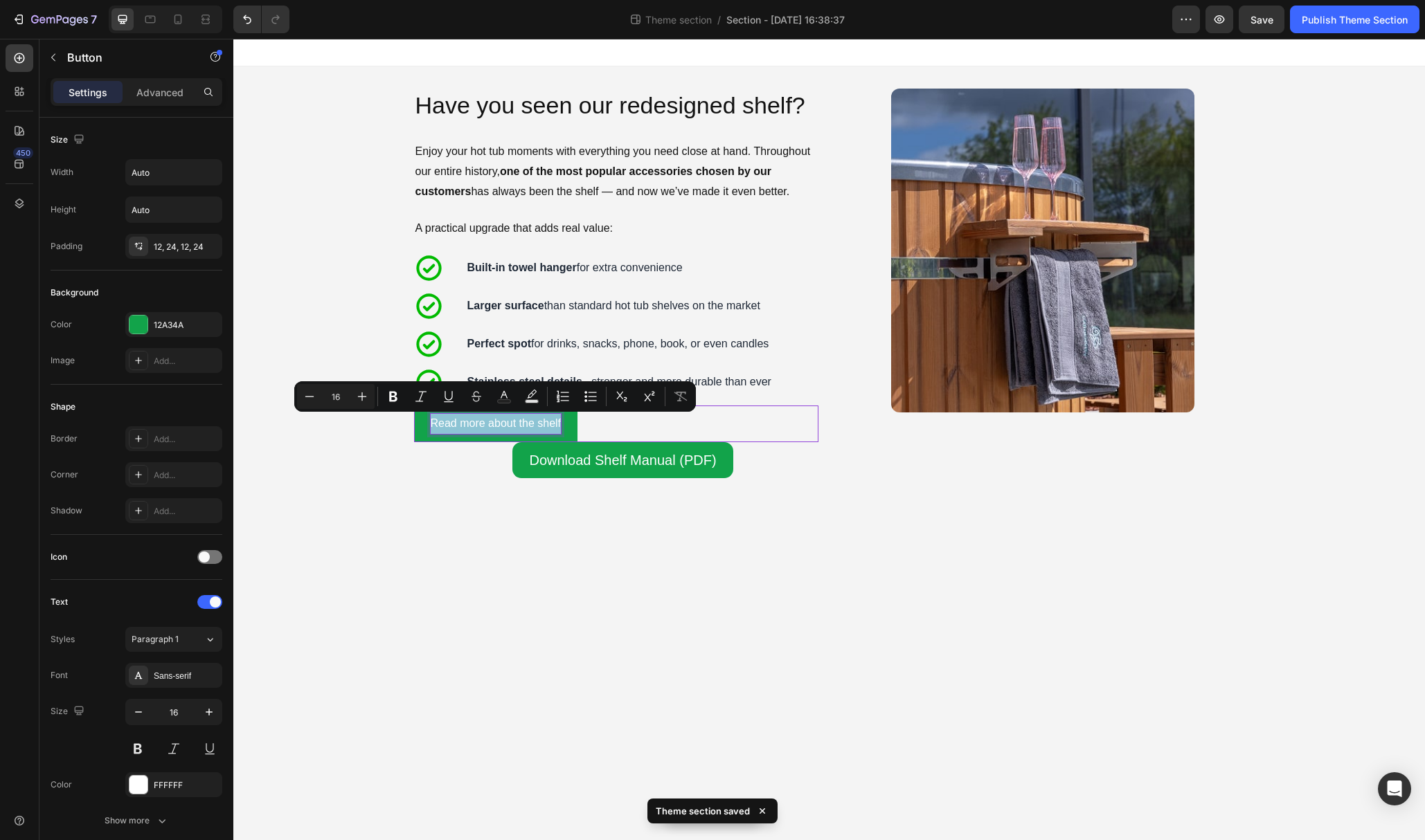
copy p "Read more about the shelf"
click at [583, 456] on p "Download Shelf Manual (PDF)" at bounding box center [622, 459] width 187 height 25
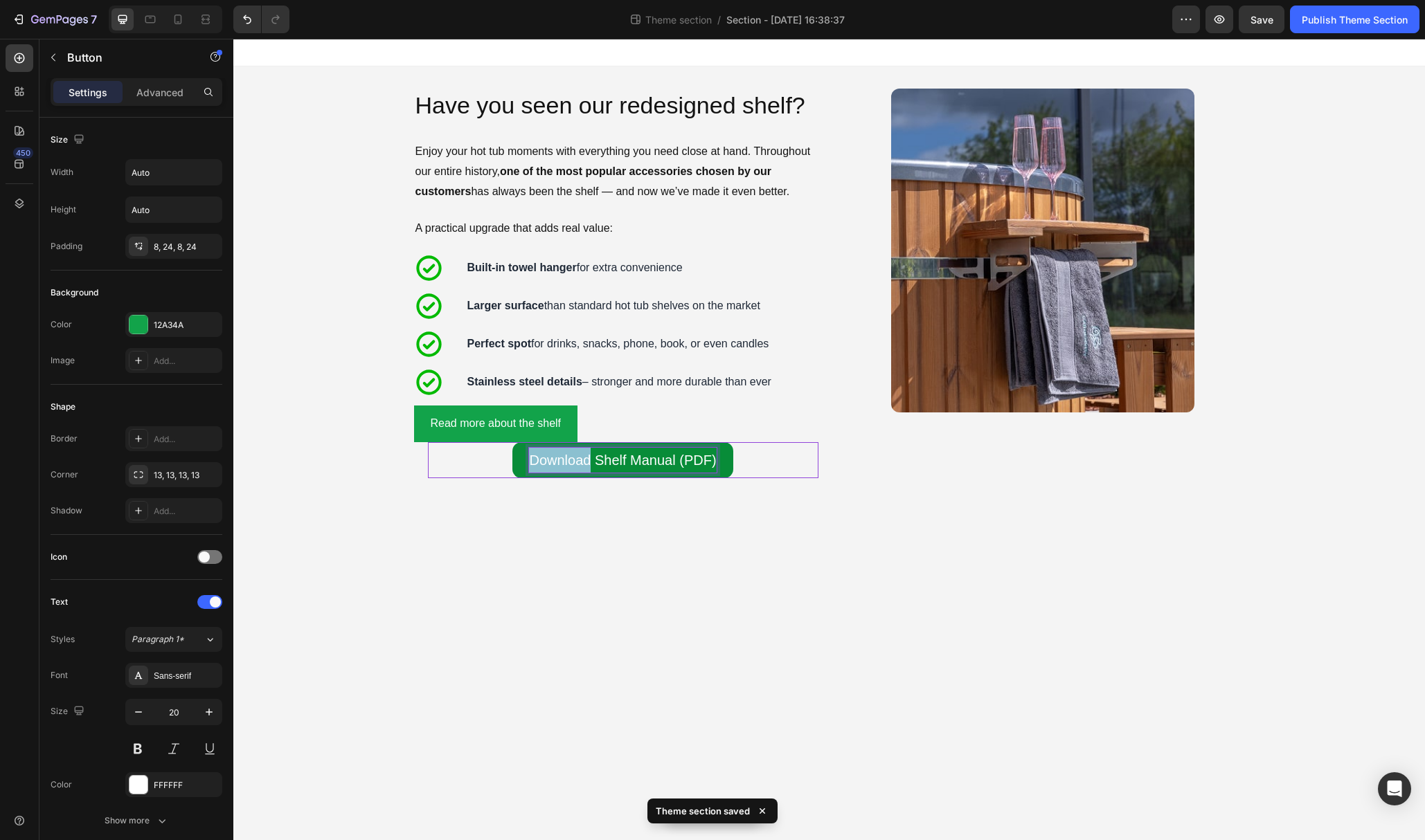
click at [583, 456] on p "Download Shelf Manual (PDF)" at bounding box center [622, 459] width 187 height 25
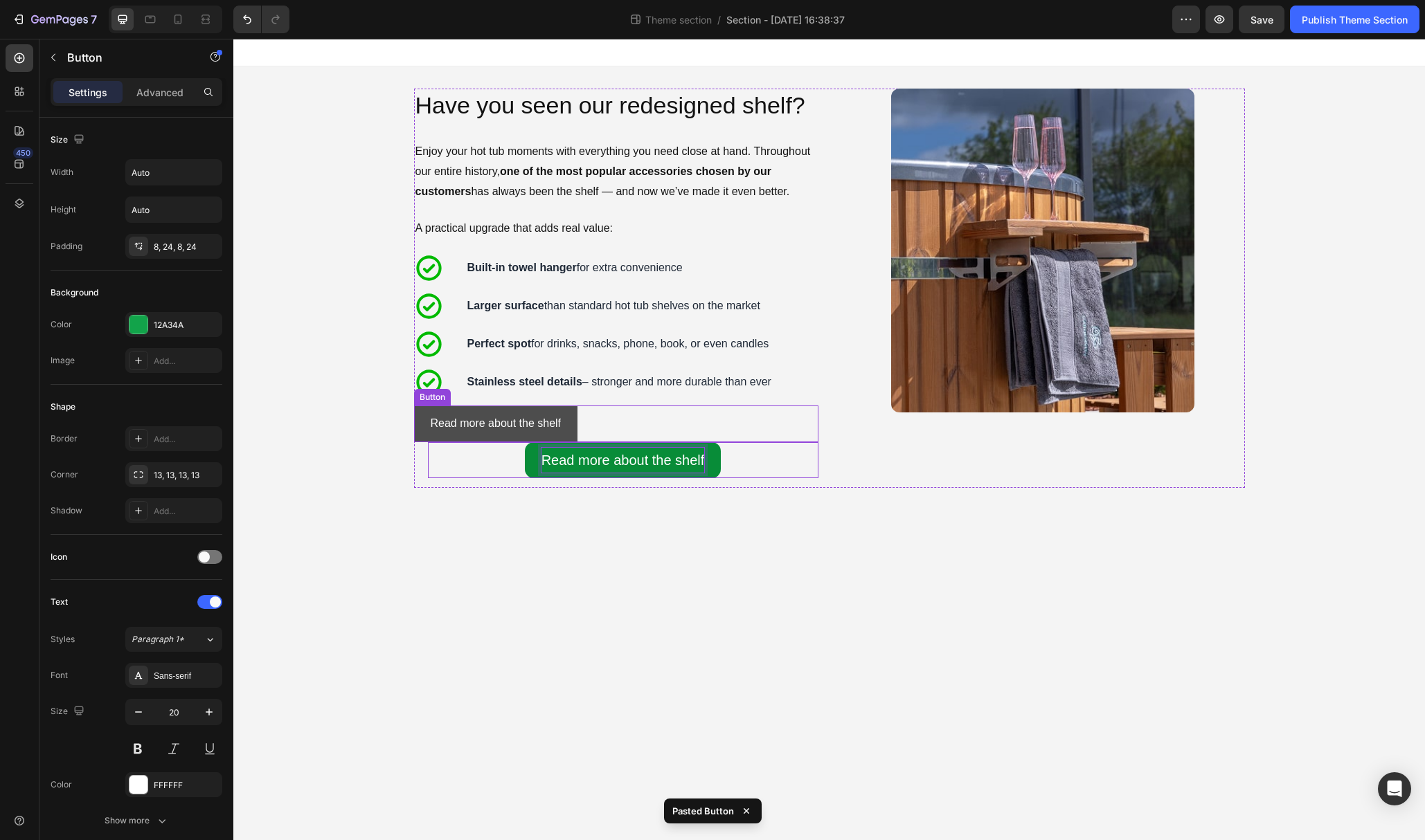
click at [569, 410] on button "Read more about the shelf" at bounding box center [496, 424] width 164 height 36
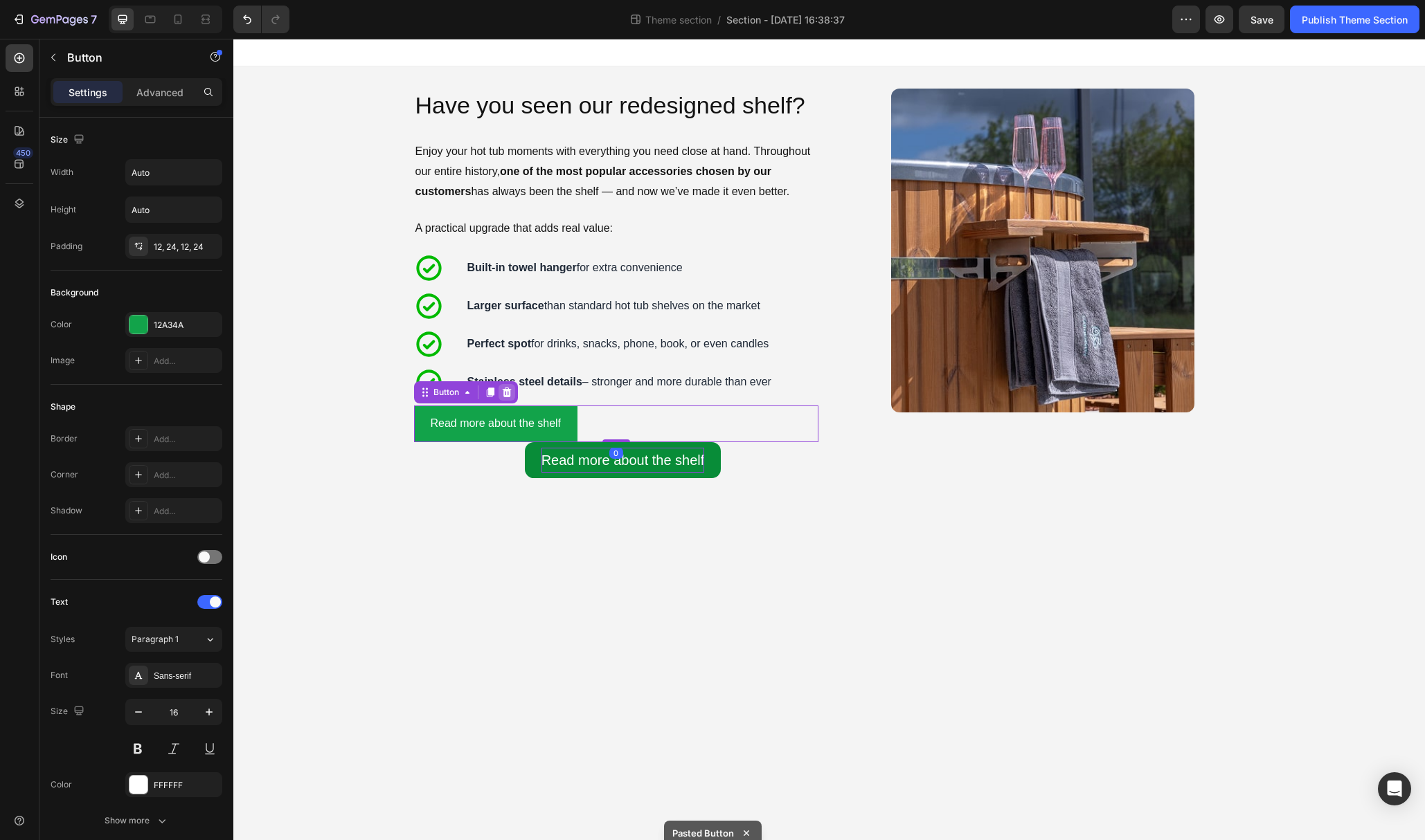
click at [505, 394] on icon at bounding box center [507, 392] width 11 height 11
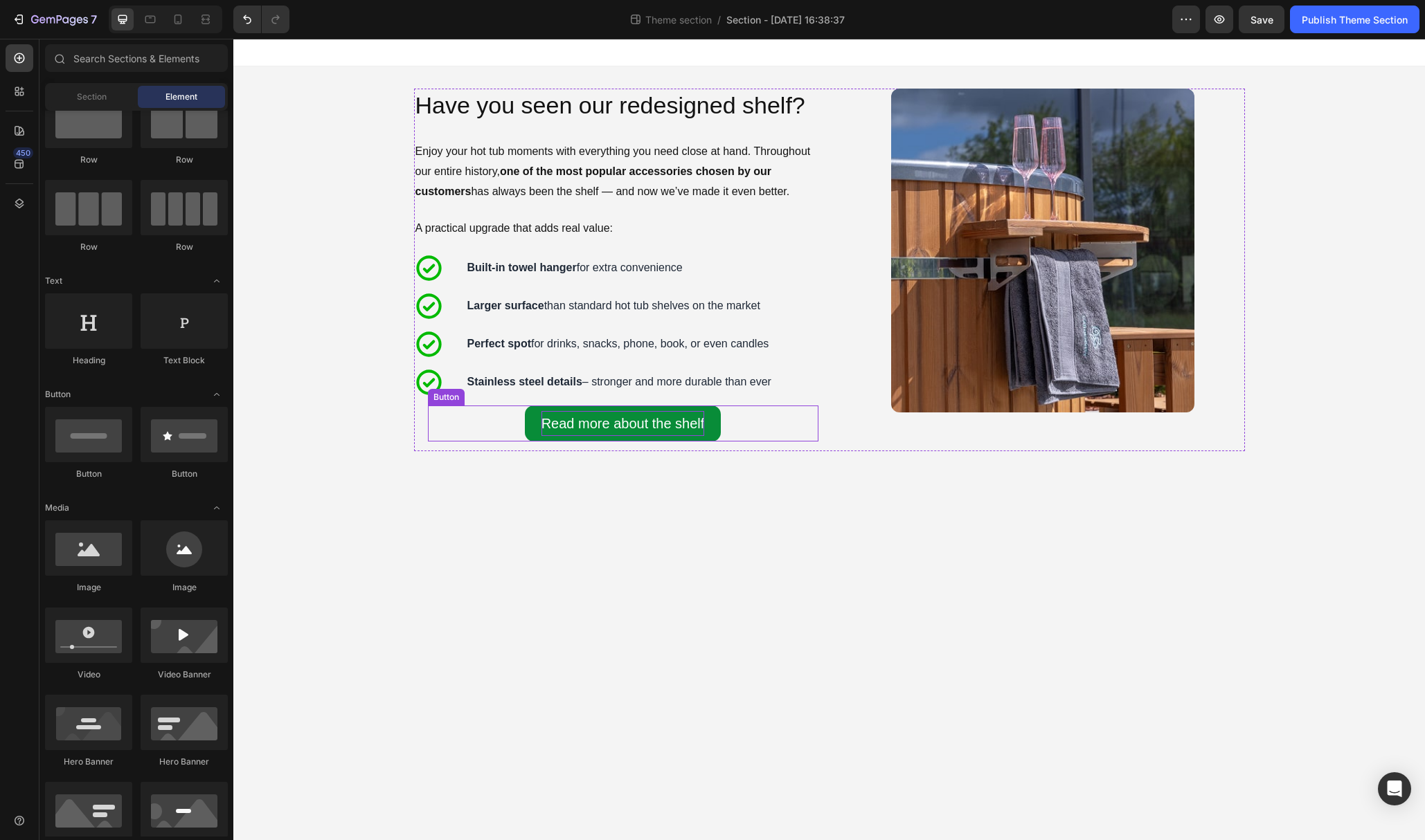
click at [534, 419] on link "Read more about the shelf" at bounding box center [623, 424] width 197 height 36
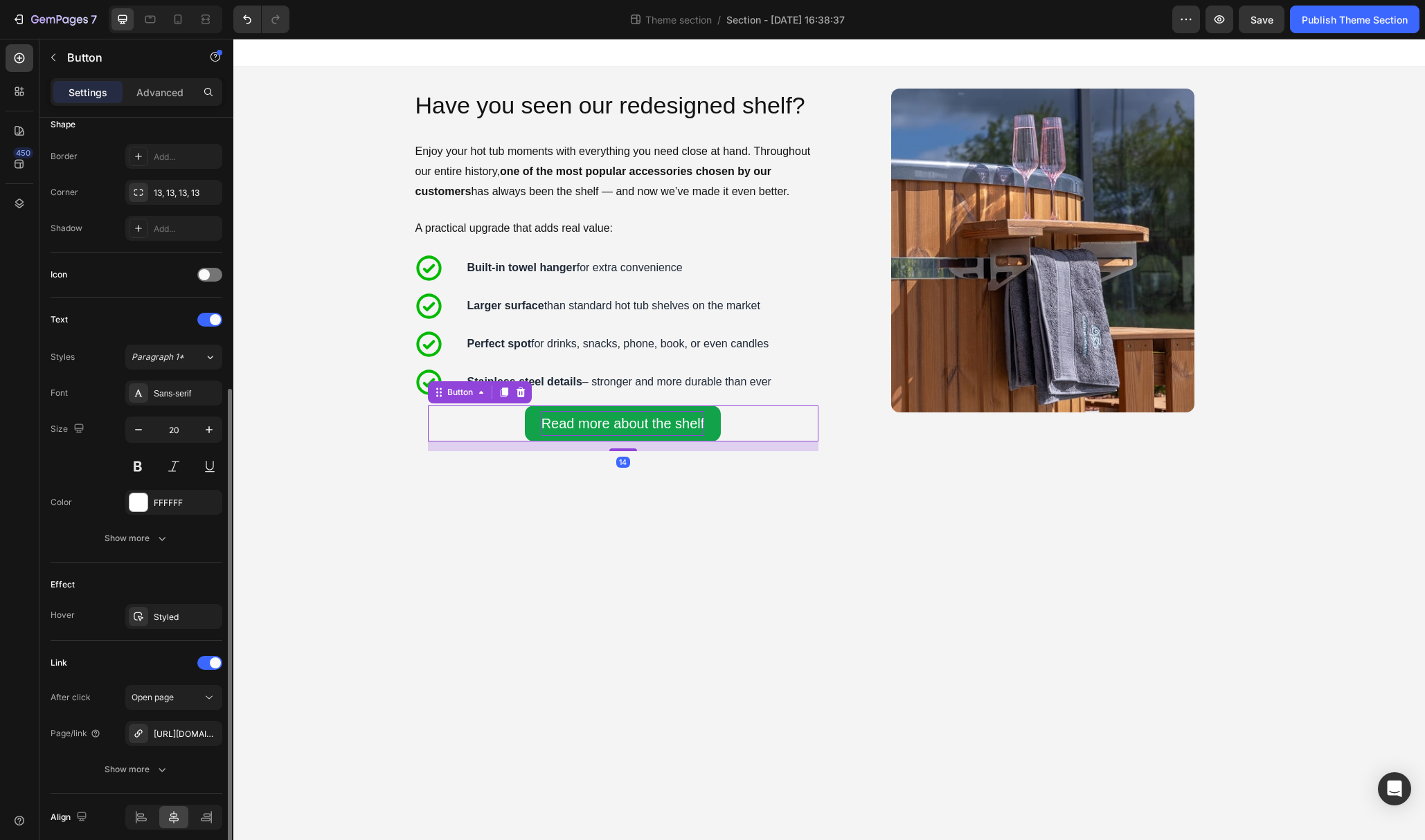
scroll to position [339, 0]
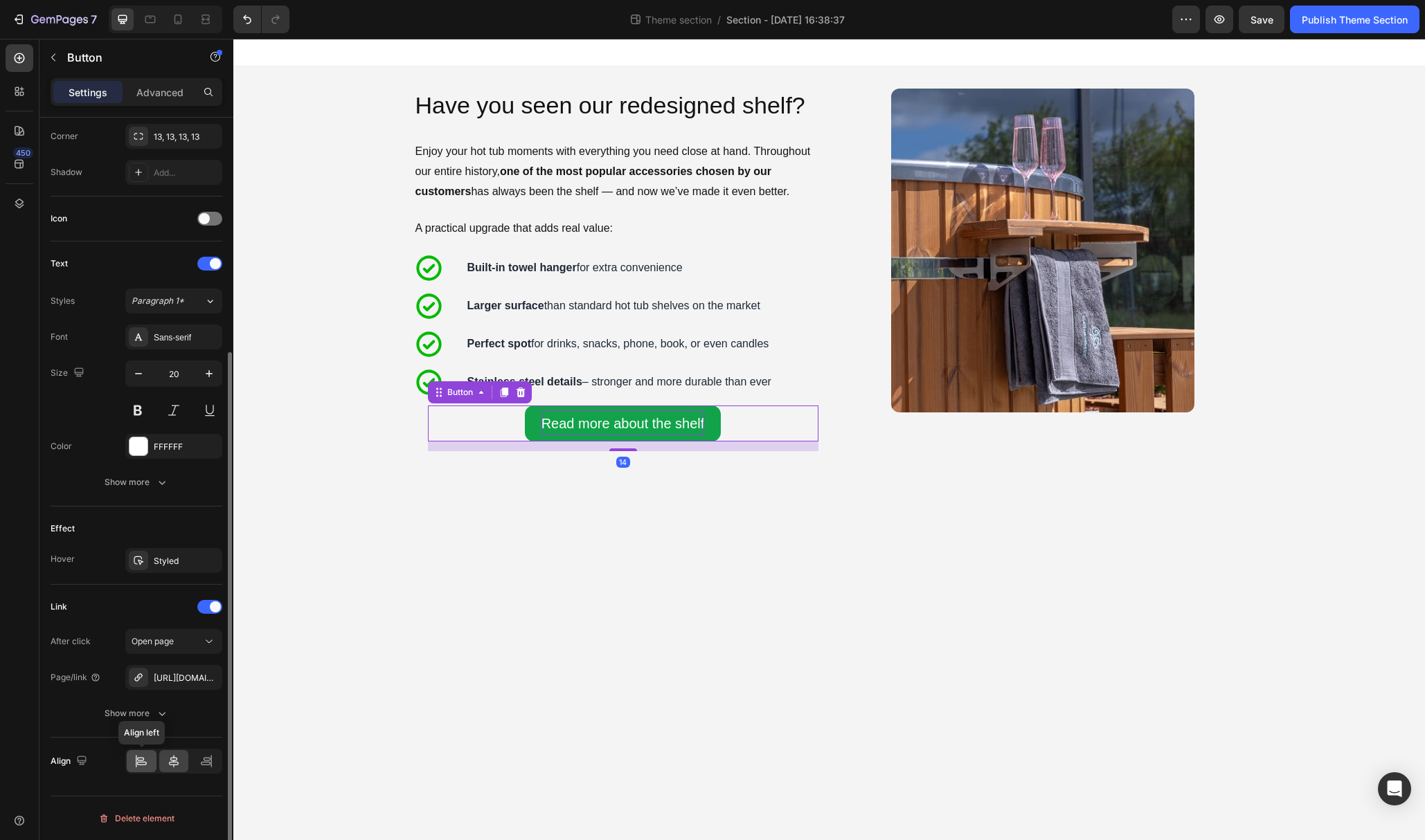
click at [142, 760] on icon at bounding box center [141, 761] width 14 height 14
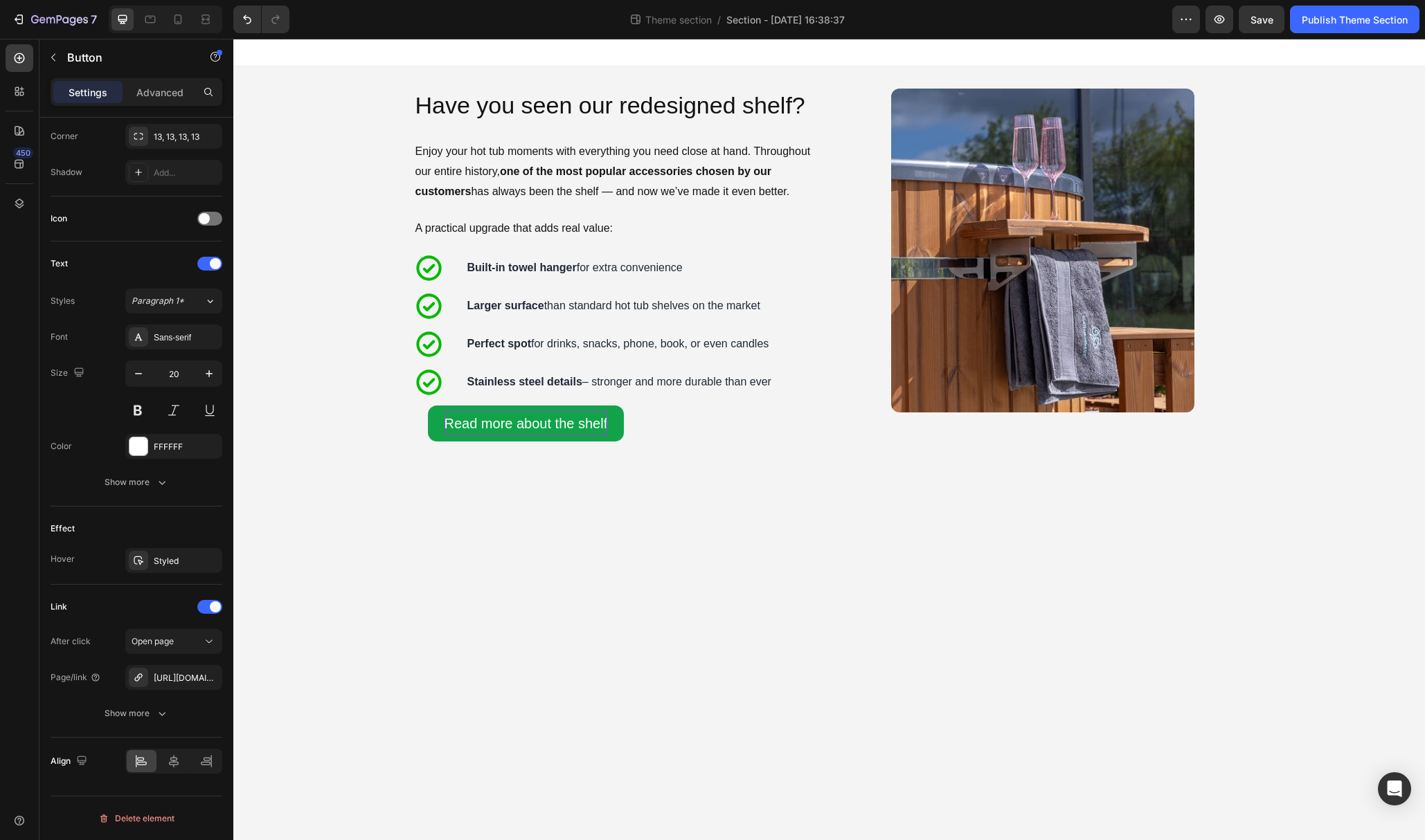
click at [581, 591] on body "Image Have you seen our redesigned shelf? Heading Enjoy your hot tub moments wi…" at bounding box center [829, 439] width 1192 height 801
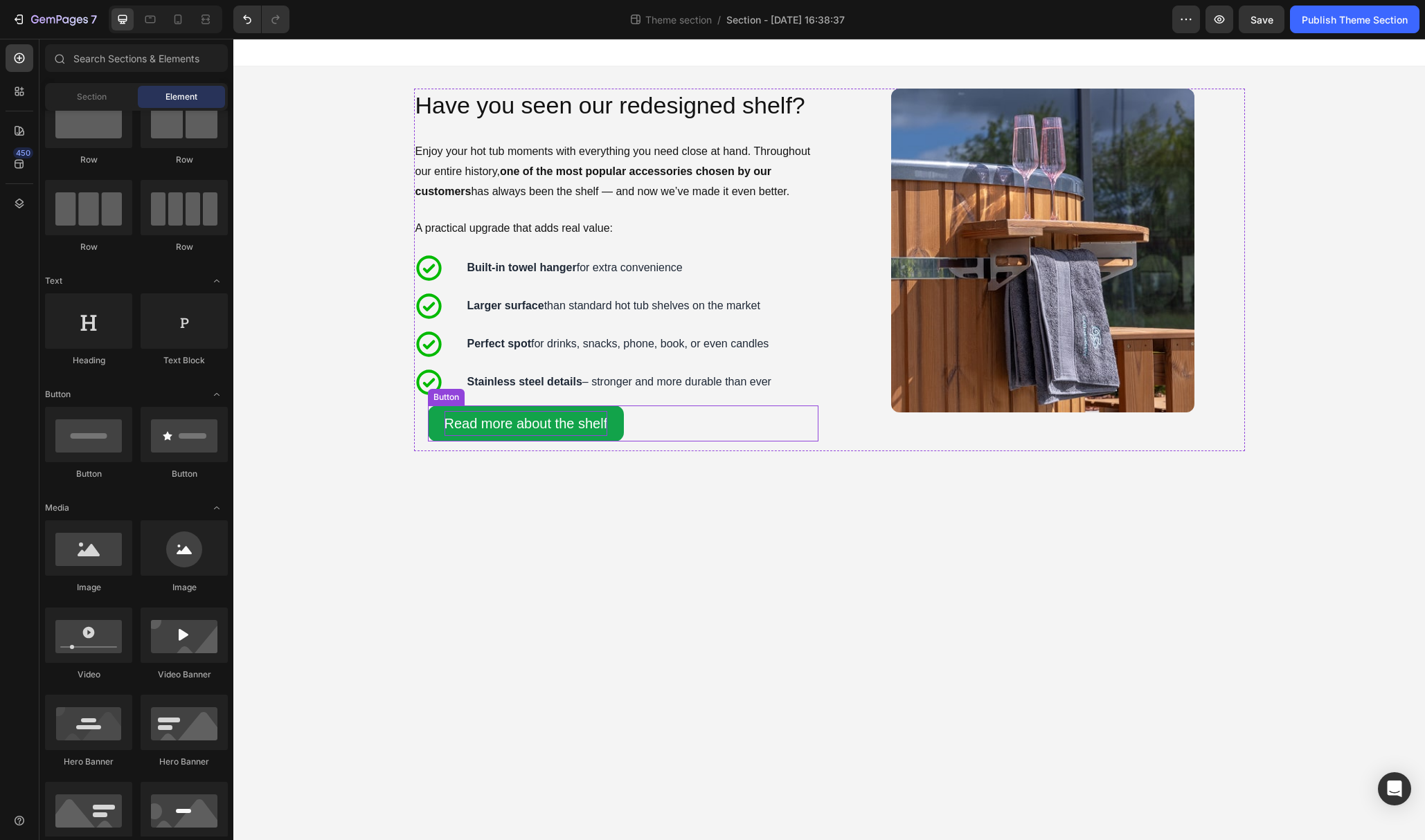
click at [556, 430] on p "Read more about the shelf" at bounding box center [526, 423] width 163 height 25
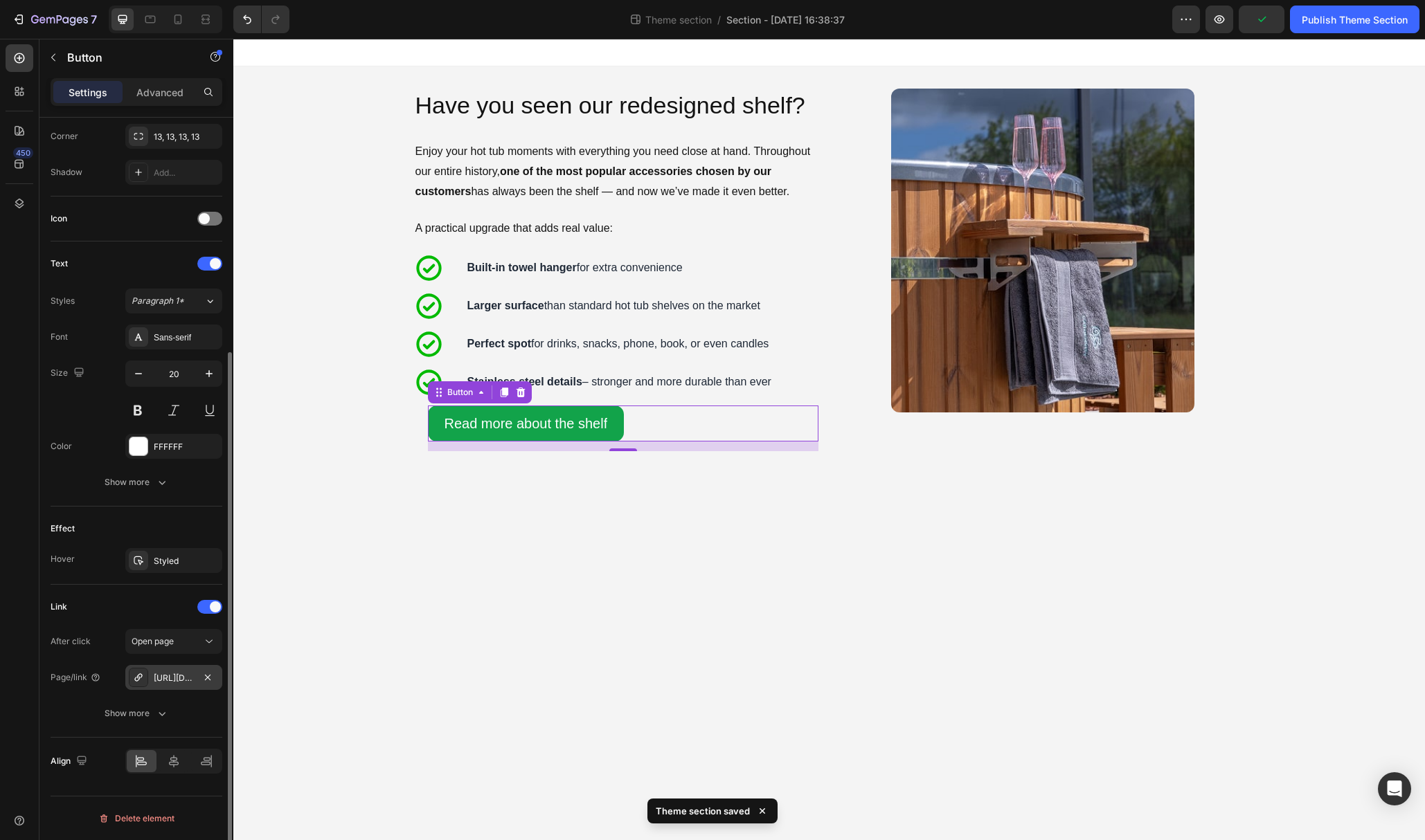
click at [180, 677] on div "[URL][DOMAIN_NAME]" at bounding box center [174, 678] width 40 height 13
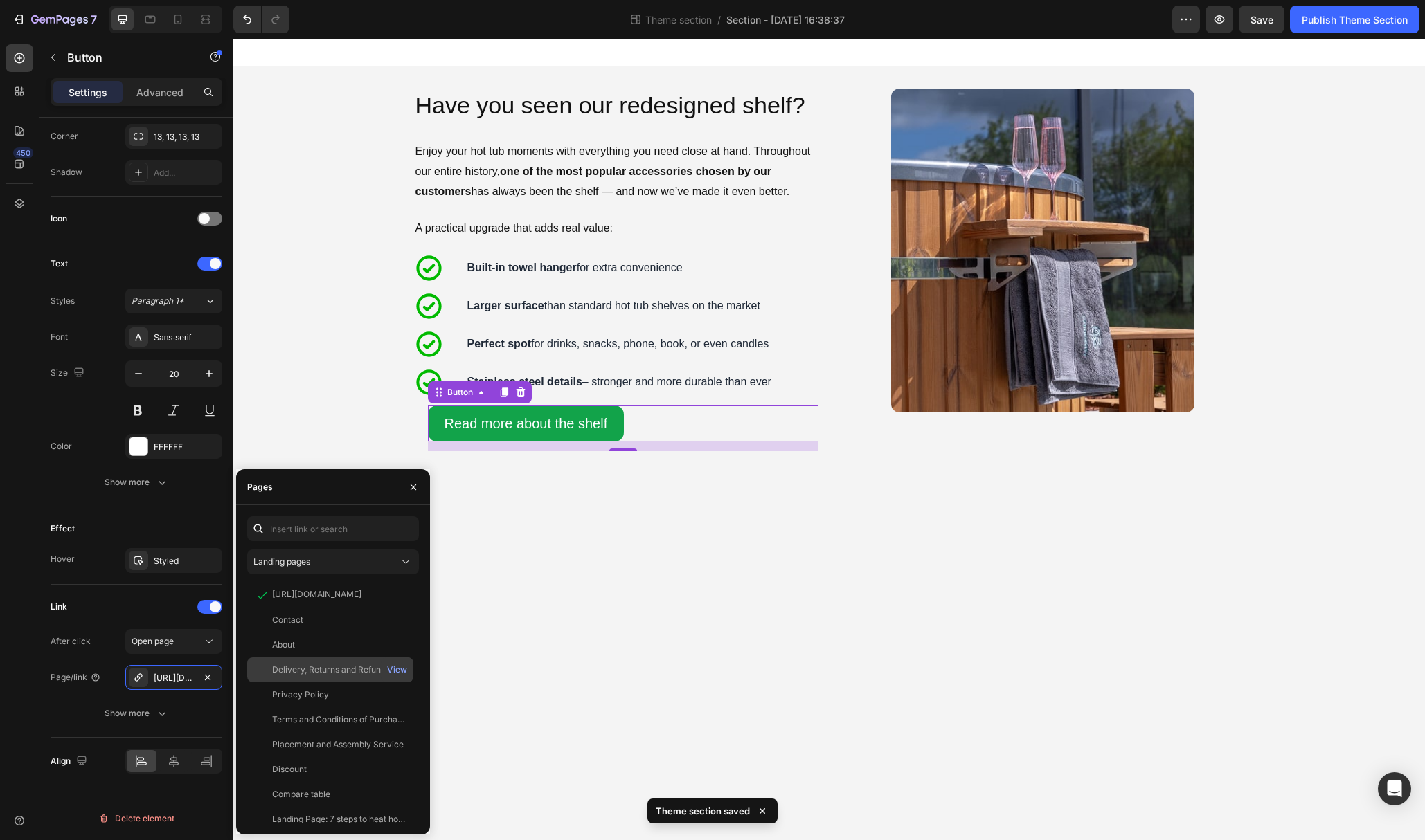
scroll to position [656, 0]
click at [324, 812] on div "Shelf Accessory" at bounding box center [304, 811] width 64 height 13
click at [594, 636] on body "Image Have you seen our redesigned shelf? Heading Enjoy your hot tub moments wi…" at bounding box center [829, 439] width 1192 height 801
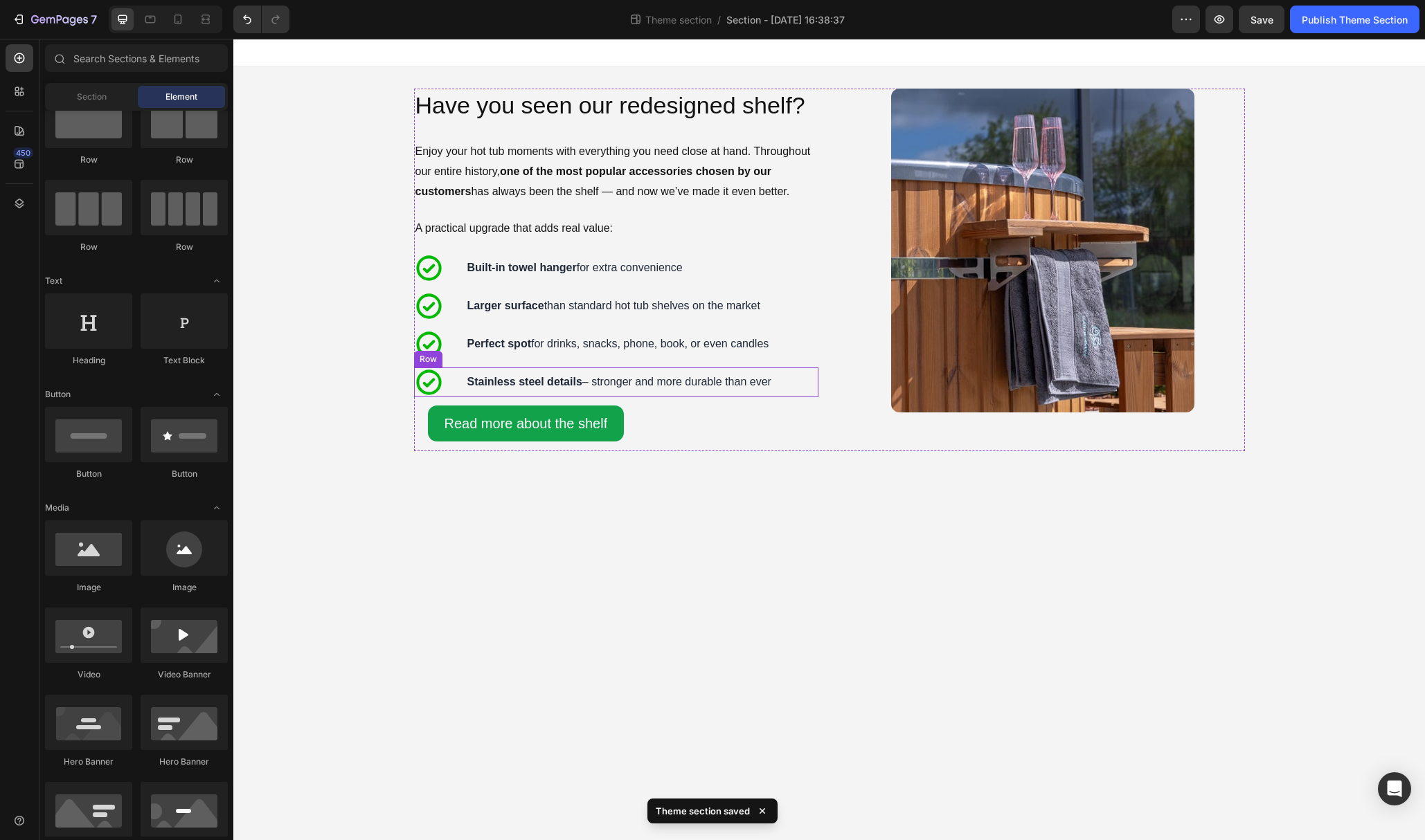
click at [576, 392] on div "Stainless steel details – stronger and more durable than ever Text Block" at bounding box center [620, 383] width 307 height 30
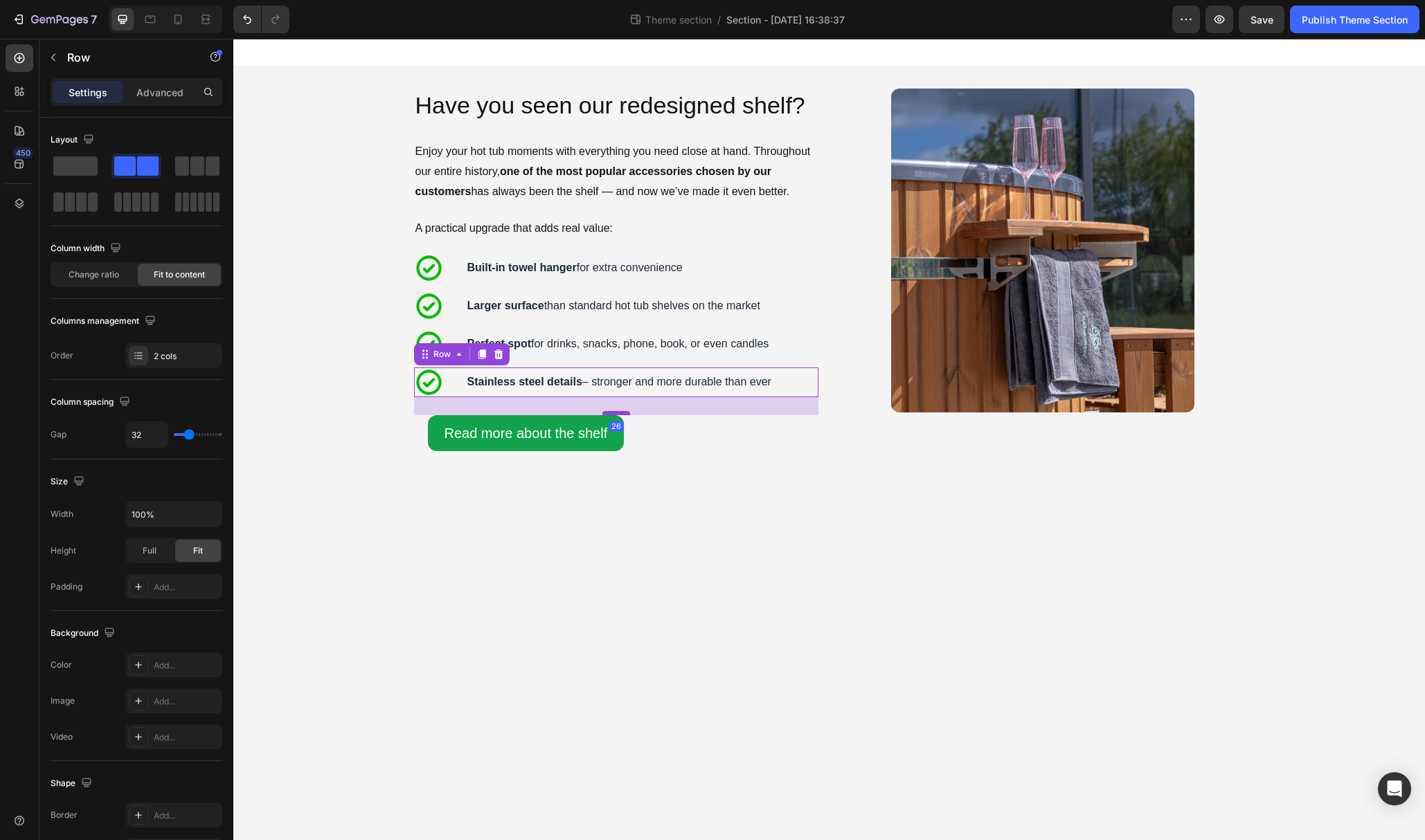
drag, startPoint x: 611, startPoint y: 405, endPoint x: 610, endPoint y: 415, distance: 10.0
click at [610, 415] on div at bounding box center [616, 413] width 28 height 4
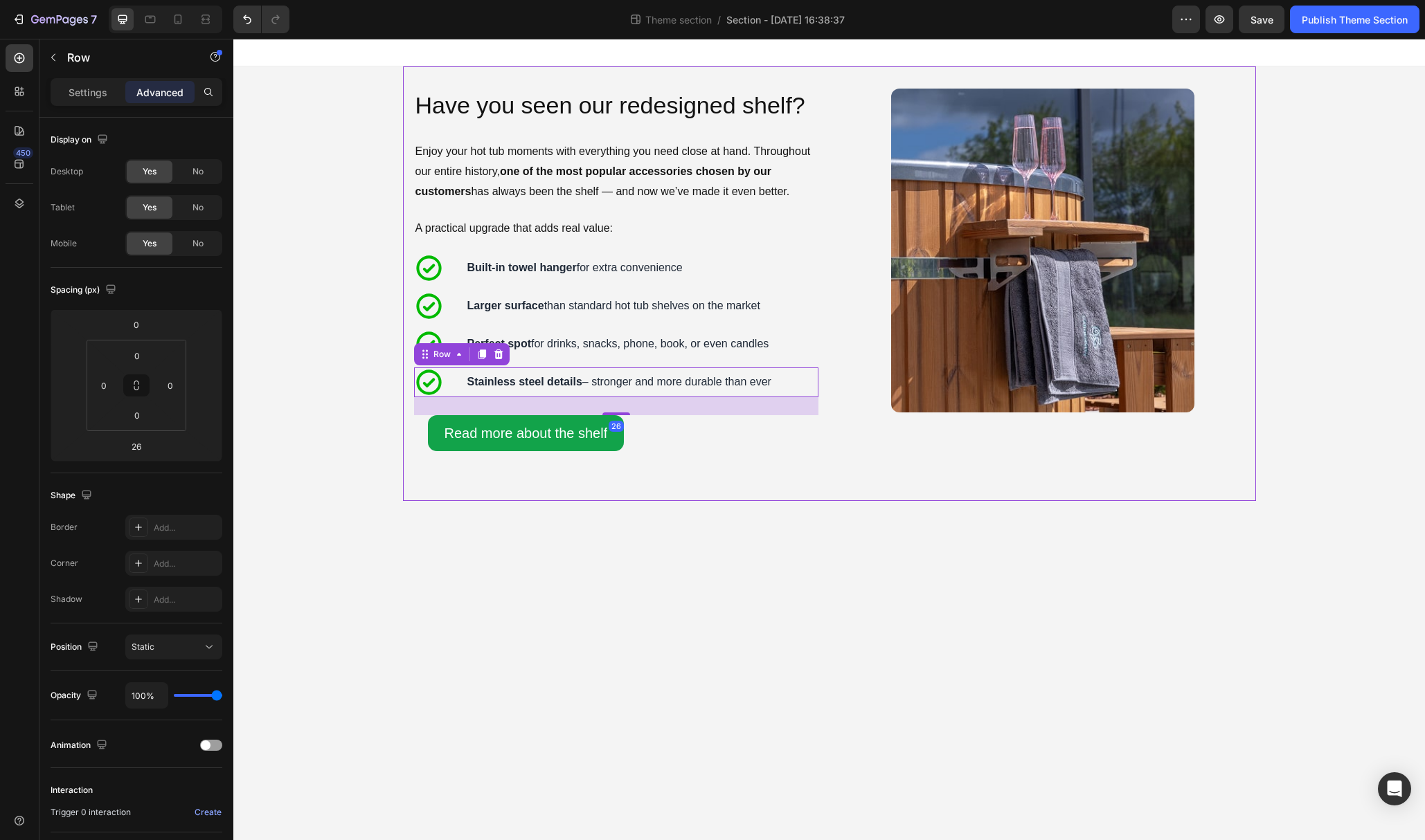
click at [647, 465] on div "Image Have you seen our redesigned shelf? Heading Enjoy your hot tub moments wi…" at bounding box center [829, 284] width 853 height 390
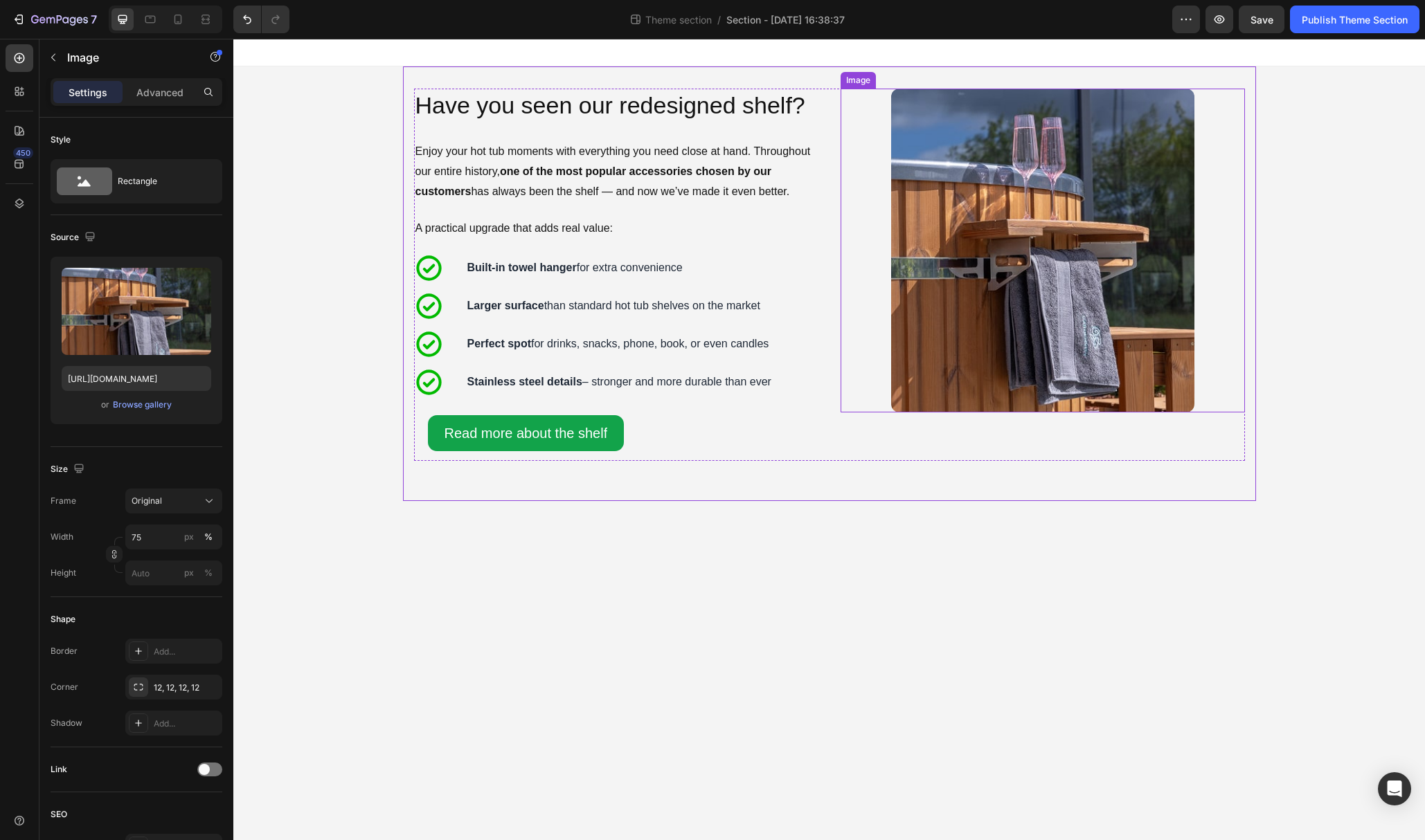
click at [959, 393] on img at bounding box center [1042, 250] width 303 height 324
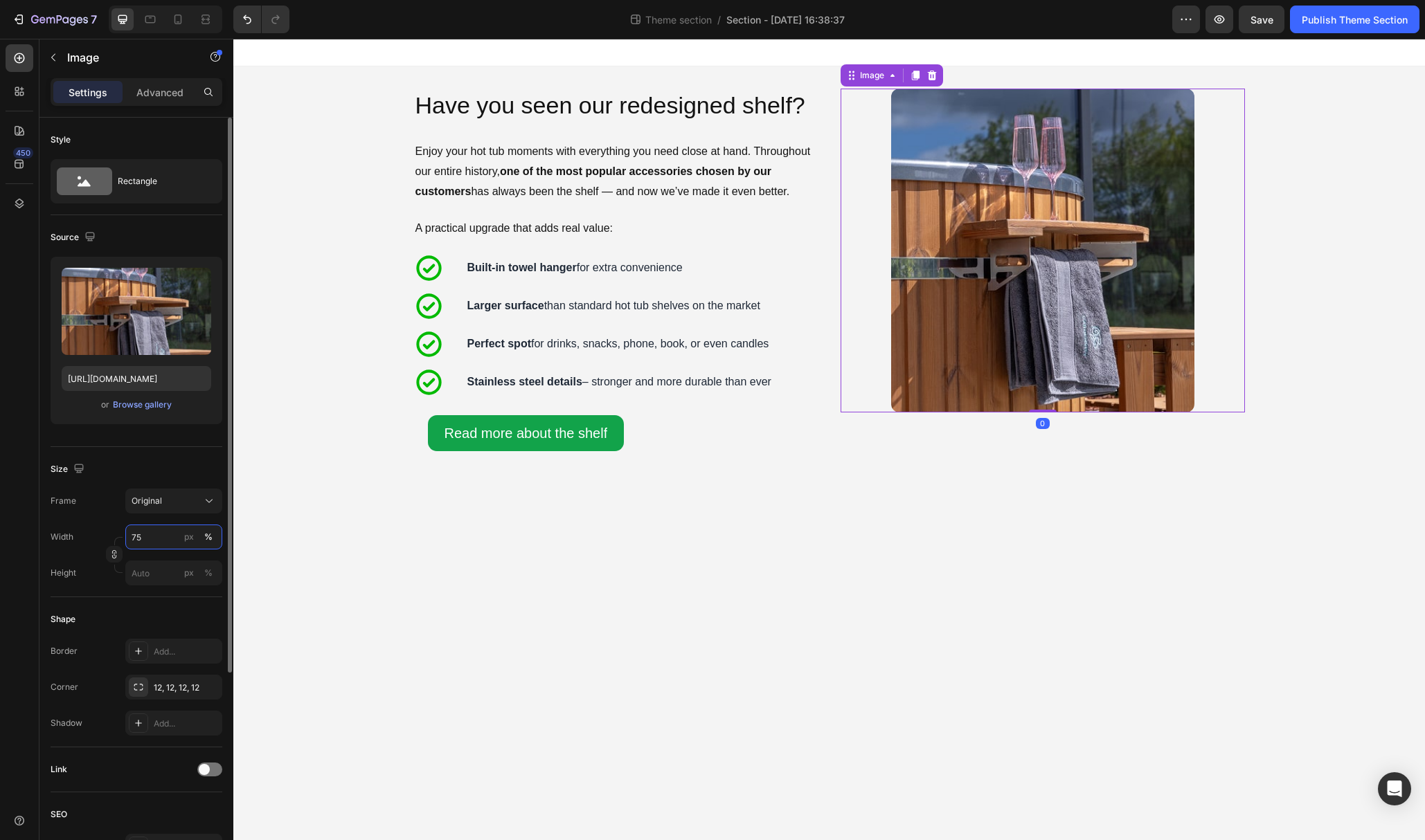
click at [163, 535] on input "75" at bounding box center [174, 537] width 97 height 25
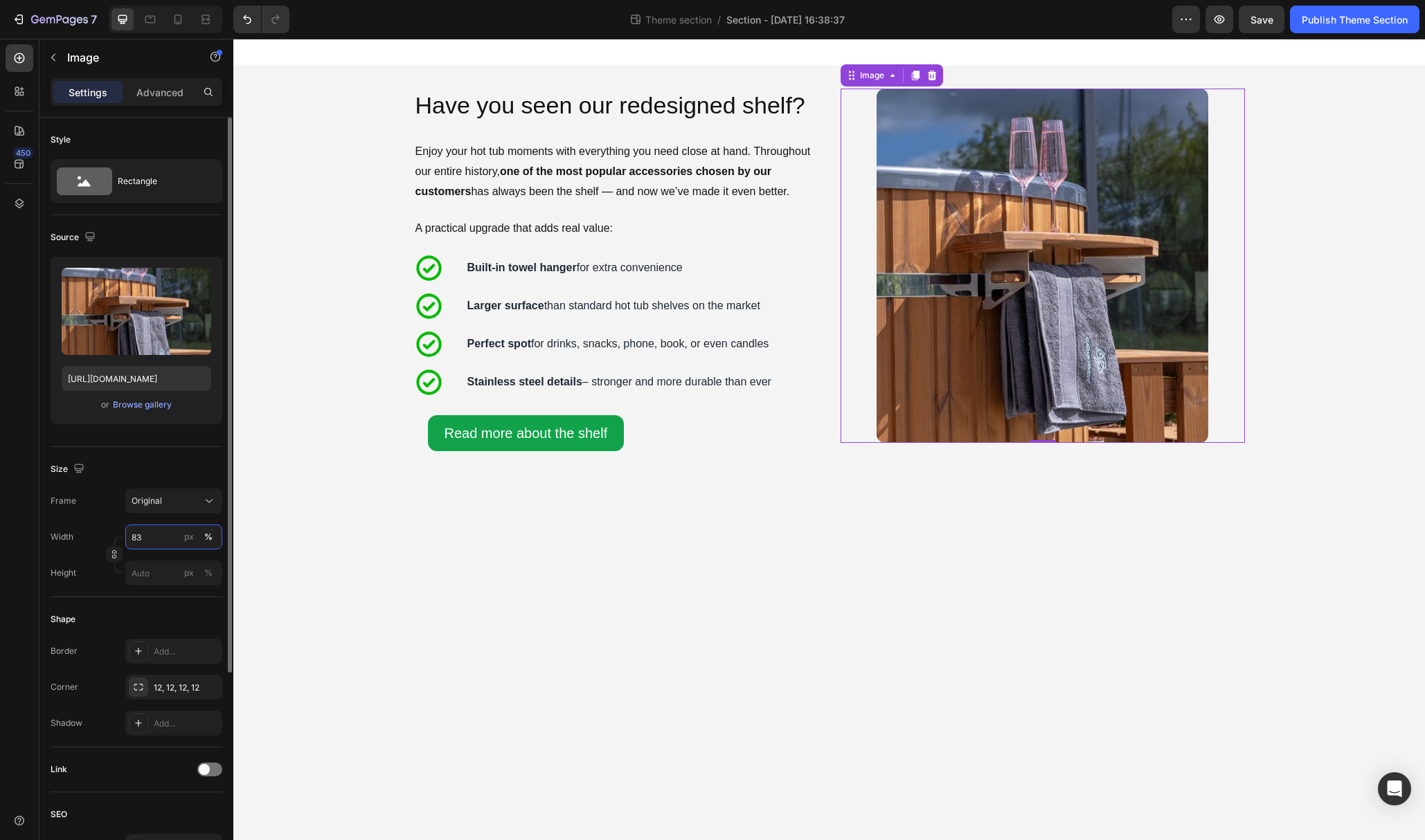
type input "84"
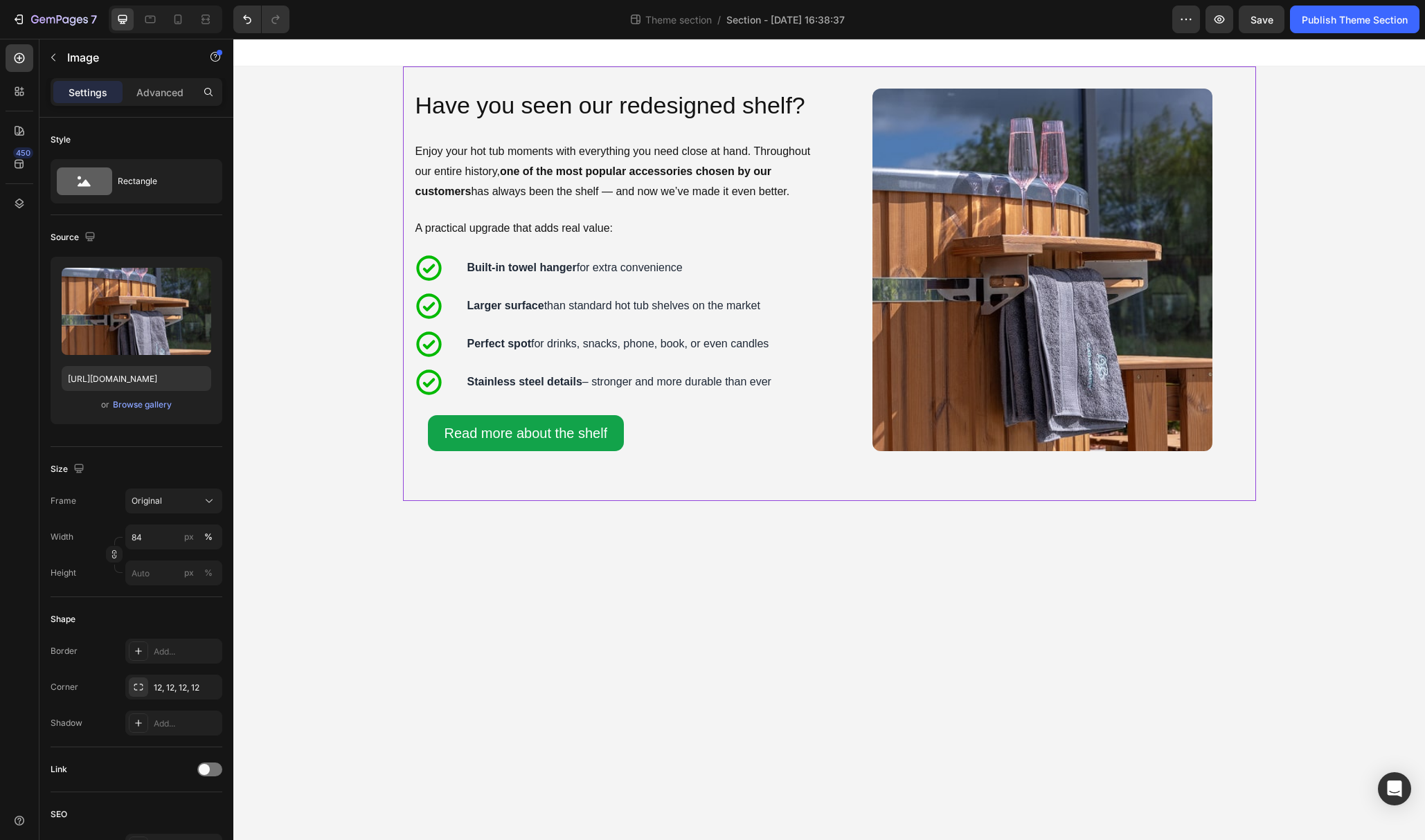
click at [649, 497] on div "Image Have you seen our redesigned shelf? Heading Enjoy your hot tub moments wi…" at bounding box center [829, 284] width 853 height 435
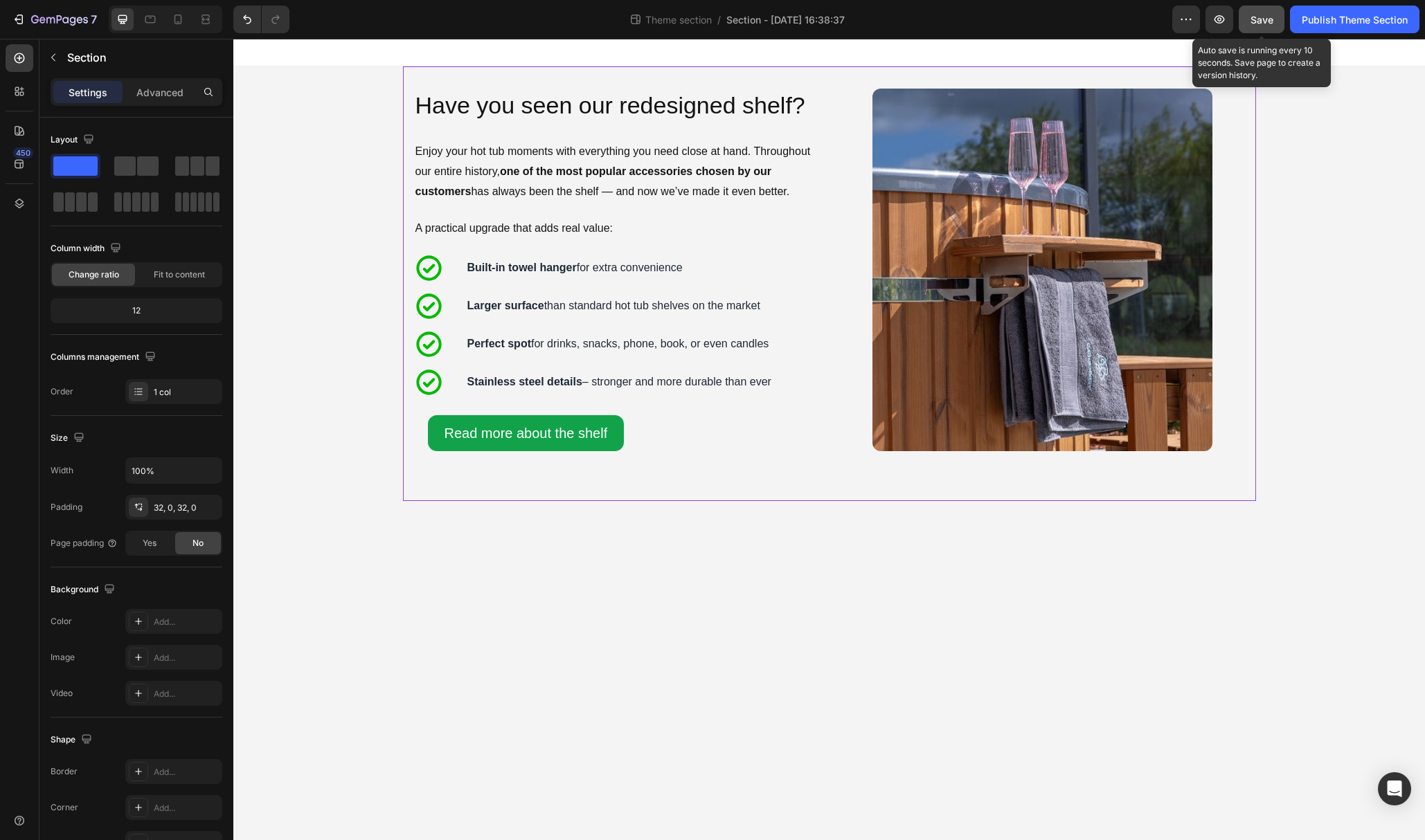
click at [1266, 21] on span "Save" at bounding box center [1262, 20] width 23 height 12
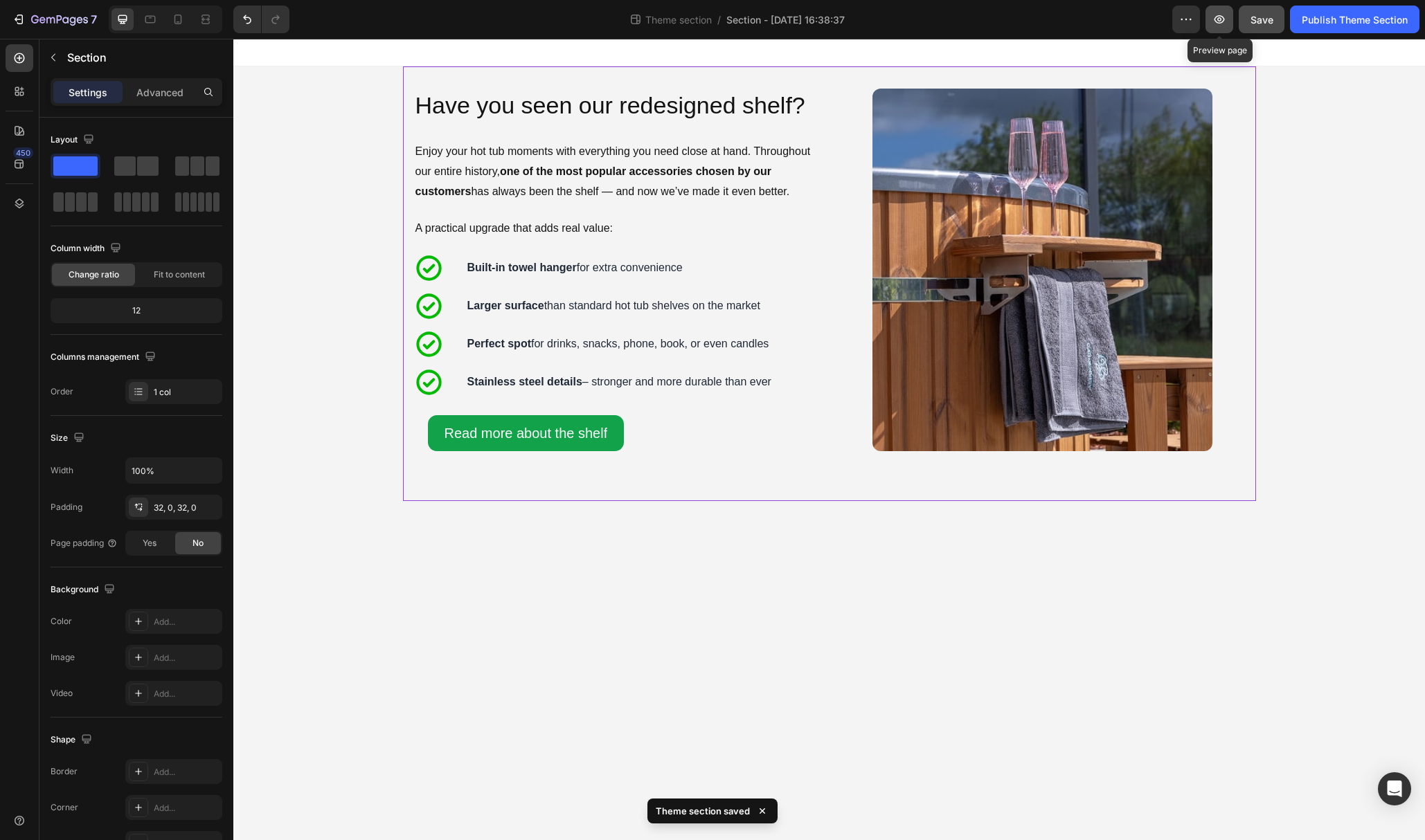
click at [1217, 28] on button "button" at bounding box center [1219, 19] width 28 height 28
click at [510, 147] on p "Enjoy your hot tub moments with everything you need close at hand. Throughout o…" at bounding box center [616, 172] width 402 height 60
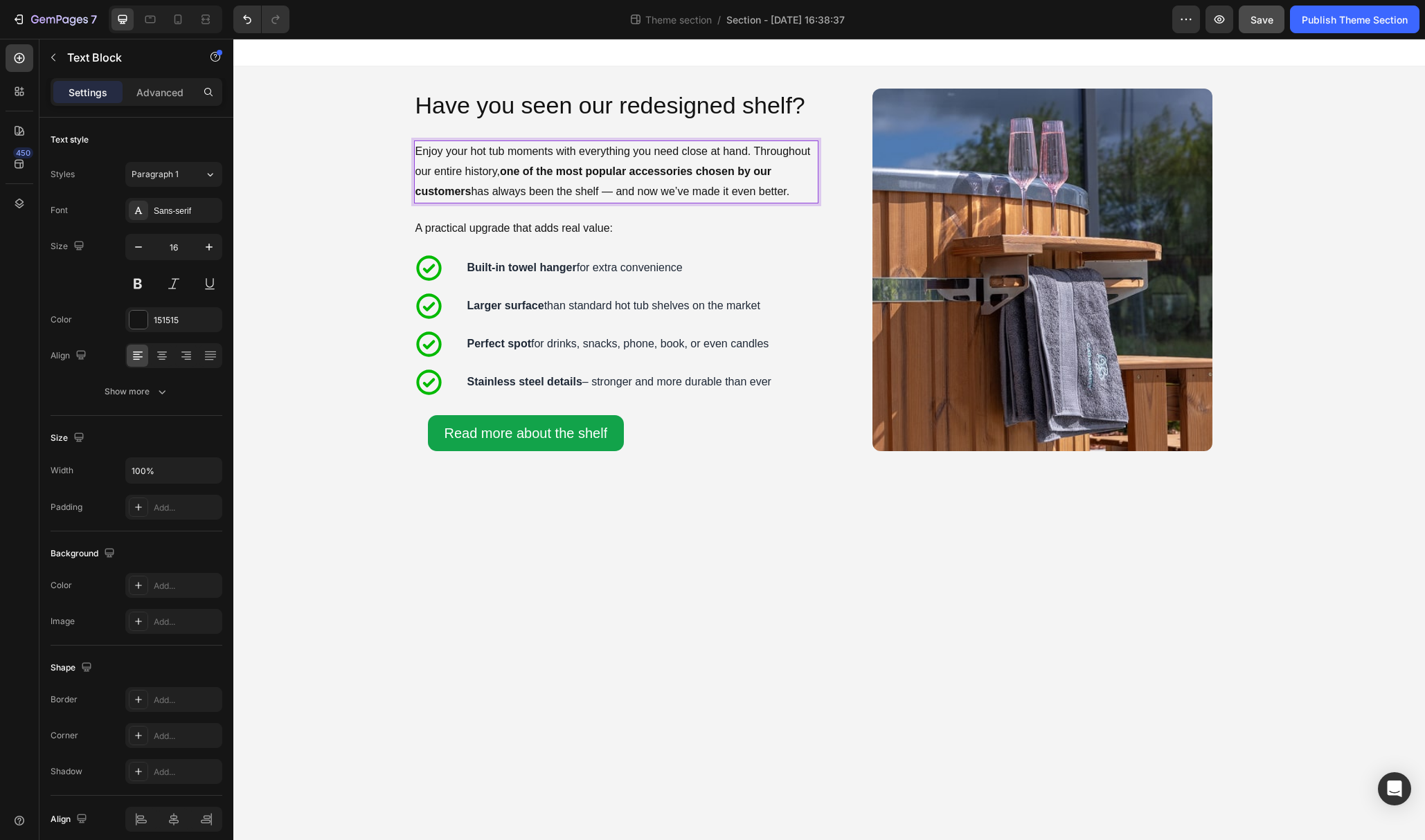
click at [510, 150] on p "Enjoy your hot tub moments with everything you need close at hand. Throughout o…" at bounding box center [616, 172] width 402 height 60
click at [510, 150] on p "Make your hot tub moments even better with everything close at hand. The shelf …" at bounding box center [616, 172] width 402 height 60
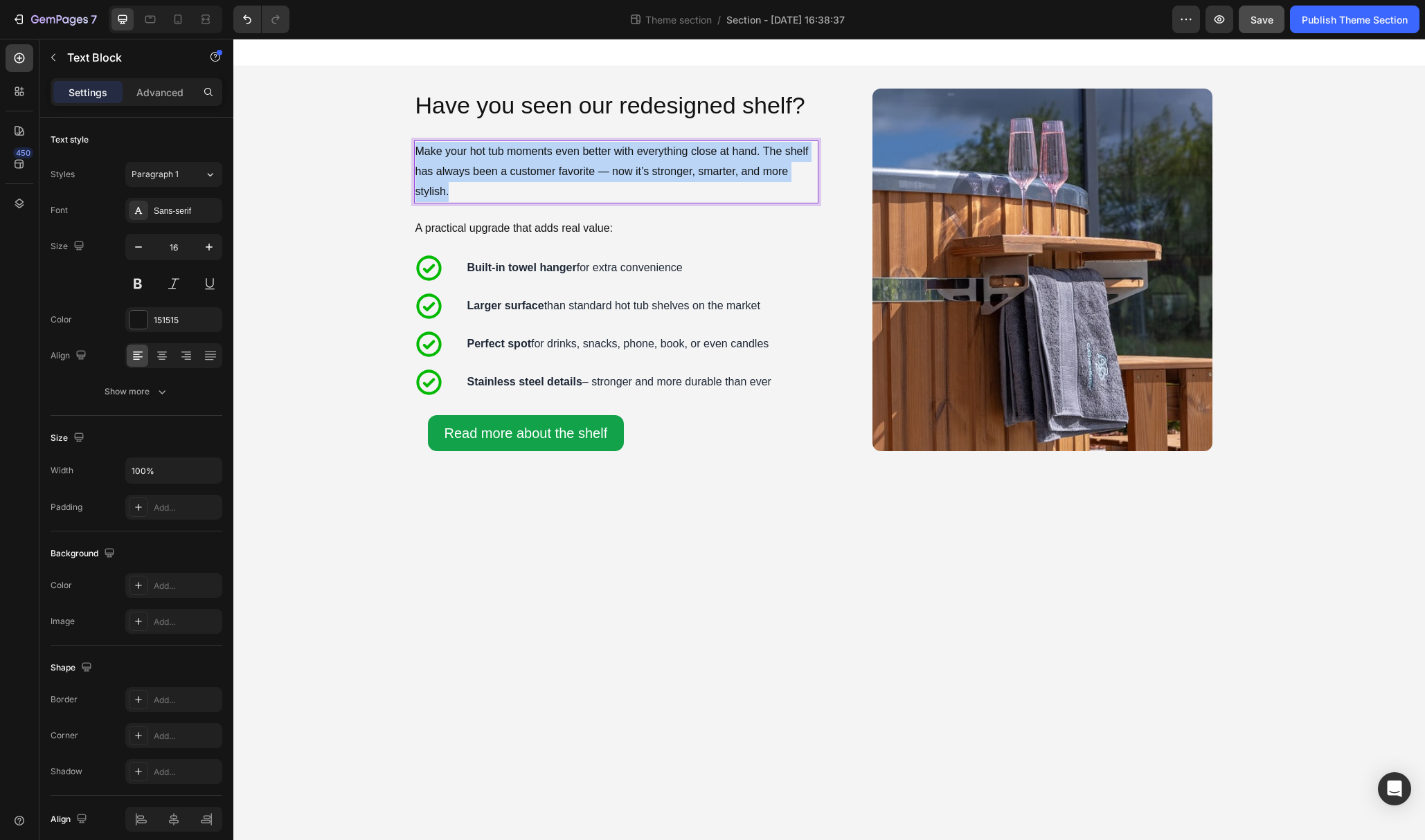
click at [510, 150] on p "Make your hot tub moments even better with everything close at hand. The shelf …" at bounding box center [616, 172] width 402 height 60
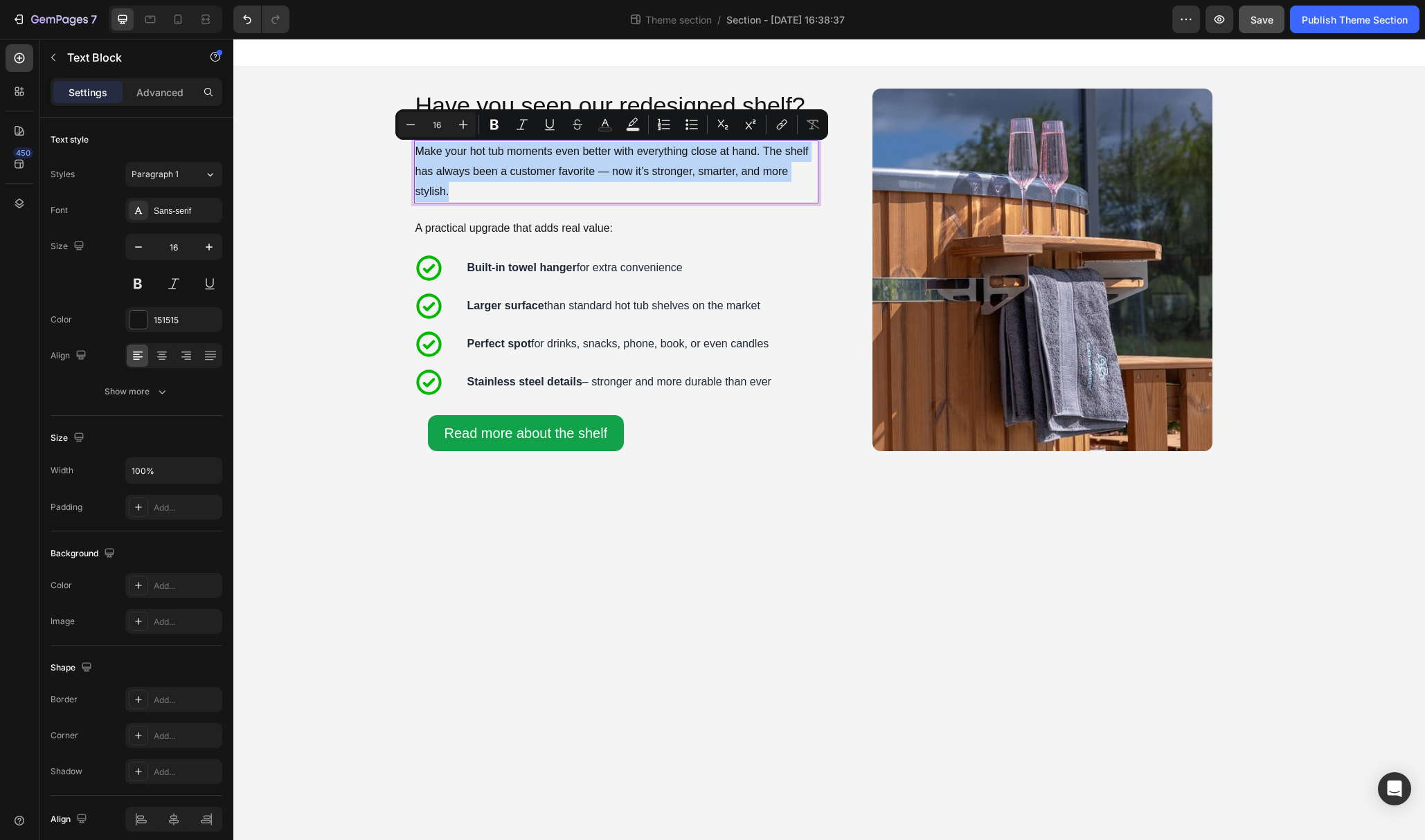
click at [581, 174] on p "Make your hot tub moments even better with everything close at hand. The shelf …" at bounding box center [616, 172] width 402 height 60
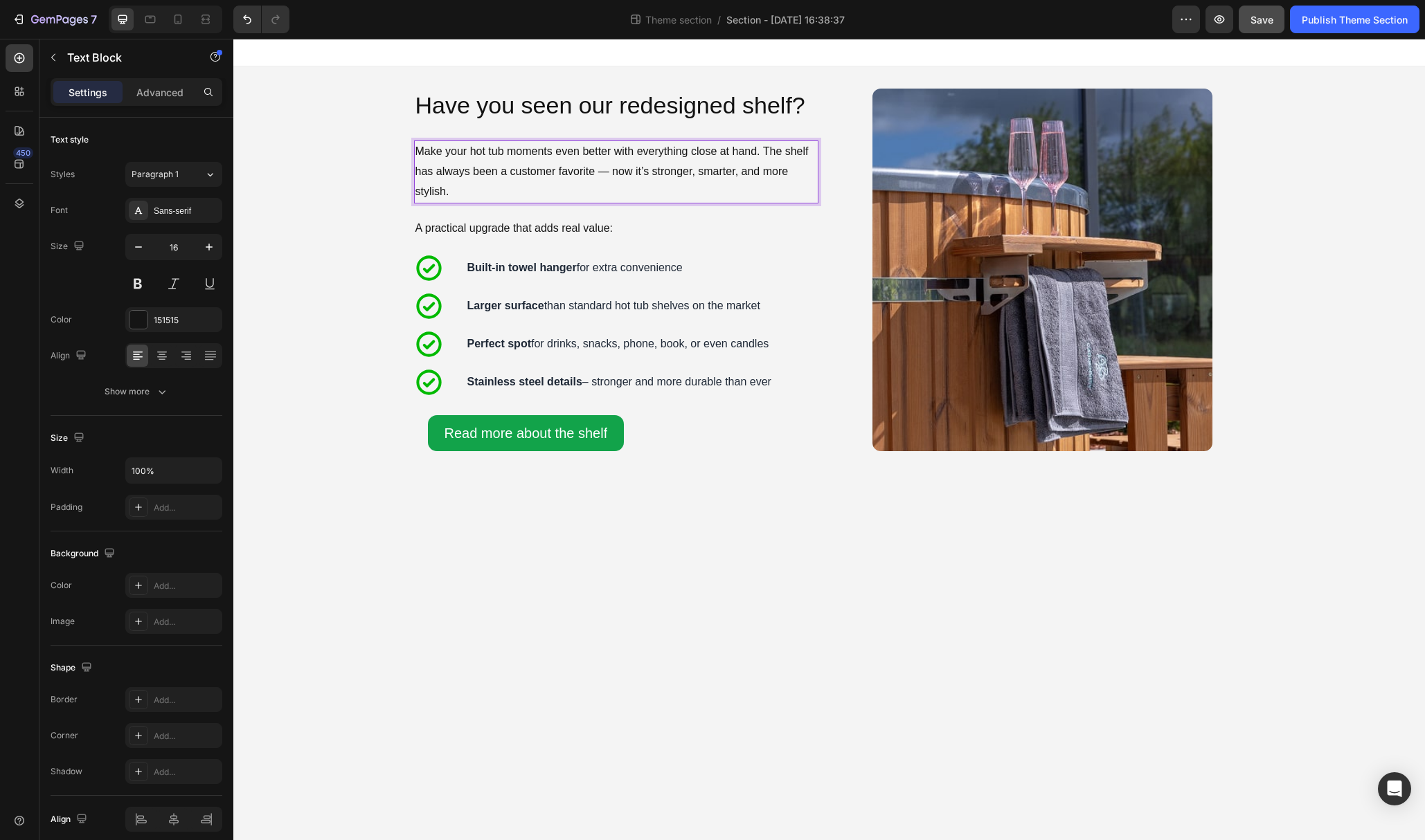
click at [516, 175] on p "Make your hot tub moments even better with everything close at hand. The shelf …" at bounding box center [616, 172] width 402 height 60
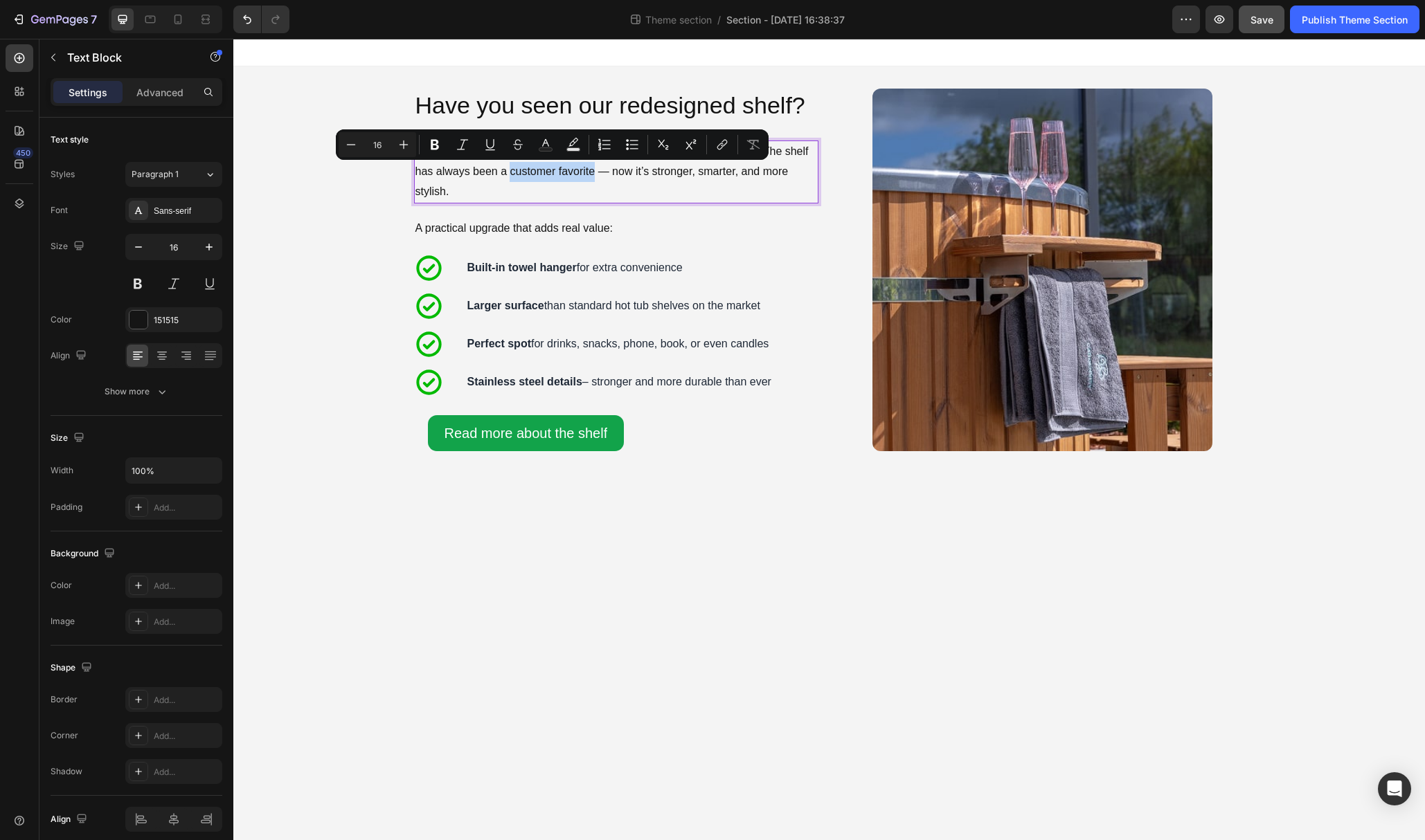
drag, startPoint x: 510, startPoint y: 174, endPoint x: 593, endPoint y: 174, distance: 83.0
click at [593, 174] on p "Make your hot tub moments even better with everything close at hand. The shelf …" at bounding box center [616, 172] width 402 height 60
click at [437, 142] on icon "Editor contextual toolbar" at bounding box center [434, 145] width 8 height 10
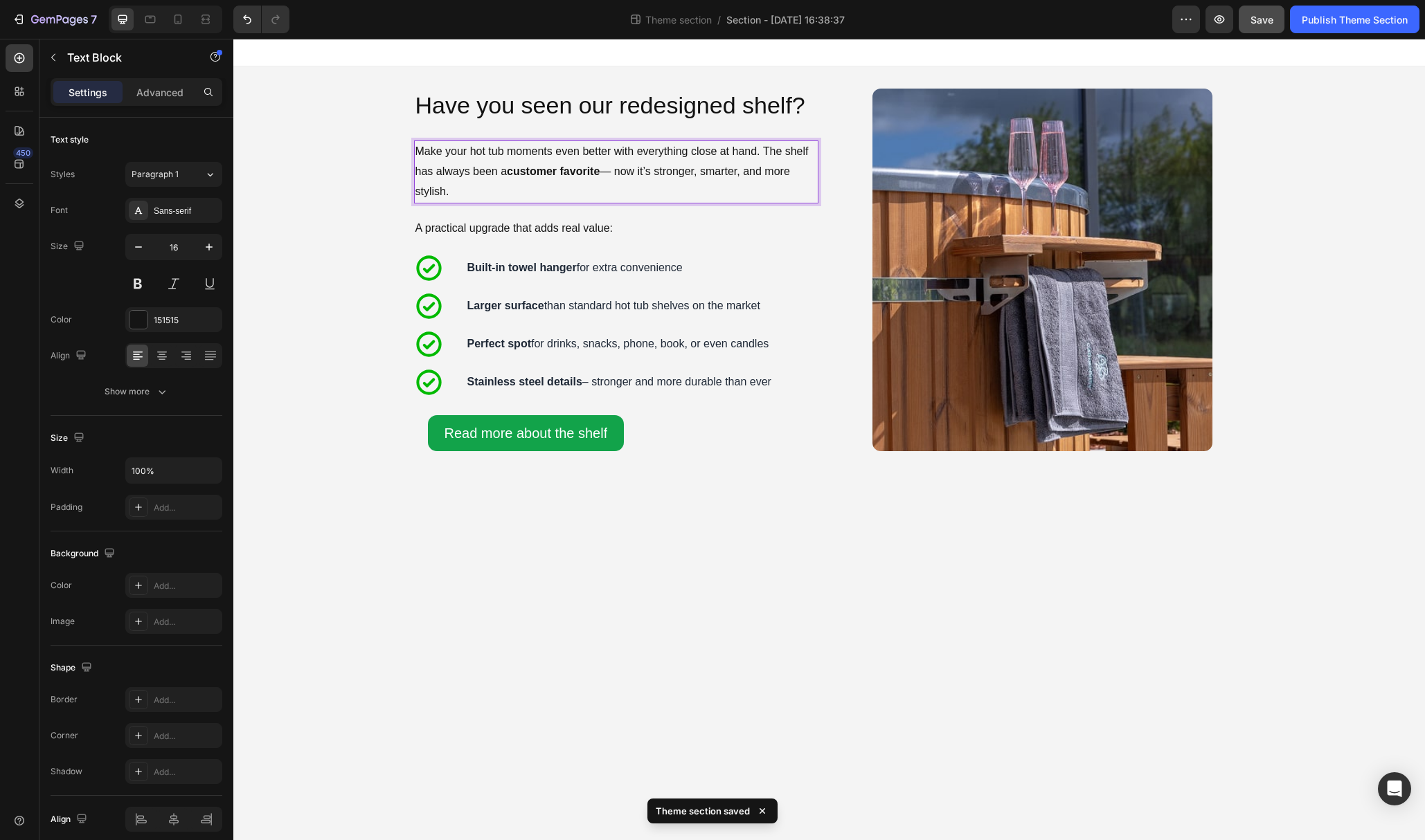
click at [695, 179] on p "Make your hot tub moments even better with everything close at hand. The shelf …" at bounding box center [616, 172] width 402 height 60
drag, startPoint x: 658, startPoint y: 172, endPoint x: 712, endPoint y: 187, distance: 56.0
click at [712, 187] on p "Make your hot tub moments even better with everything close at hand. The shelf …" at bounding box center [616, 172] width 402 height 60
click at [673, 168] on p "Make your hot tub moments even better with everything close at hand. The shelf …" at bounding box center [616, 172] width 402 height 60
drag, startPoint x: 663, startPoint y: 175, endPoint x: 676, endPoint y: 182, distance: 14.8
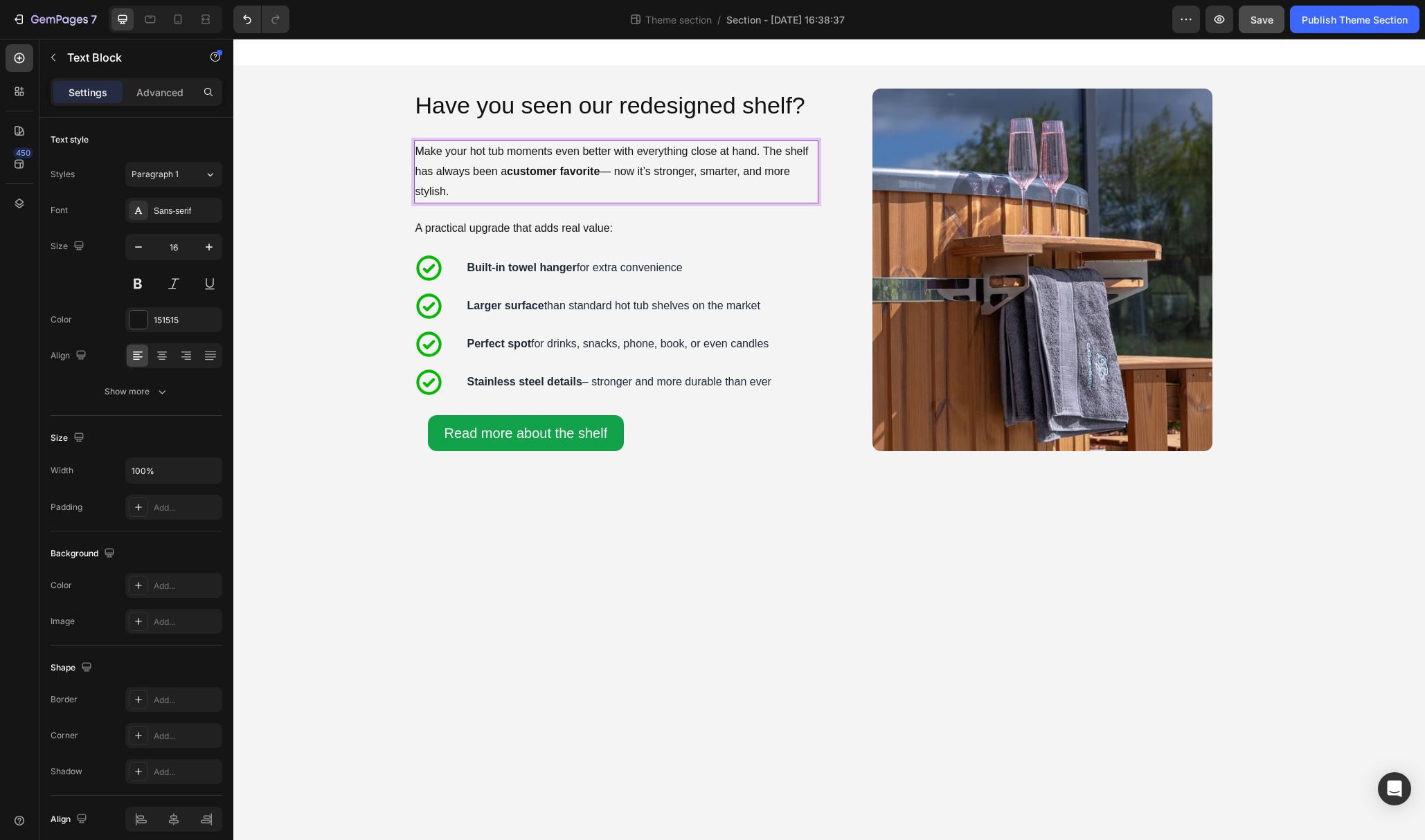
click at [676, 182] on p "Make your hot tub moments even better with everything close at hand. The shelf …" at bounding box center [616, 172] width 402 height 60
click at [680, 173] on p "Make your hot tub moments even better with everything close at hand. The shelf …" at bounding box center [616, 172] width 402 height 60
click at [679, 186] on p "Make your hot tub moments even better with everything close at hand. The shelf …" at bounding box center [616, 172] width 402 height 60
click at [539, 229] on p "A practical upgrade that adds real value:" at bounding box center [616, 229] width 402 height 20
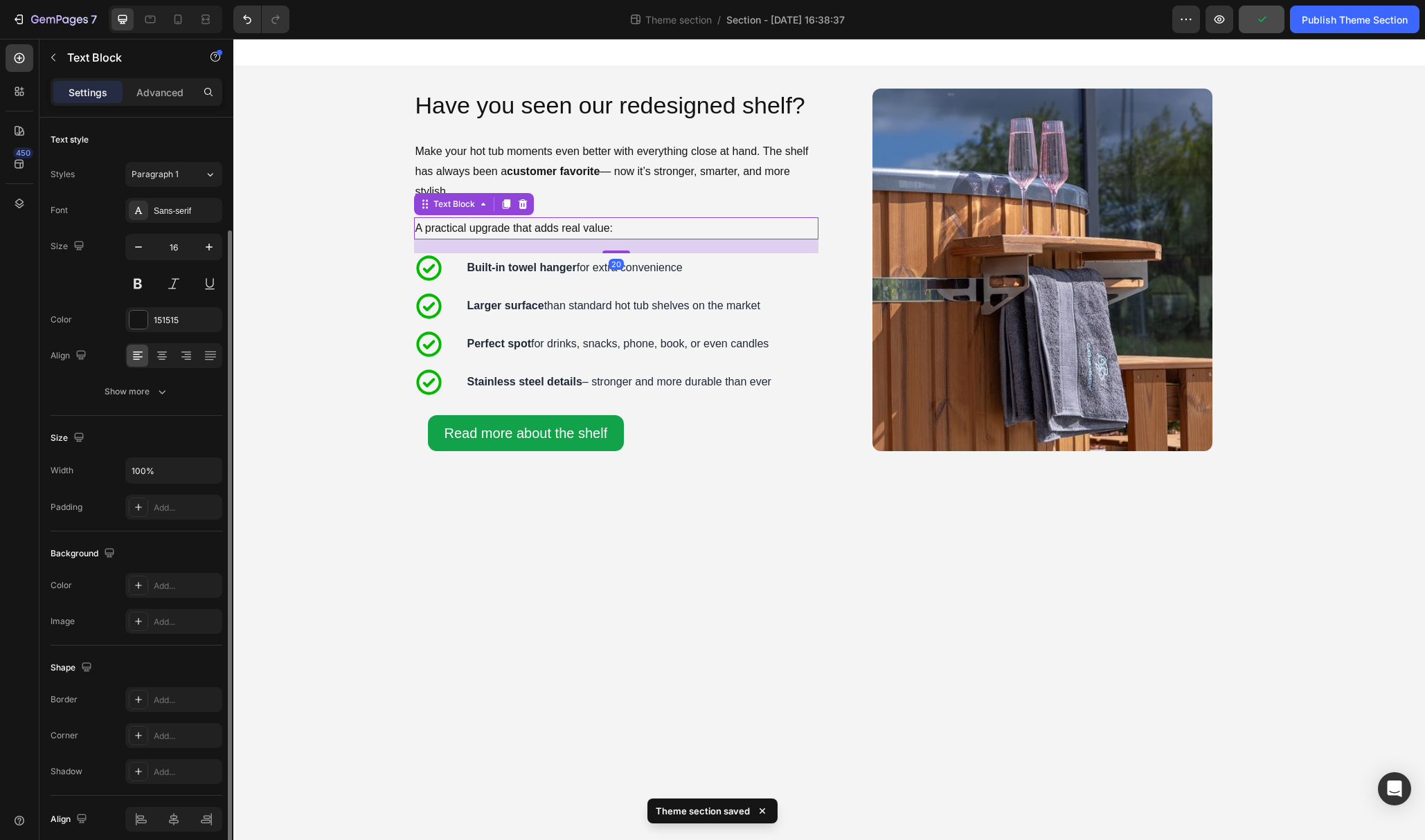
scroll to position [58, 0]
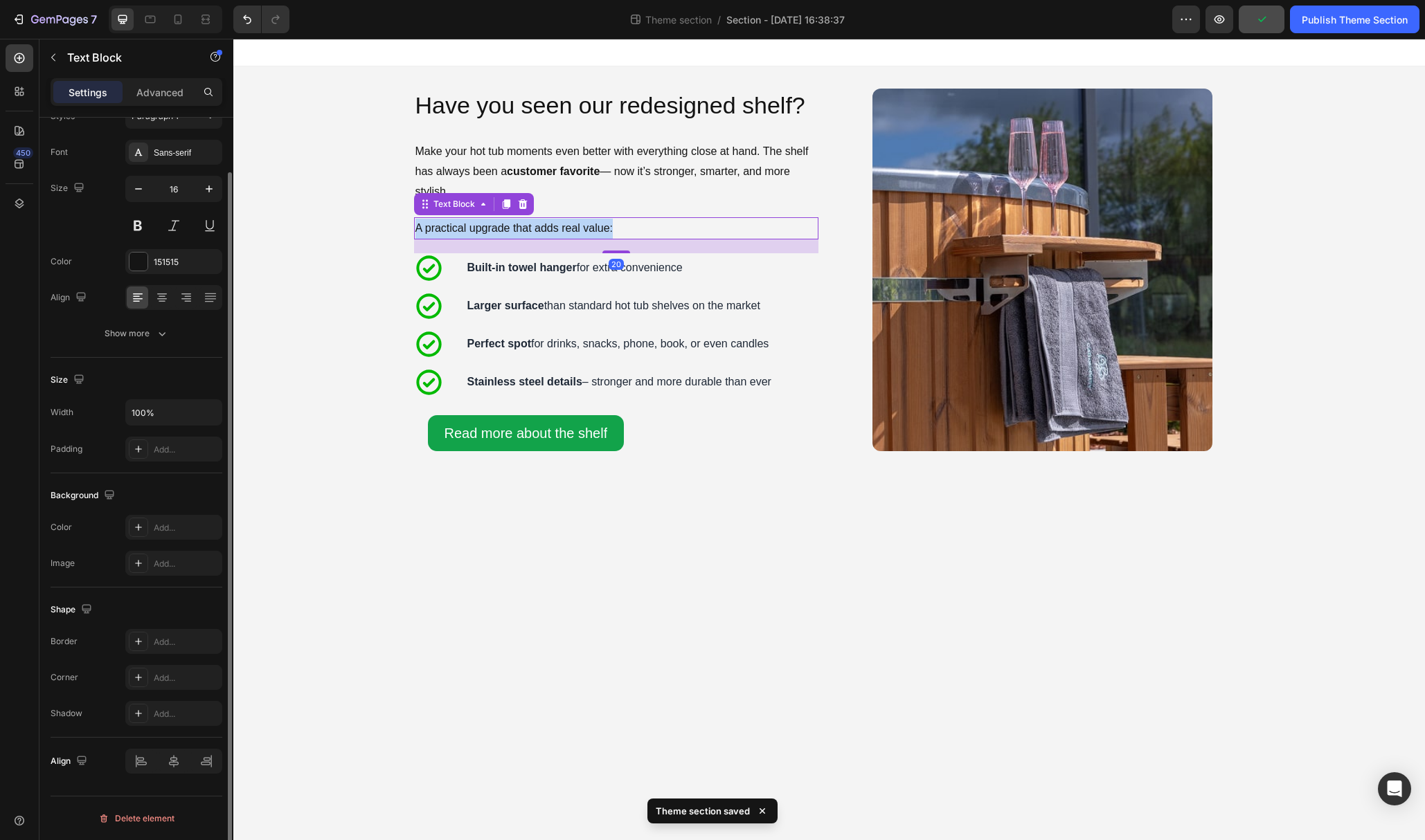
click at [539, 229] on p "A practical upgrade that adds real value:" at bounding box center [616, 229] width 402 height 20
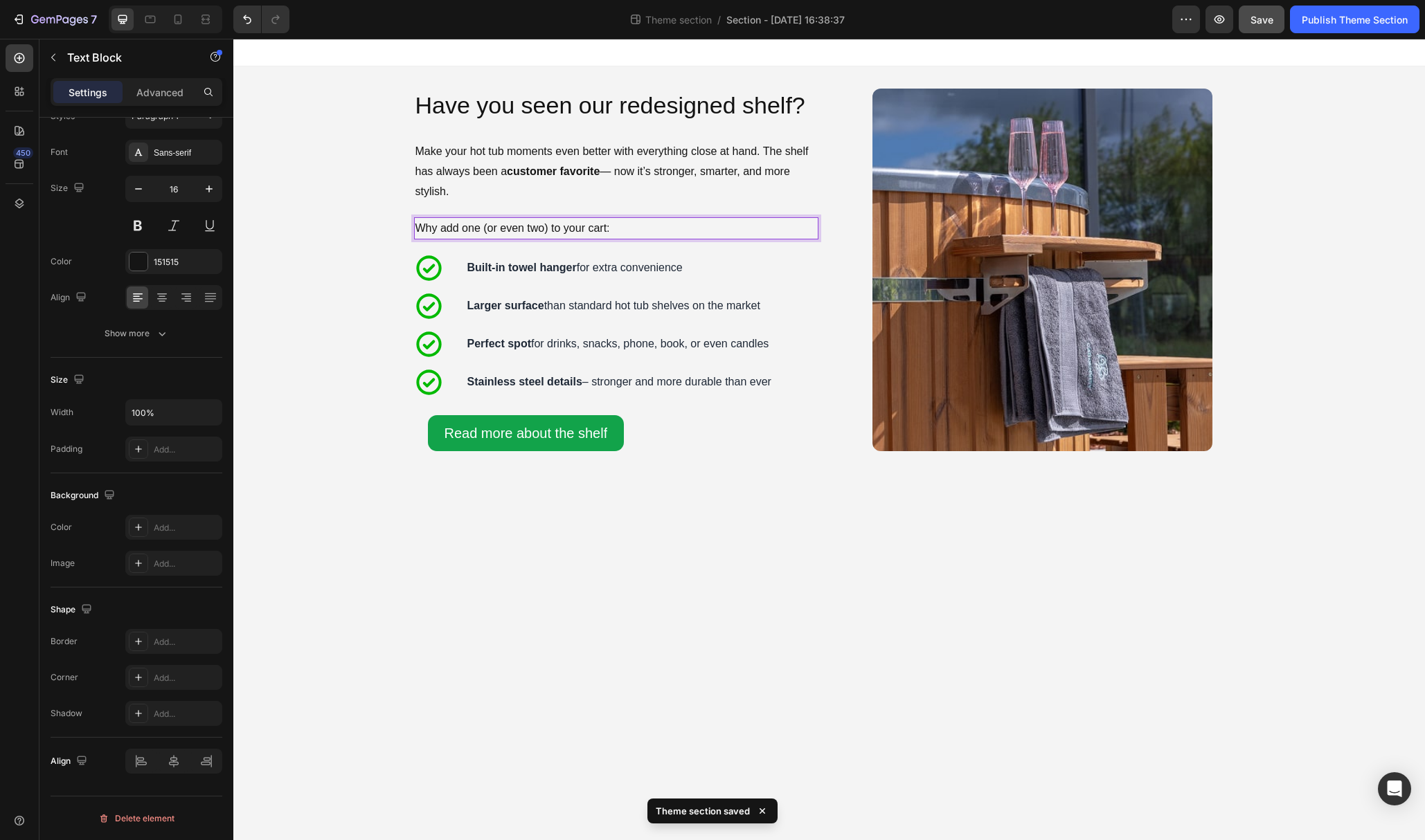
click at [554, 231] on p "Why add one (or even two) to your cart:" at bounding box center [616, 229] width 402 height 20
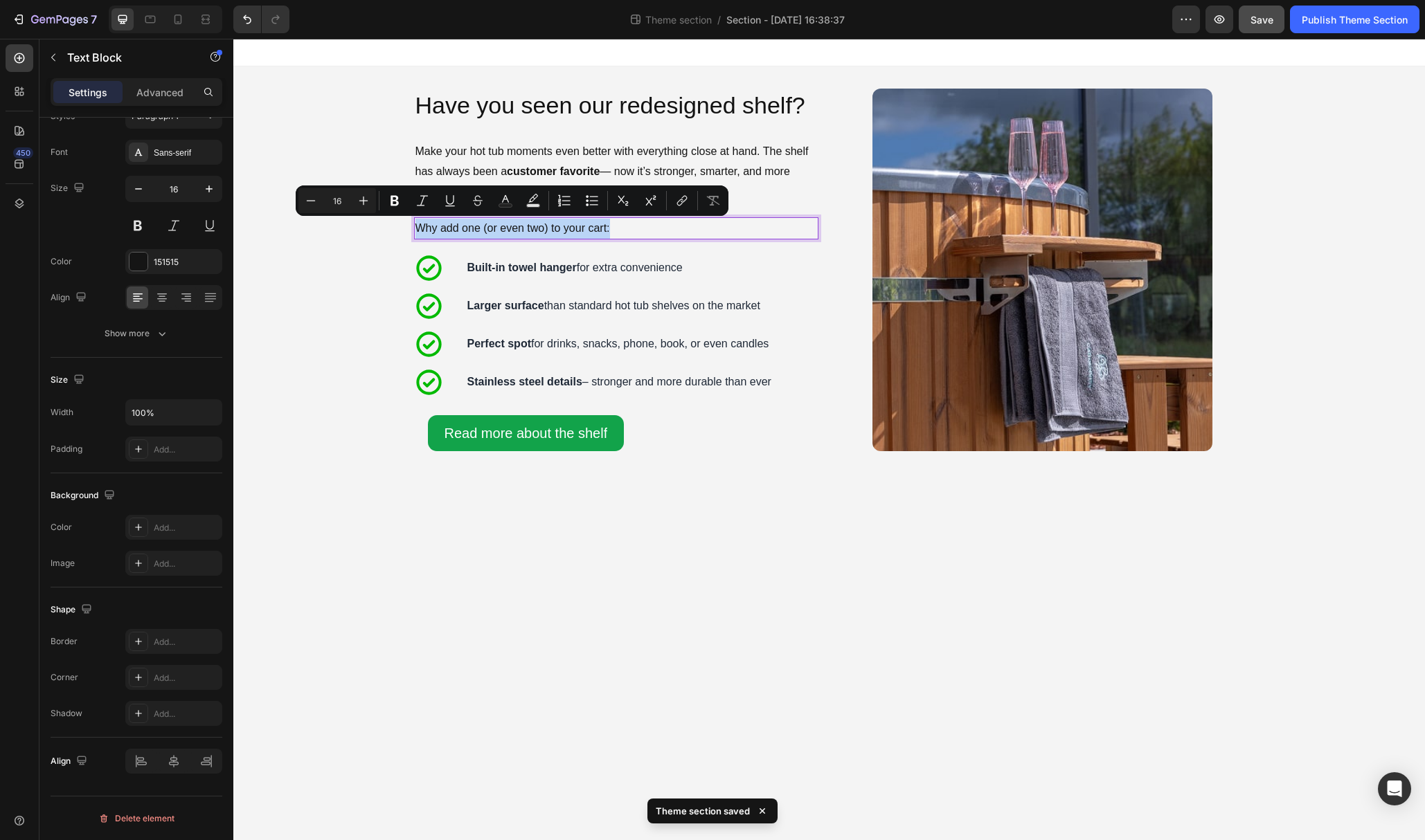
click at [712, 253] on div "Icon Built-in towel hanger for extra convenience Text Block Row" at bounding box center [616, 268] width 404 height 30
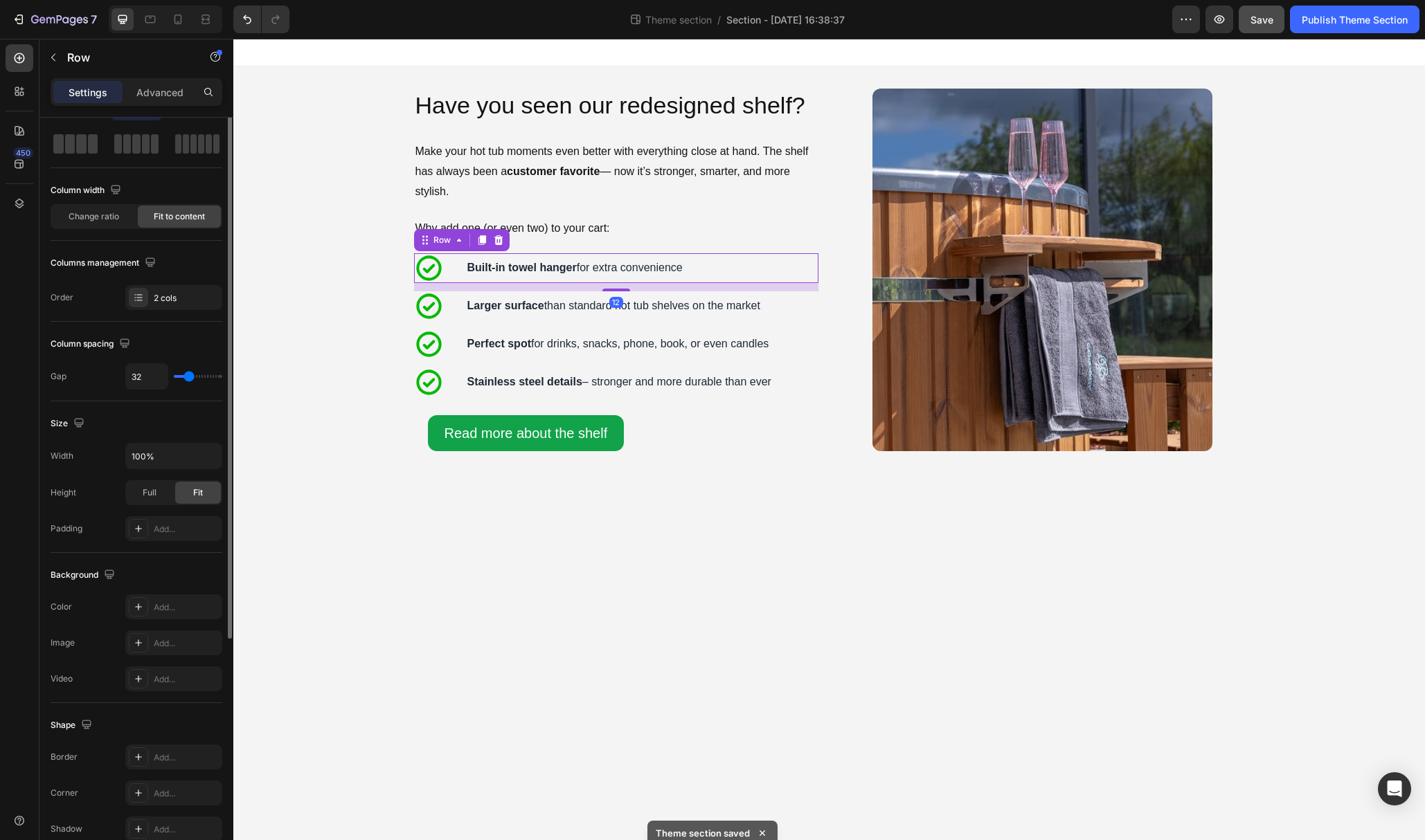
scroll to position [0, 0]
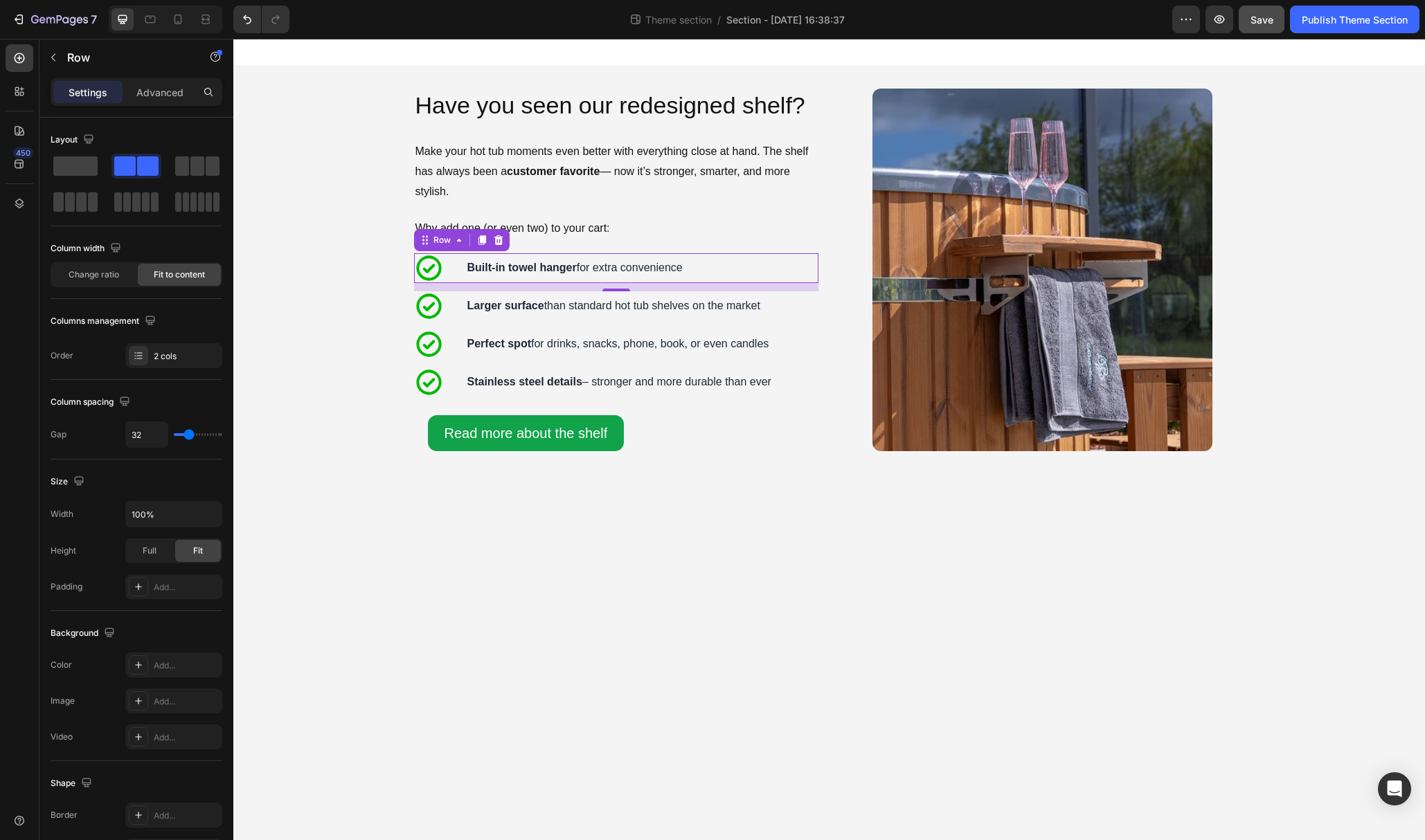
click at [667, 342] on p "Perfect spot for drinks, snacks, phone, book, or even candles" at bounding box center [618, 345] width 302 height 15
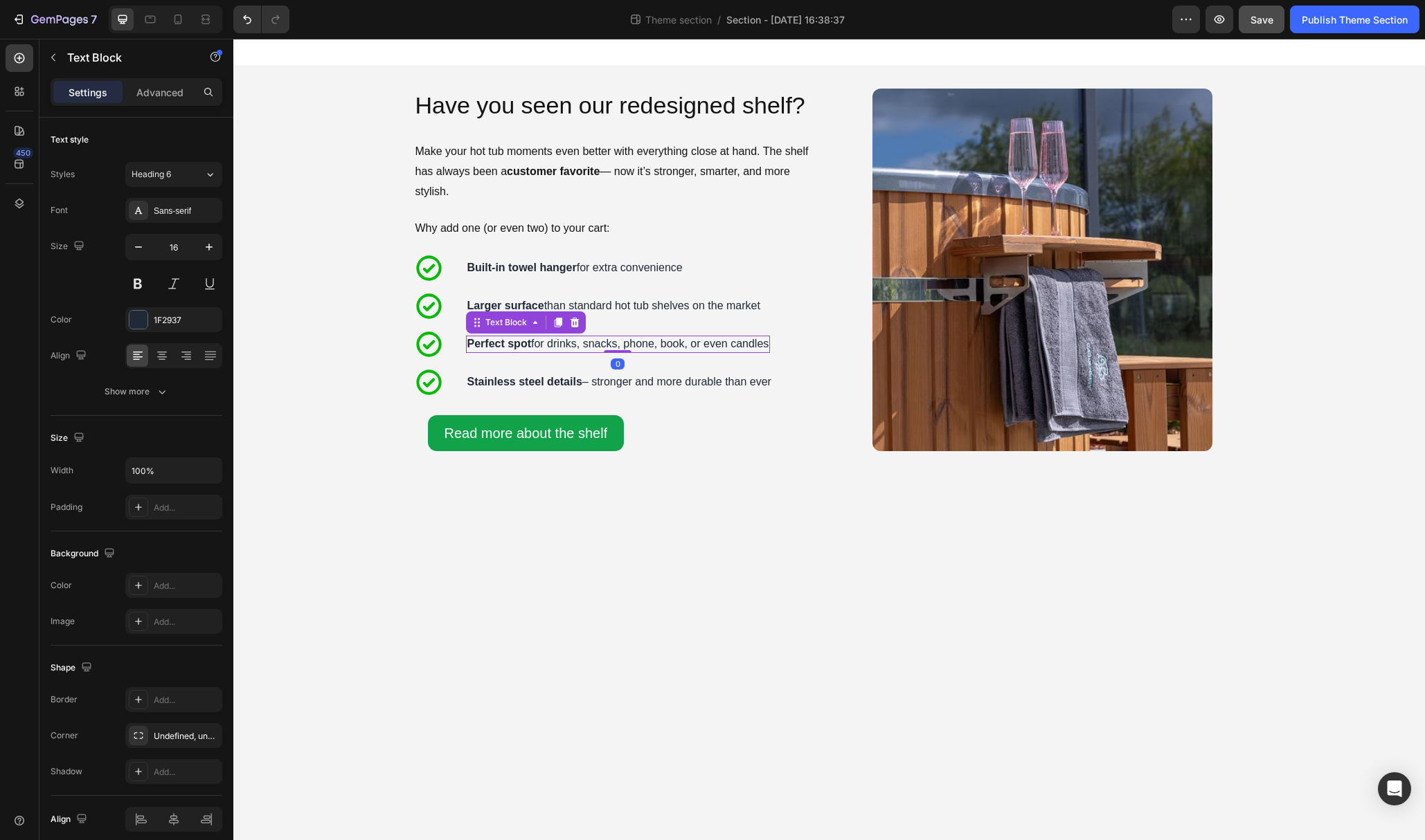
click at [688, 345] on p "Perfect spot for drinks, snacks, phone, book, or even candles" at bounding box center [618, 345] width 302 height 15
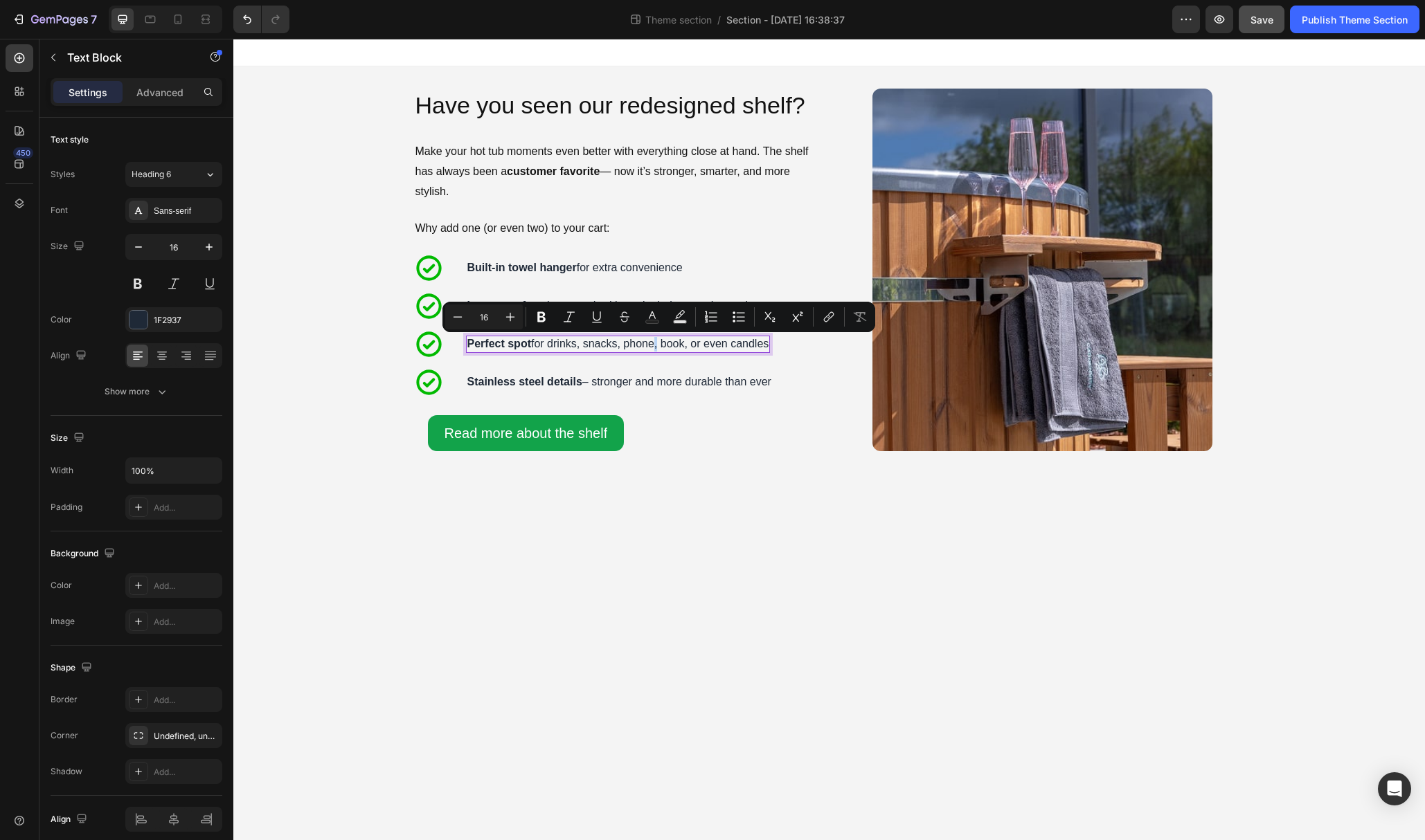
click at [657, 349] on p "Perfect spot for drinks, snacks, phone, book, or even candles" at bounding box center [618, 345] width 302 height 15
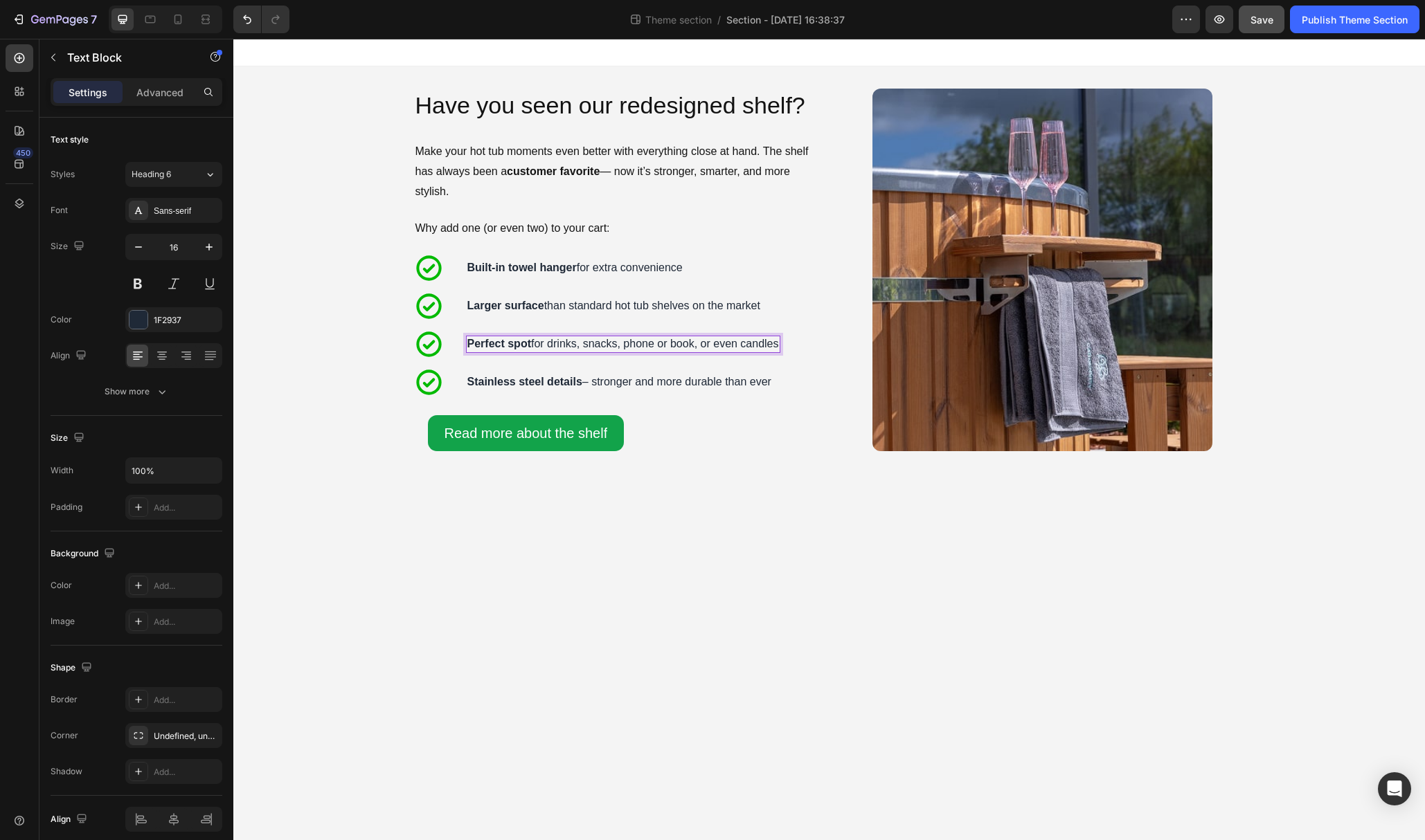
click at [719, 343] on p "Perfect spot for drinks, snacks, phone or book, or even candles" at bounding box center [623, 345] width 311 height 15
drag, startPoint x: 704, startPoint y: 346, endPoint x: 780, endPoint y: 346, distance: 76.0
click at [779, 346] on p "Perfect spot for drinks, snacks, phone or book, or even candles" at bounding box center [623, 345] width 311 height 15
click at [668, 345] on p "Perfect spot for drinks, snacks, phone or book" at bounding box center [580, 345] width 227 height 15
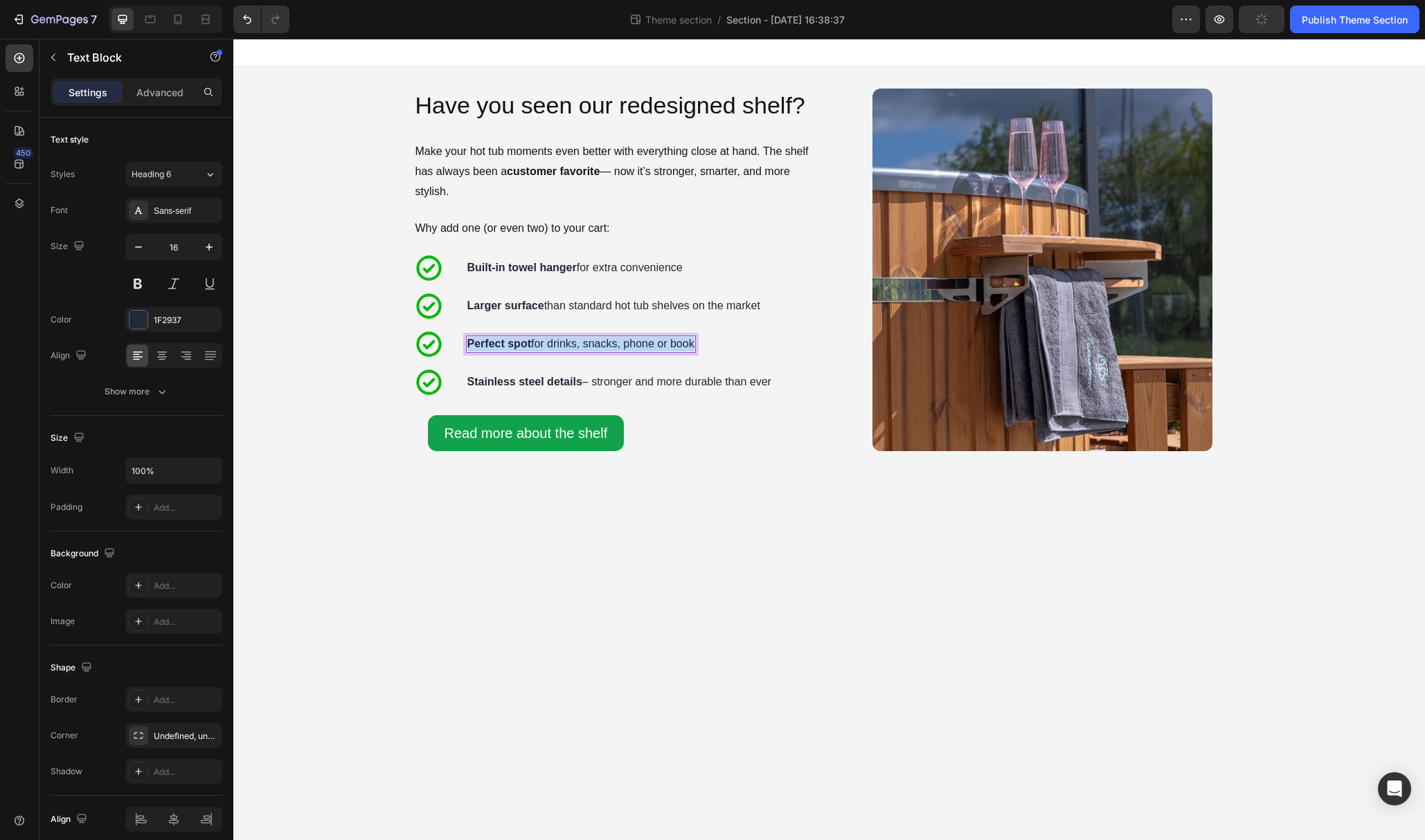
click at [668, 345] on p "Perfect spot for drinks, snacks, phone or book" at bounding box center [580, 345] width 227 height 15
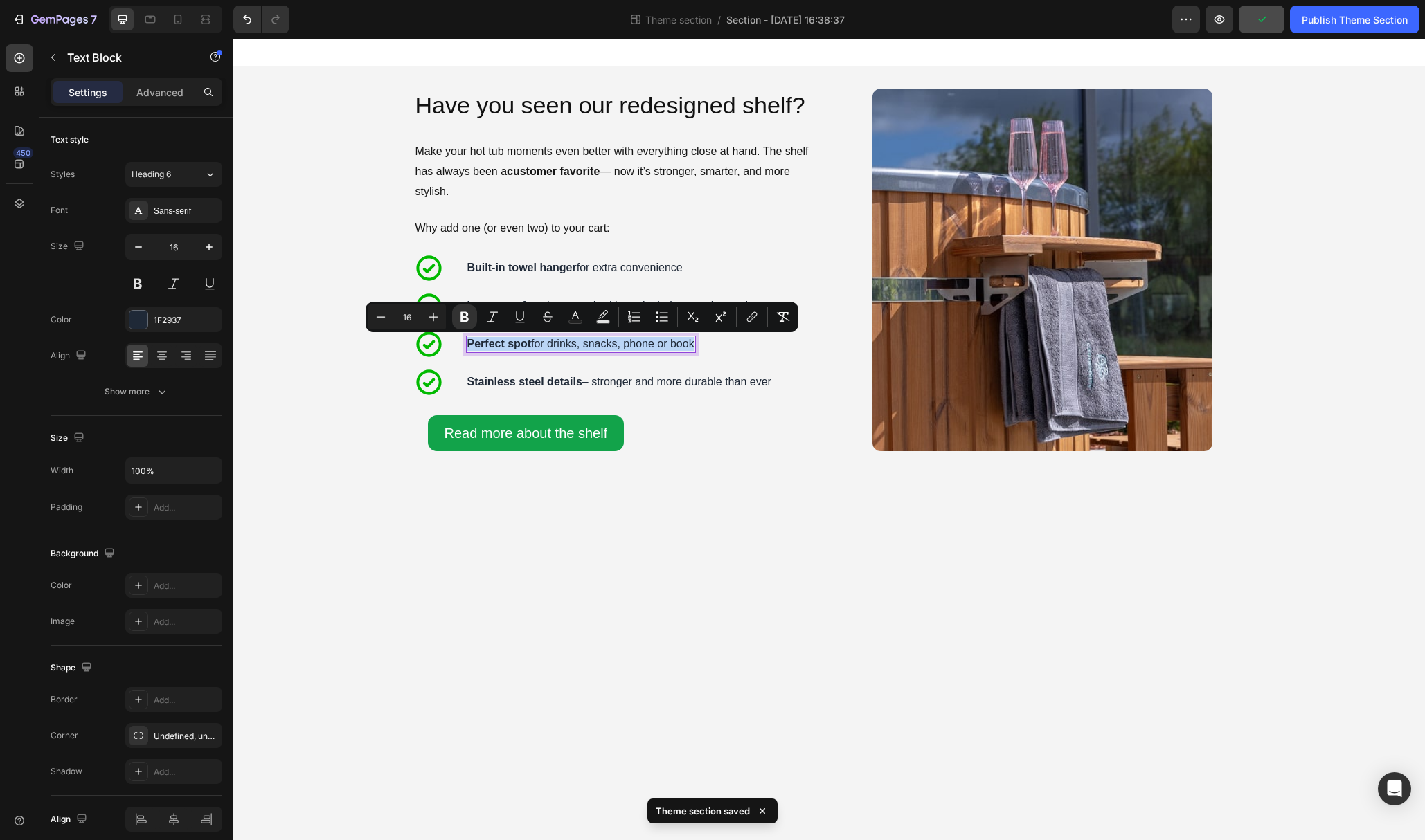
copy p "Perfect spot for drinks, snacks, phone or book"
click at [626, 344] on p "Perfect spot for drinks, snacks, phone or book" at bounding box center [580, 345] width 227 height 15
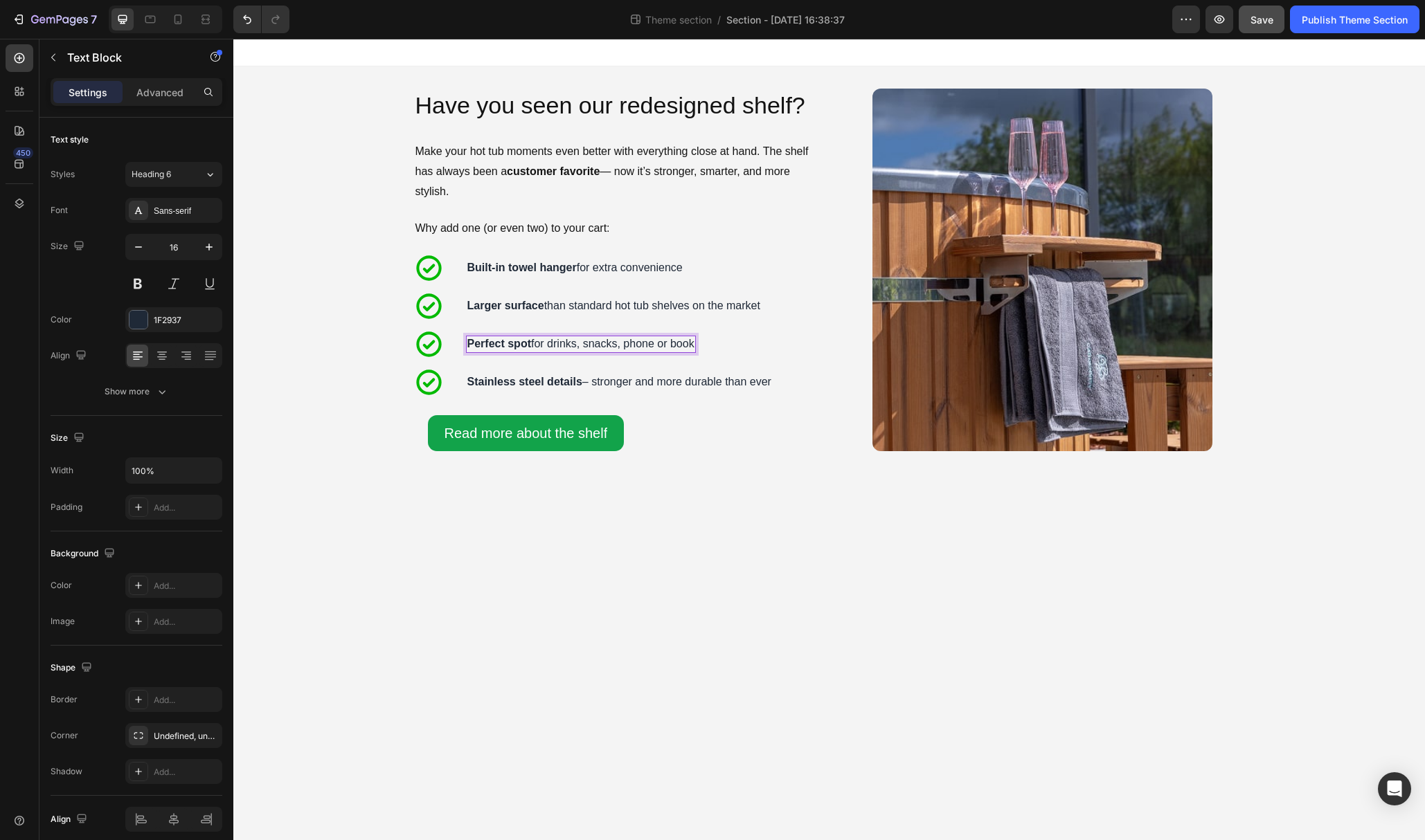
click at [633, 345] on p "Perfect spot for drinks, snacks, phone or book" at bounding box center [580, 345] width 227 height 15
drag, startPoint x: 624, startPoint y: 346, endPoint x: 709, endPoint y: 346, distance: 85.0
click at [709, 346] on div "Icon Perfect spot for drinks, snacks, phone or book Text Block 0 Row" at bounding box center [616, 344] width 404 height 30
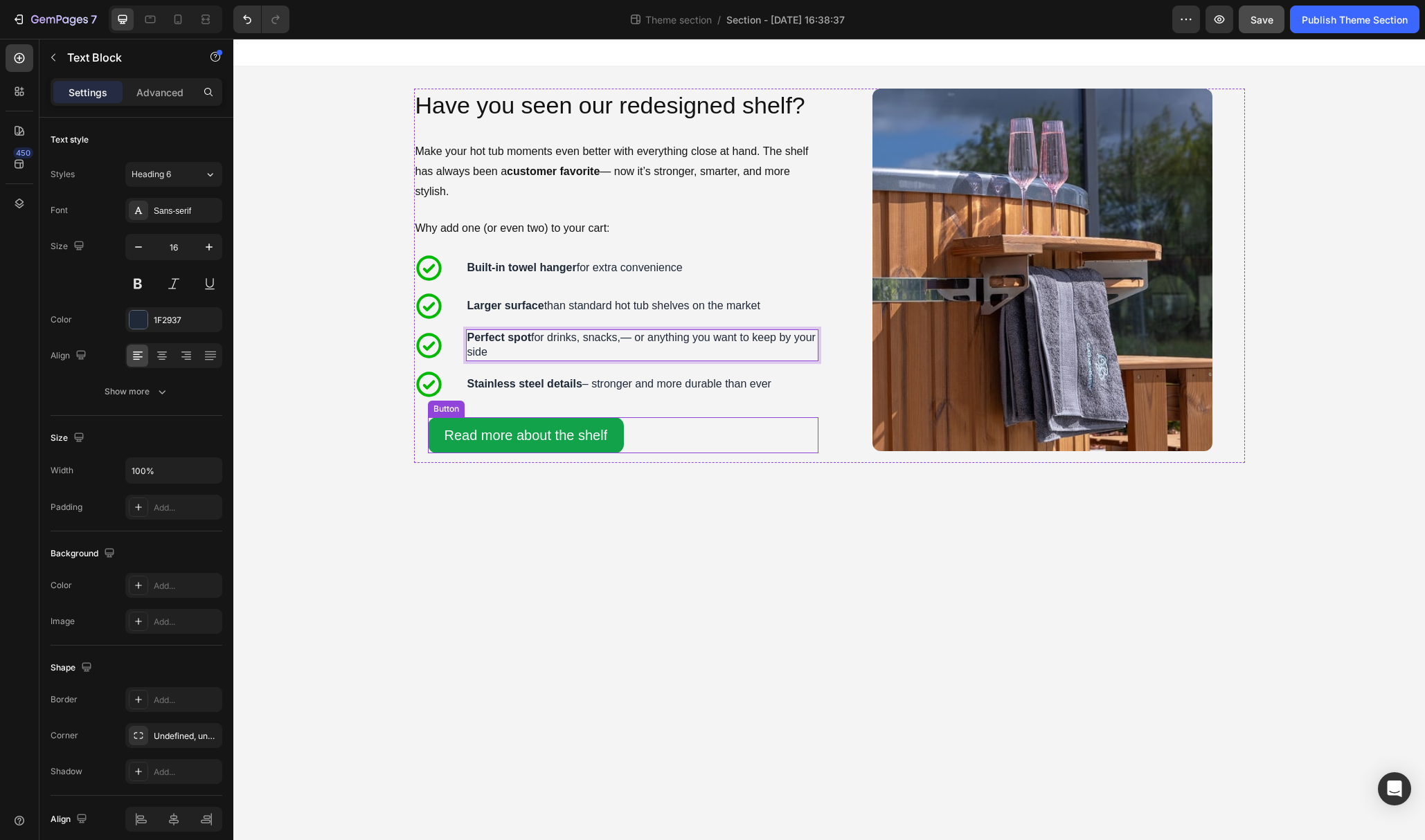
click at [662, 421] on div "Read more about the shelf Button" at bounding box center [623, 435] width 390 height 36
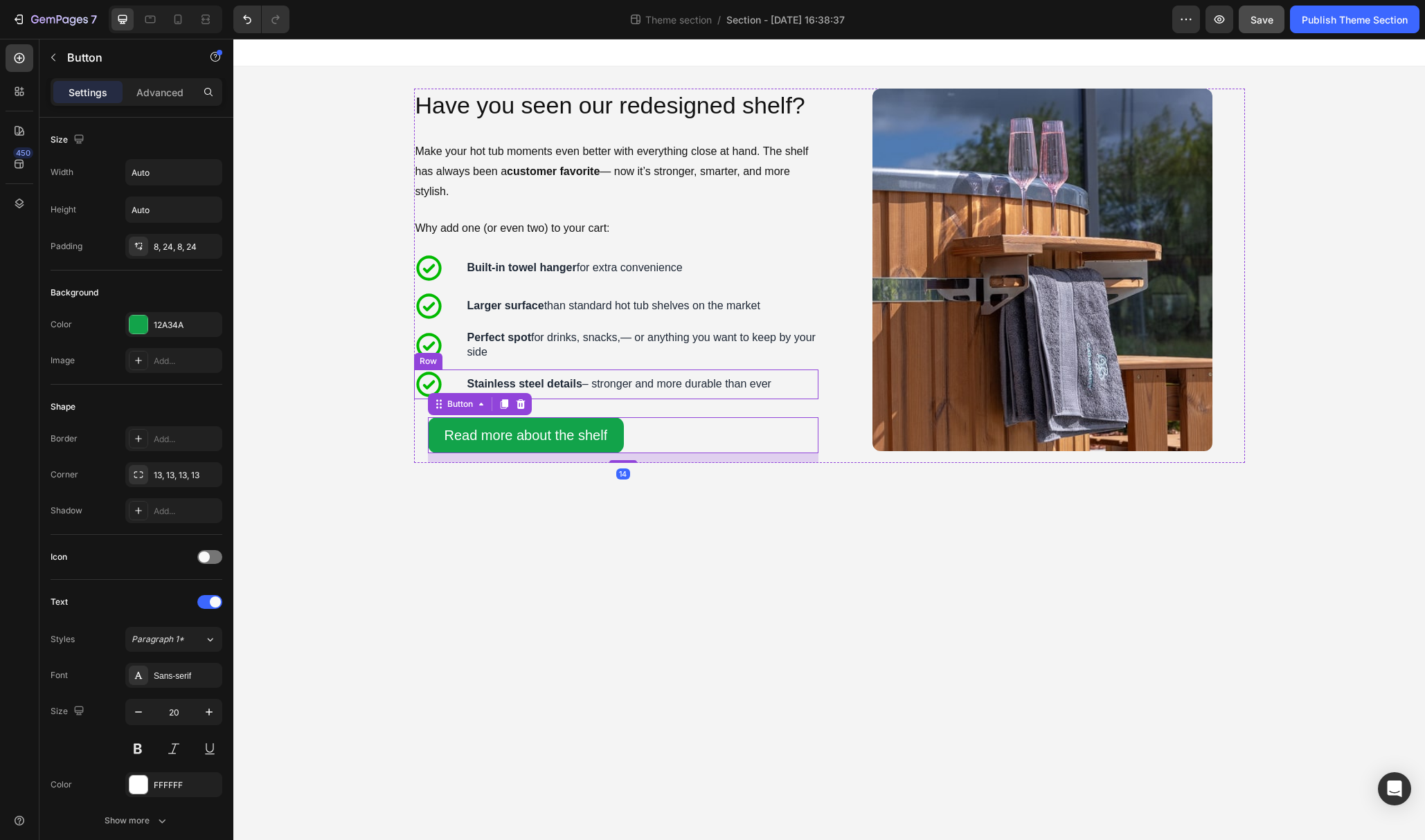
click at [629, 397] on div "Stainless steel details – stronger and more durable than ever Text Block" at bounding box center [620, 384] width 307 height 30
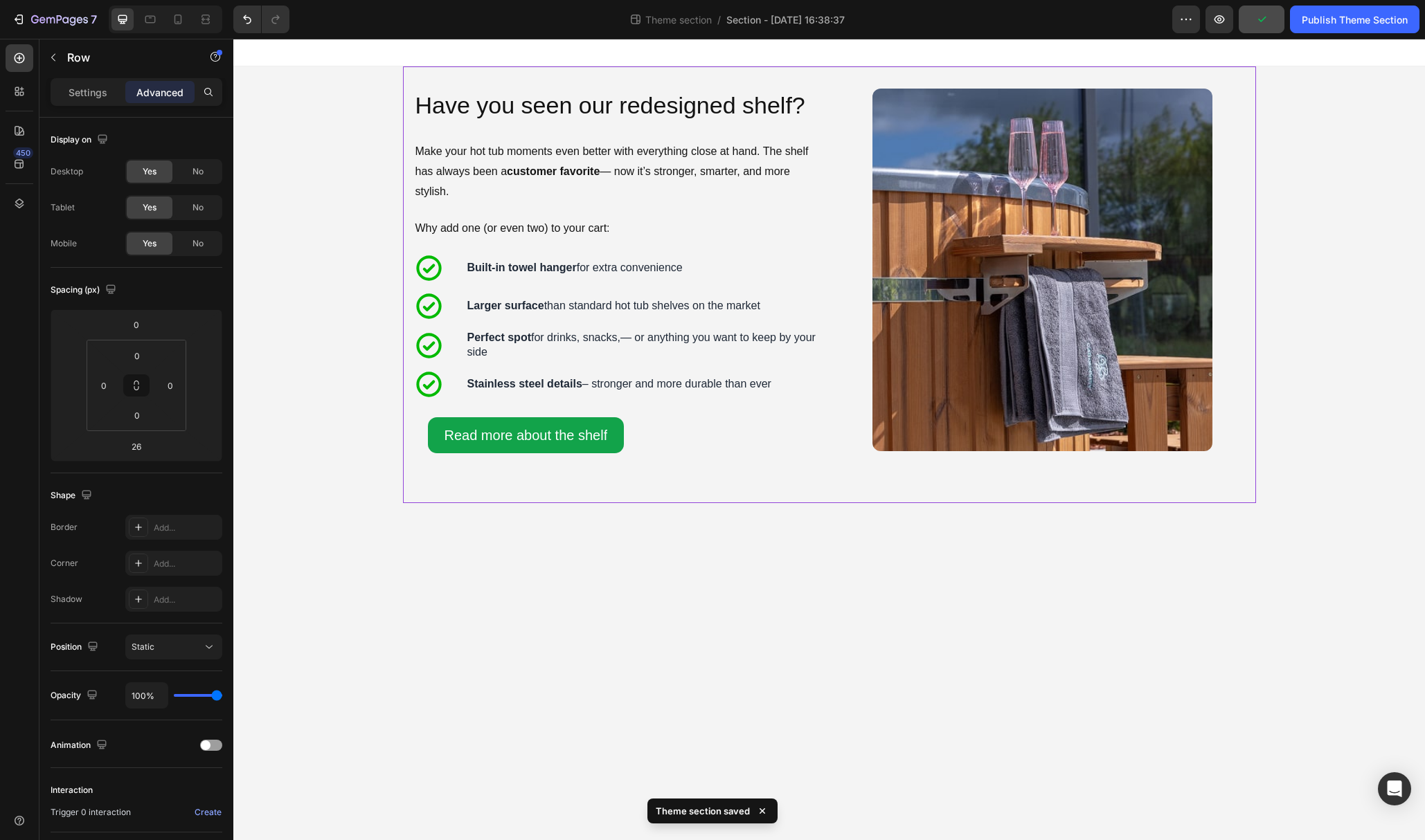
click at [717, 491] on div "Image Have you seen our redesigned shelf? Heading Make your hot tub moments eve…" at bounding box center [829, 284] width 853 height 436
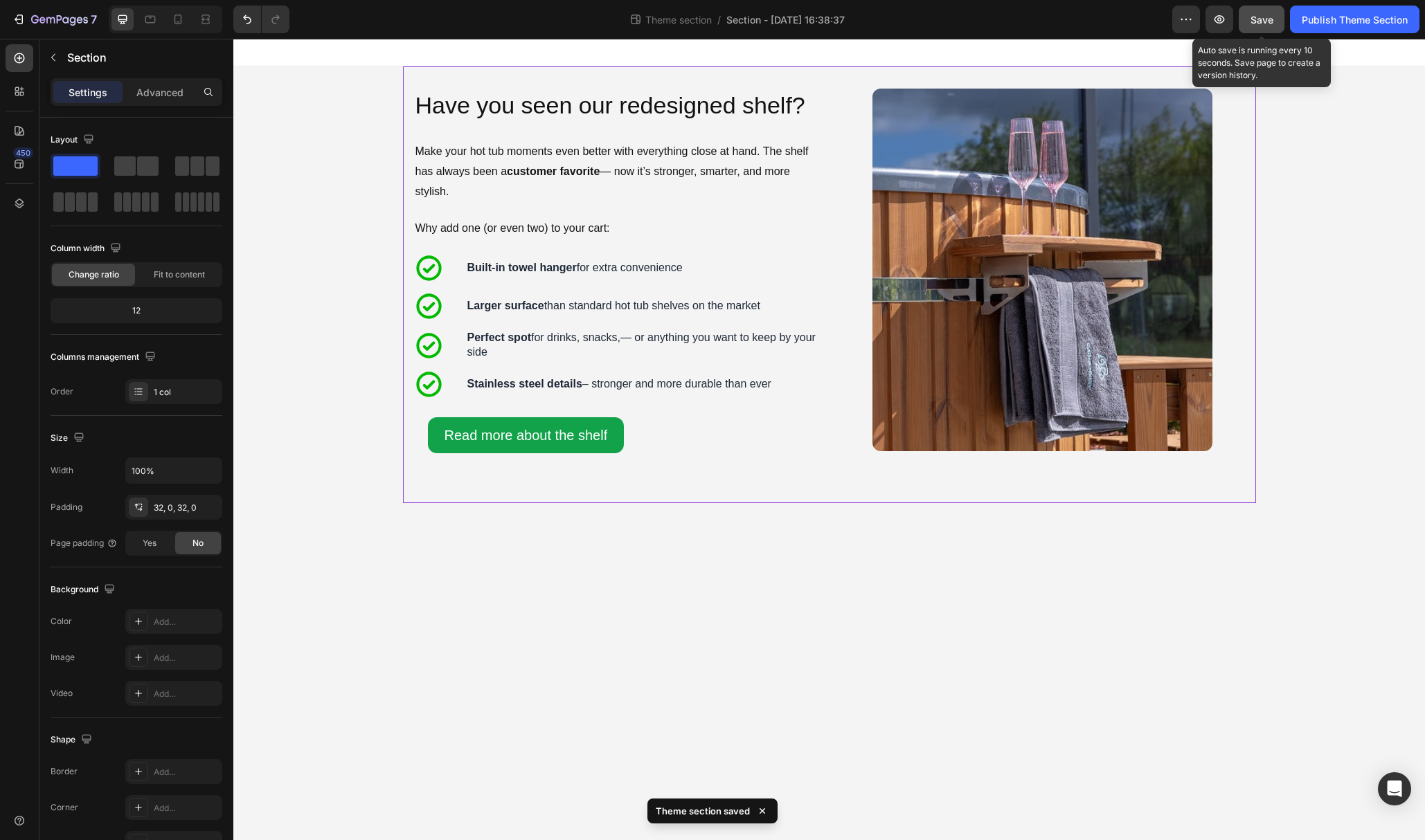
click at [1260, 22] on span "Save" at bounding box center [1262, 20] width 23 height 12
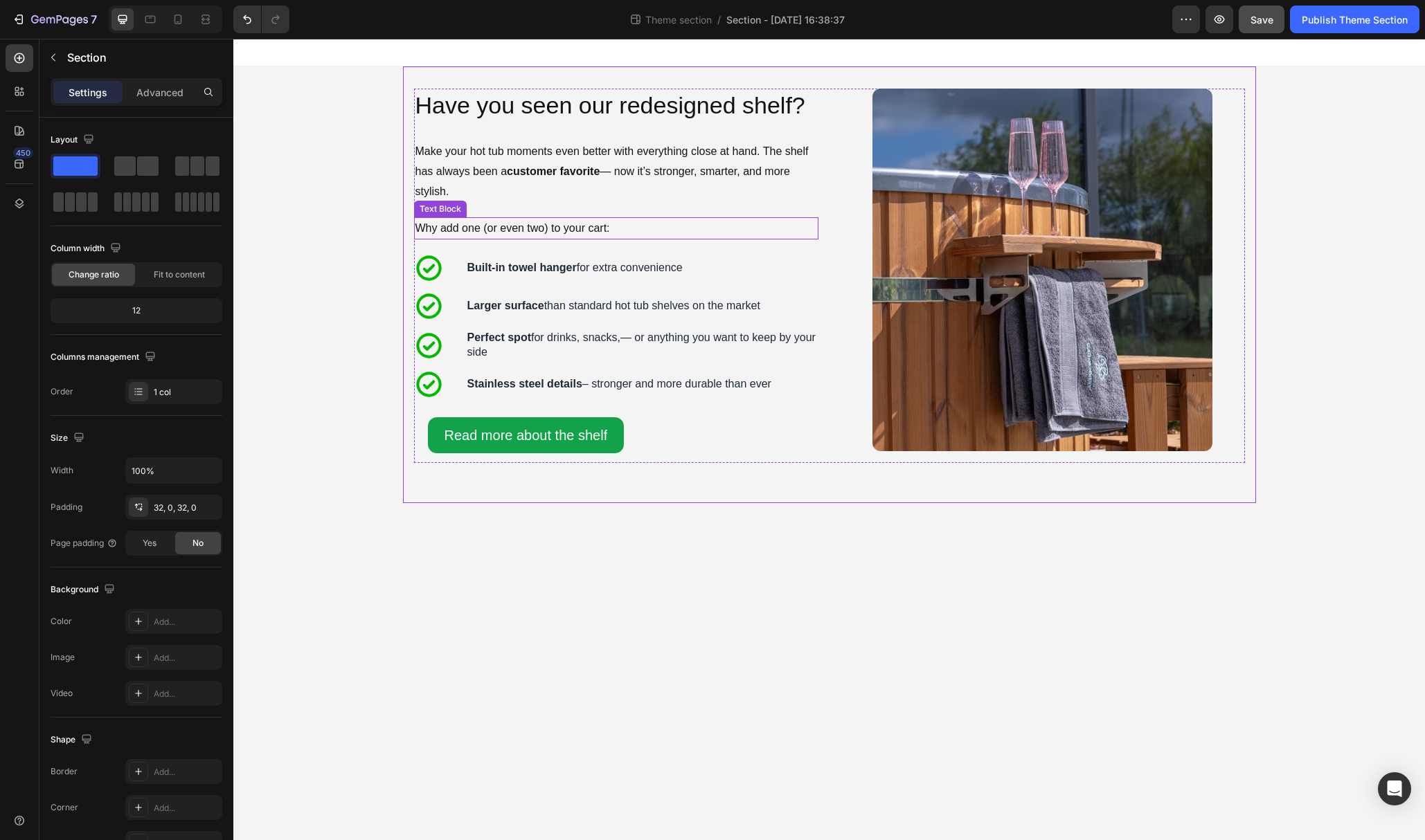
click at [607, 229] on p "Why add one (or even two) to your cart:" at bounding box center [616, 229] width 402 height 20
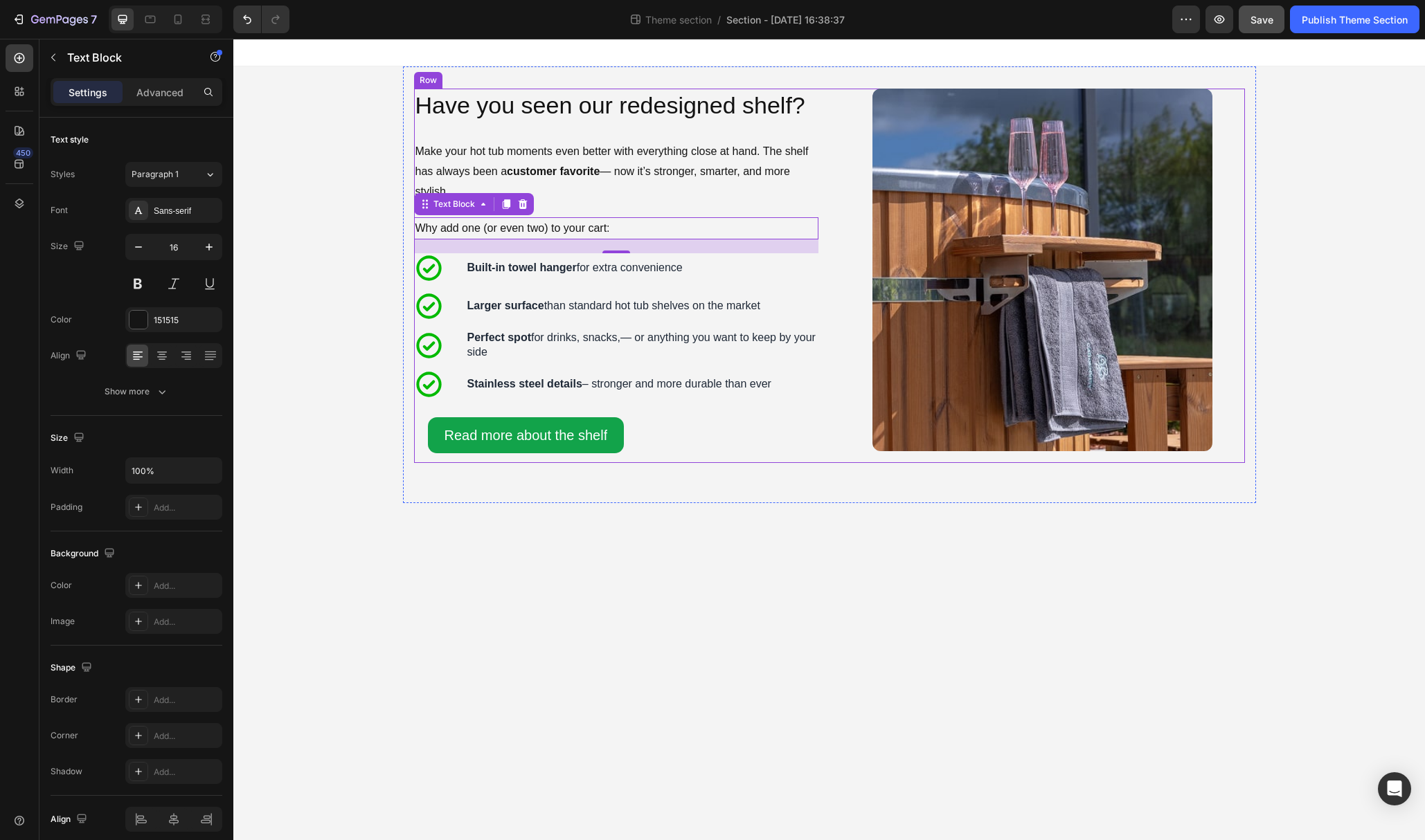
click at [679, 407] on div "Have you seen our redesigned shelf? Heading Make your hot tub moments even bett…" at bounding box center [616, 276] width 404 height 375
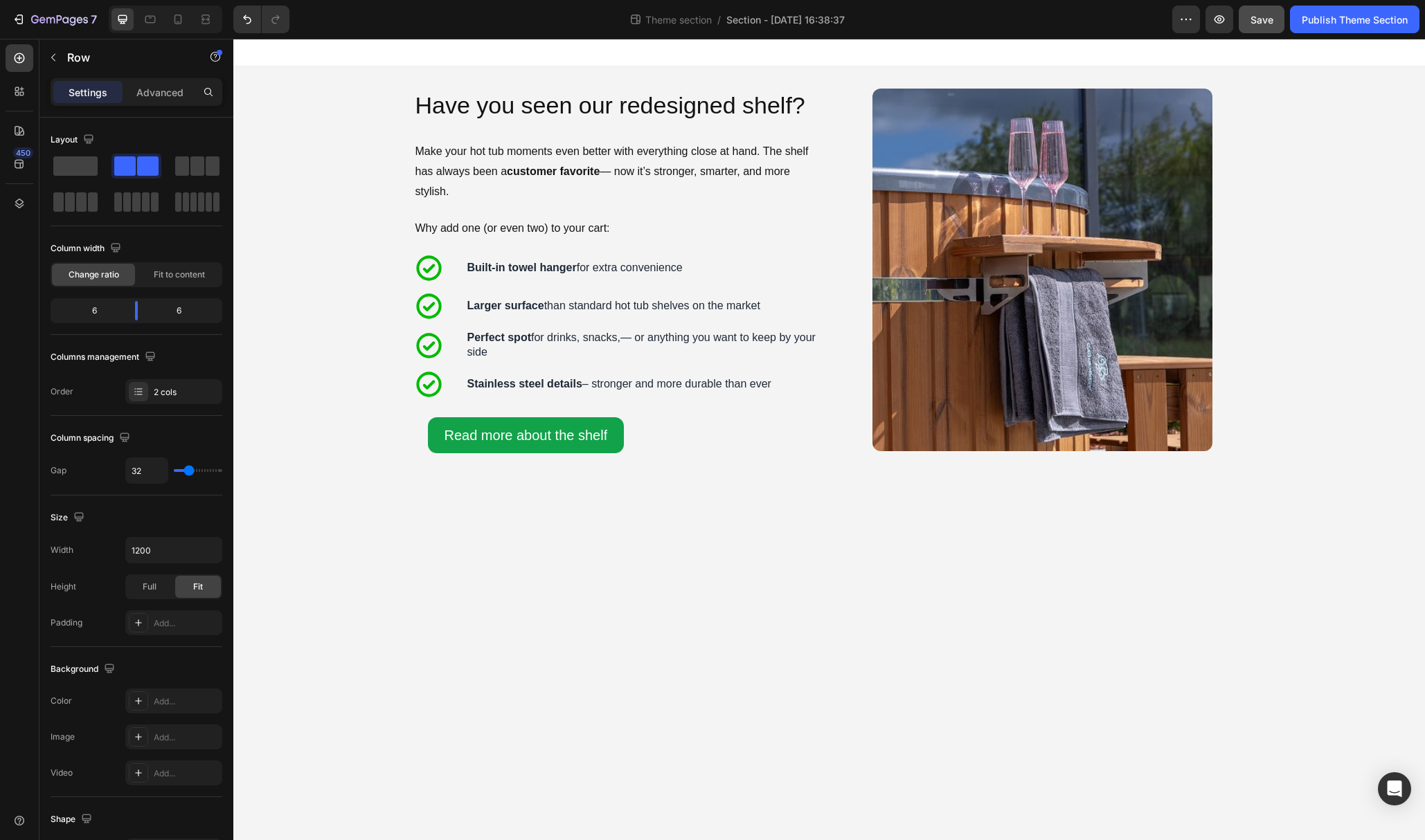
click at [864, 511] on body "Image Have you seen our redesigned shelf? Heading Make your hot tub moments eve…" at bounding box center [829, 439] width 1192 height 801
click at [833, 450] on div "Image Have you seen our redesigned shelf? Heading Make your hot tub moments eve…" at bounding box center [829, 276] width 831 height 375
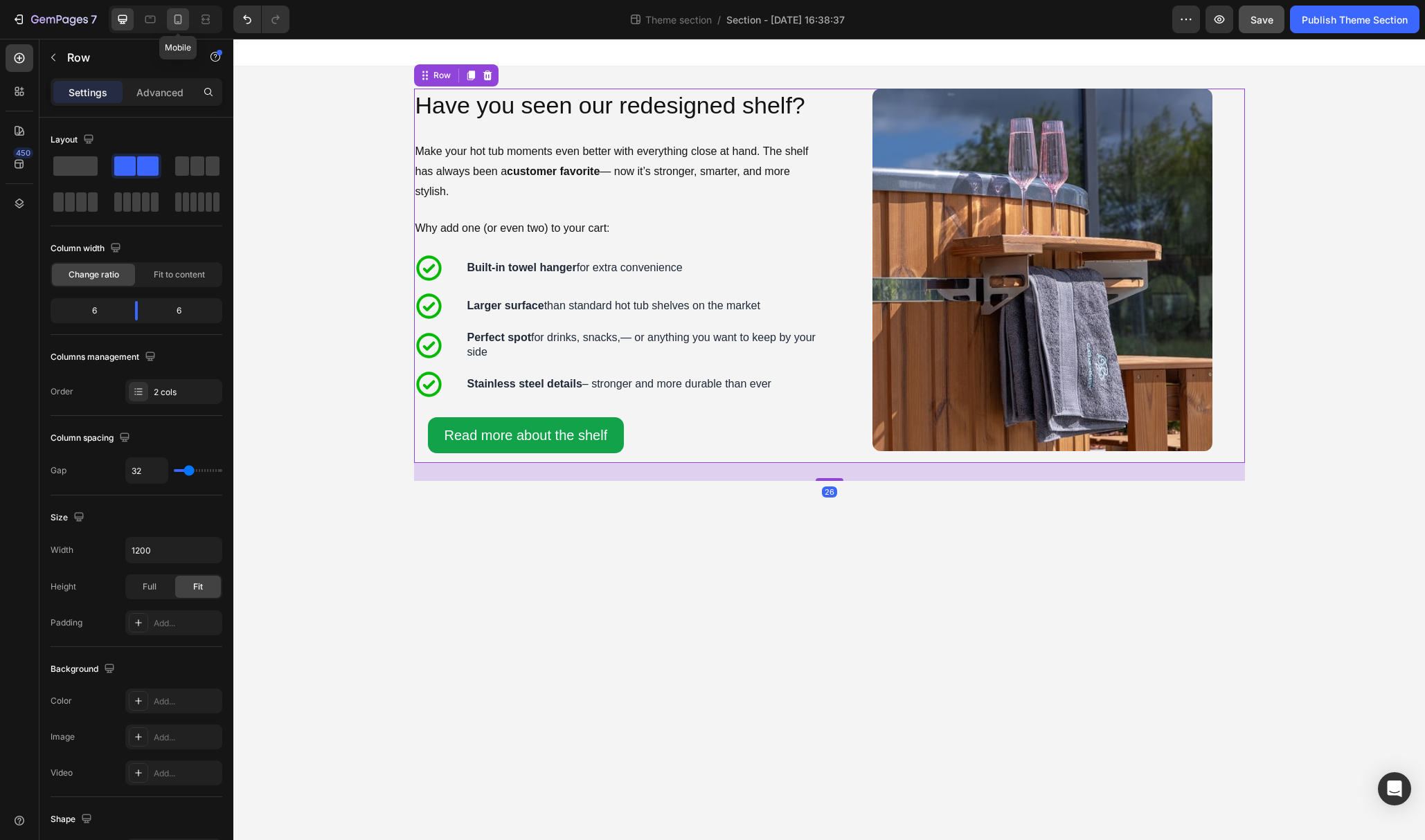
click at [178, 16] on icon at bounding box center [178, 19] width 14 height 14
type input "0"
type input "100%"
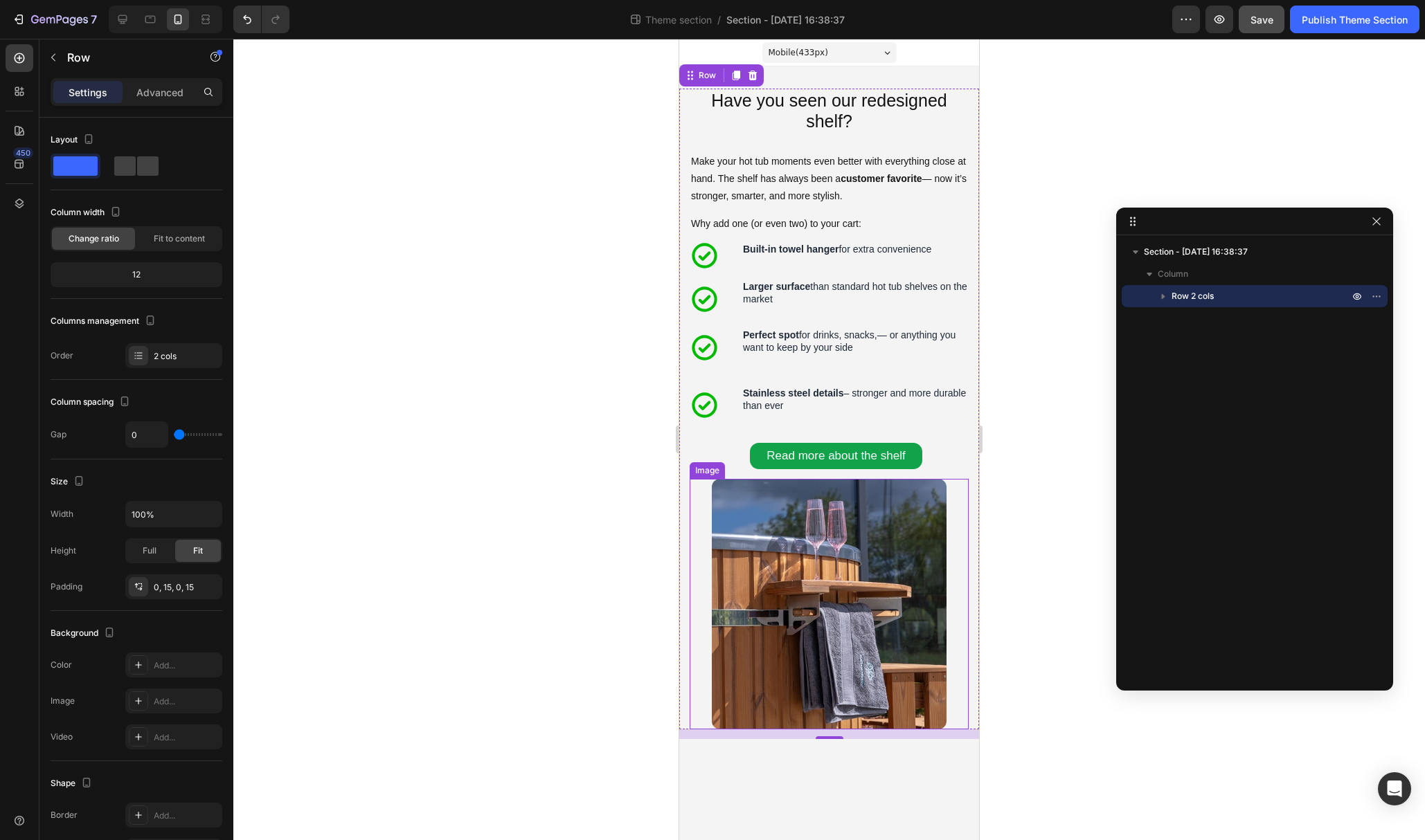
click at [861, 529] on img at bounding box center [828, 604] width 235 height 250
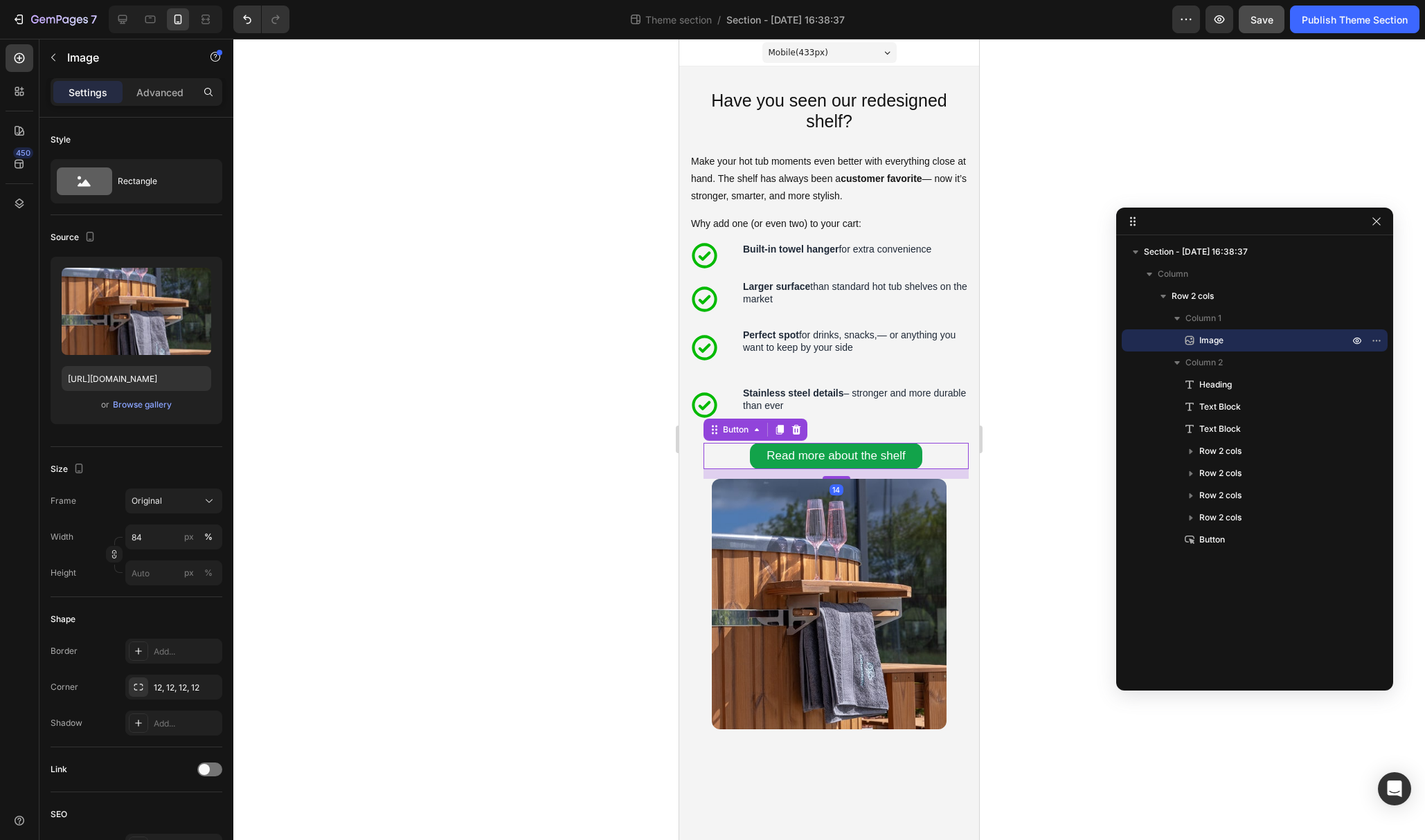
click at [703, 446] on div "Read more about the shelf Button 14" at bounding box center [836, 456] width 265 height 26
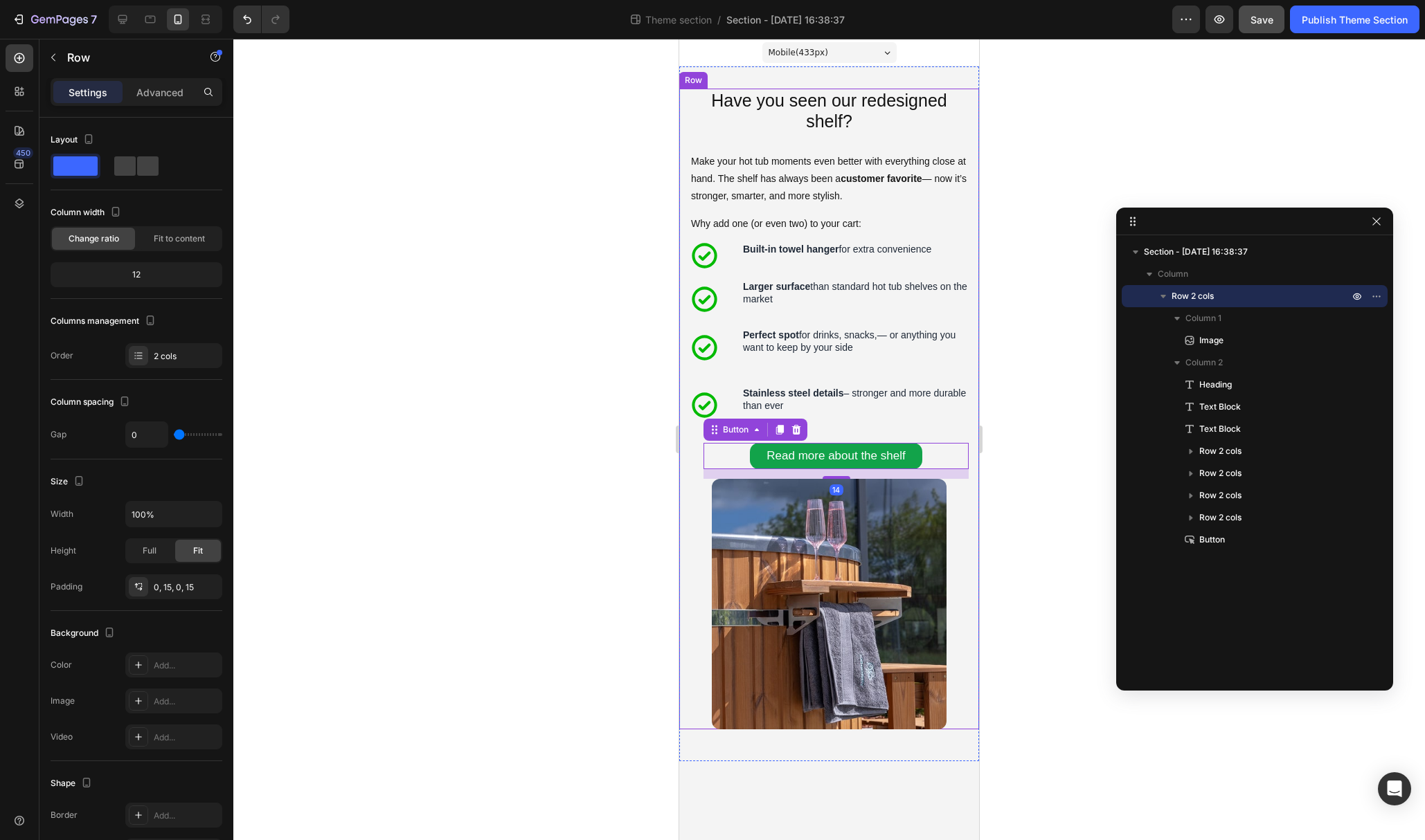
click at [692, 436] on div "Have you seen our redesigned shelf? Heading Make your hot tub moments even bett…" at bounding box center [829, 284] width 279 height 390
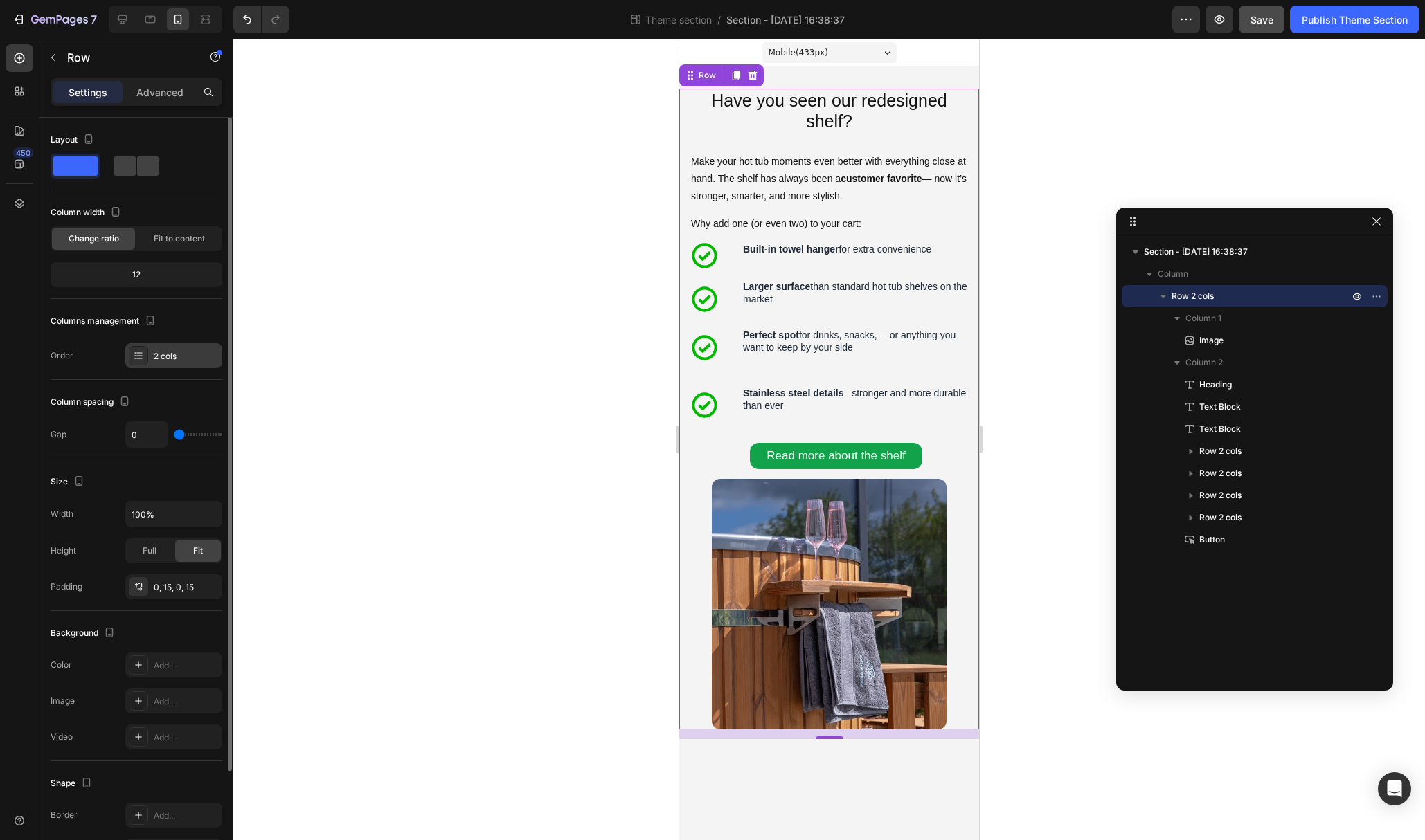
click at [172, 357] on div "2 cols" at bounding box center [185, 356] width 65 height 13
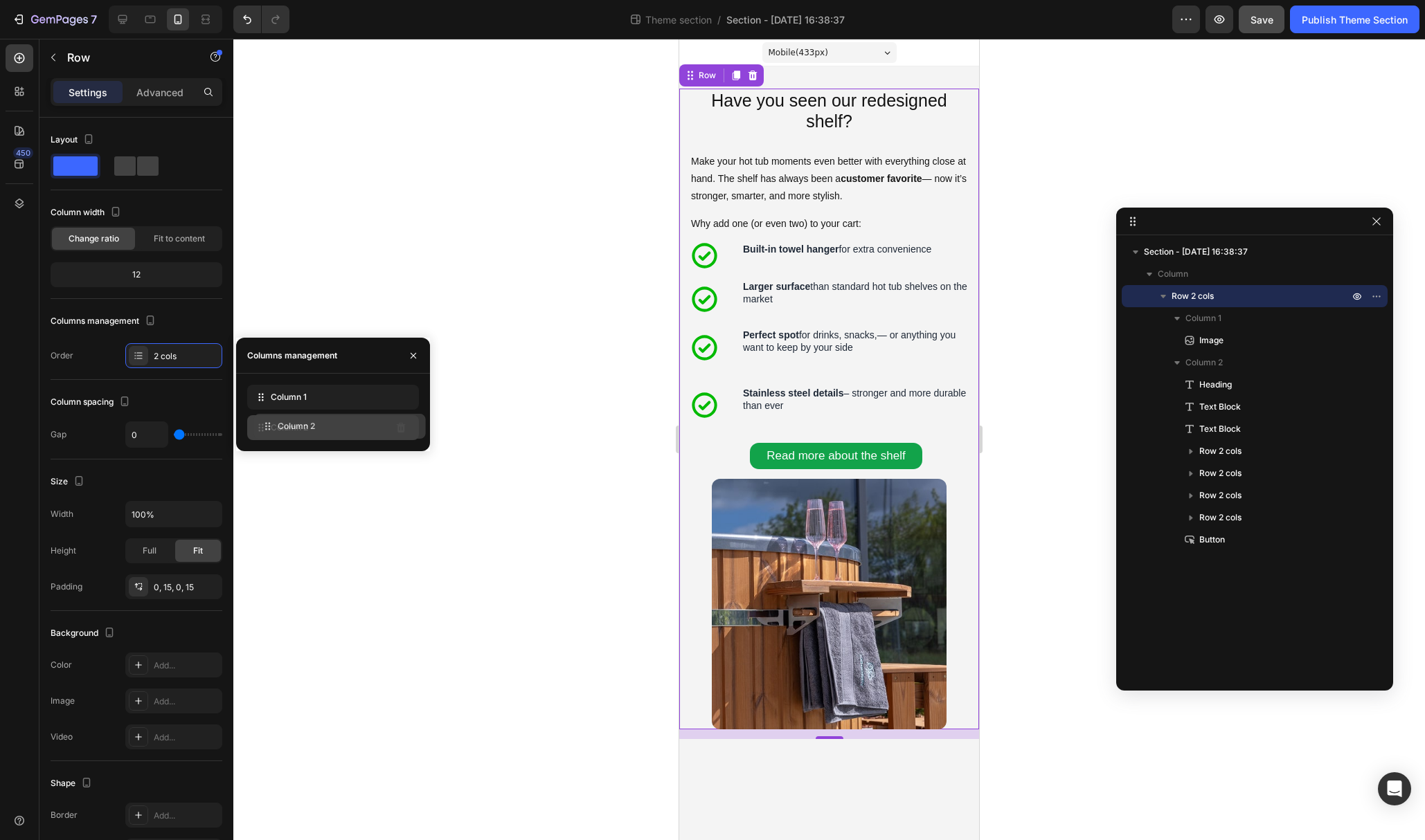
drag, startPoint x: 261, startPoint y: 402, endPoint x: 267, endPoint y: 430, distance: 28.6
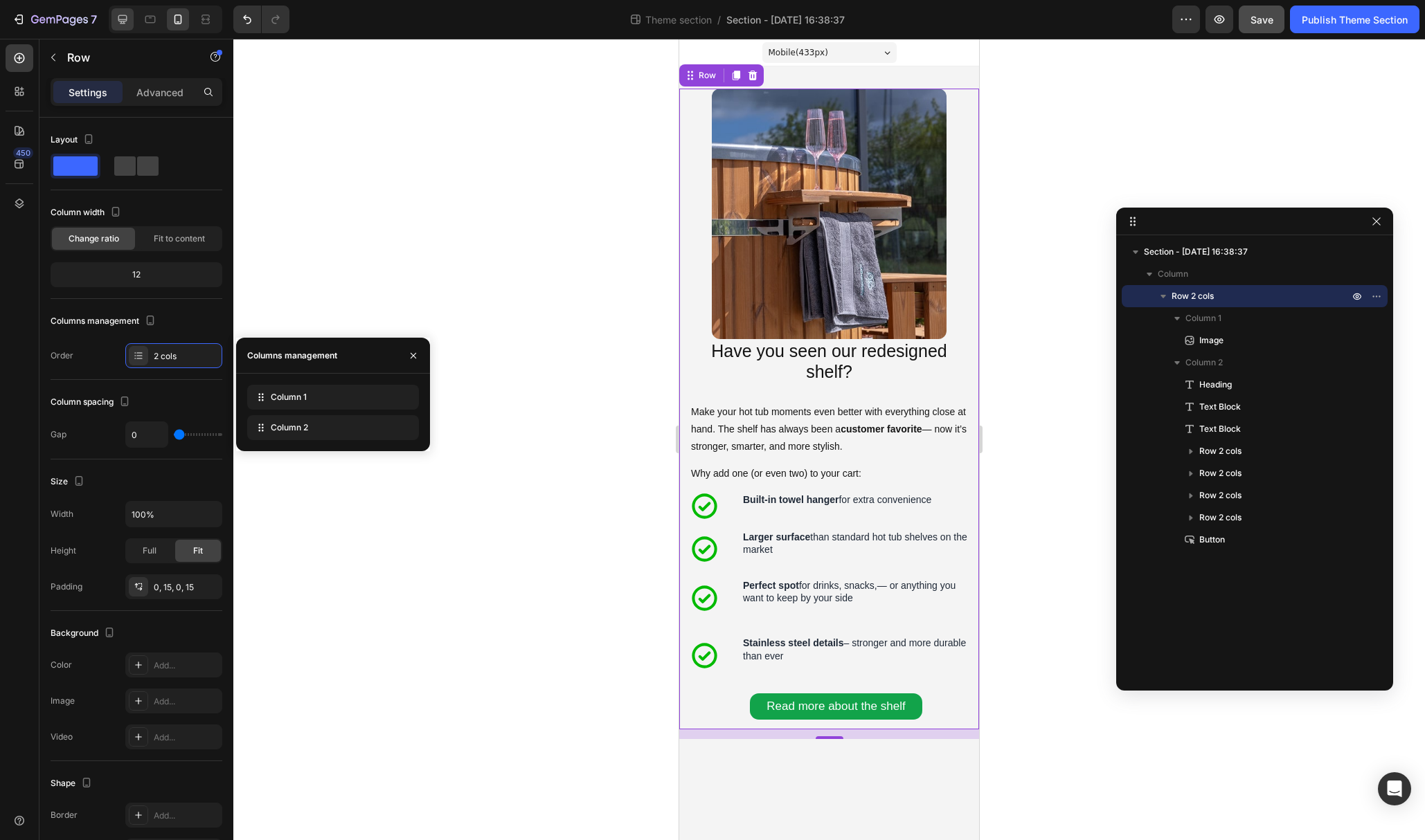
click at [121, 19] on icon at bounding box center [122, 19] width 14 height 14
type input "32"
type input "1200"
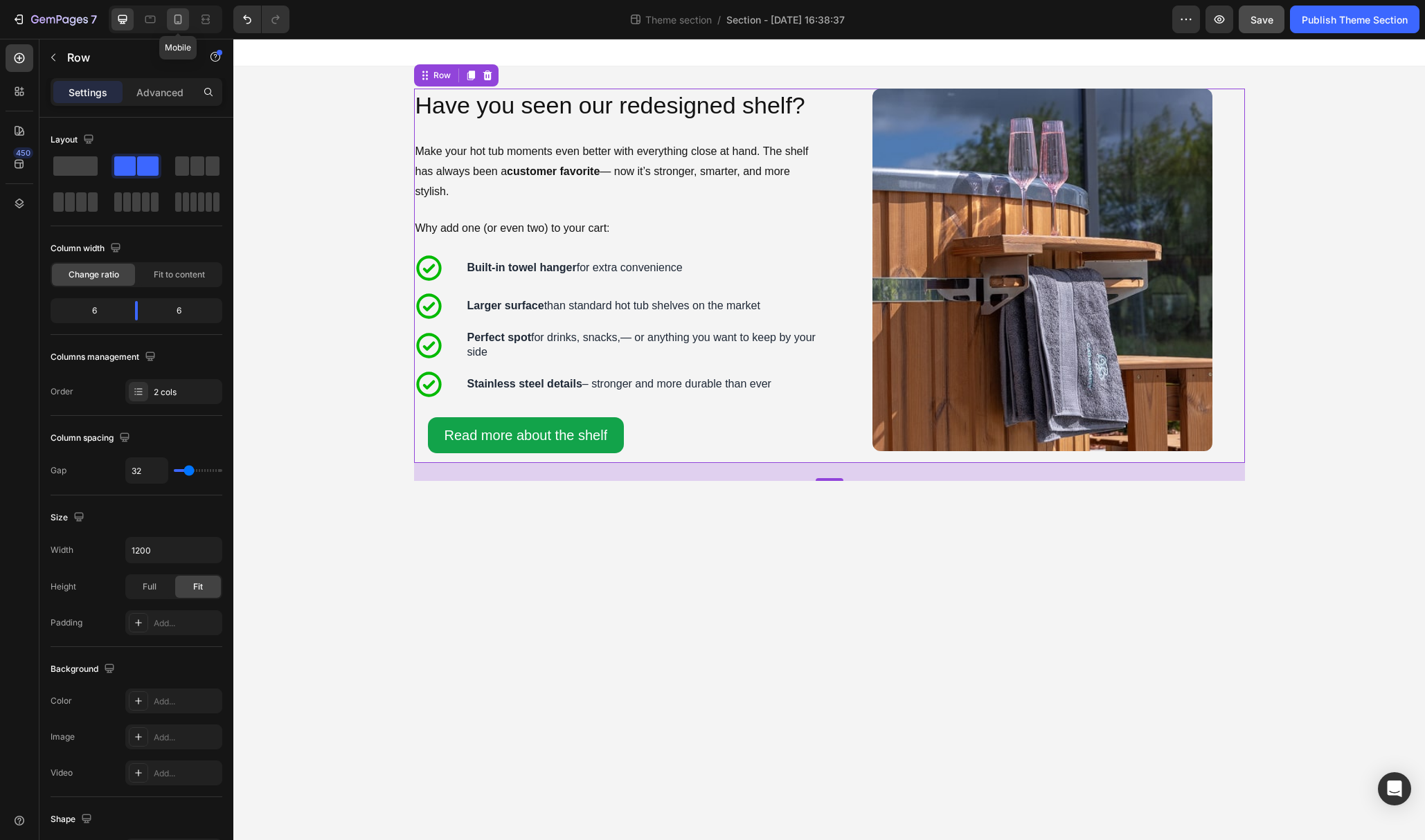
click at [179, 22] on icon at bounding box center [178, 19] width 14 height 14
type input "0"
type input "100%"
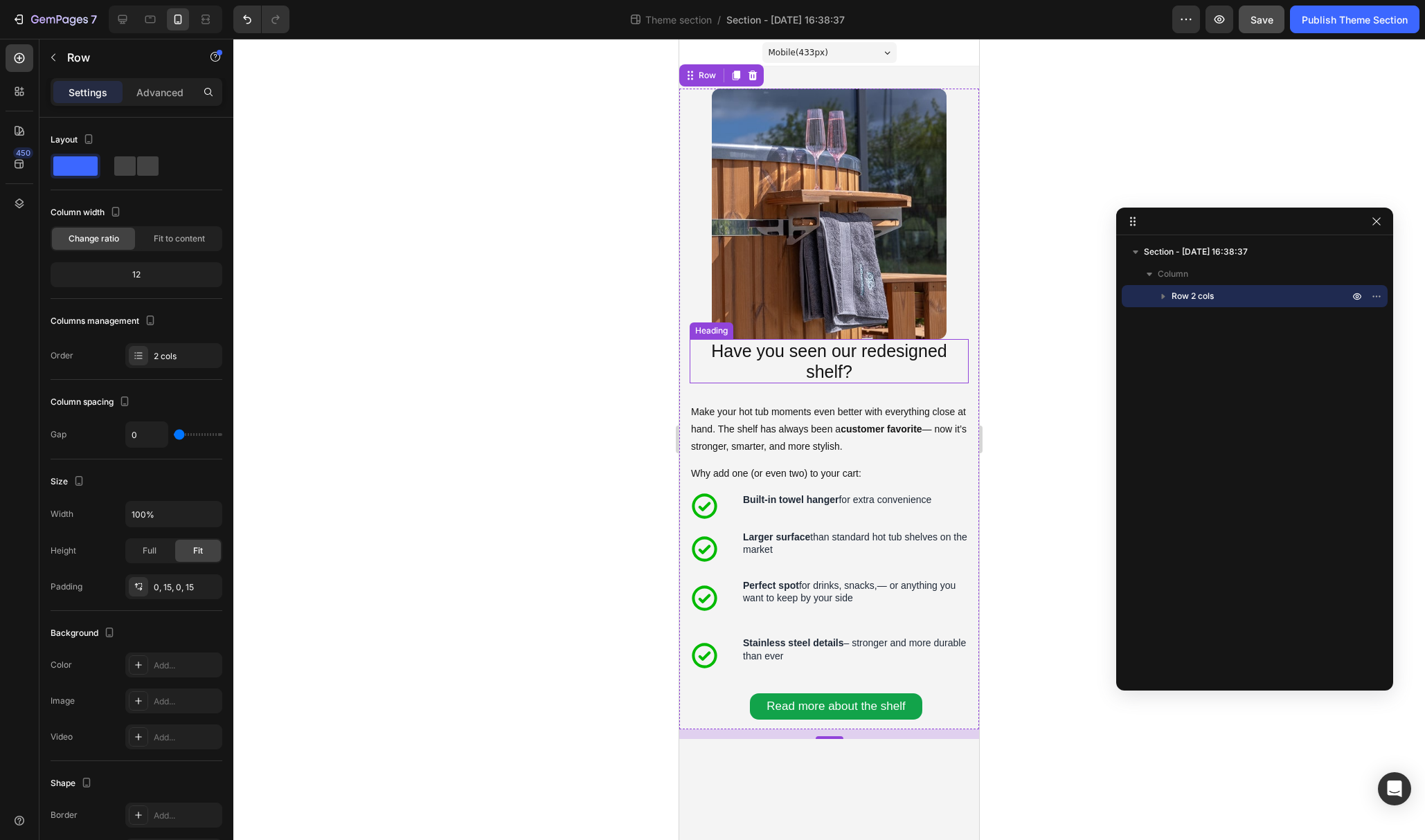
click at [708, 352] on p "Have you seen our redesigned shelf?" at bounding box center [829, 361] width 276 height 42
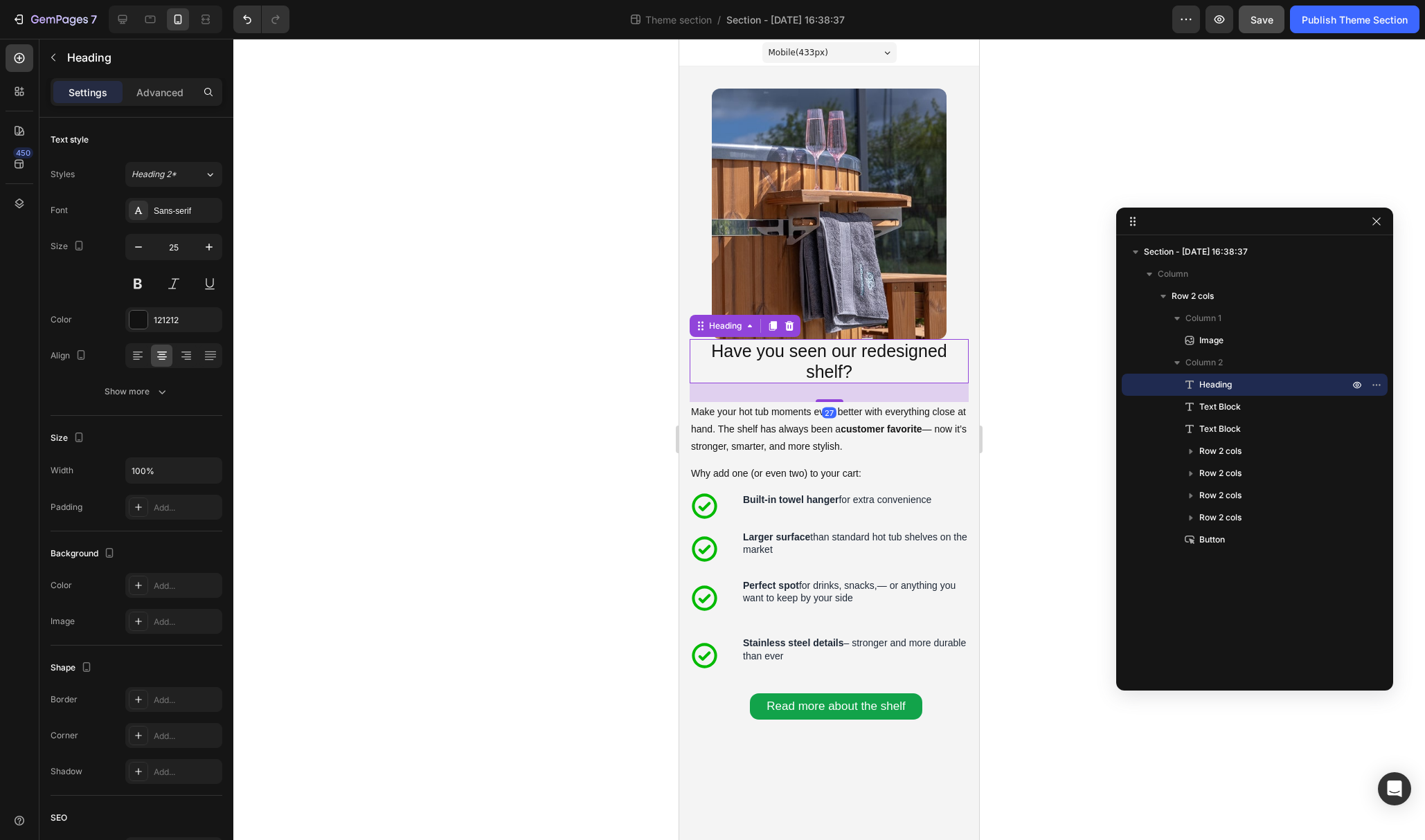
click at [701, 393] on div "27" at bounding box center [829, 392] width 279 height 19
click at [685, 395] on div "Image Have you seen our redesigned shelf? Heading 27 Make your hot tub moments …" at bounding box center [829, 409] width 299 height 641
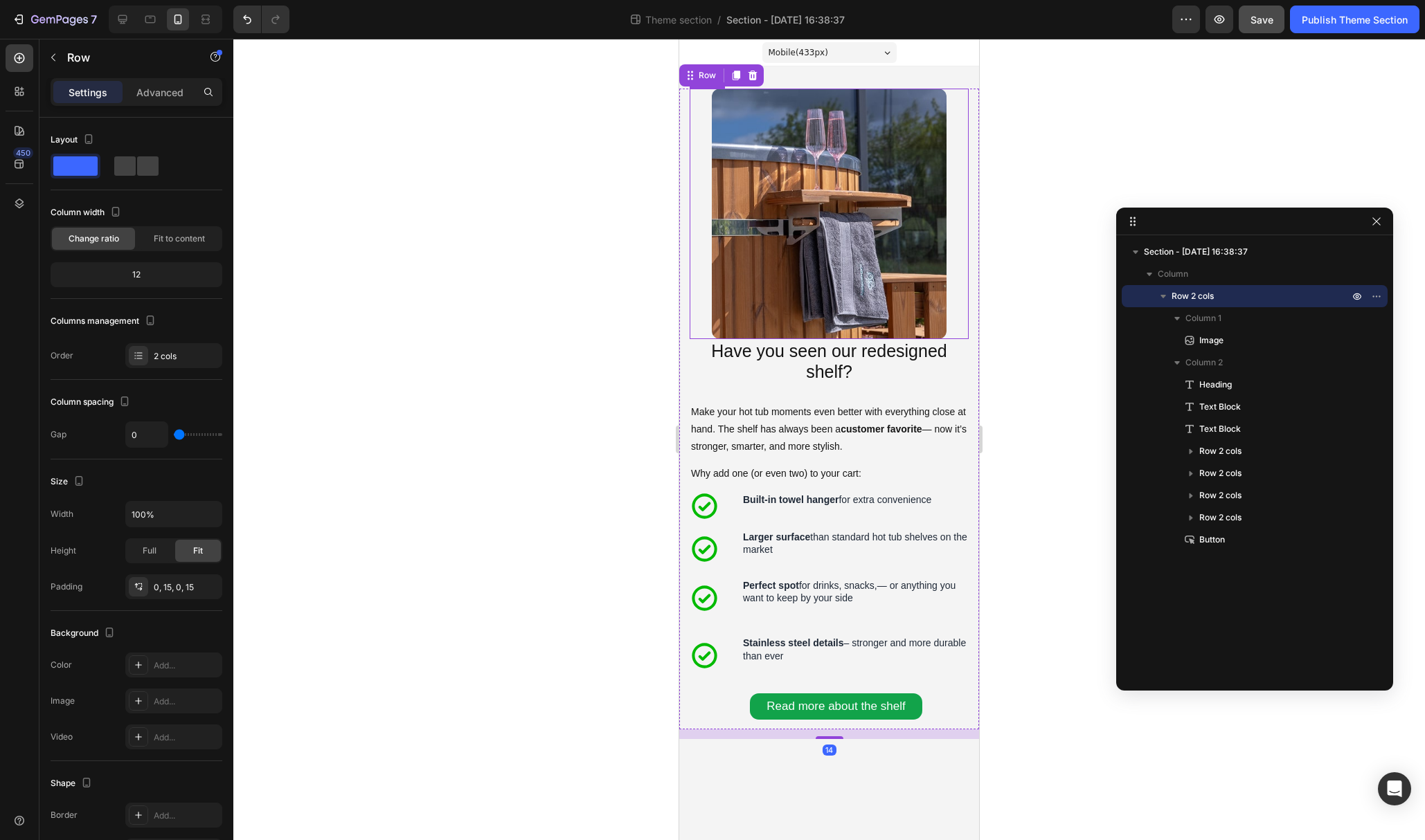
click at [764, 296] on img at bounding box center [828, 214] width 235 height 250
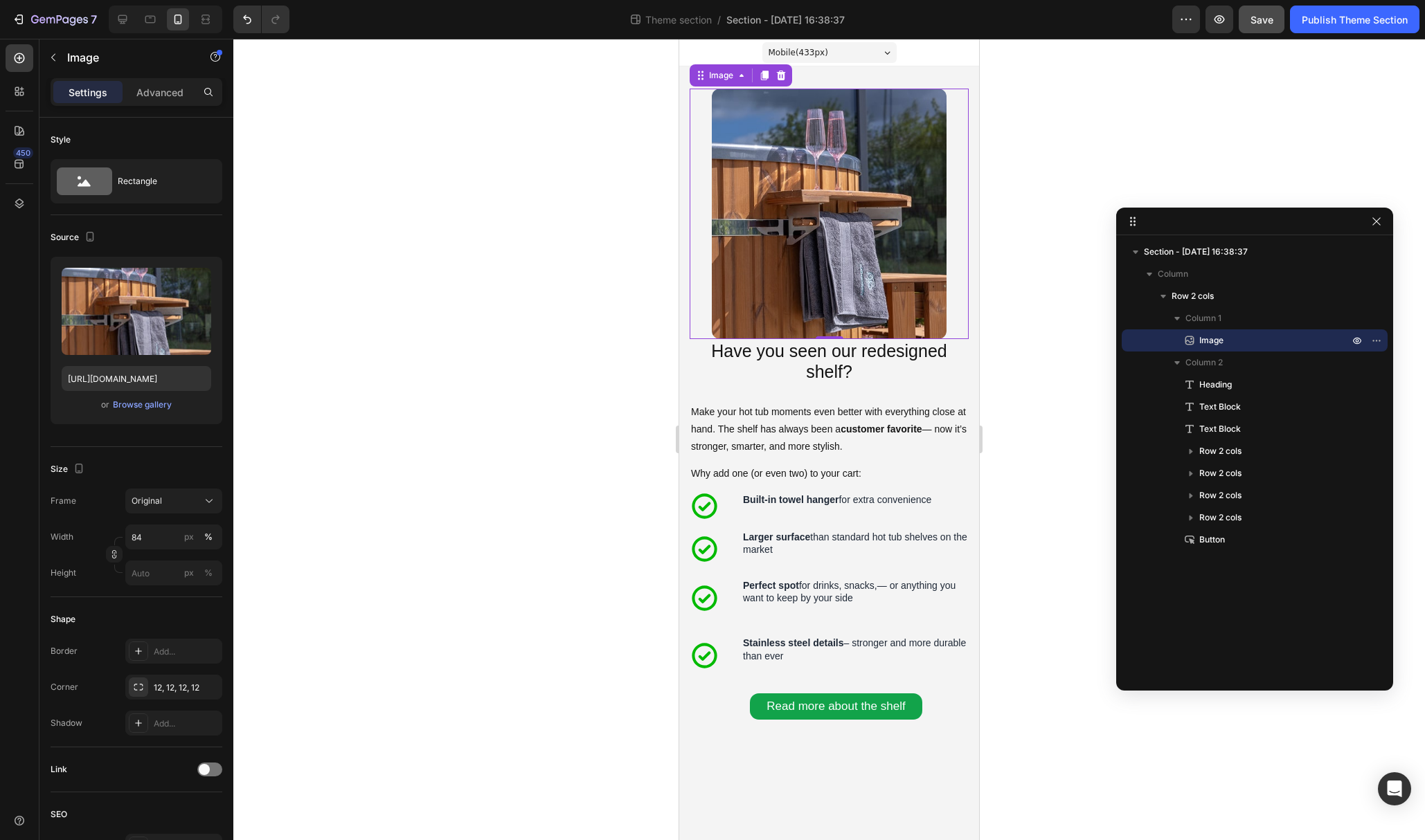
click at [887, 327] on img at bounding box center [828, 214] width 235 height 250
click at [918, 384] on div "Have you seen our redesigned shelf? Heading Make your hot tub moments even bett…" at bounding box center [829, 534] width 279 height 390
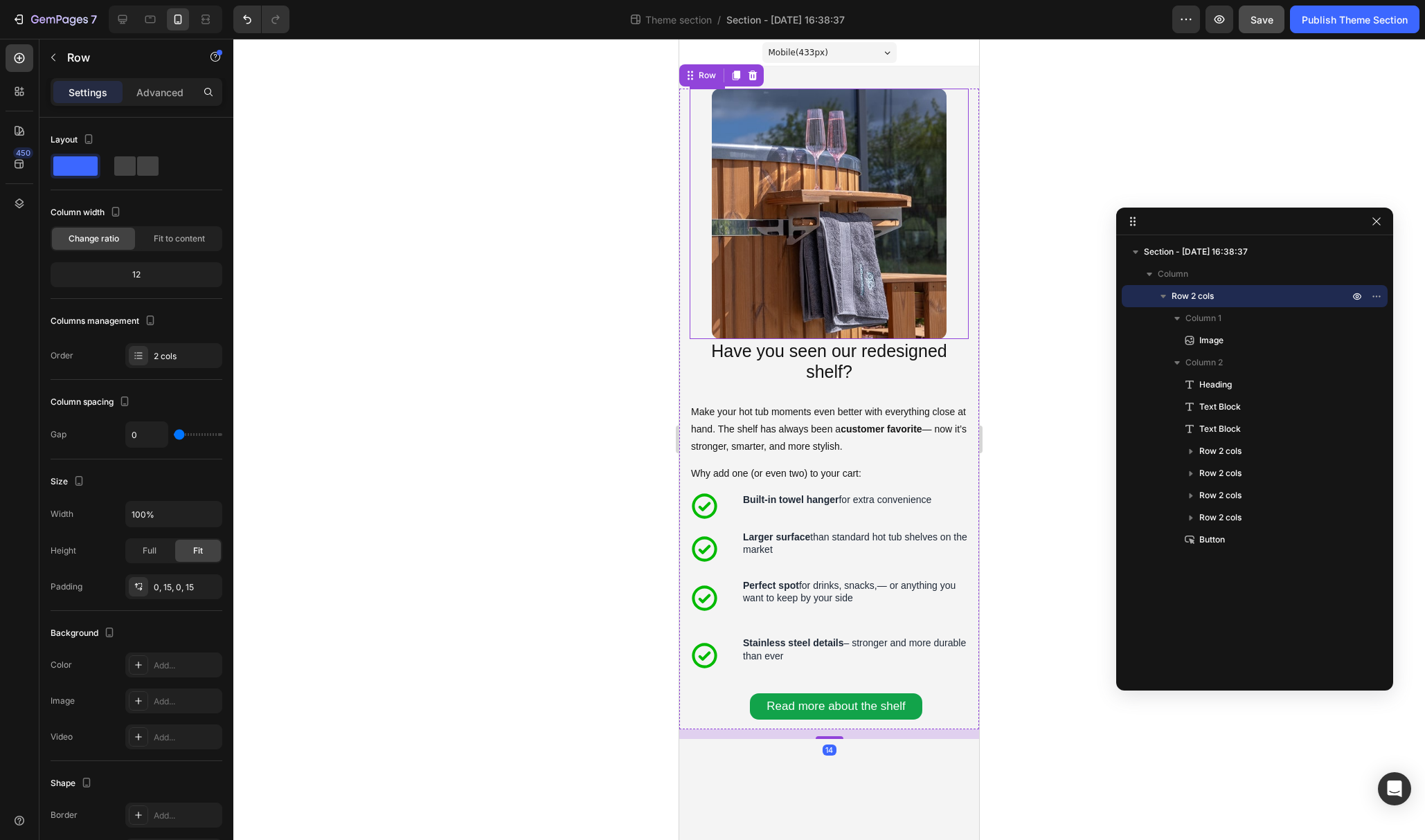
click at [884, 331] on img at bounding box center [828, 214] width 235 height 250
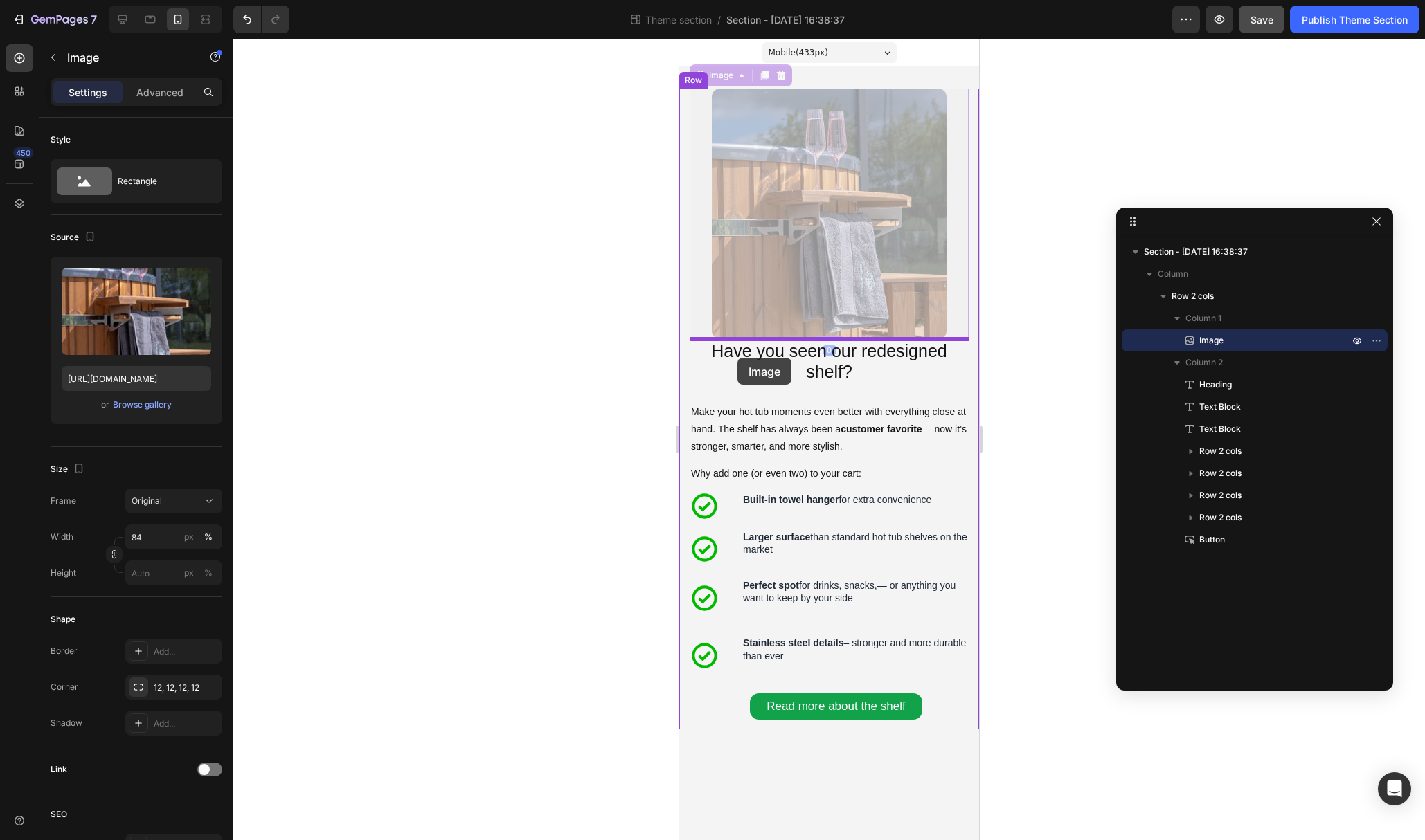
drag, startPoint x: 702, startPoint y: 75, endPoint x: 737, endPoint y: 358, distance: 285.2
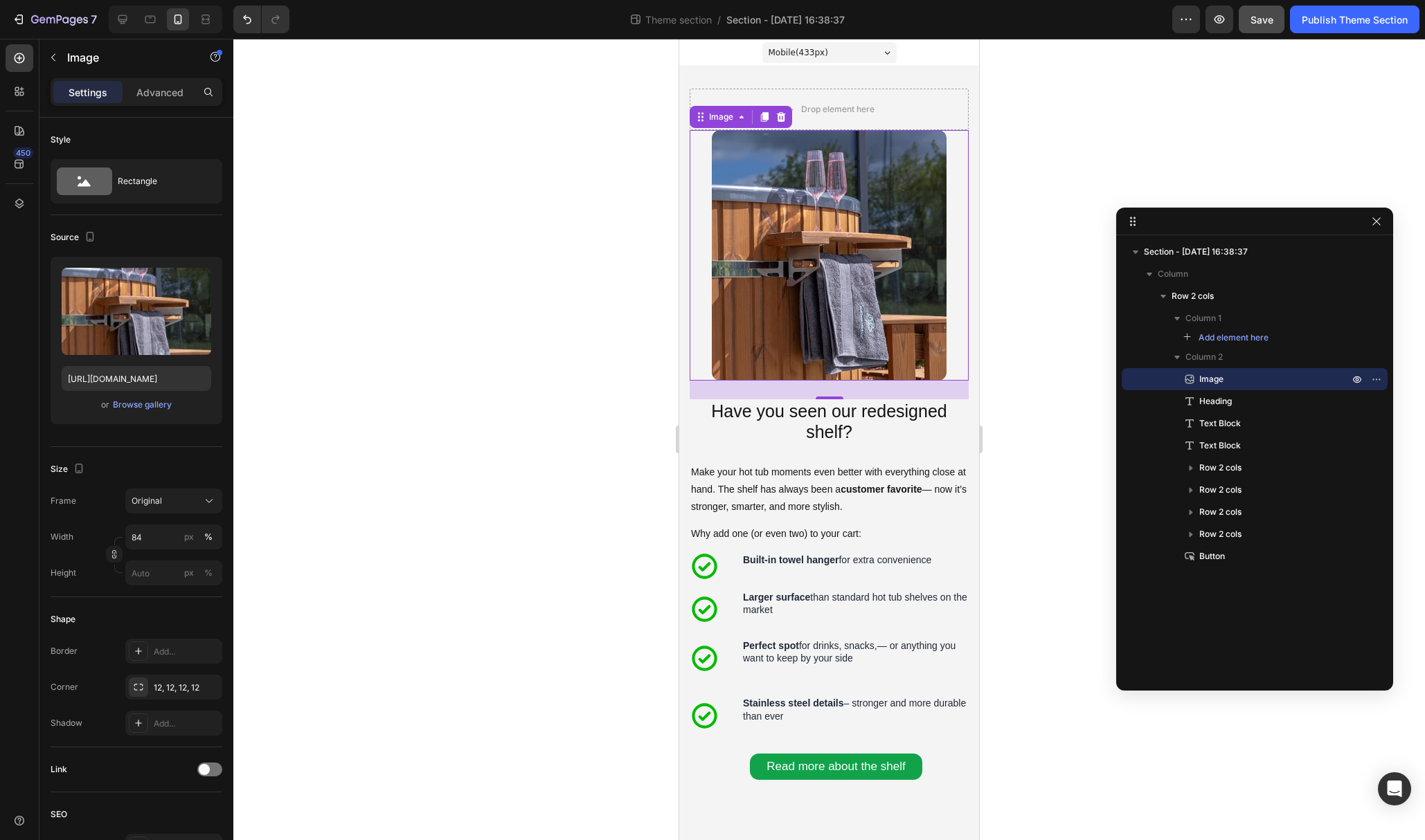
click at [1025, 332] on div at bounding box center [829, 439] width 1192 height 801
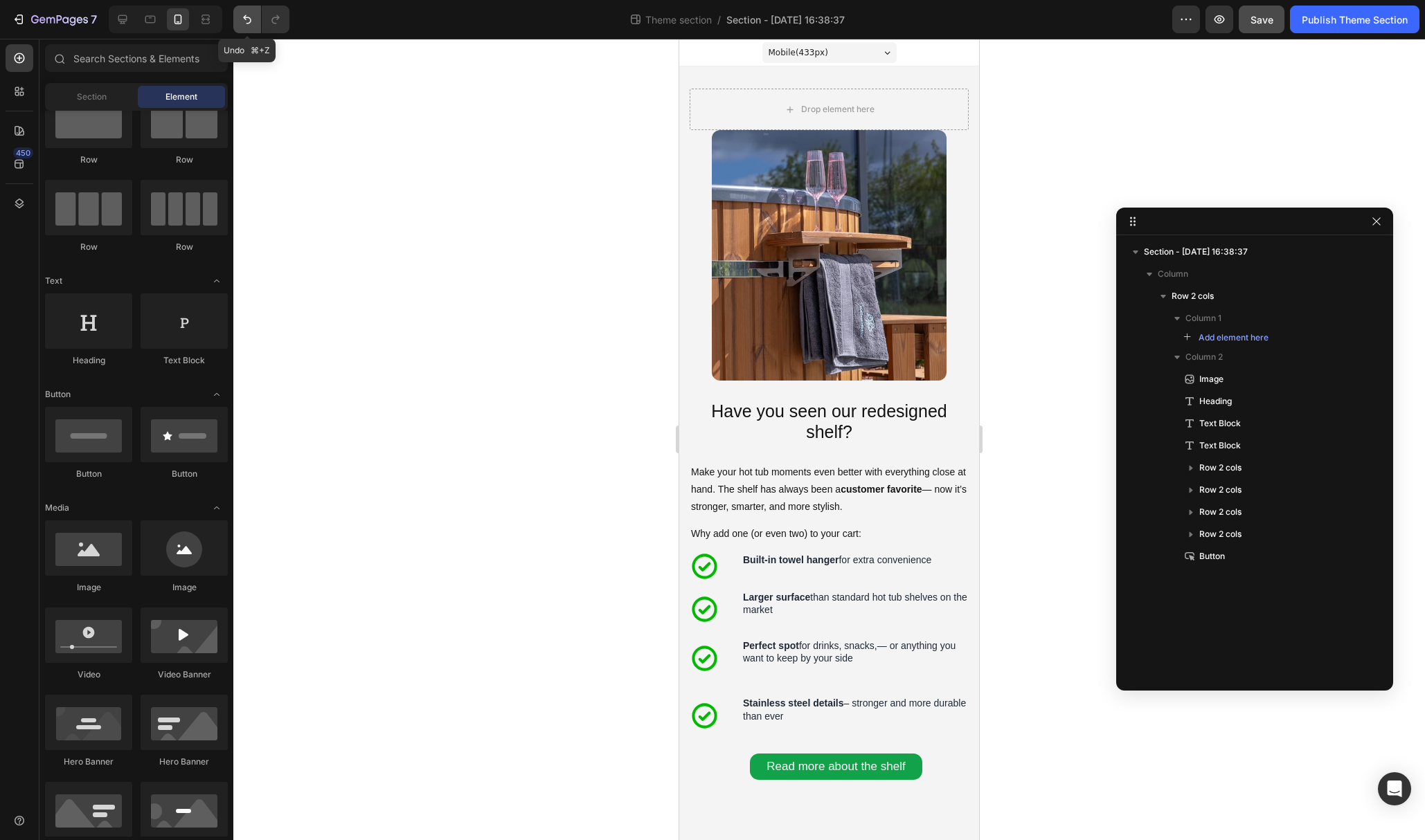
click at [242, 23] on icon "Undo/Redo" at bounding box center [247, 19] width 14 height 14
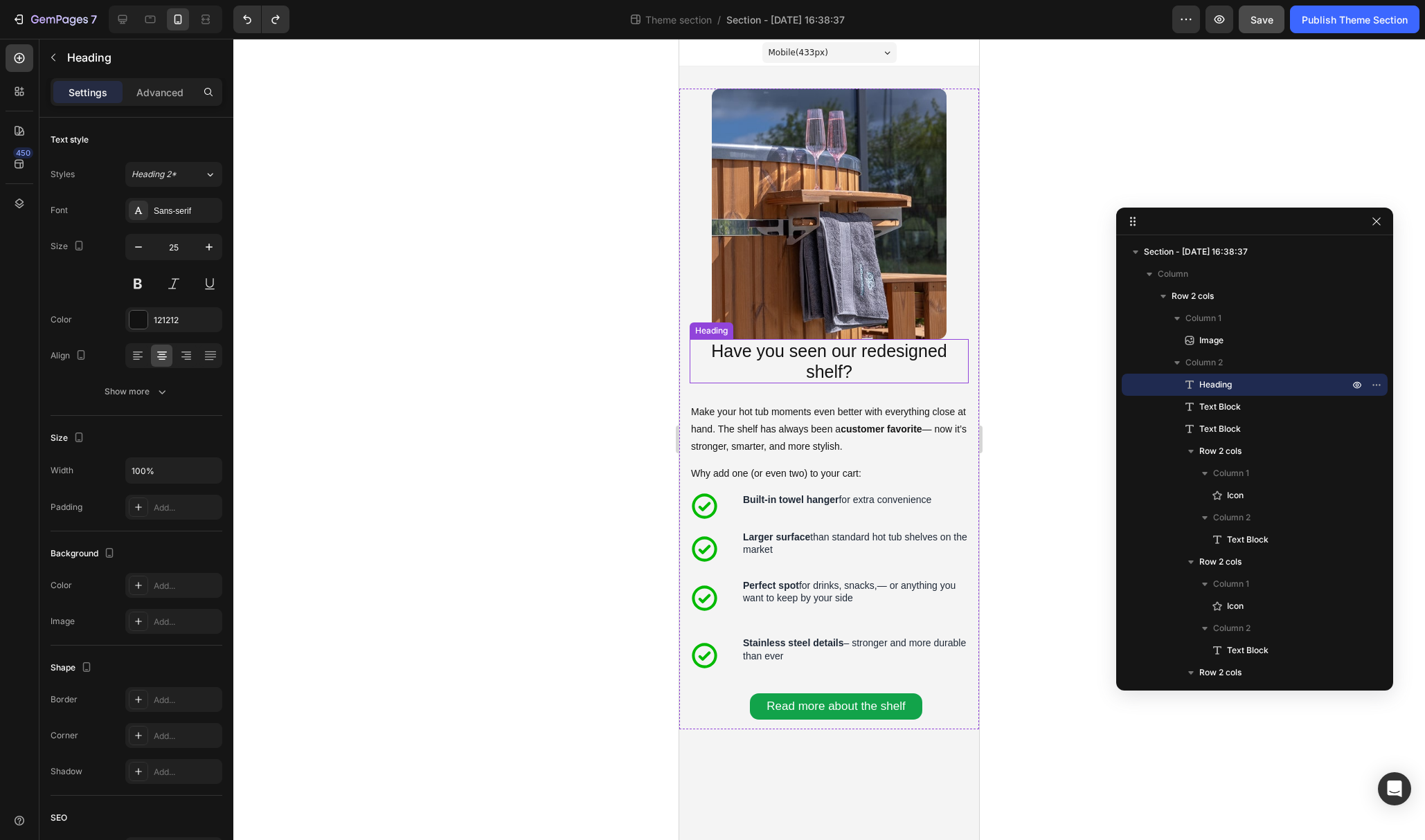
click at [887, 363] on p "Have you seen our redesigned shelf?" at bounding box center [829, 361] width 276 height 42
click at [1001, 398] on div at bounding box center [829, 439] width 1192 height 801
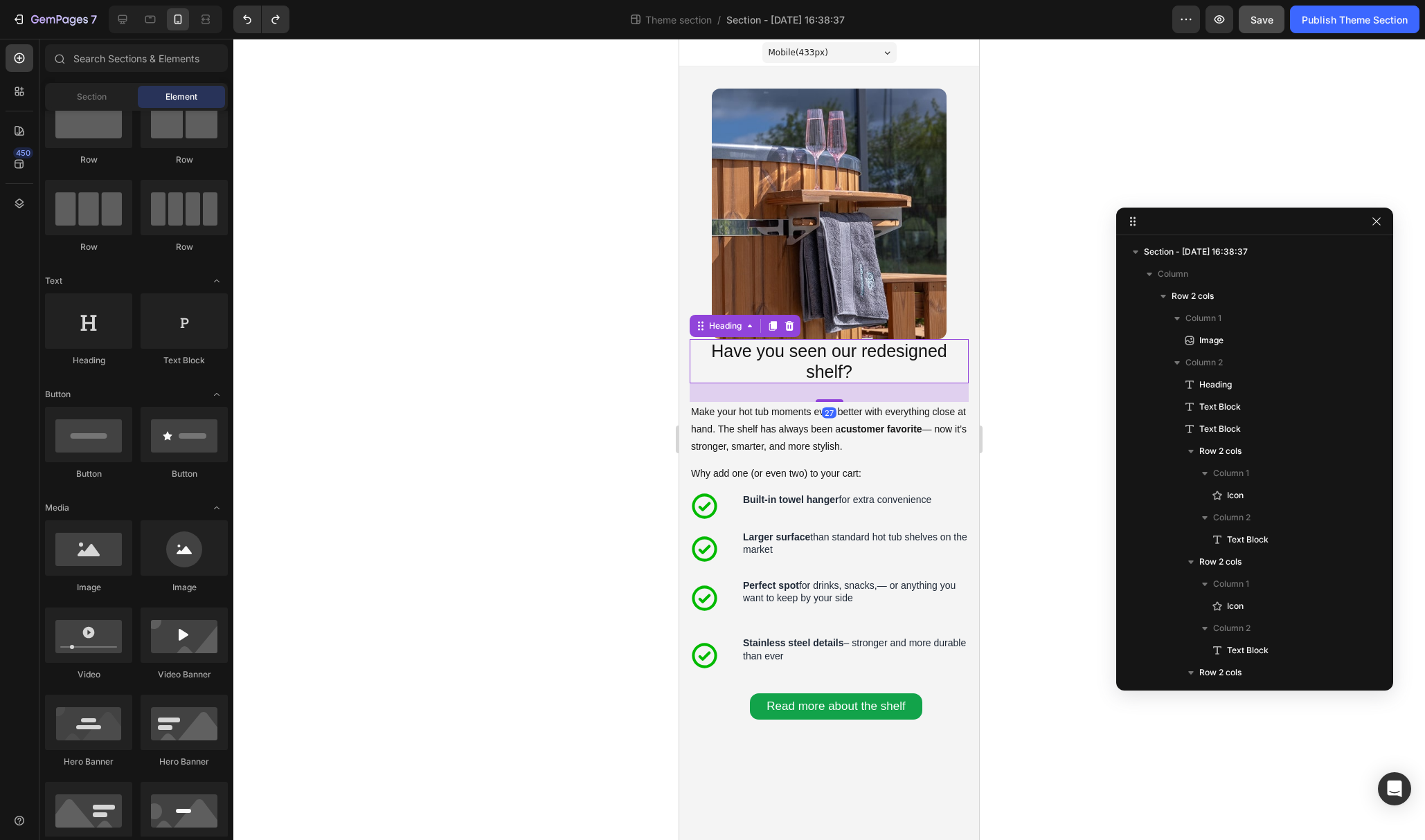
click at [885, 367] on p "Have you seen our redesigned shelf?" at bounding box center [829, 361] width 276 height 42
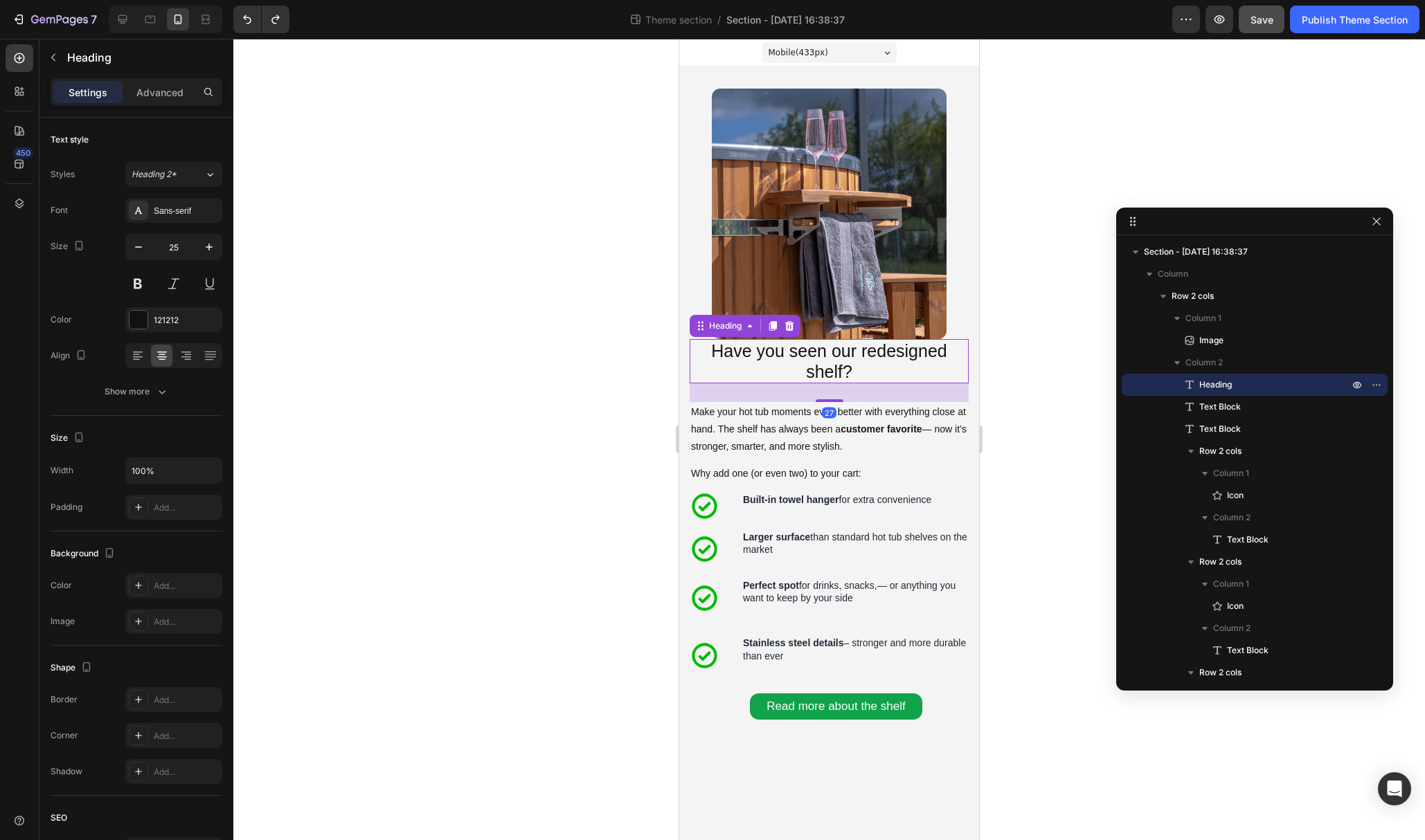
click at [1020, 360] on div at bounding box center [829, 439] width 1192 height 801
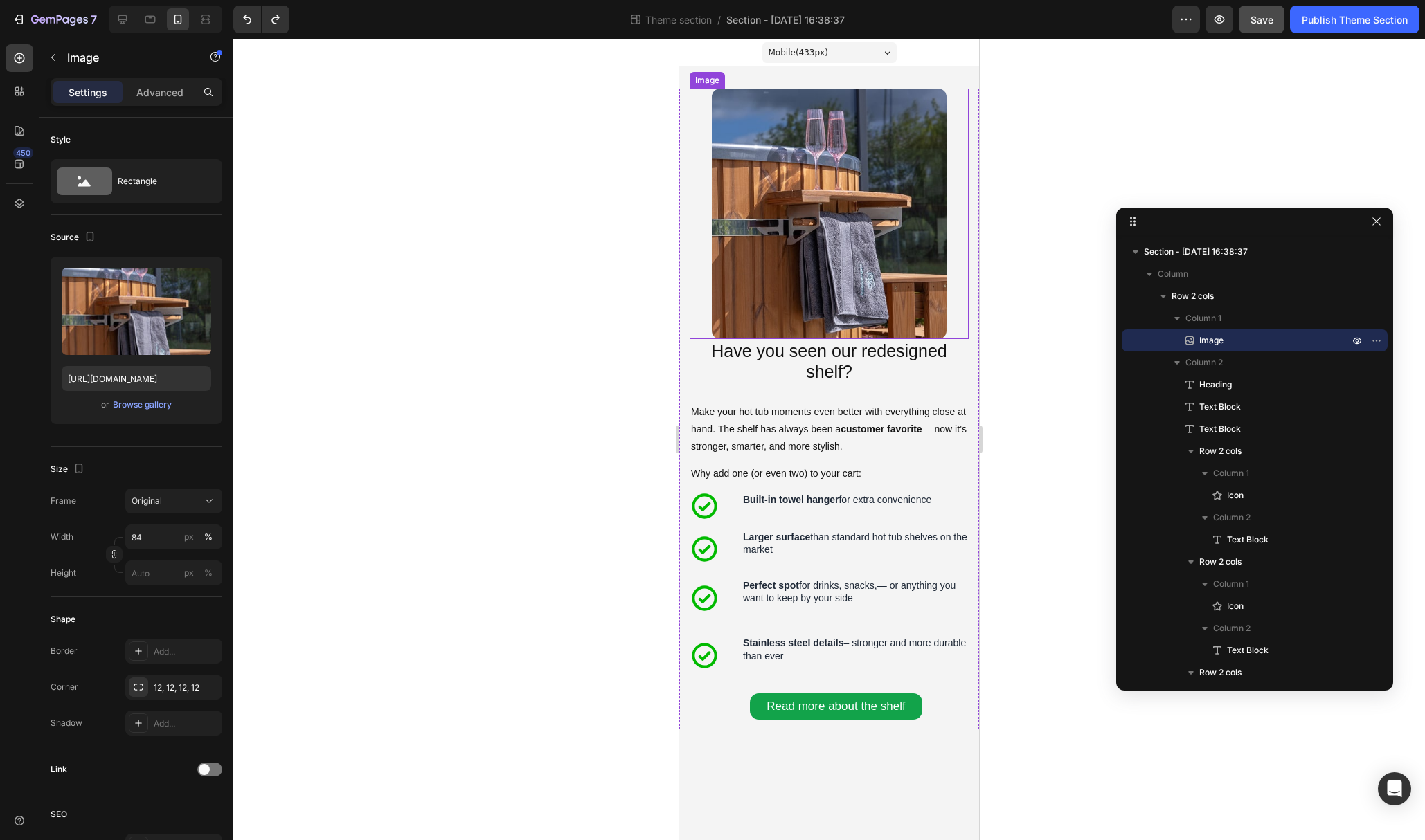
click at [877, 294] on img at bounding box center [828, 214] width 235 height 250
click at [967, 332] on div at bounding box center [829, 214] width 279 height 250
click at [1005, 343] on div at bounding box center [829, 439] width 1192 height 801
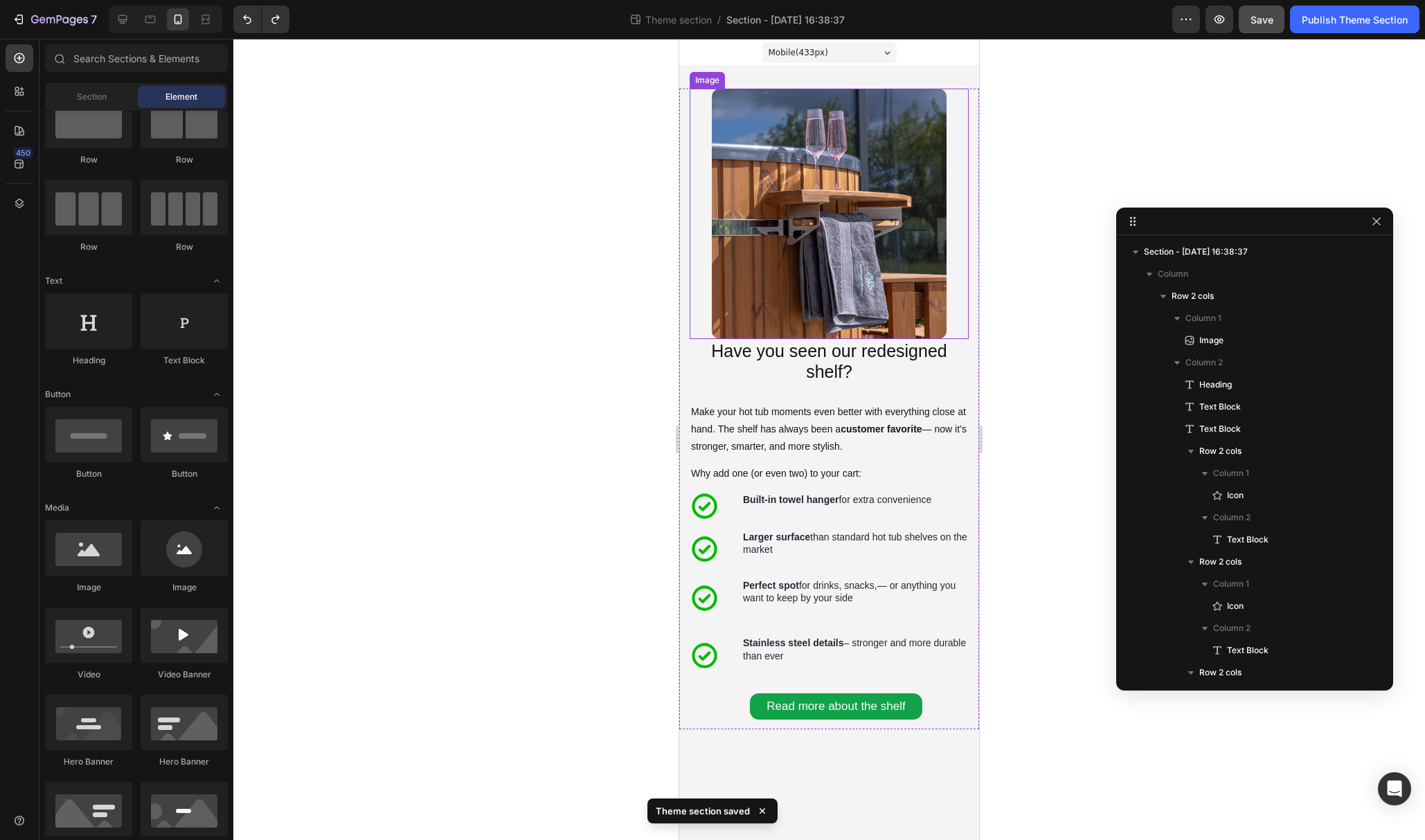
click at [903, 299] on img at bounding box center [828, 214] width 235 height 250
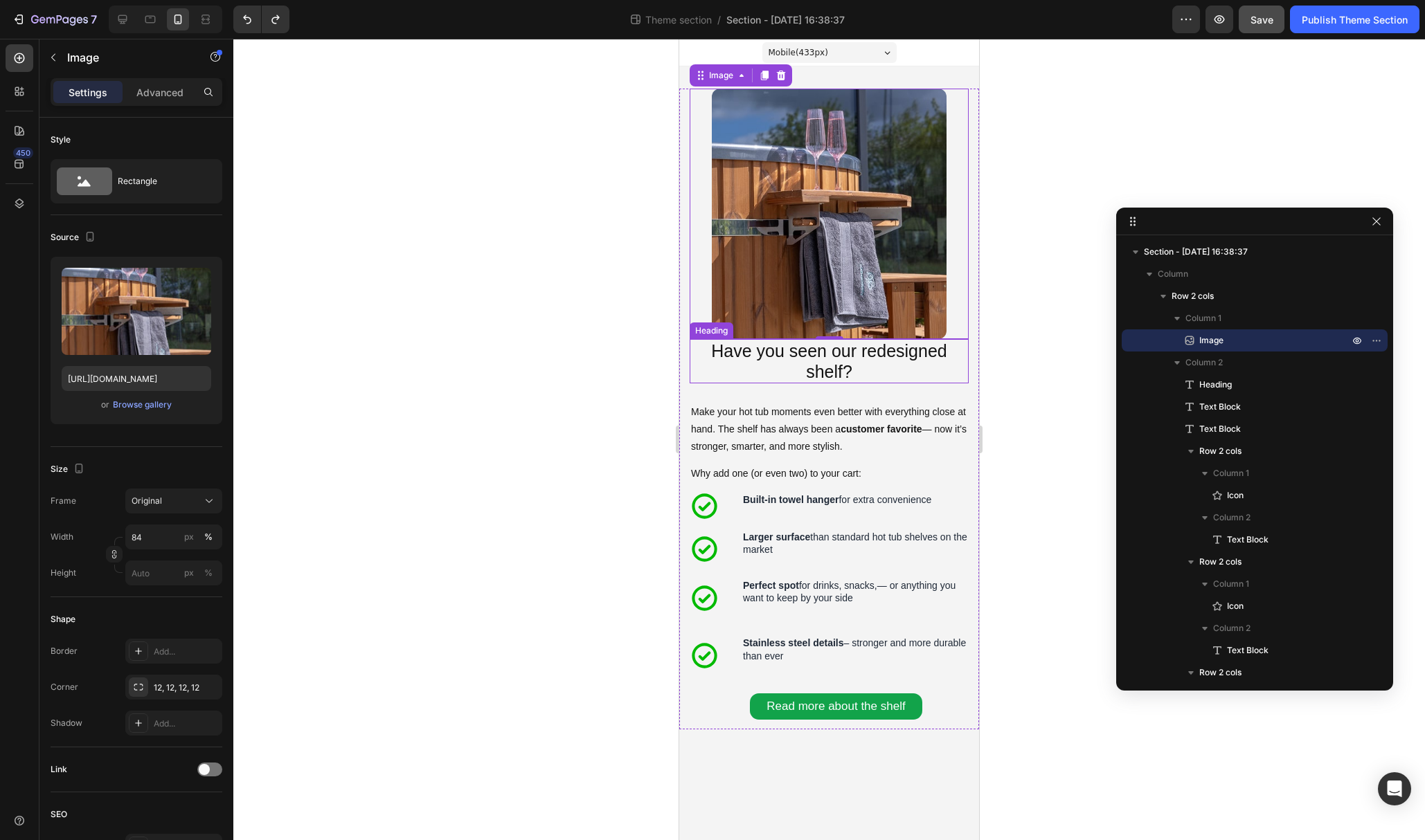
click at [882, 368] on p "Have you seen our redesigned shelf?" at bounding box center [829, 361] width 276 height 42
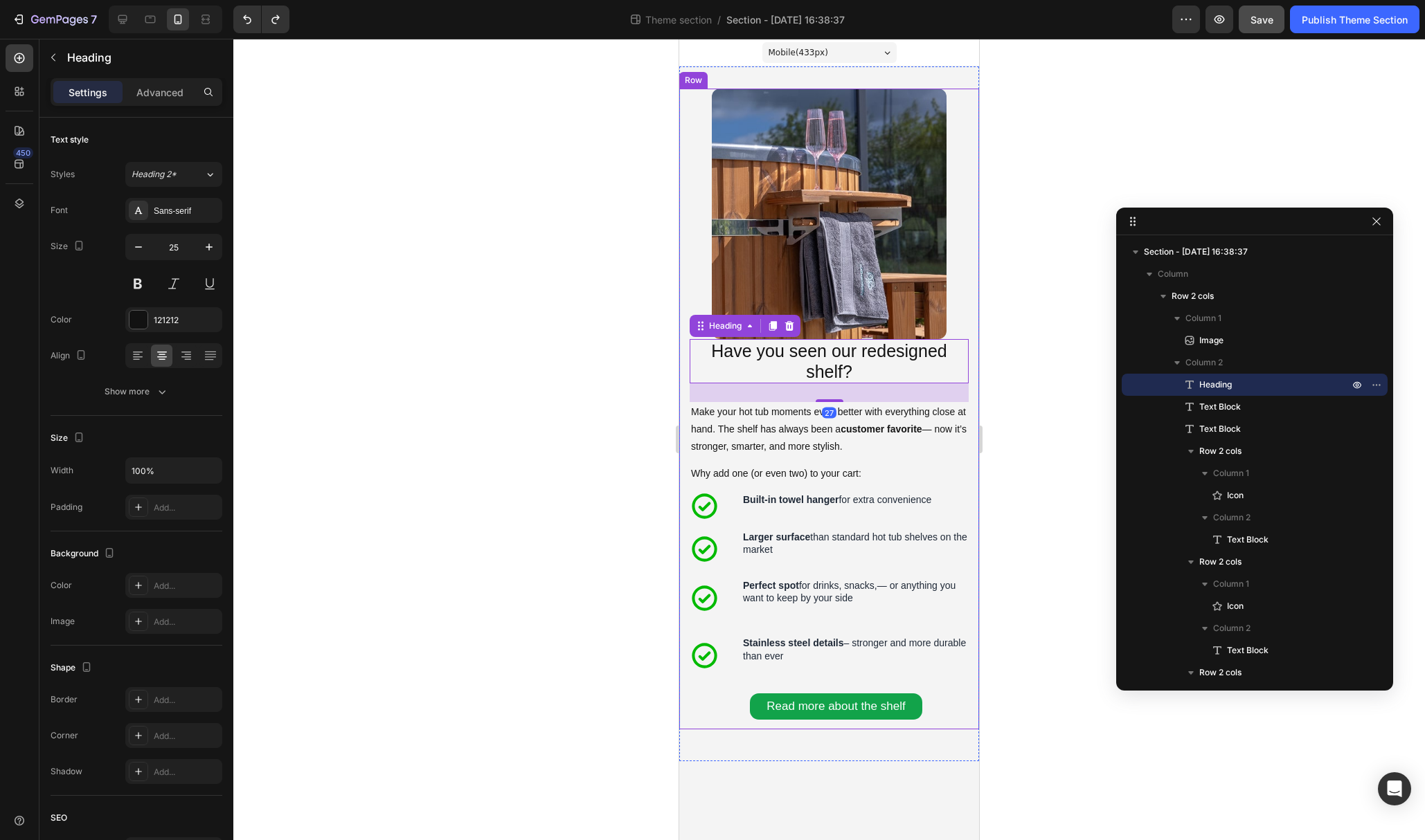
drag, startPoint x: 997, startPoint y: 337, endPoint x: 292, endPoint y: 295, distance: 706.2
click at [997, 337] on div at bounding box center [829, 439] width 1192 height 801
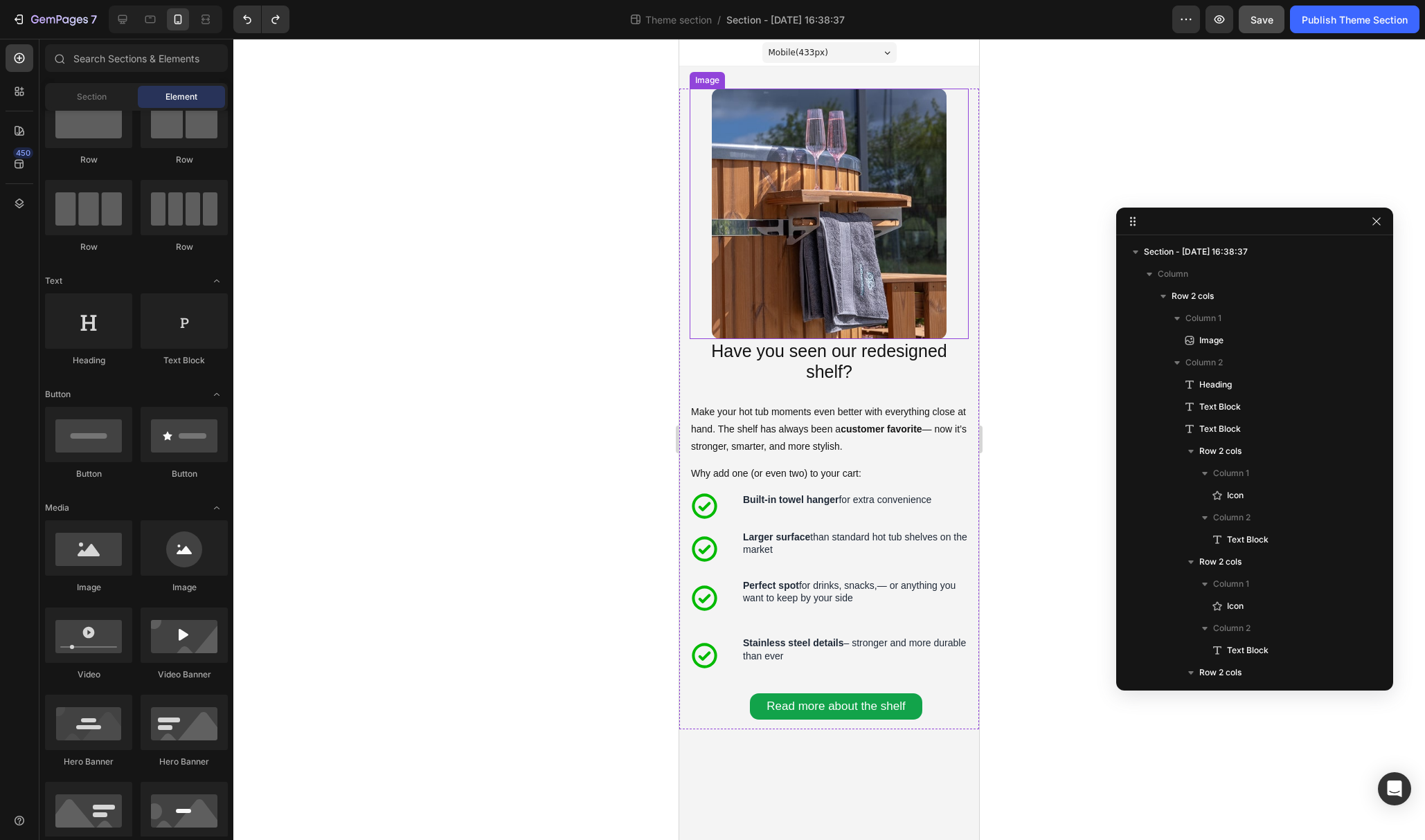
click at [849, 316] on img at bounding box center [828, 214] width 235 height 250
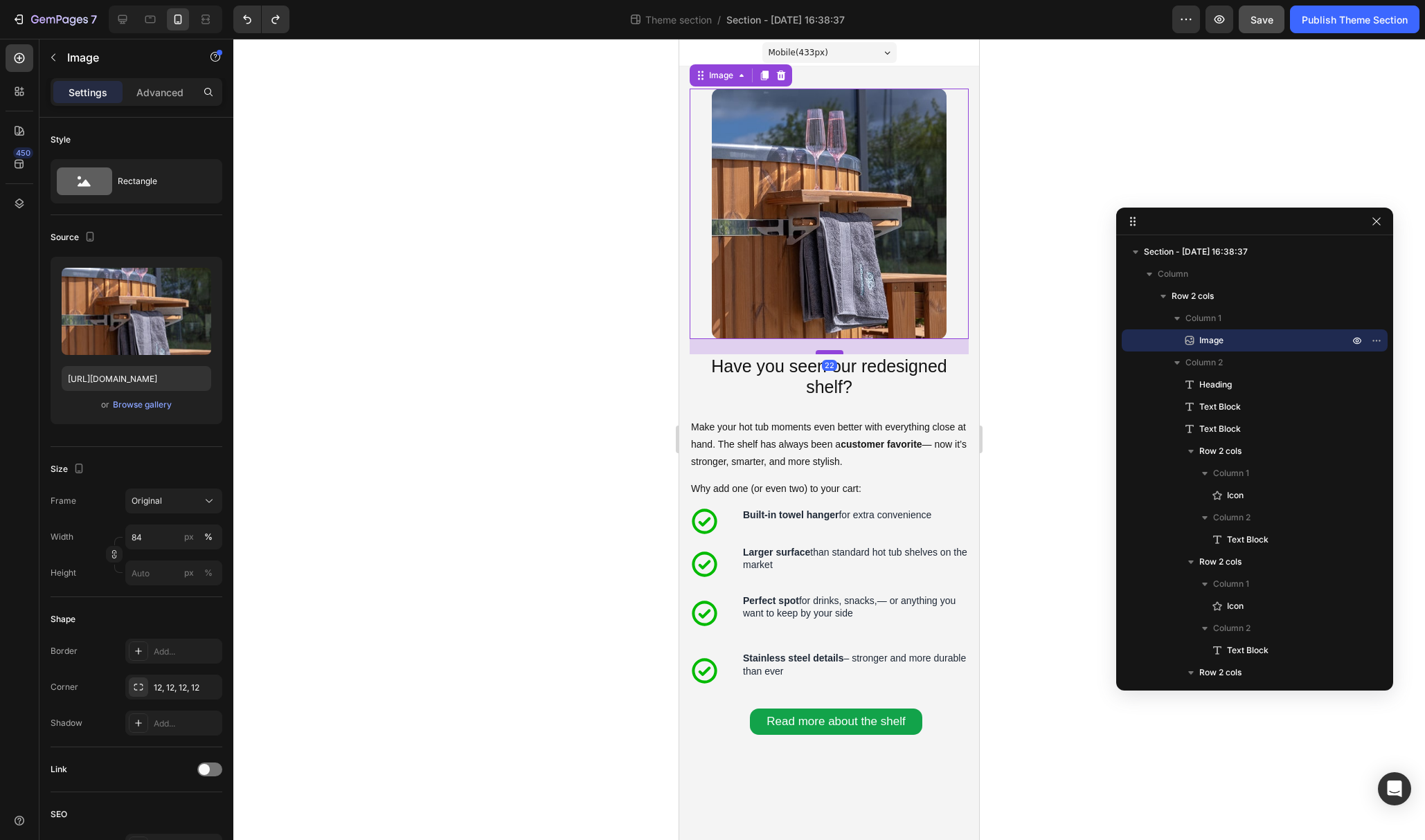
drag, startPoint x: 837, startPoint y: 337, endPoint x: 831, endPoint y: 352, distance: 16.2
click at [831, 352] on div at bounding box center [829, 352] width 28 height 4
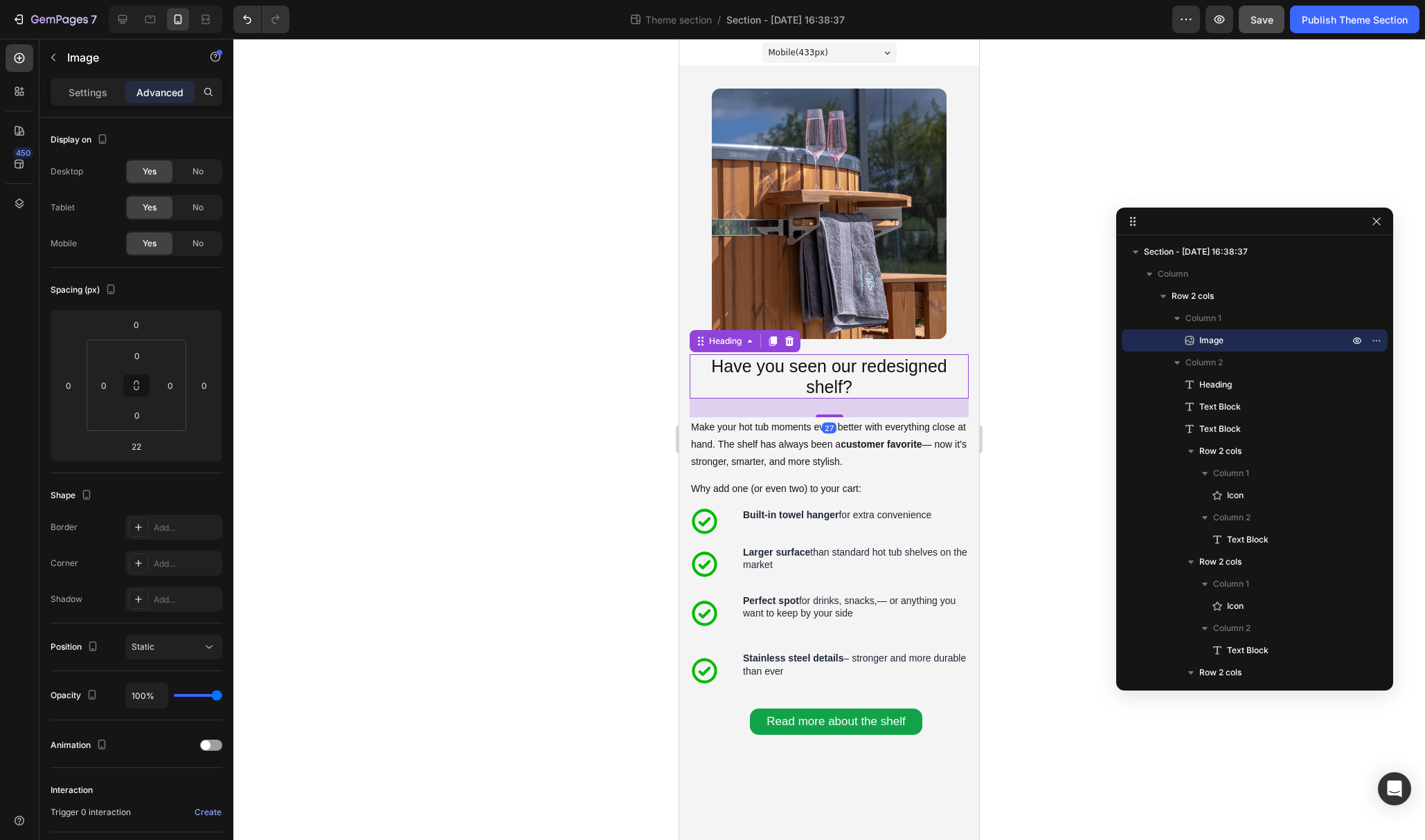
click at [966, 395] on p "Have you seen our redesigned shelf?" at bounding box center [829, 377] width 276 height 42
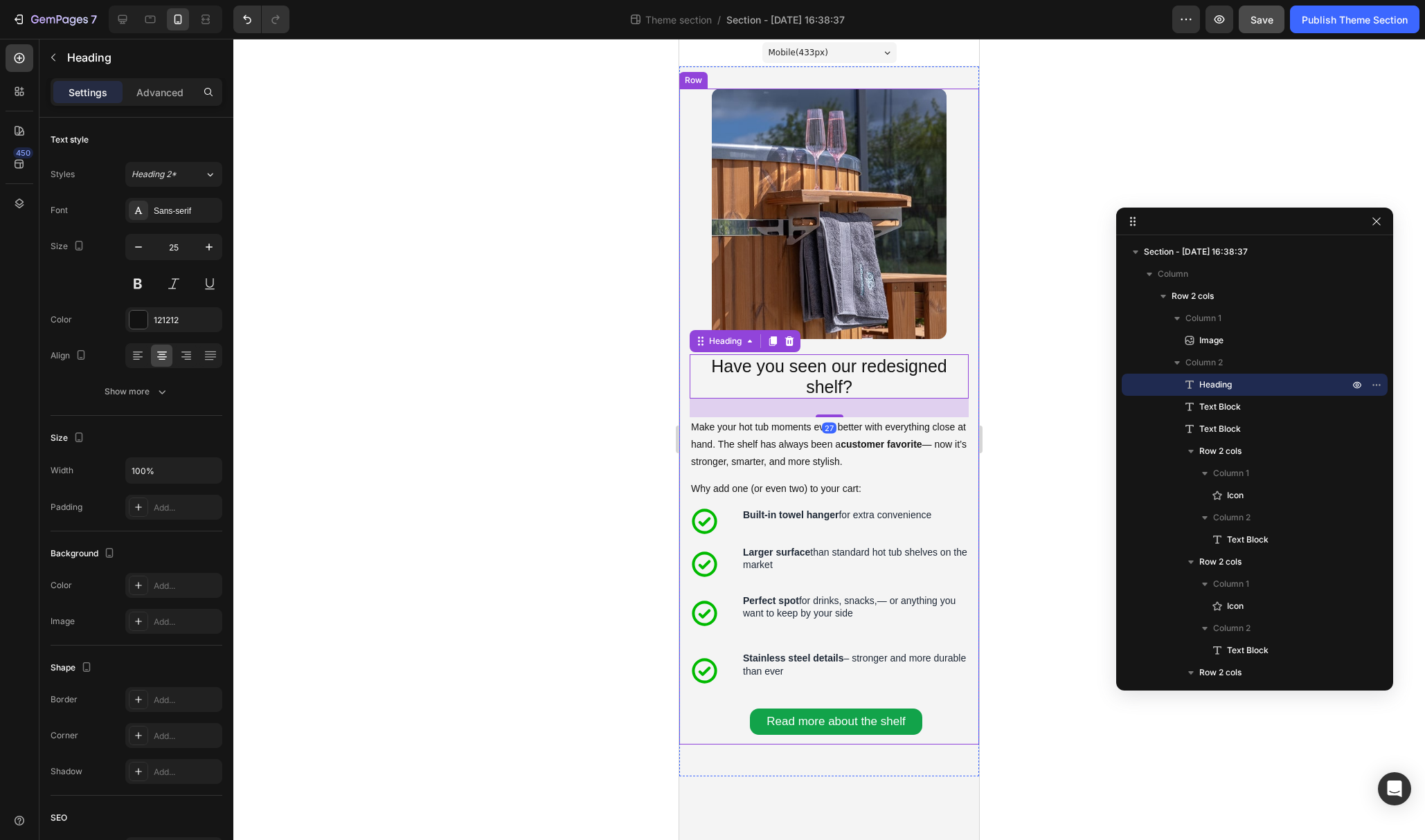
click at [1038, 427] on div at bounding box center [829, 439] width 1192 height 801
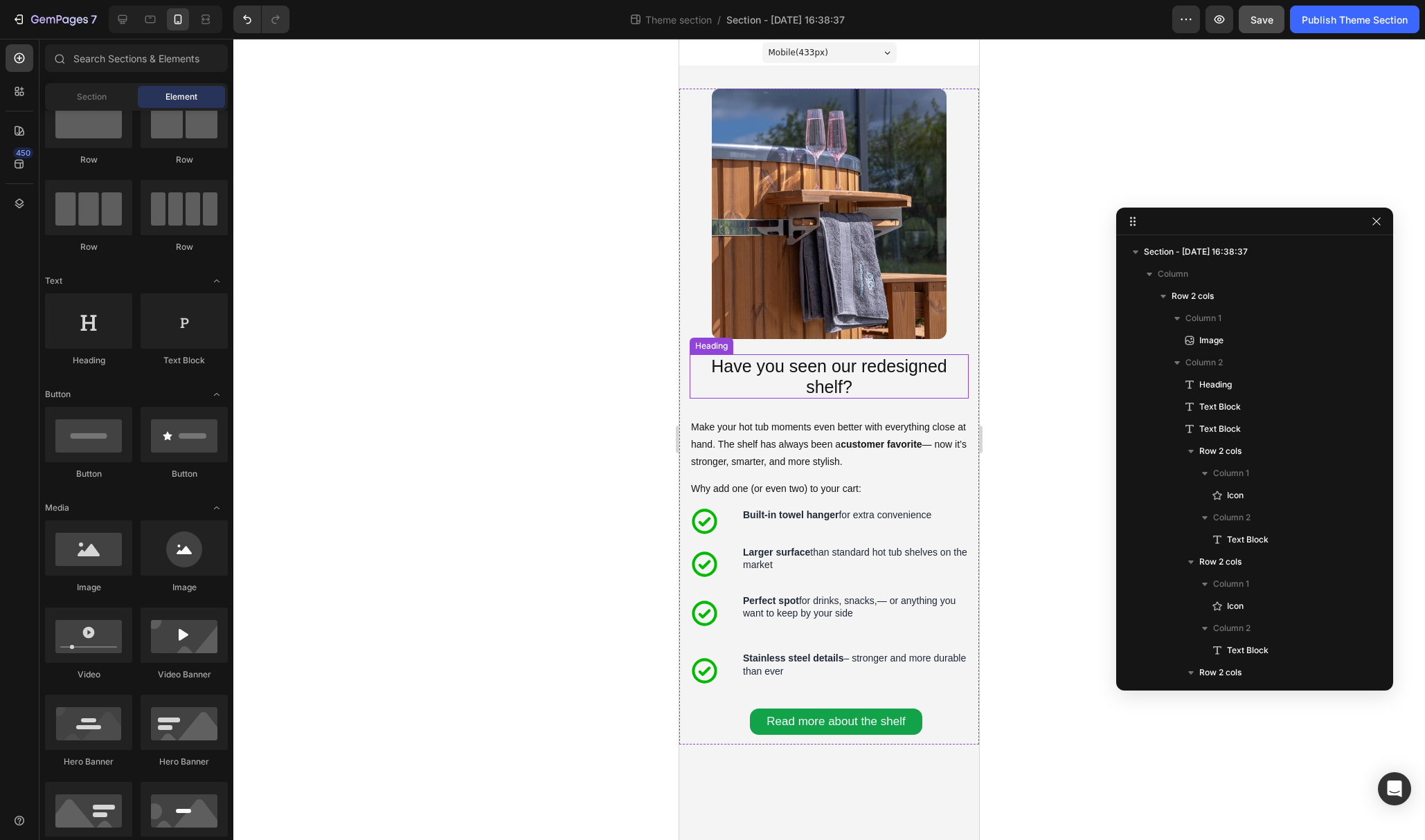
click at [855, 373] on p "Have you seen our redesigned shelf?" at bounding box center [829, 377] width 276 height 42
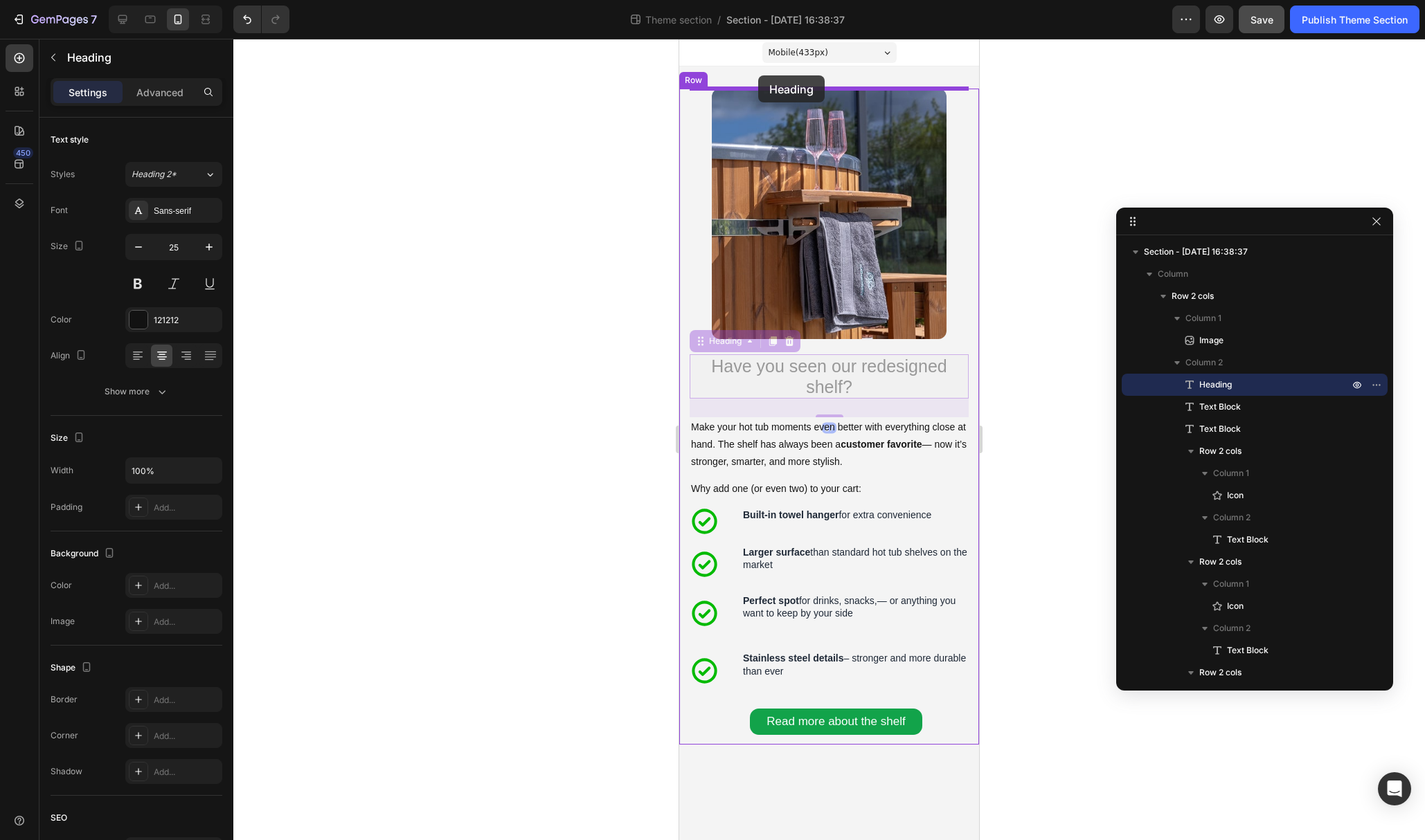
drag, startPoint x: 704, startPoint y: 343, endPoint x: 758, endPoint y: 75, distance: 273.4
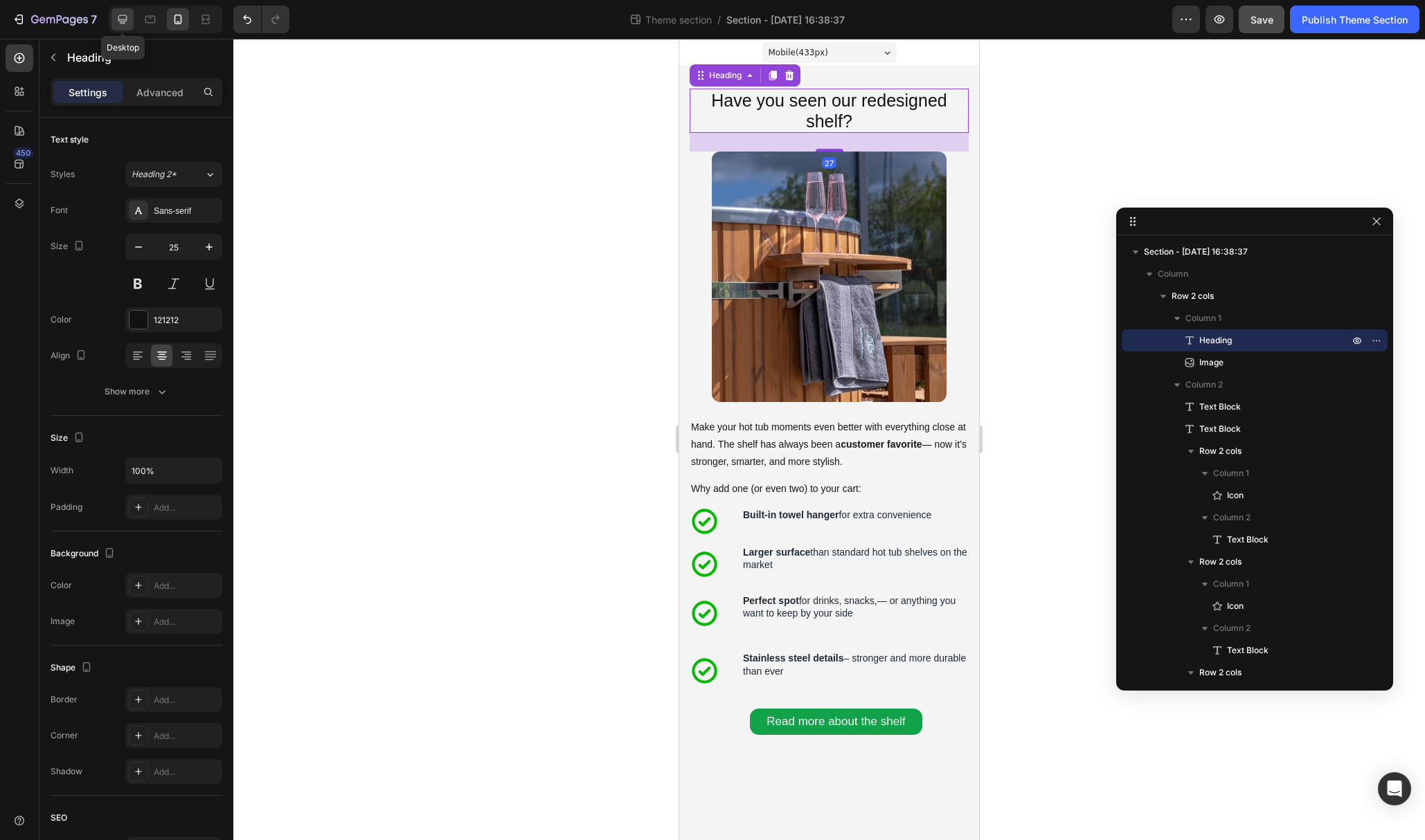
click at [114, 21] on div at bounding box center [123, 19] width 22 height 22
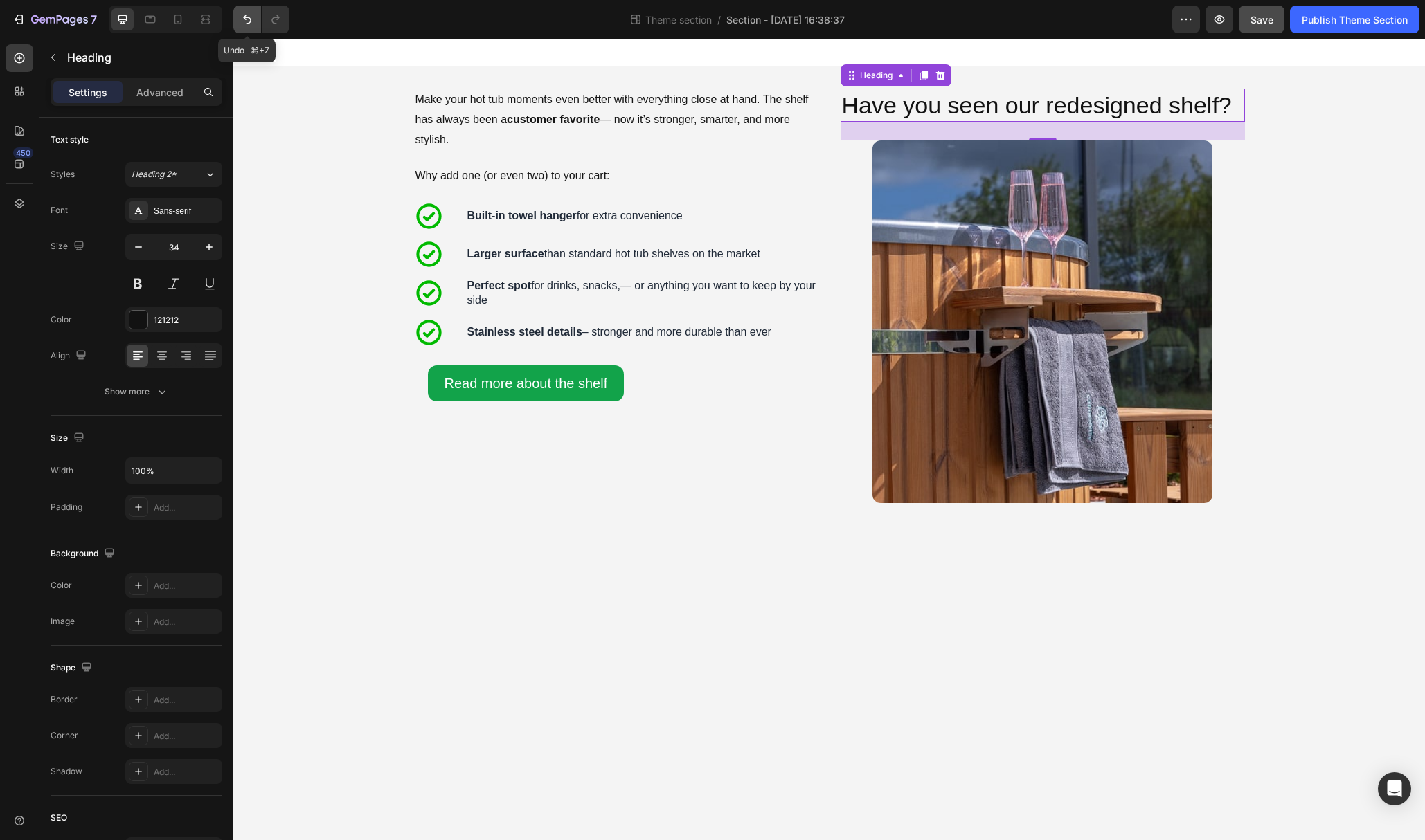
click at [248, 21] on icon "Undo/Redo" at bounding box center [247, 19] width 14 height 14
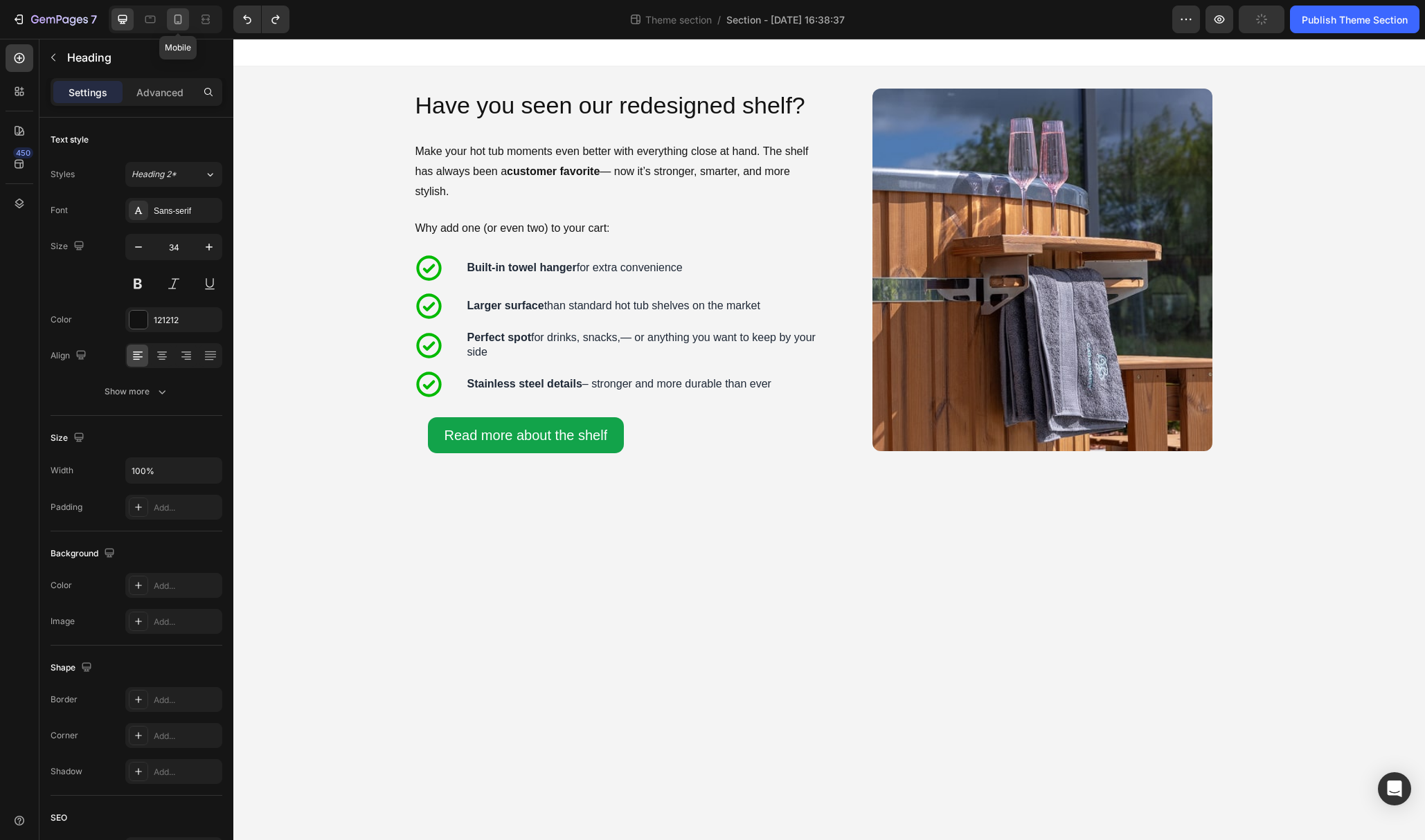
click at [174, 18] on icon at bounding box center [178, 19] width 14 height 14
type input "25"
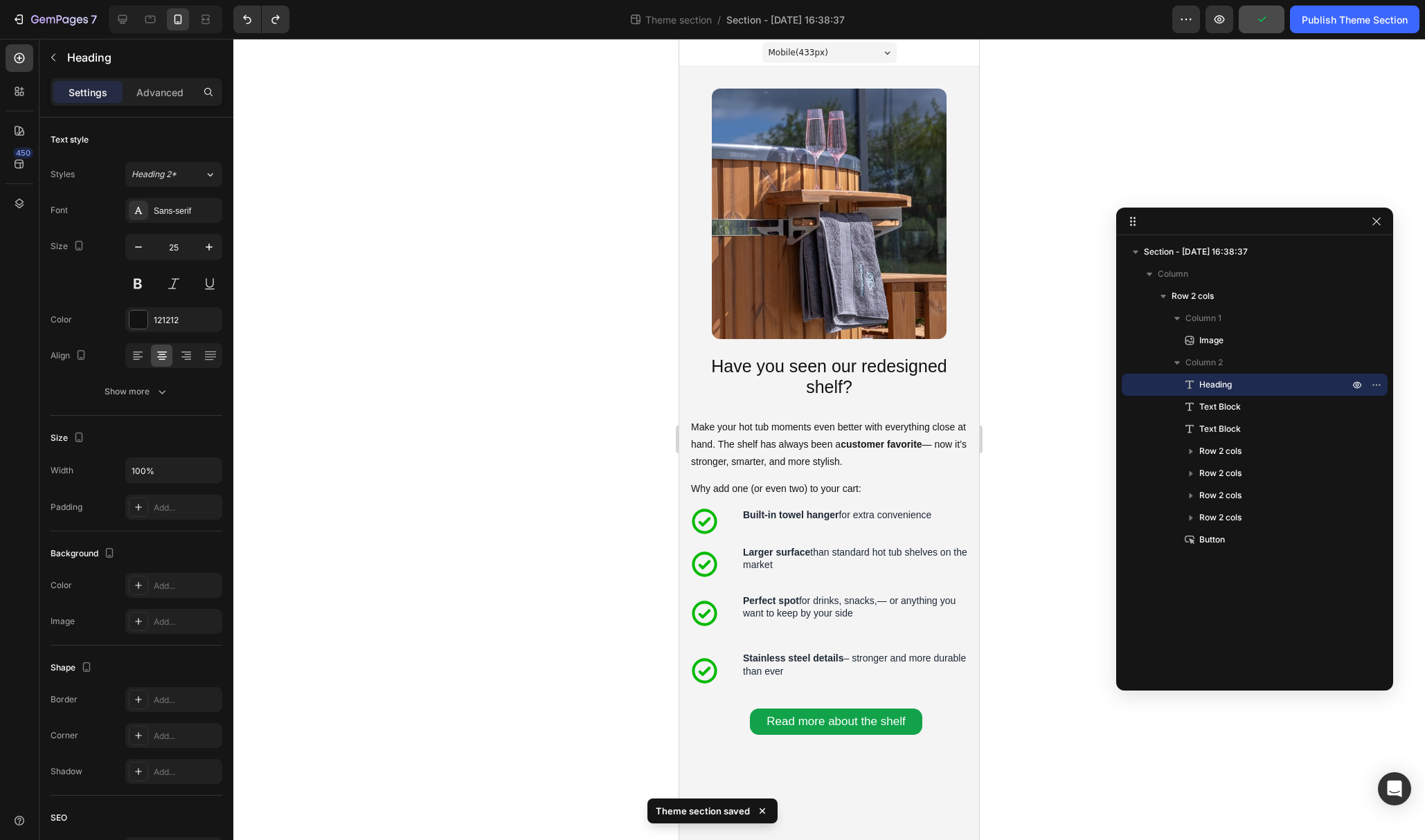
click at [1091, 235] on div at bounding box center [829, 439] width 1192 height 801
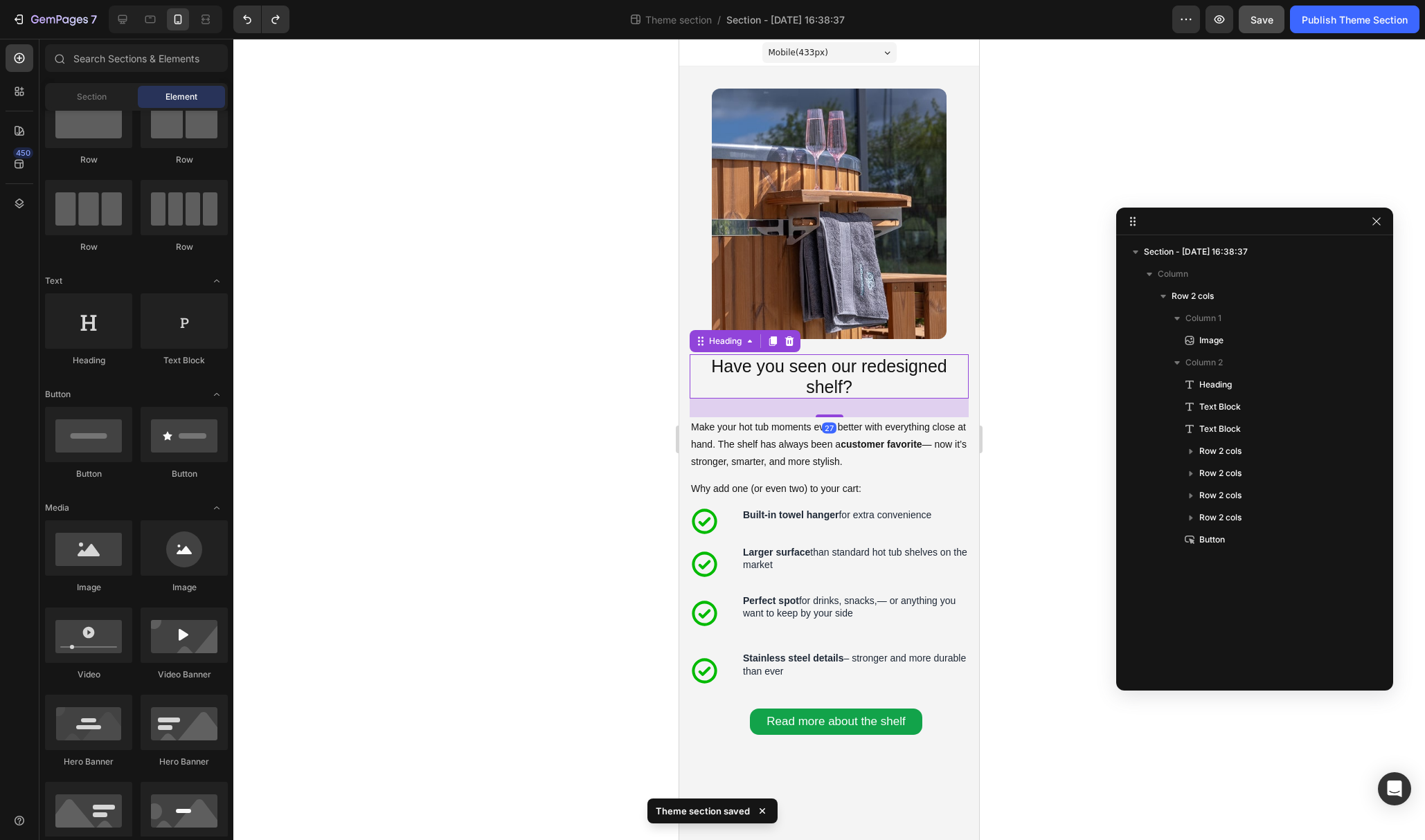
click at [889, 360] on h2 "Have you seen our redesigned shelf?" at bounding box center [829, 376] width 279 height 44
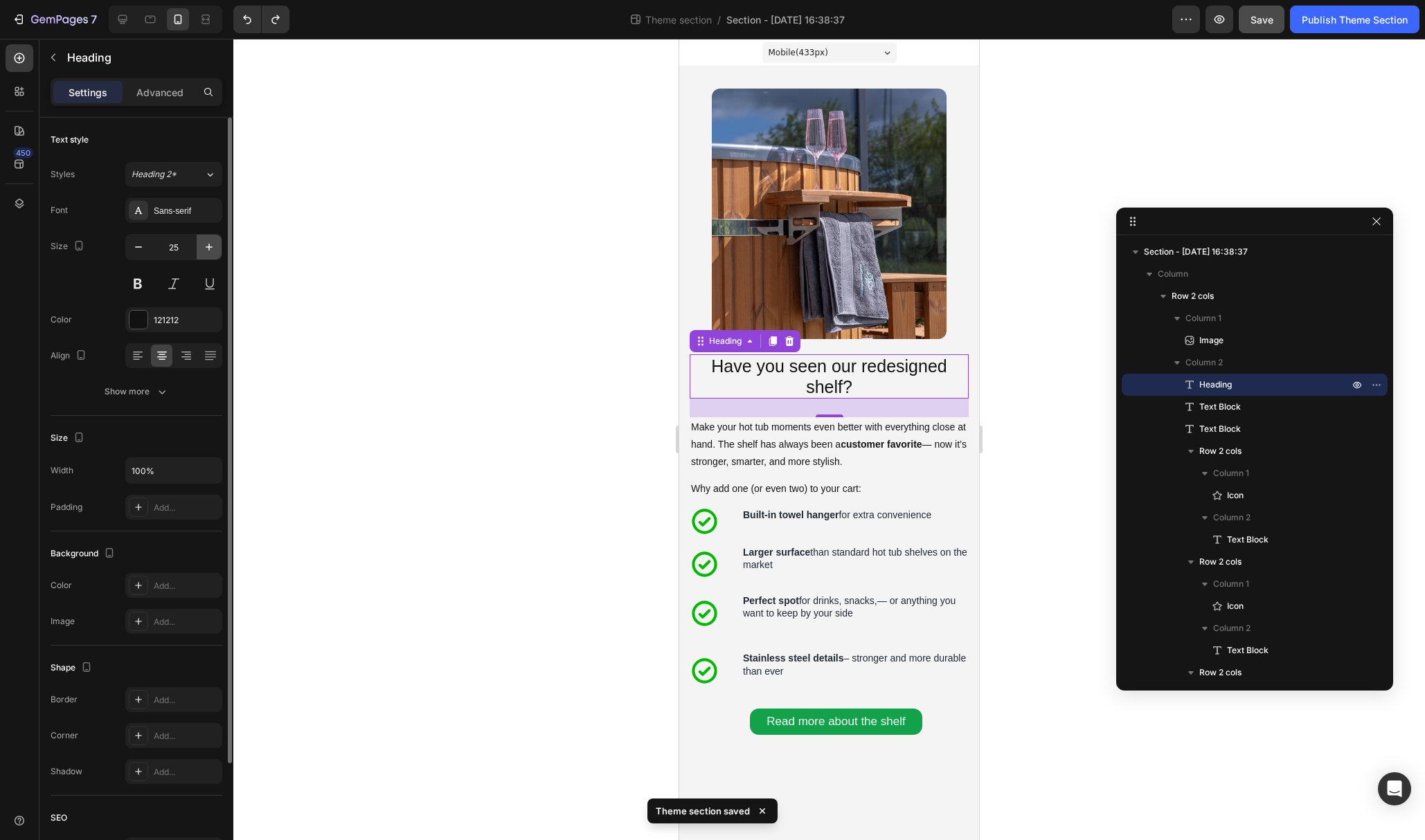
click at [208, 246] on icon "button" at bounding box center [209, 247] width 14 height 14
click at [148, 246] on button "button" at bounding box center [138, 246] width 25 height 25
click at [144, 246] on icon "button" at bounding box center [139, 247] width 14 height 14
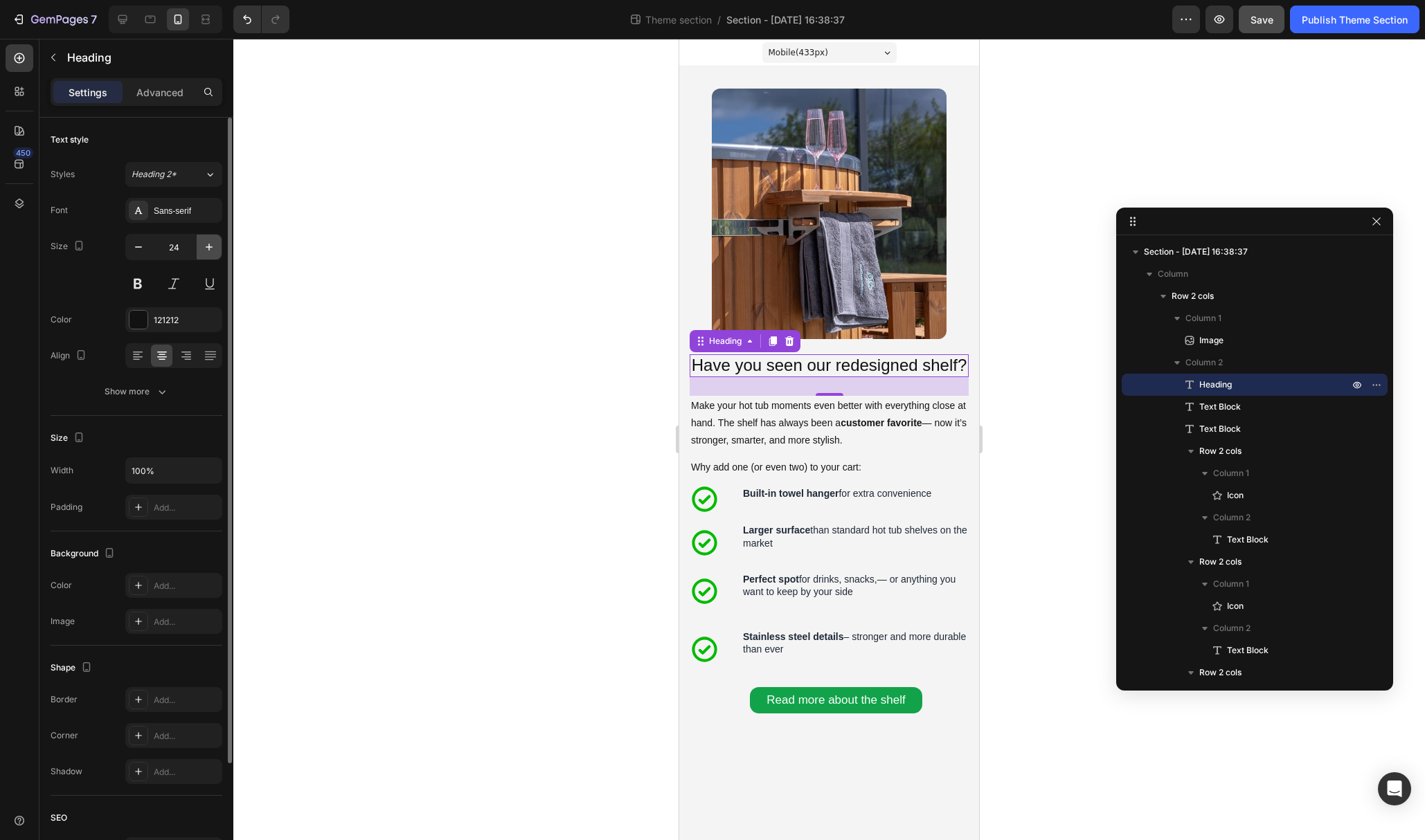
click at [208, 246] on icon "button" at bounding box center [209, 247] width 14 height 14
type input "25"
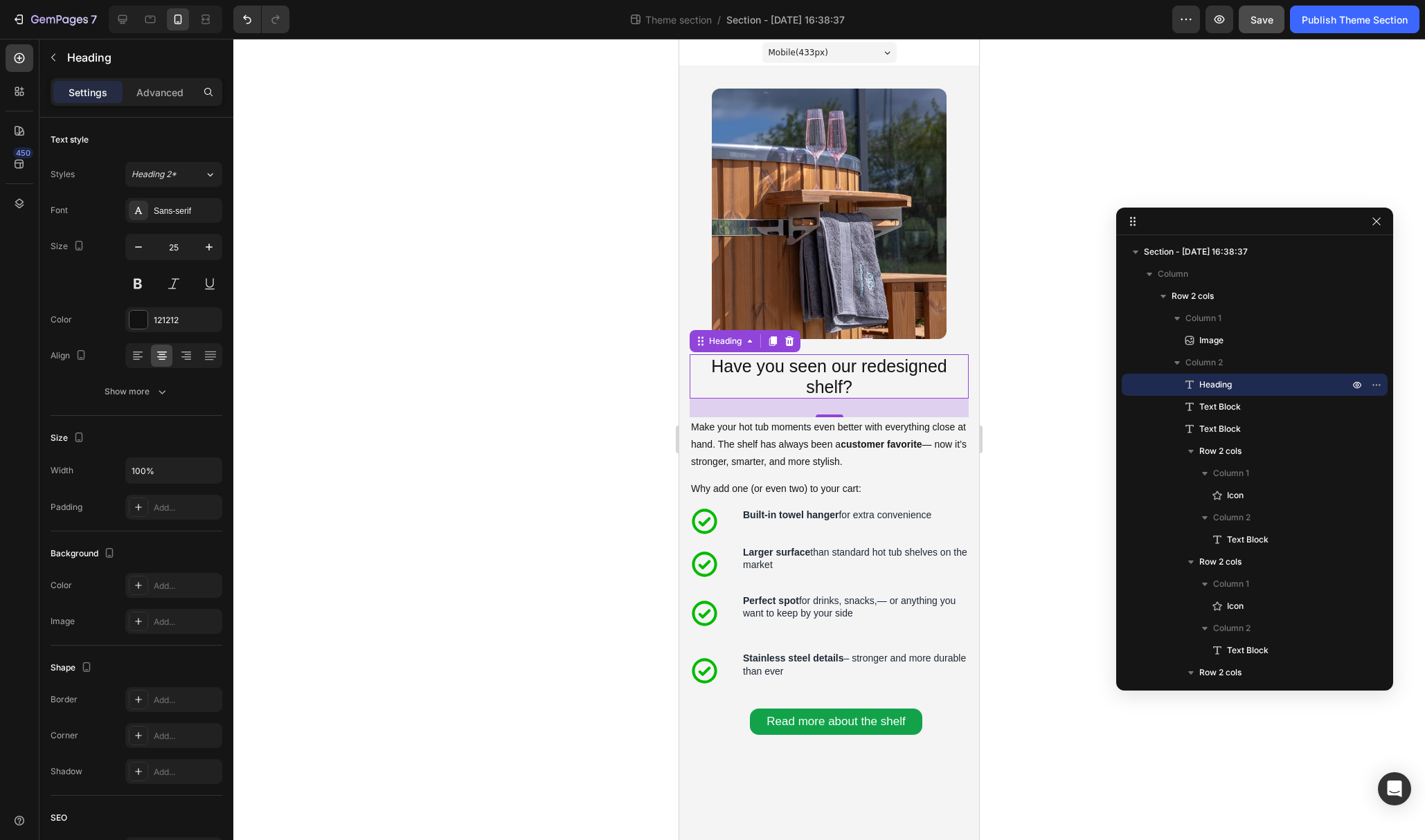
click at [1018, 462] on div at bounding box center [829, 439] width 1192 height 801
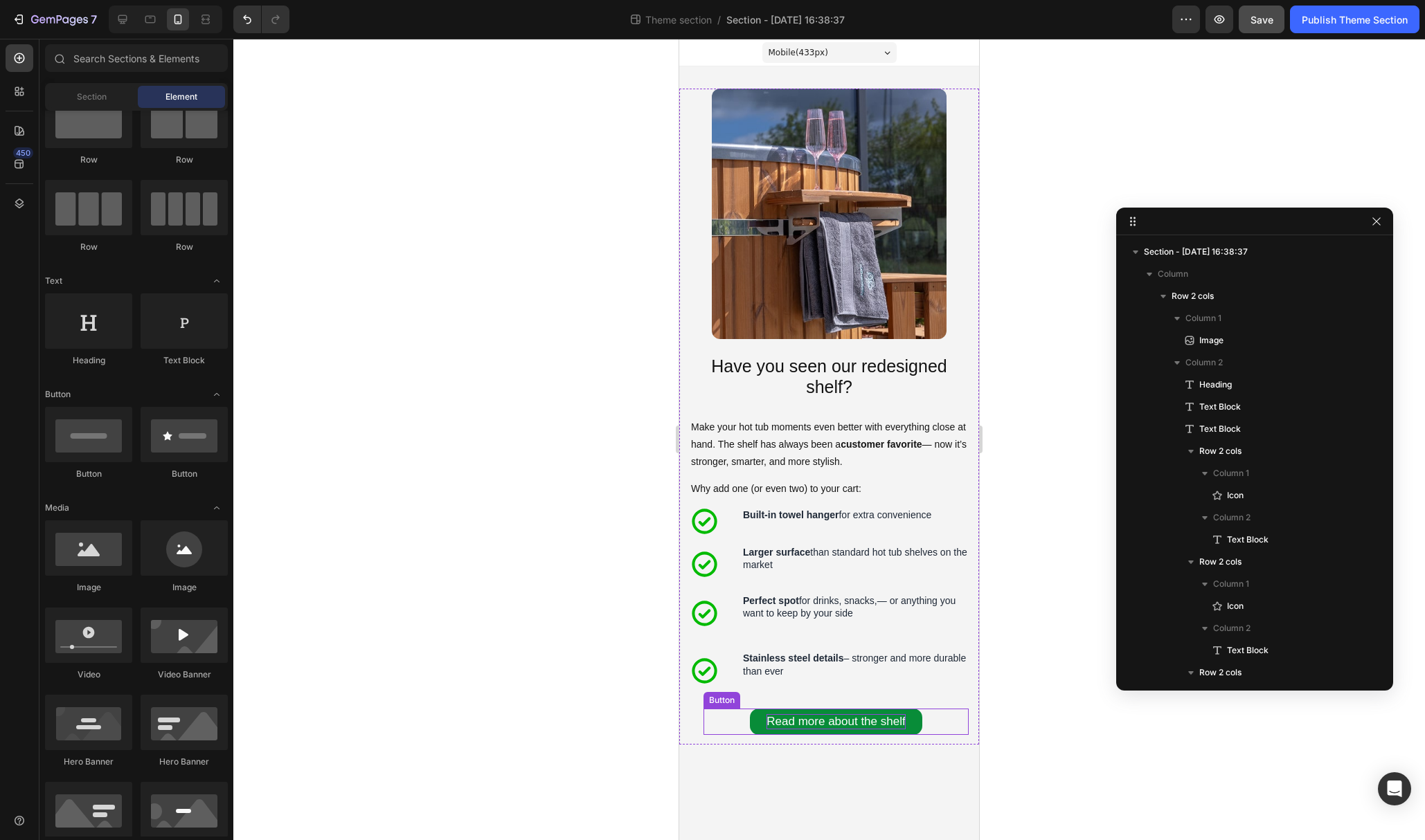
click at [856, 727] on p "Read more about the shelf" at bounding box center [836, 722] width 139 height 15
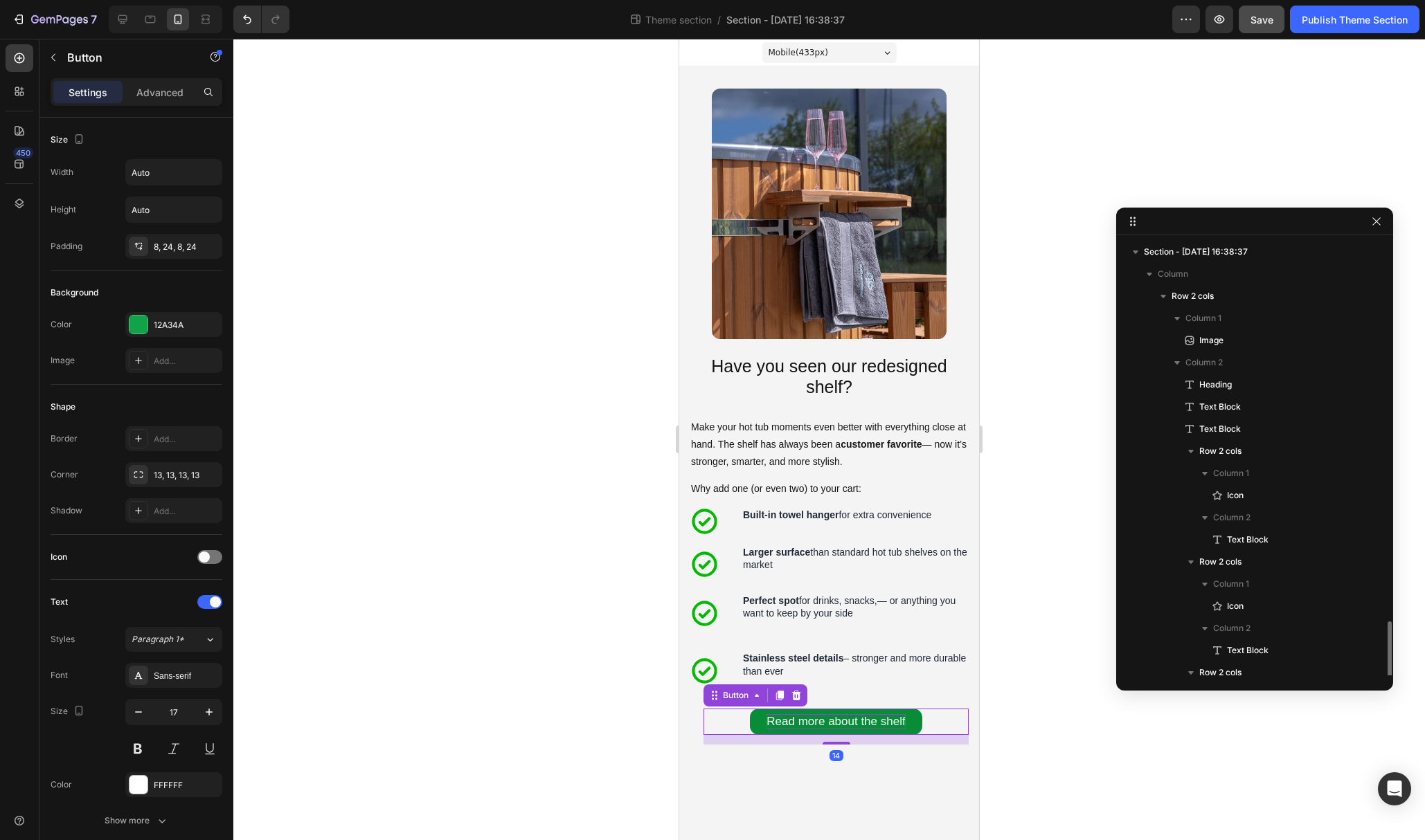
scroll to position [230, 0]
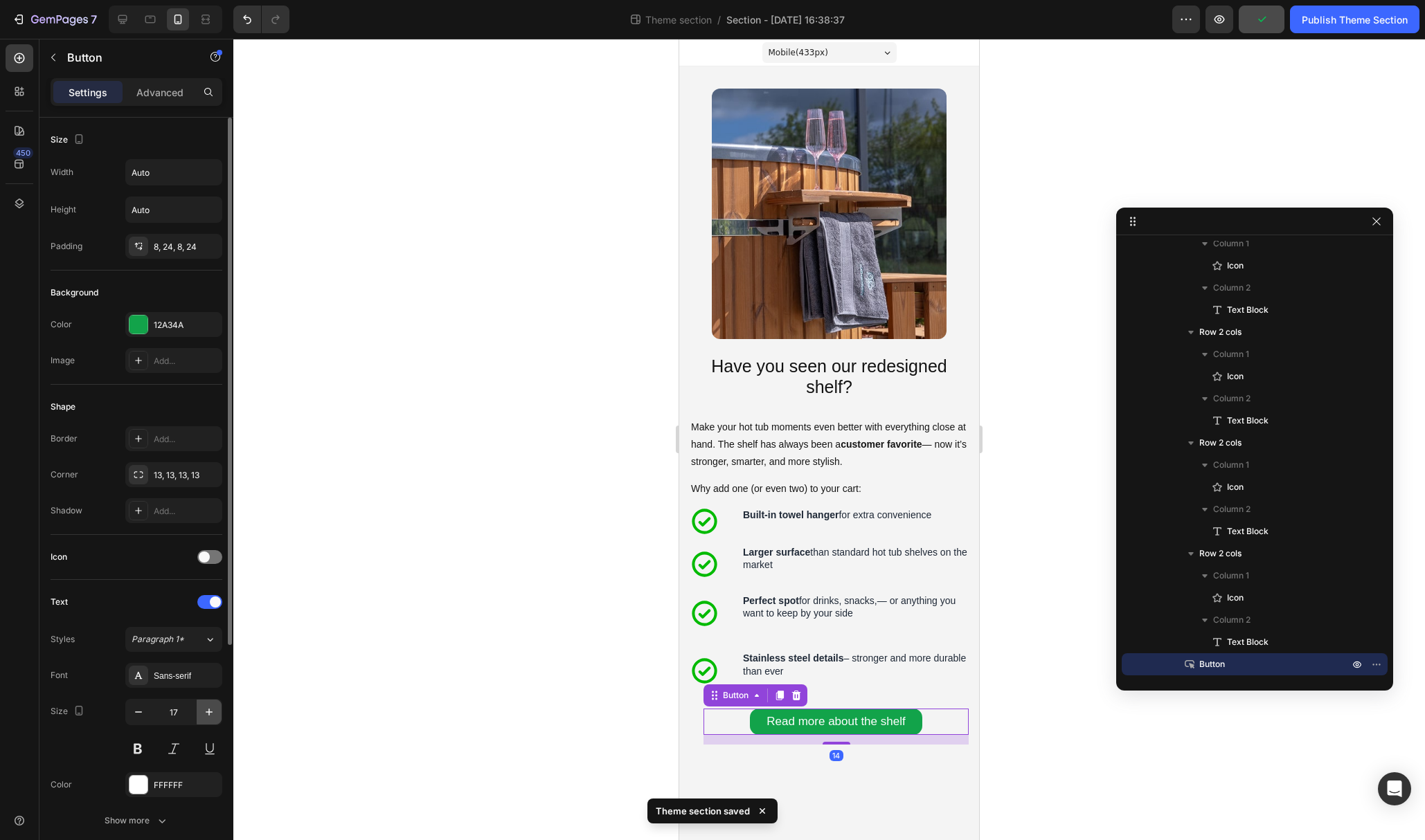
click at [210, 708] on icon "button" at bounding box center [209, 712] width 14 height 14
type input "18"
click at [1012, 714] on div at bounding box center [829, 439] width 1192 height 801
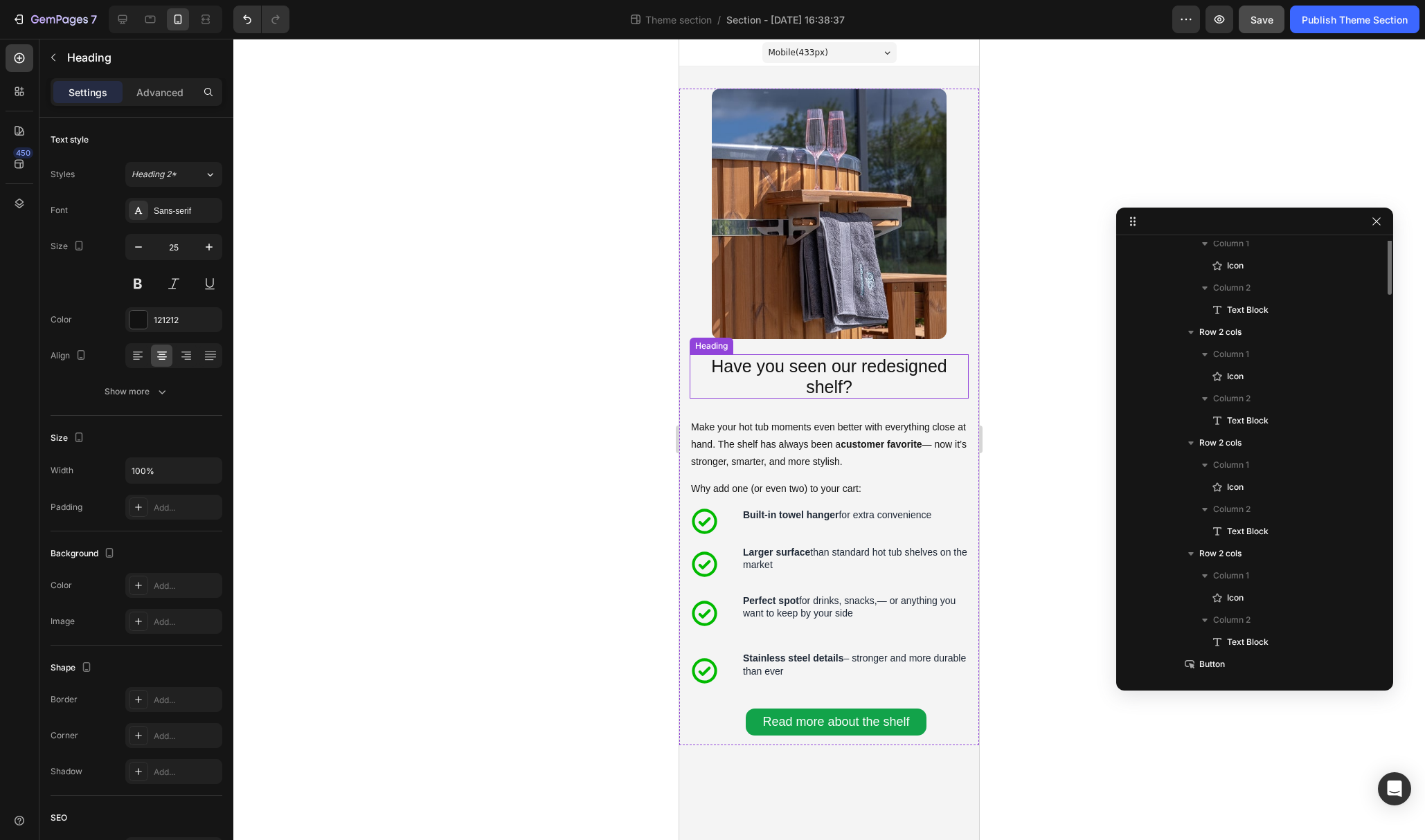
click at [828, 372] on h2 "Have you seen our redesigned shelf?" at bounding box center [829, 376] width 279 height 44
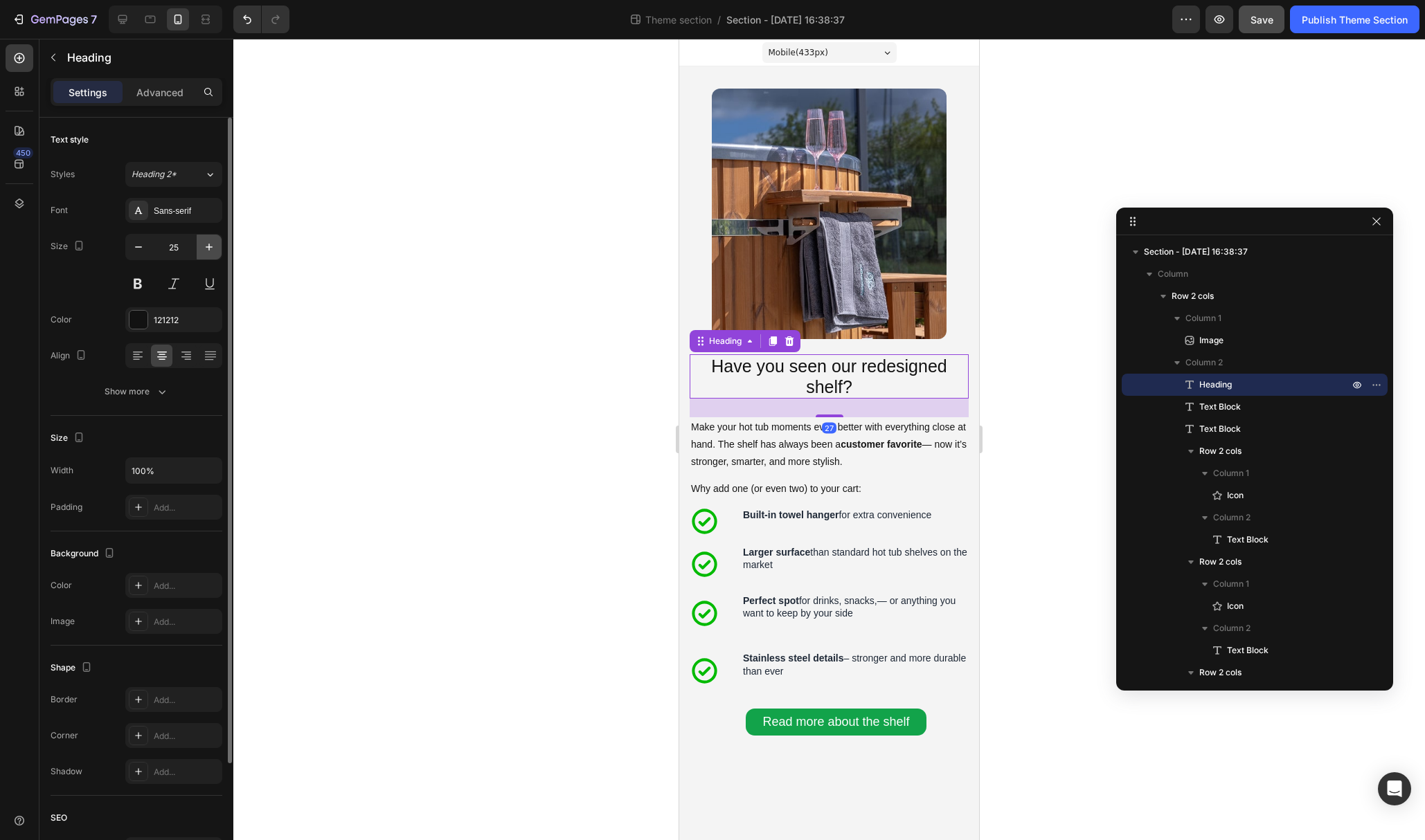
click at [211, 247] on icon "button" at bounding box center [209, 246] width 7 height 7
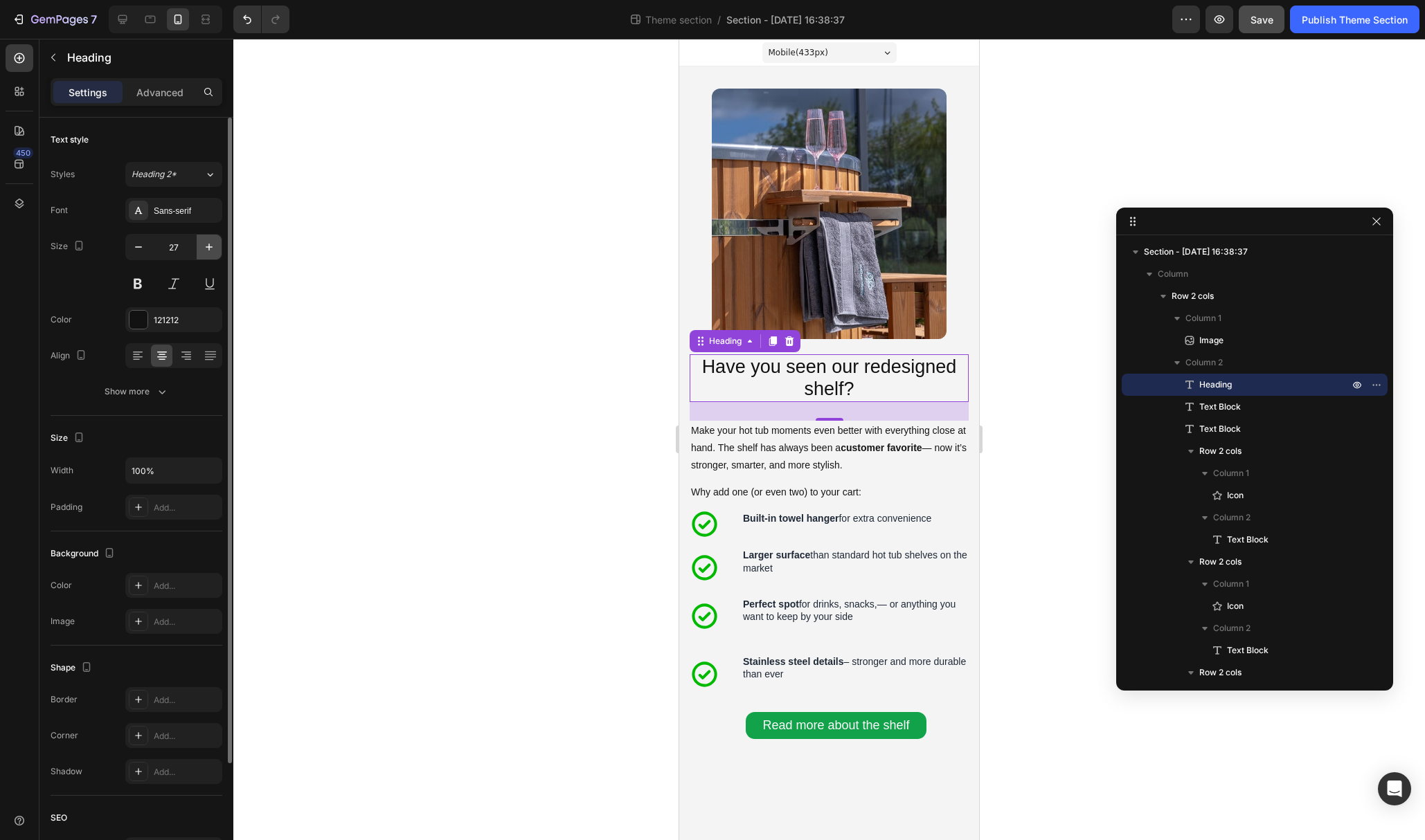
click at [211, 247] on icon "button" at bounding box center [209, 246] width 7 height 7
type input "28"
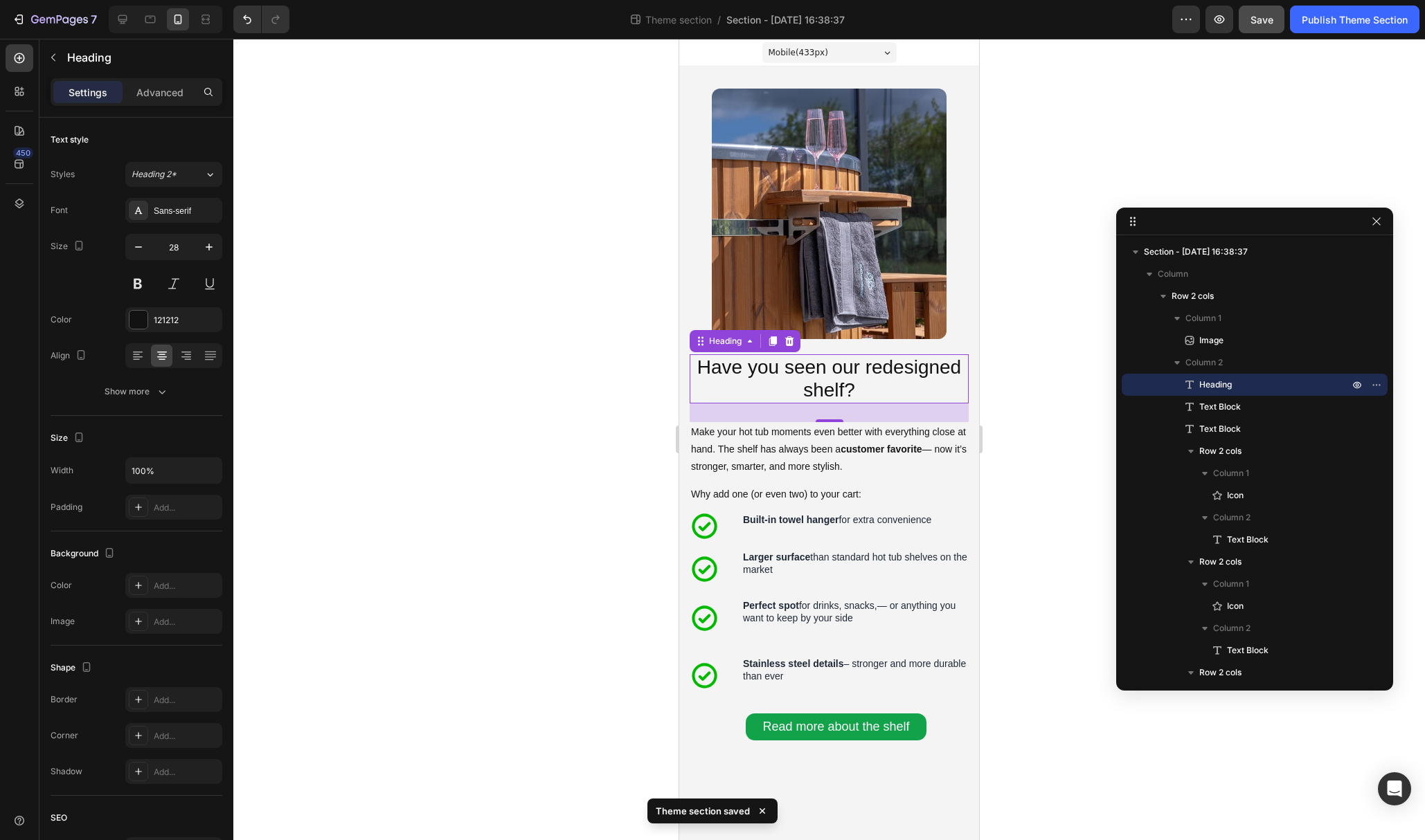
click at [1054, 505] on div at bounding box center [829, 439] width 1192 height 801
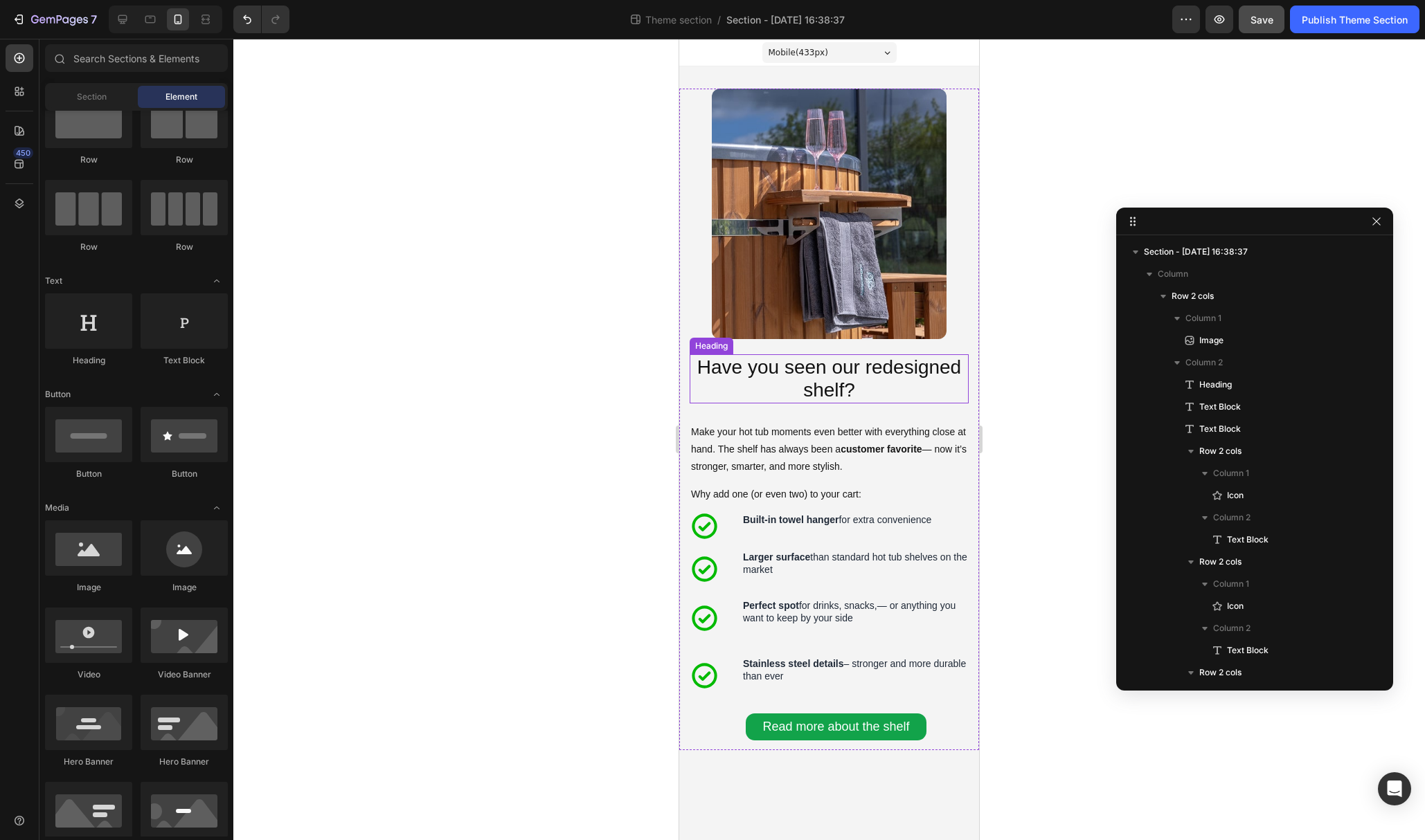
click at [830, 384] on h2 "Have you seen our redesigned shelf?" at bounding box center [829, 379] width 279 height 49
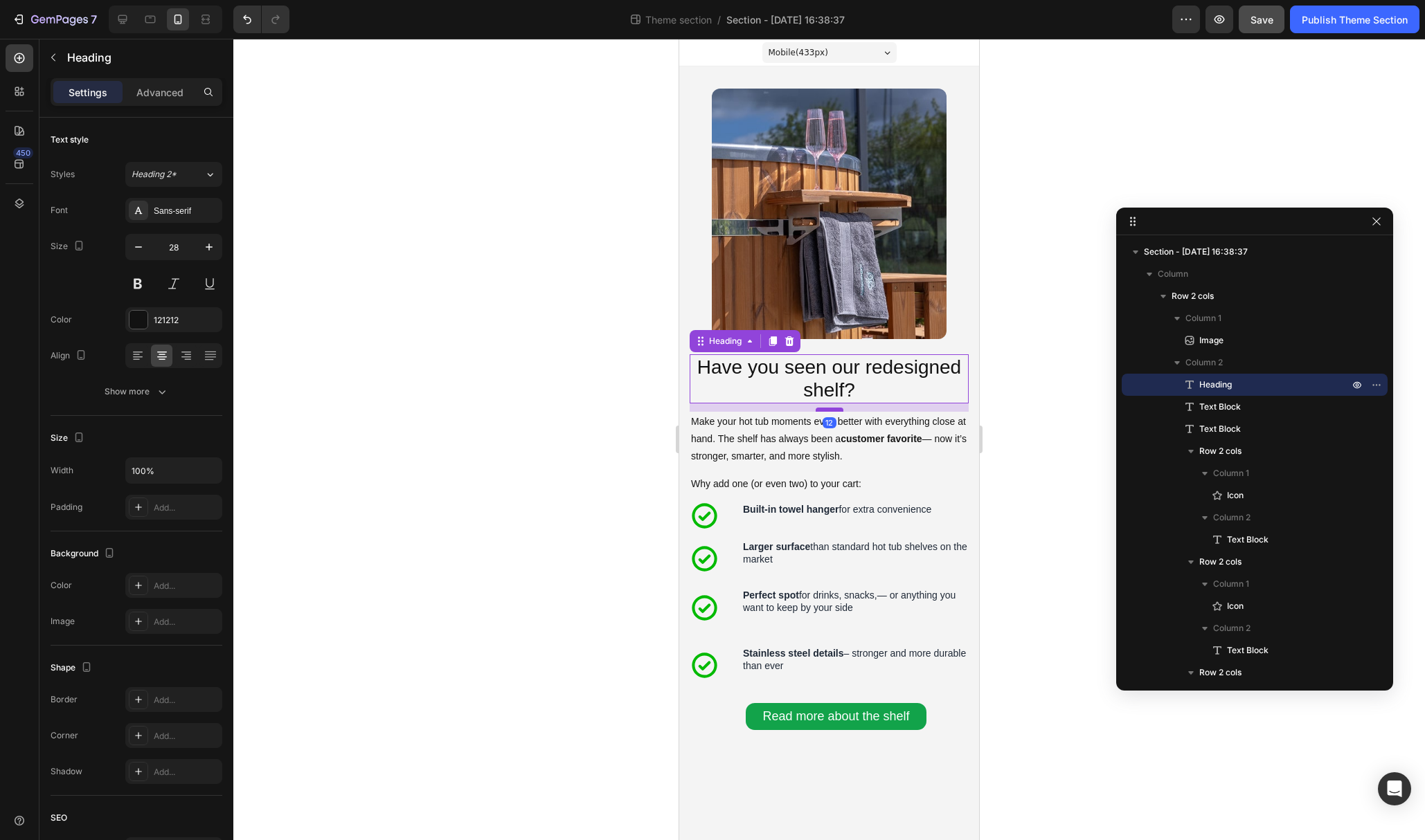
drag, startPoint x: 827, startPoint y: 420, endPoint x: 832, endPoint y: 410, distance: 11.2
click at [832, 410] on div at bounding box center [829, 410] width 28 height 4
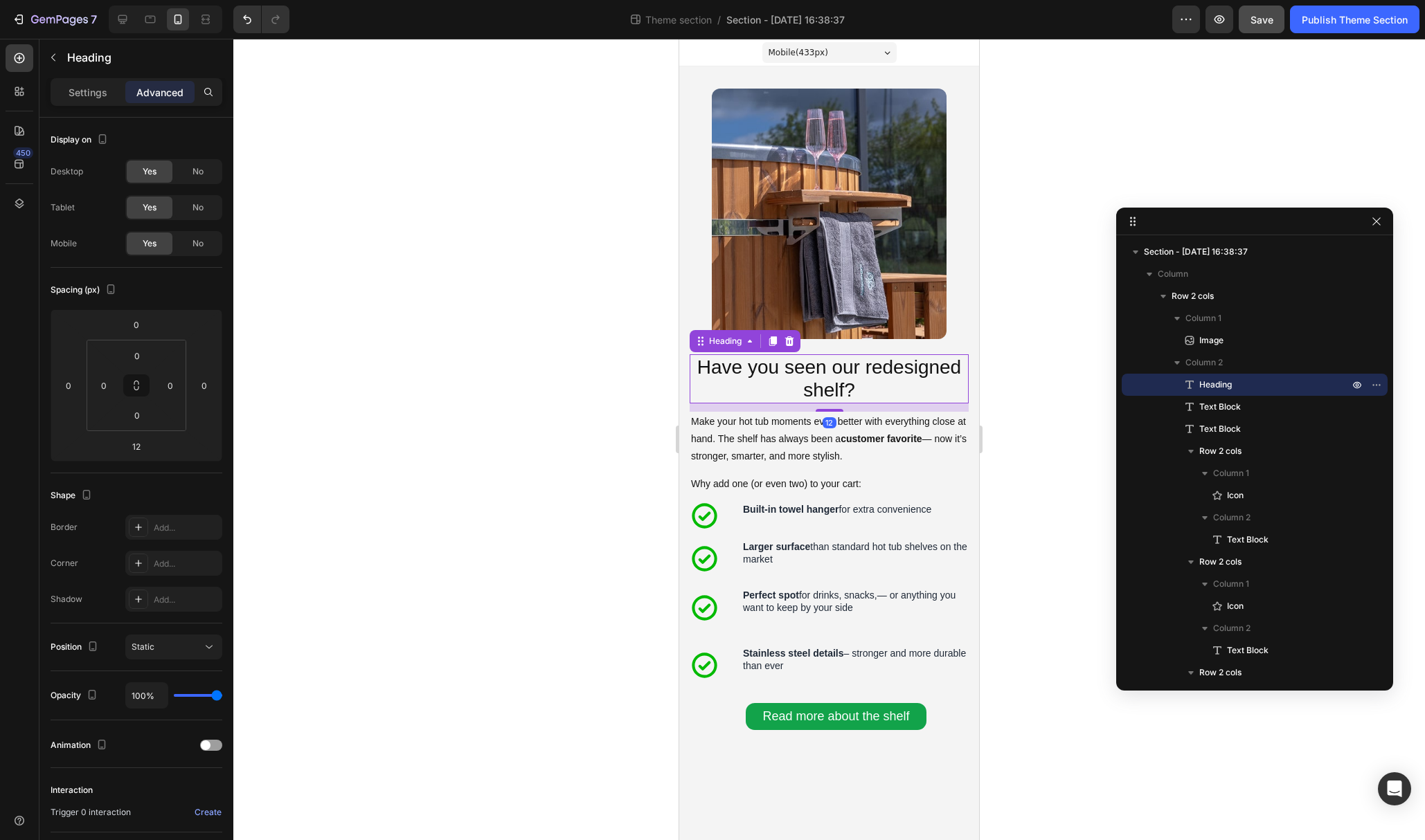
click at [1041, 467] on div at bounding box center [829, 439] width 1192 height 801
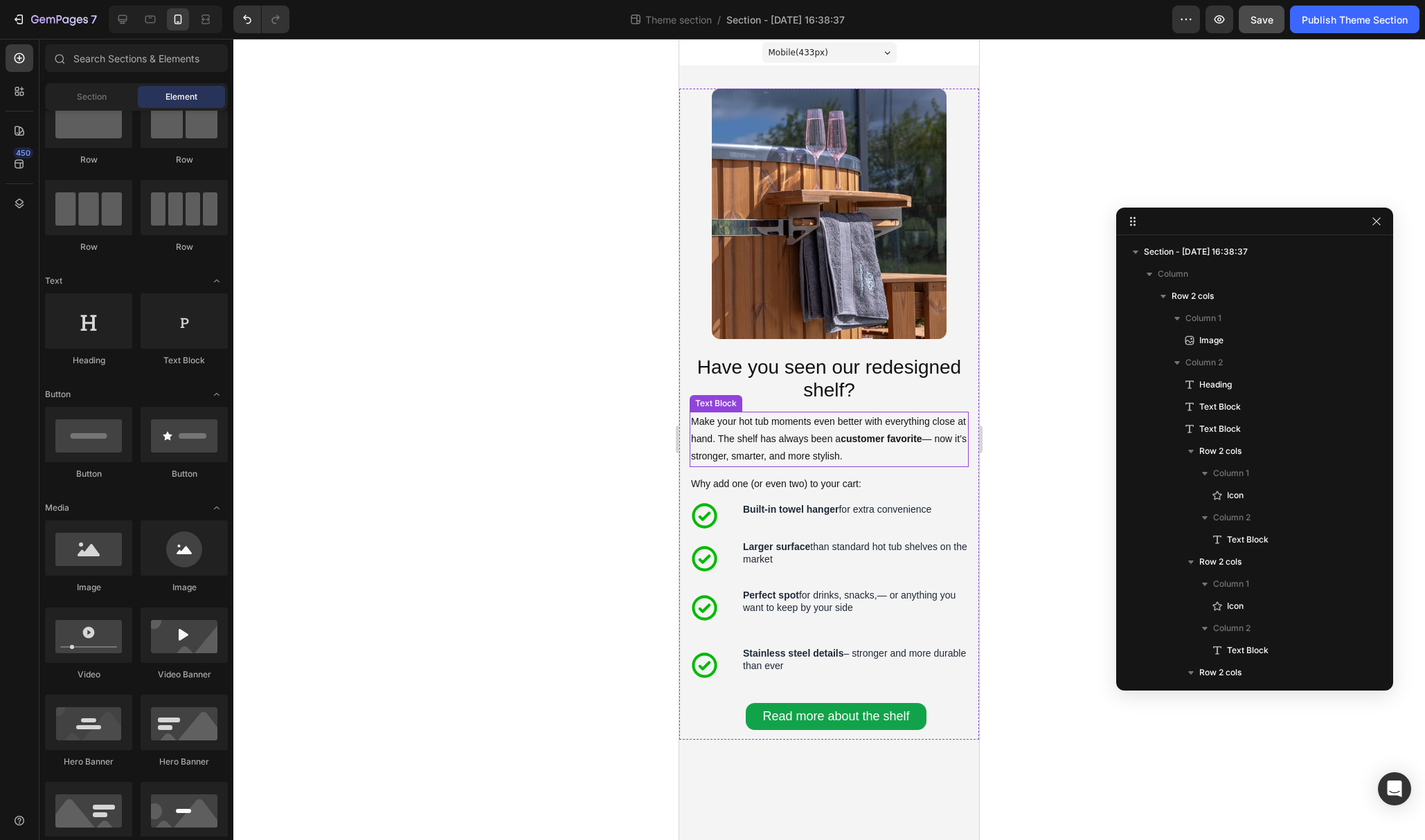
click at [930, 439] on p "Make your hot tub moments even better with everything close at hand. The shelf …" at bounding box center [829, 439] width 276 height 53
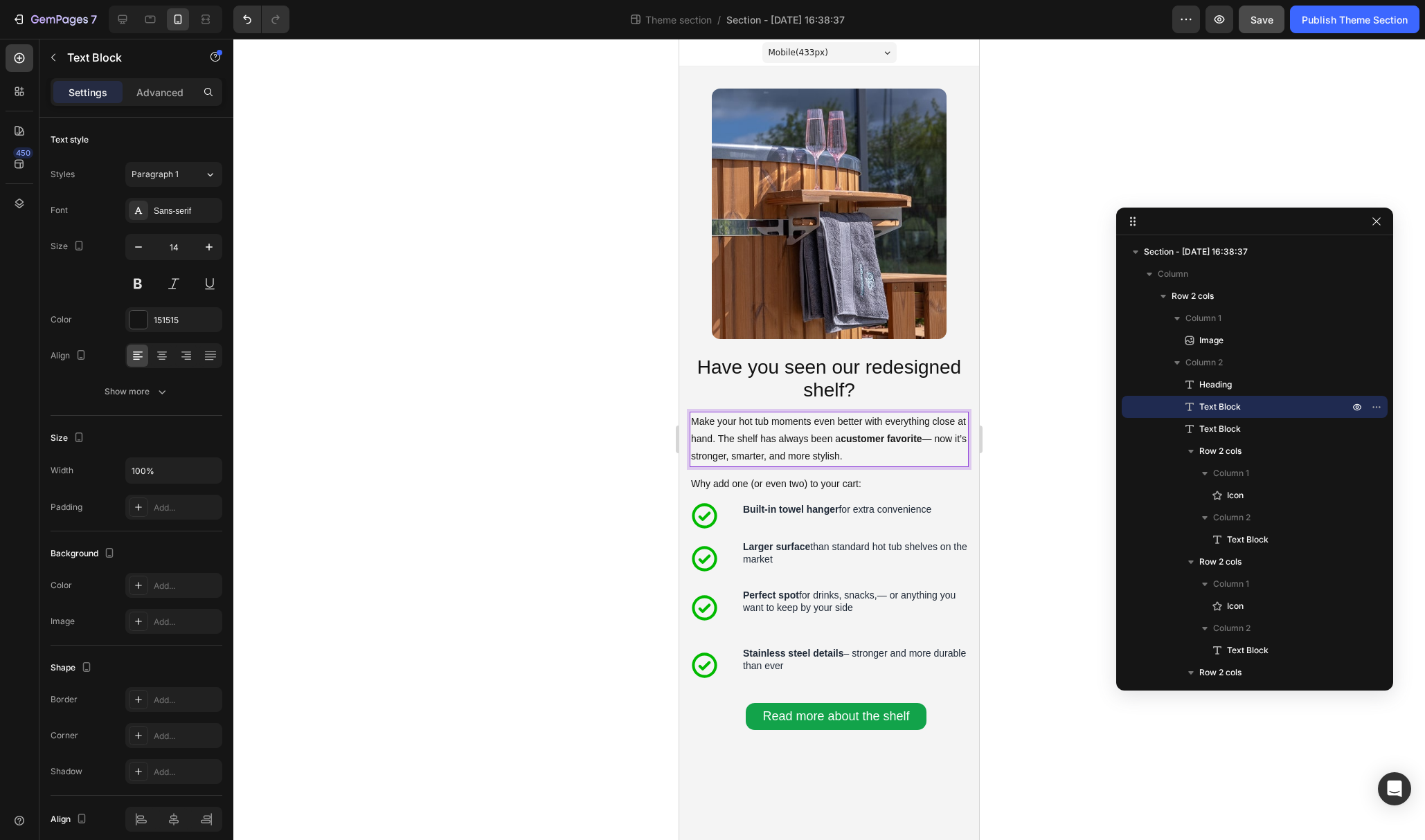
click at [727, 456] on p "Make your hot tub moments even better with everything close at hand. The shelf …" at bounding box center [829, 439] width 276 height 53
click at [926, 440] on p "Make your hot tub moments even better with everything close at hand. The shelf …" at bounding box center [829, 439] width 276 height 53
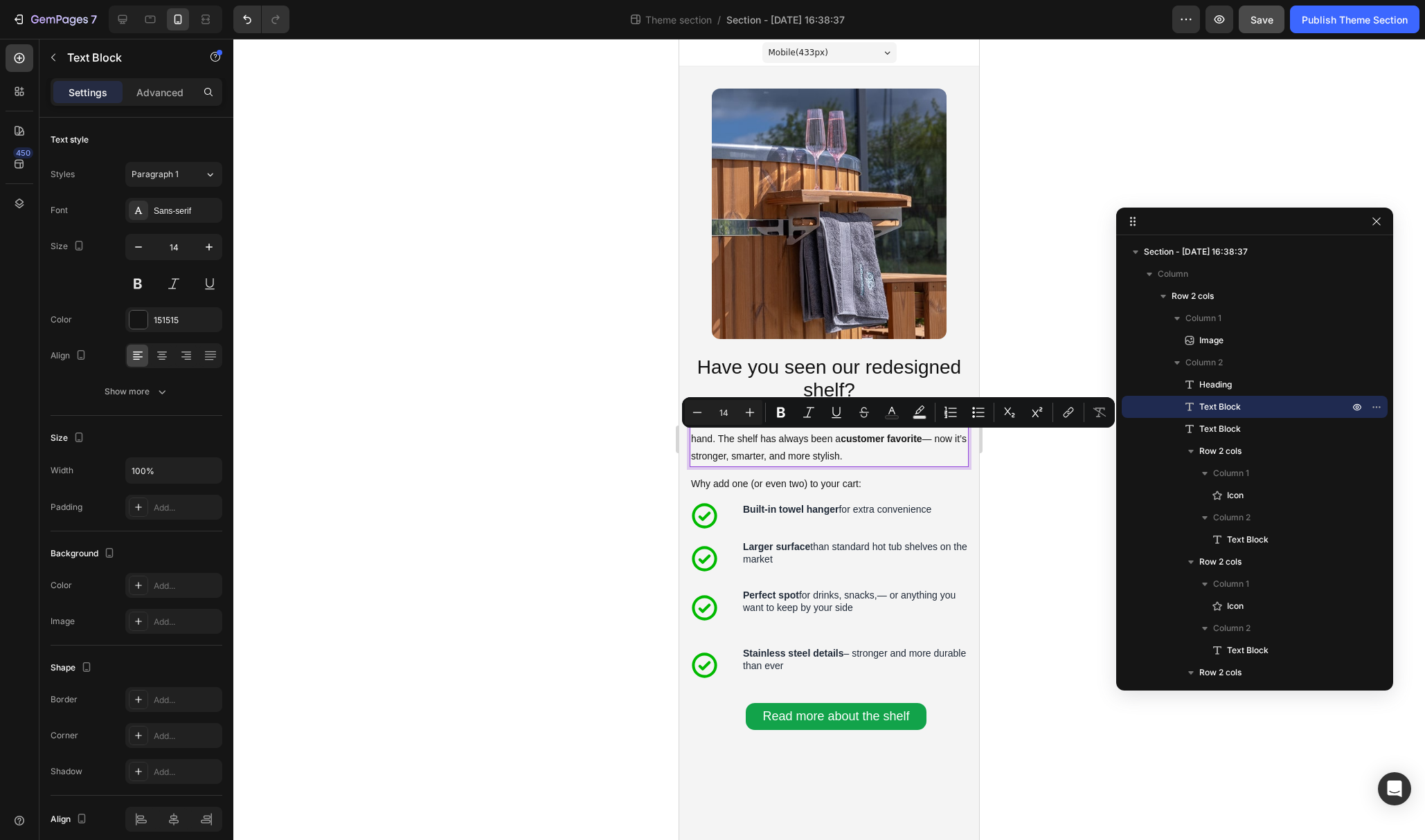
drag, startPoint x: 930, startPoint y: 440, endPoint x: 936, endPoint y: 453, distance: 14.3
click at [936, 453] on p "Make your hot tub moments even better with everything close at hand. The shelf …" at bounding box center [829, 439] width 276 height 53
click at [812, 454] on p "Make your hot tub moments even better with everything close at hand. The shelf …" at bounding box center [829, 439] width 276 height 53
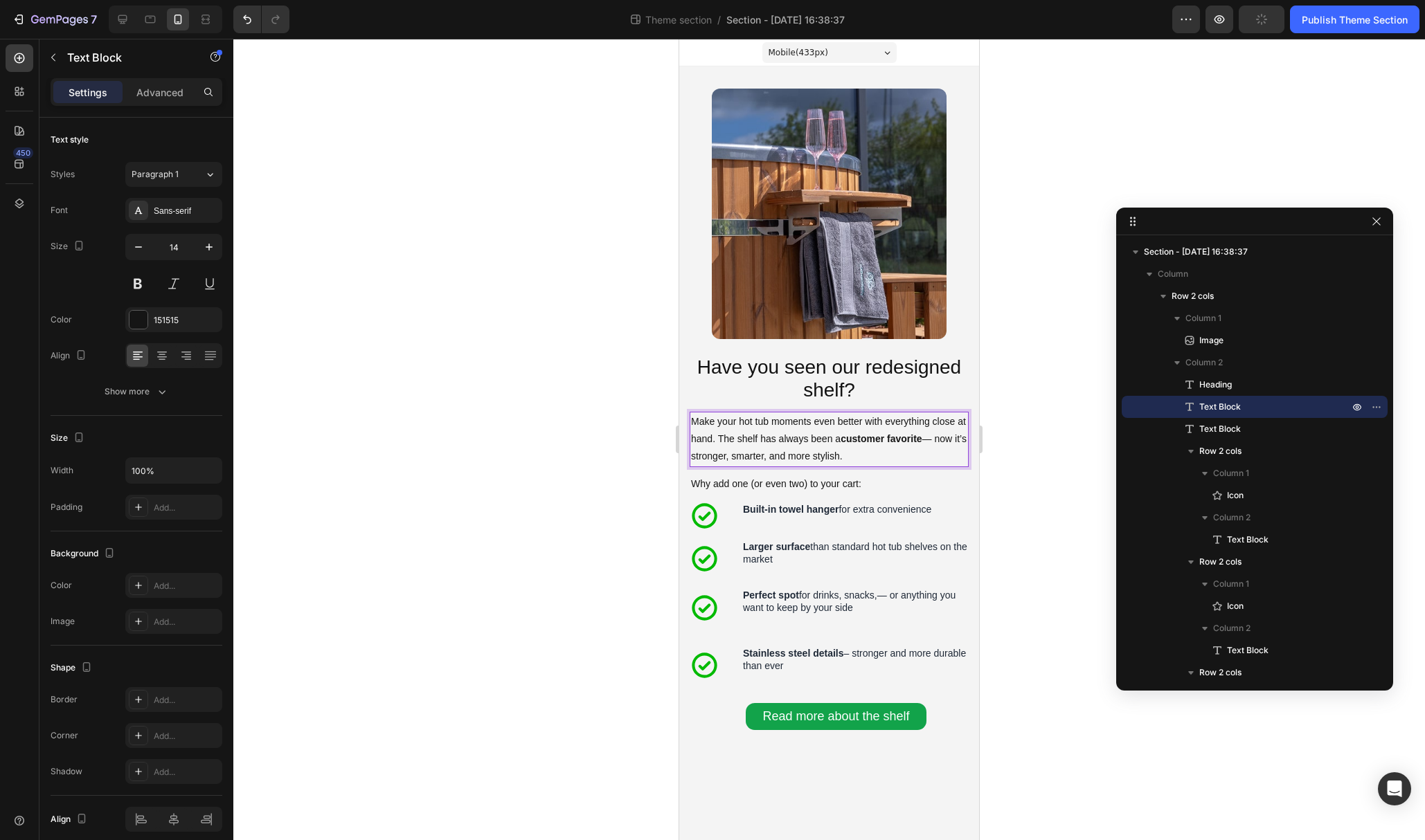
click at [721, 455] on p "Make your hot tub moments even better with everything close at hand. The shelf …" at bounding box center [829, 439] width 276 height 53
click at [932, 442] on p "Make your hot tub moments even better with everything close at hand. The shelf …" at bounding box center [829, 439] width 276 height 53
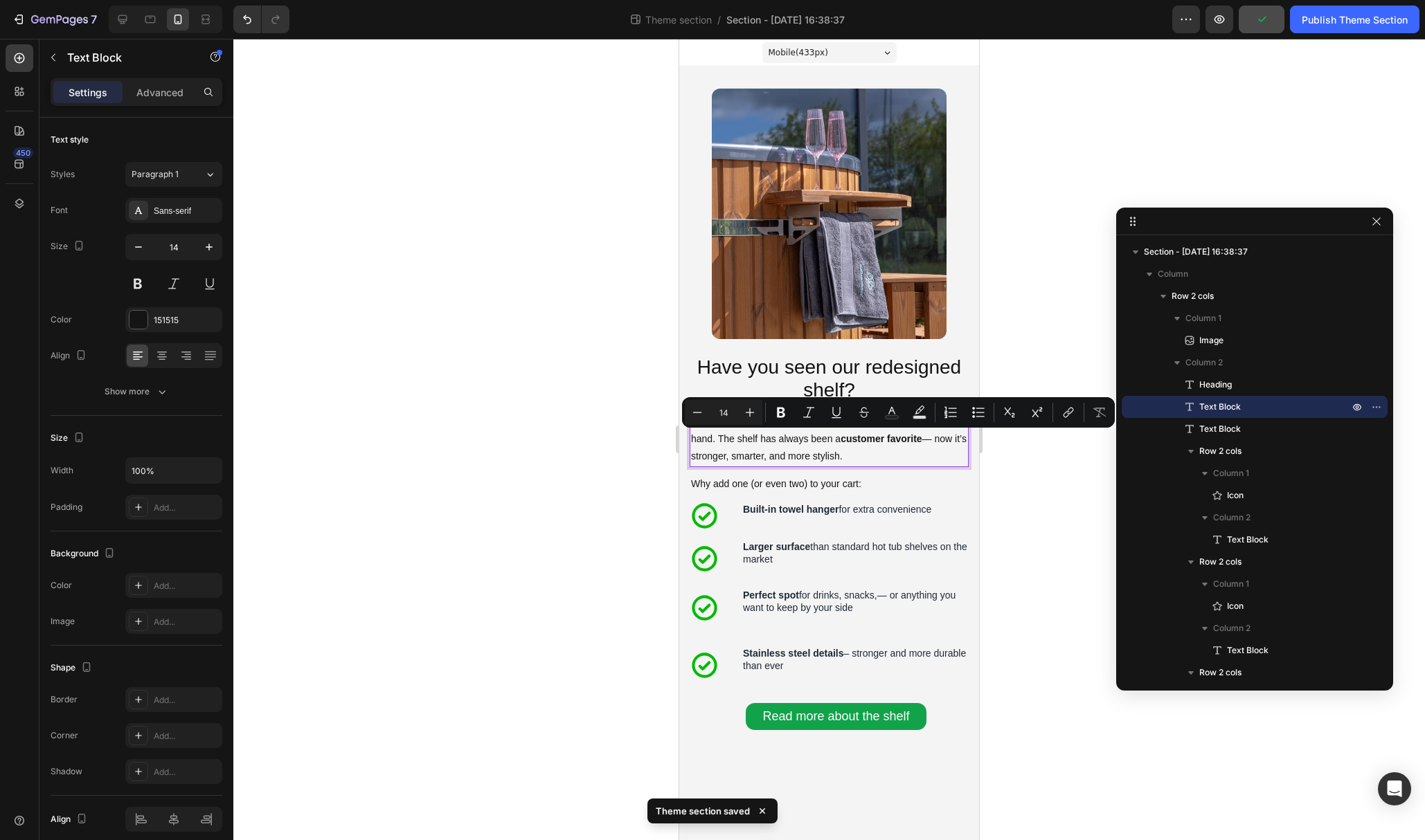
drag, startPoint x: 929, startPoint y: 441, endPoint x: 938, endPoint y: 451, distance: 13.5
click at [938, 451] on p "Make your hot tub moments even better with everything close at hand. The shelf …" at bounding box center [829, 439] width 276 height 53
click at [782, 412] on icon "Editor contextual toolbar" at bounding box center [781, 413] width 14 height 14
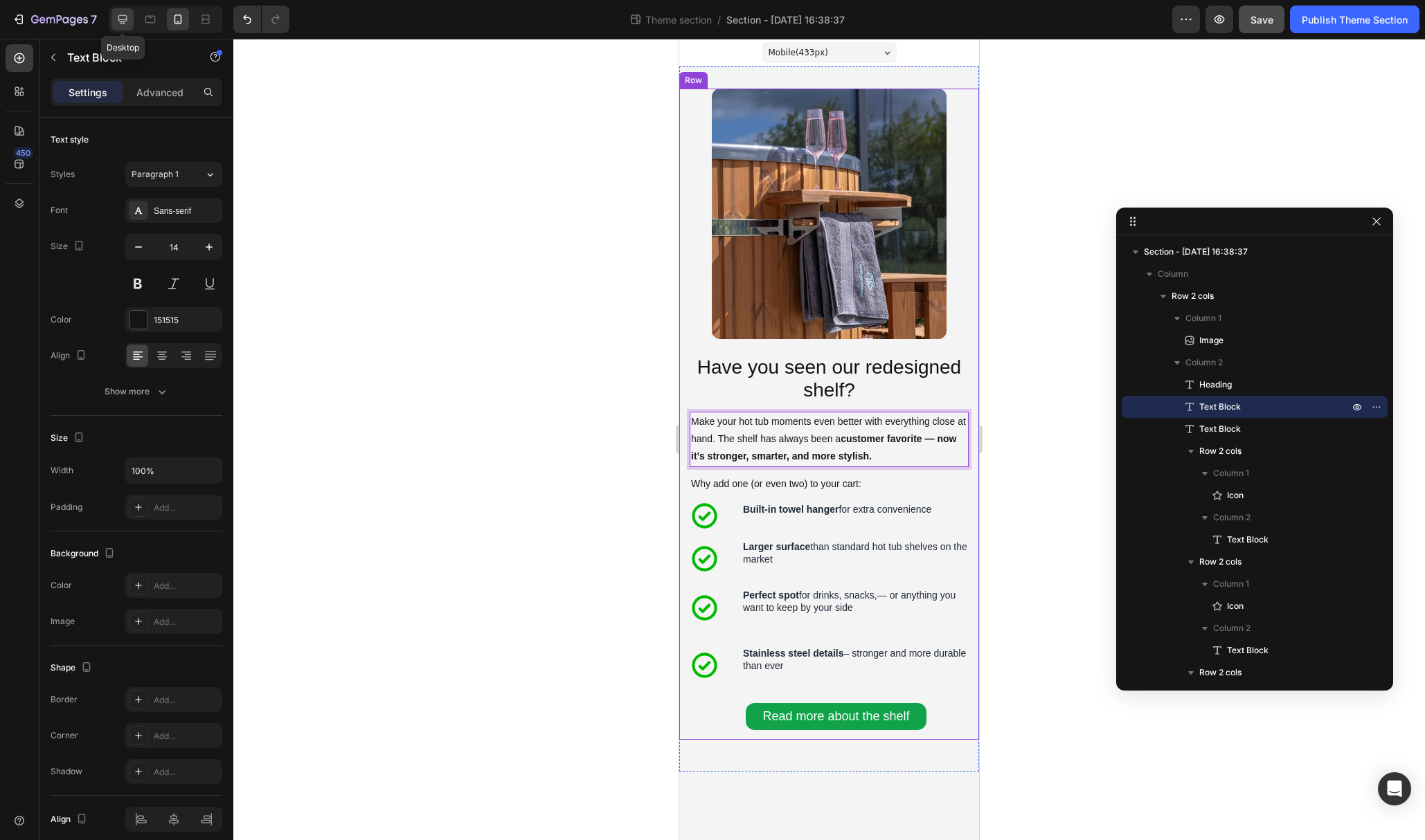
click at [122, 18] on icon at bounding box center [122, 19] width 14 height 14
type input "16"
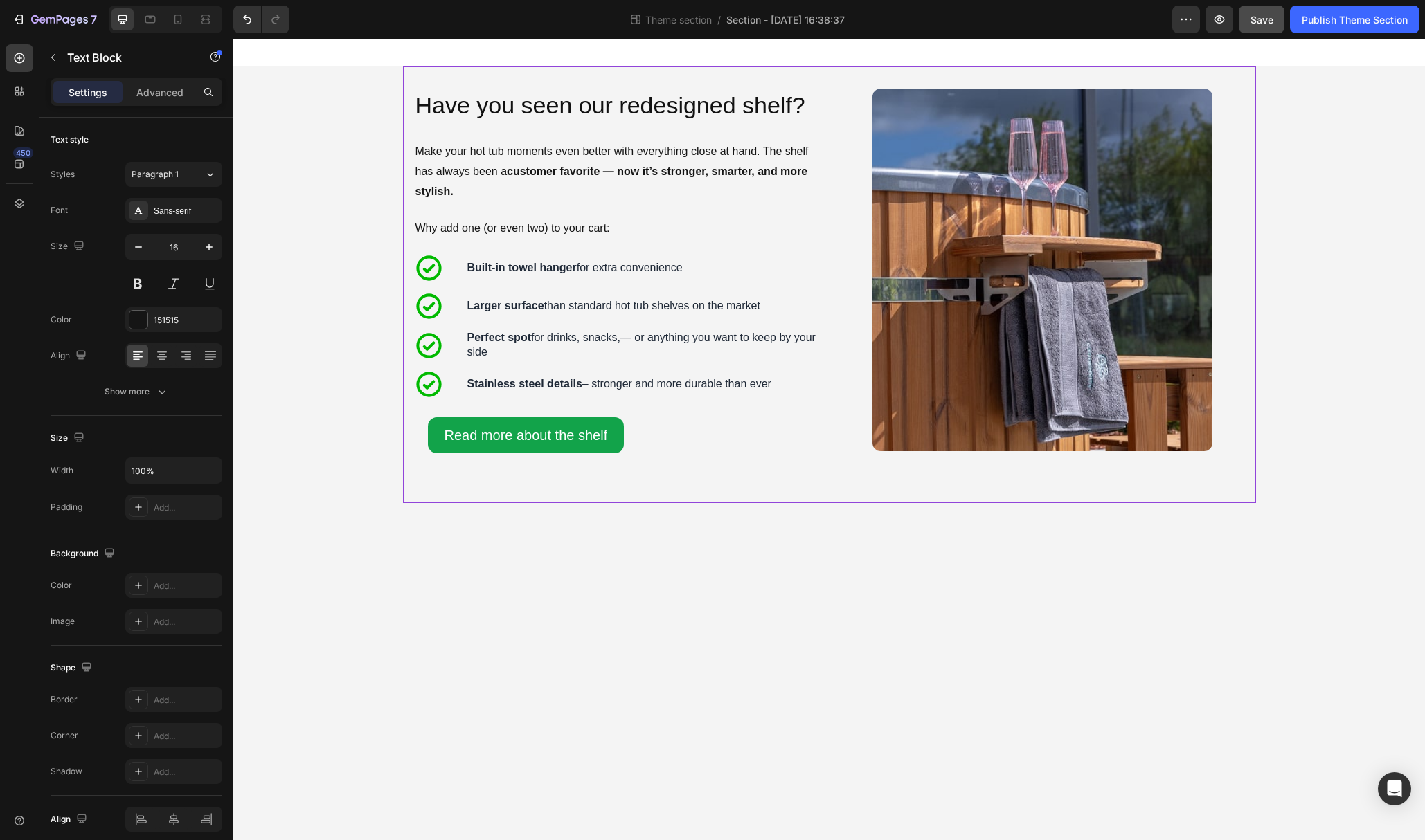
click at [765, 477] on div "Image Have you seen our redesigned shelf? Heading Make your hot tub moments eve…" at bounding box center [829, 284] width 853 height 392
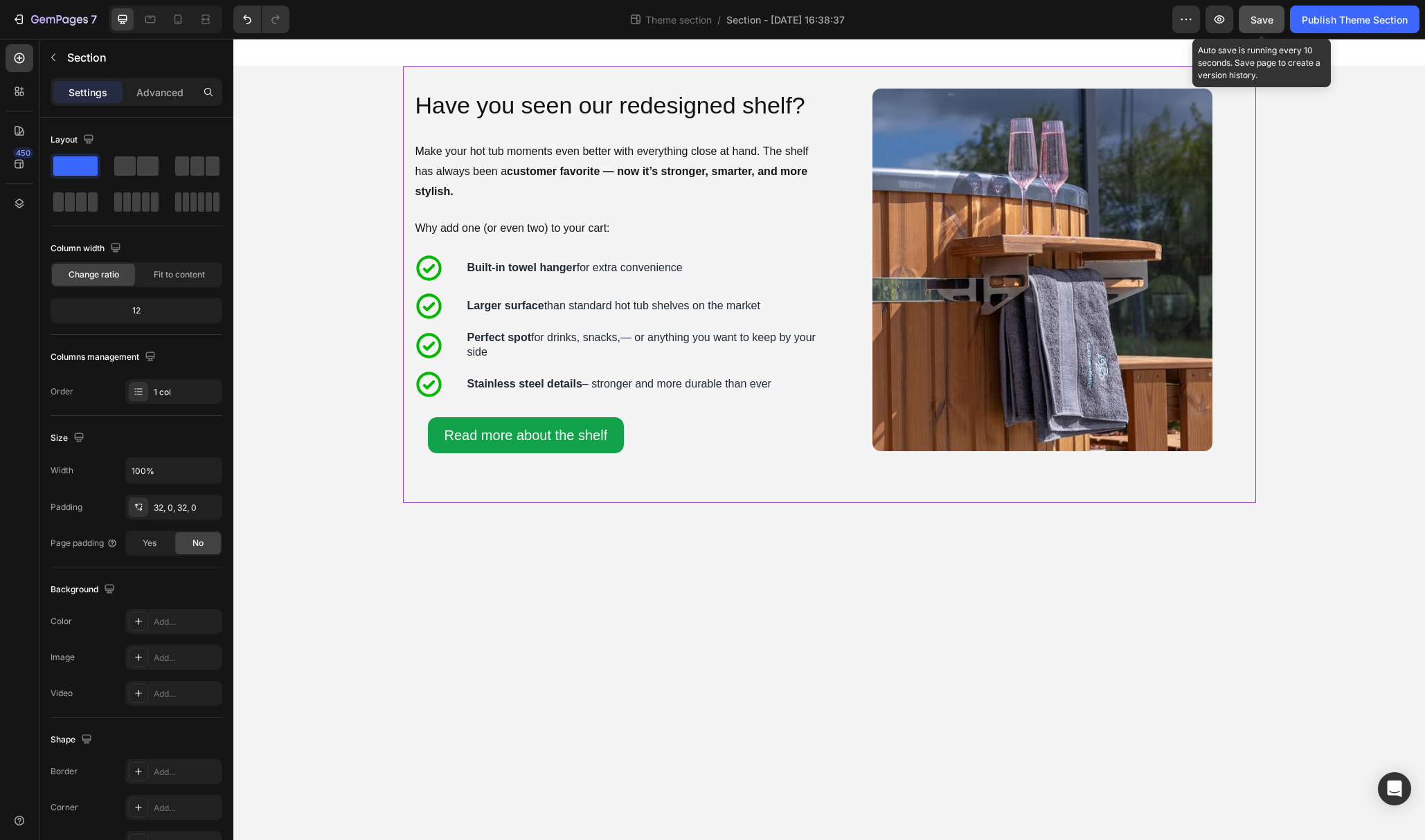
click at [1248, 18] on button "Save" at bounding box center [1261, 19] width 45 height 28
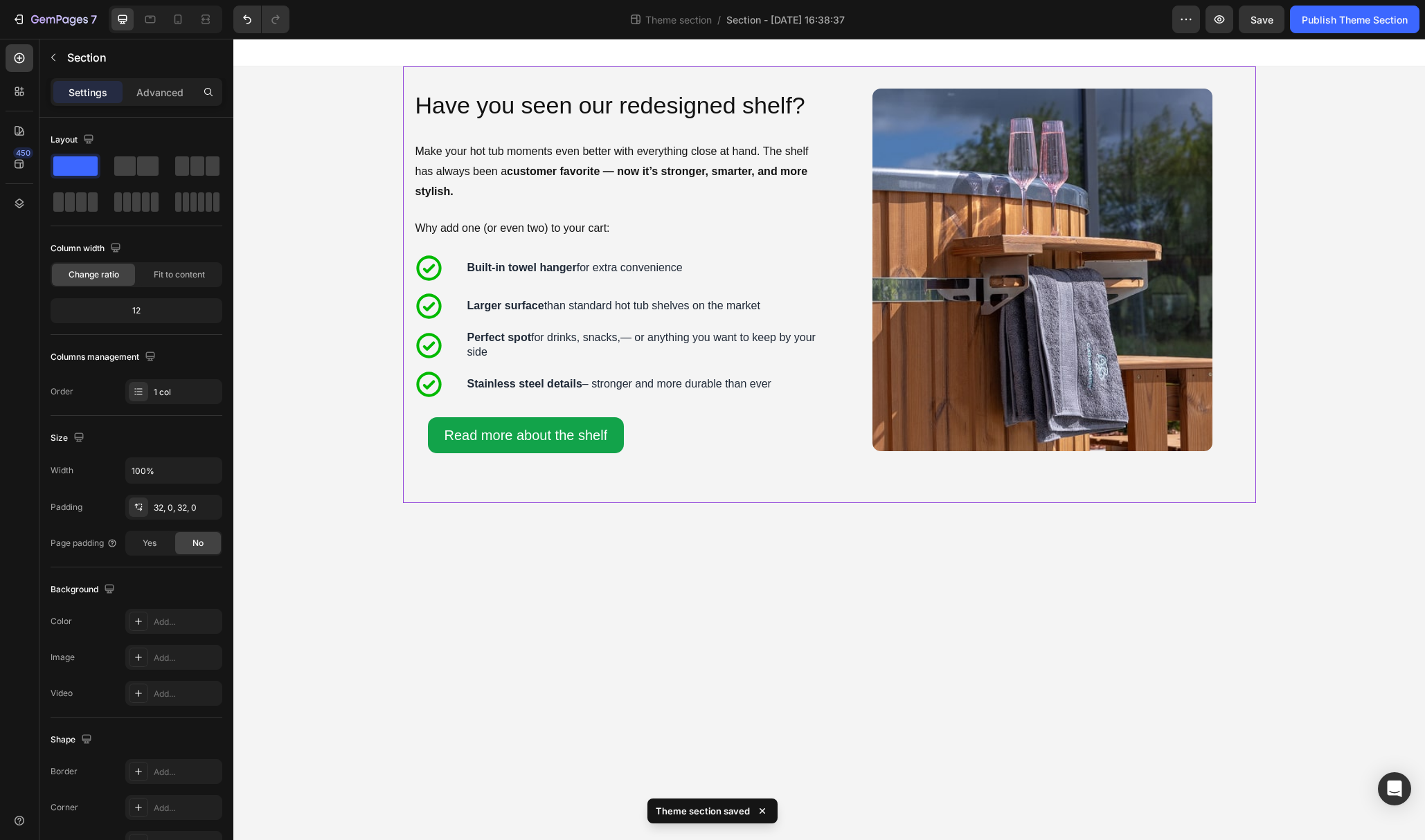
click at [797, 26] on div "Theme section / Section - Aug 28 16:38:37" at bounding box center [736, 19] width 872 height 28
click at [768, 16] on span "Section - Aug 28 16:38:37" at bounding box center [785, 20] width 118 height 15
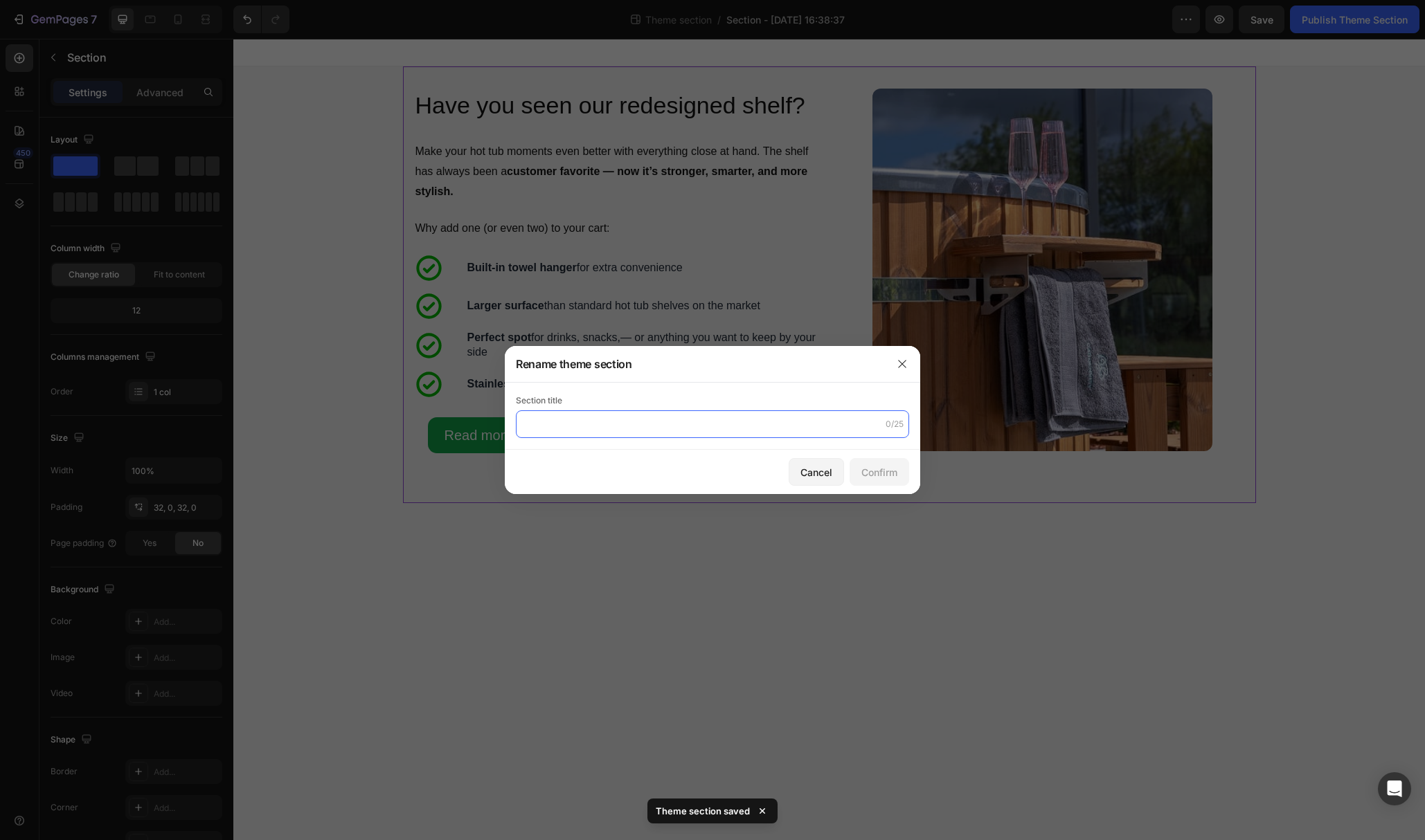
click at [646, 419] on input "text" at bounding box center [712, 424] width 393 height 28
type input "L"
type input "Shelf - have you seen it?"
click at [863, 471] on div "Confirm" at bounding box center [879, 473] width 36 height 15
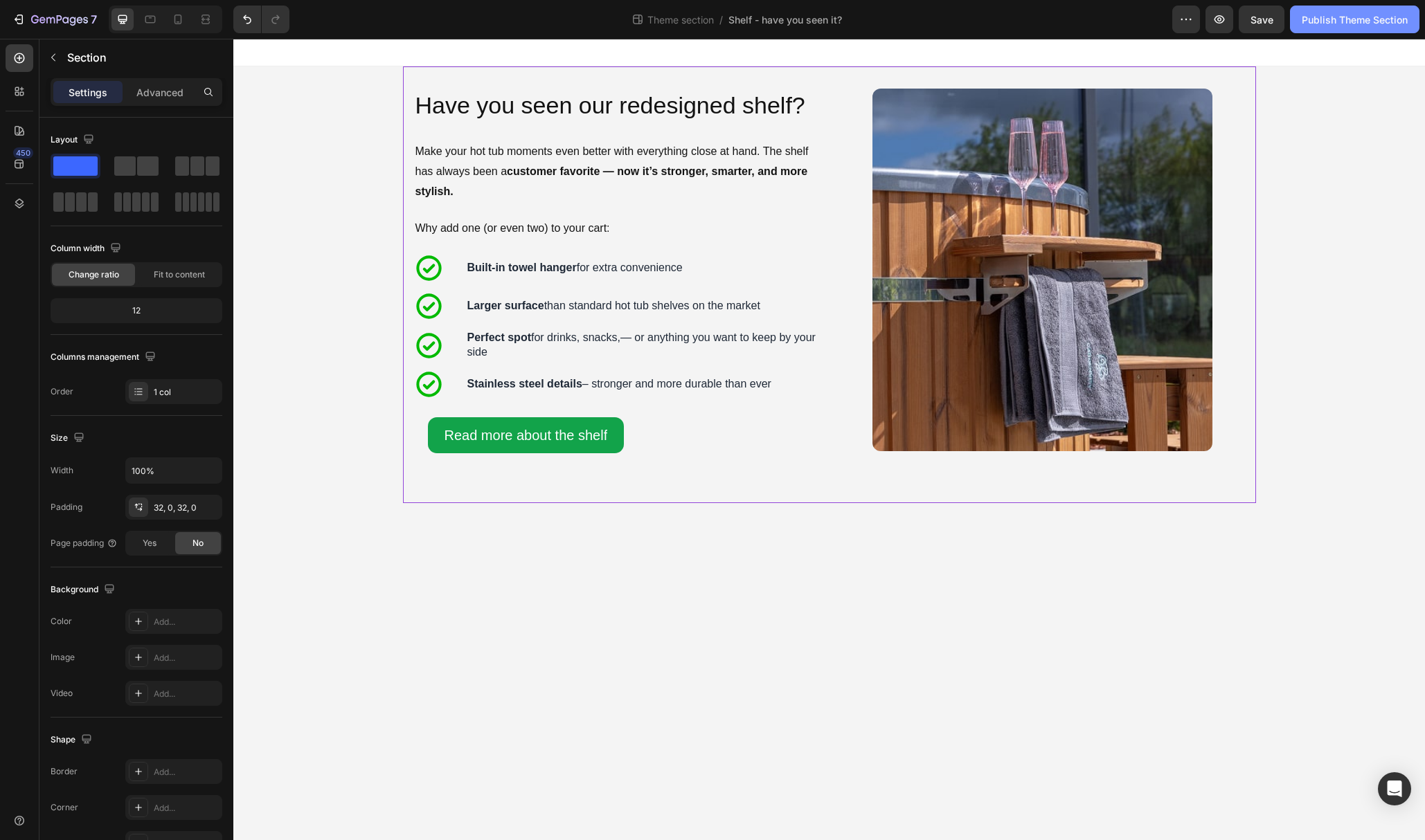
click at [1336, 19] on div "Publish Theme Section" at bounding box center [1354, 20] width 106 height 15
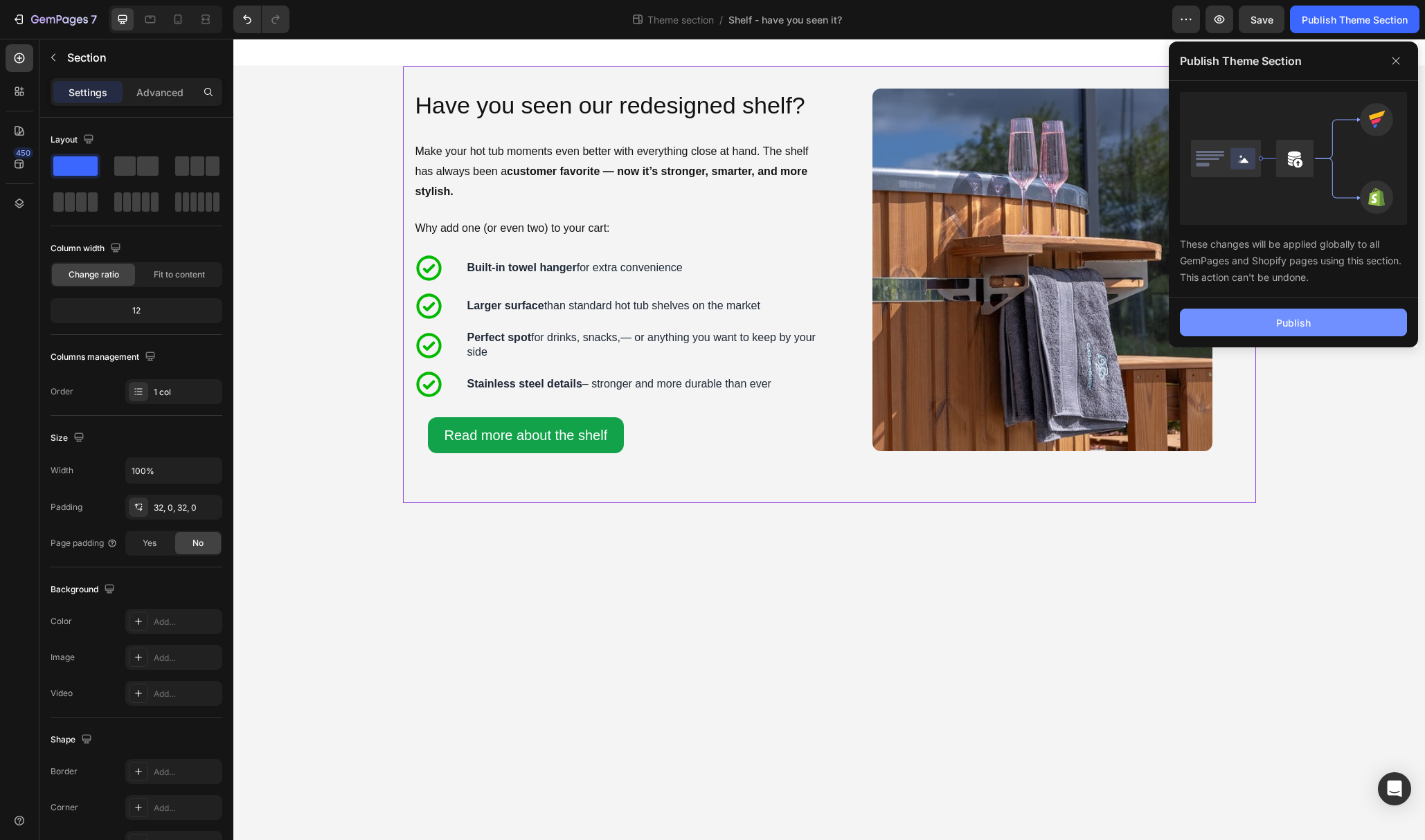
click at [1298, 322] on div "Publish" at bounding box center [1293, 323] width 34 height 15
